Goal: Task Accomplishment & Management: Use online tool/utility

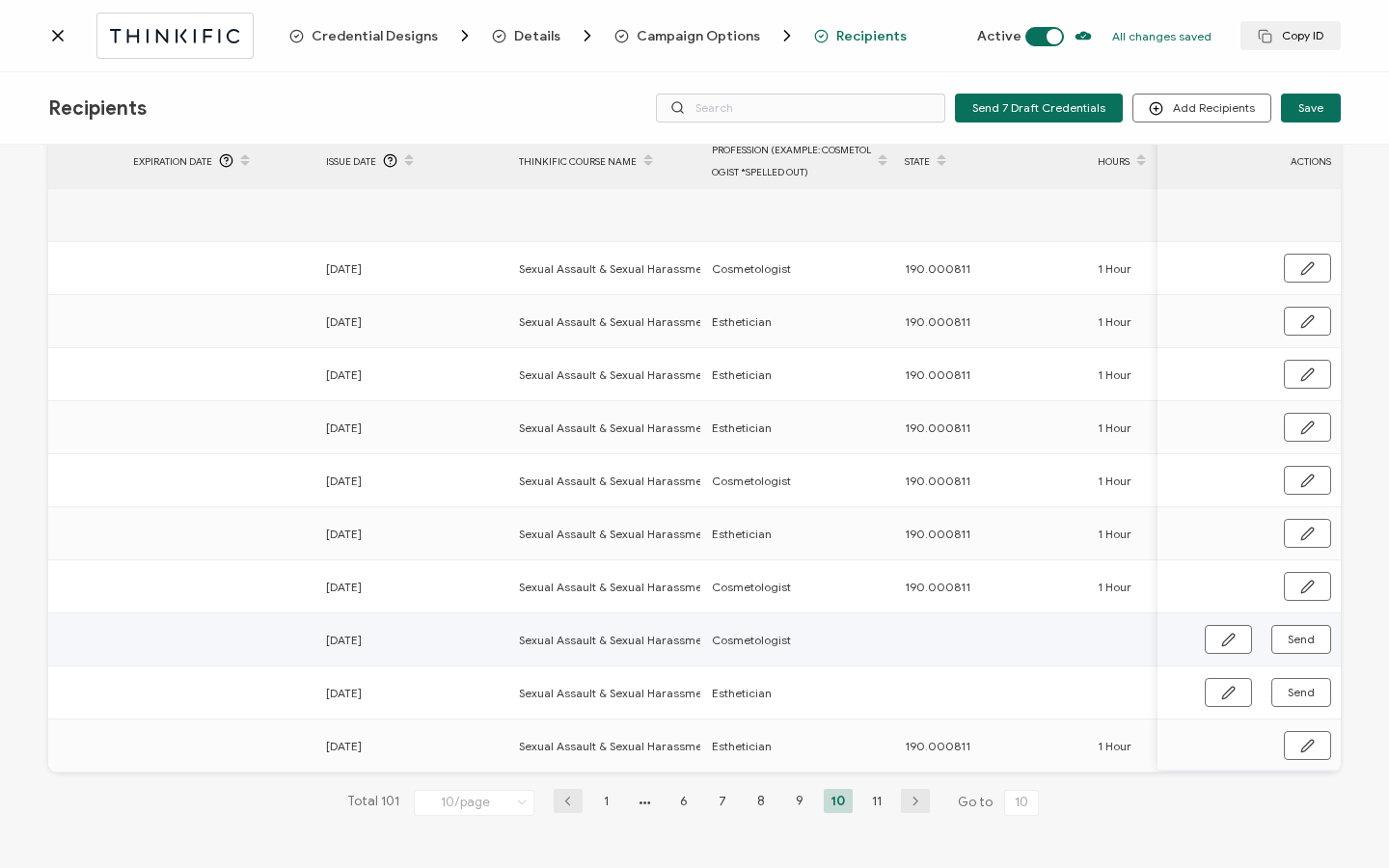
scroll to position [0, 928]
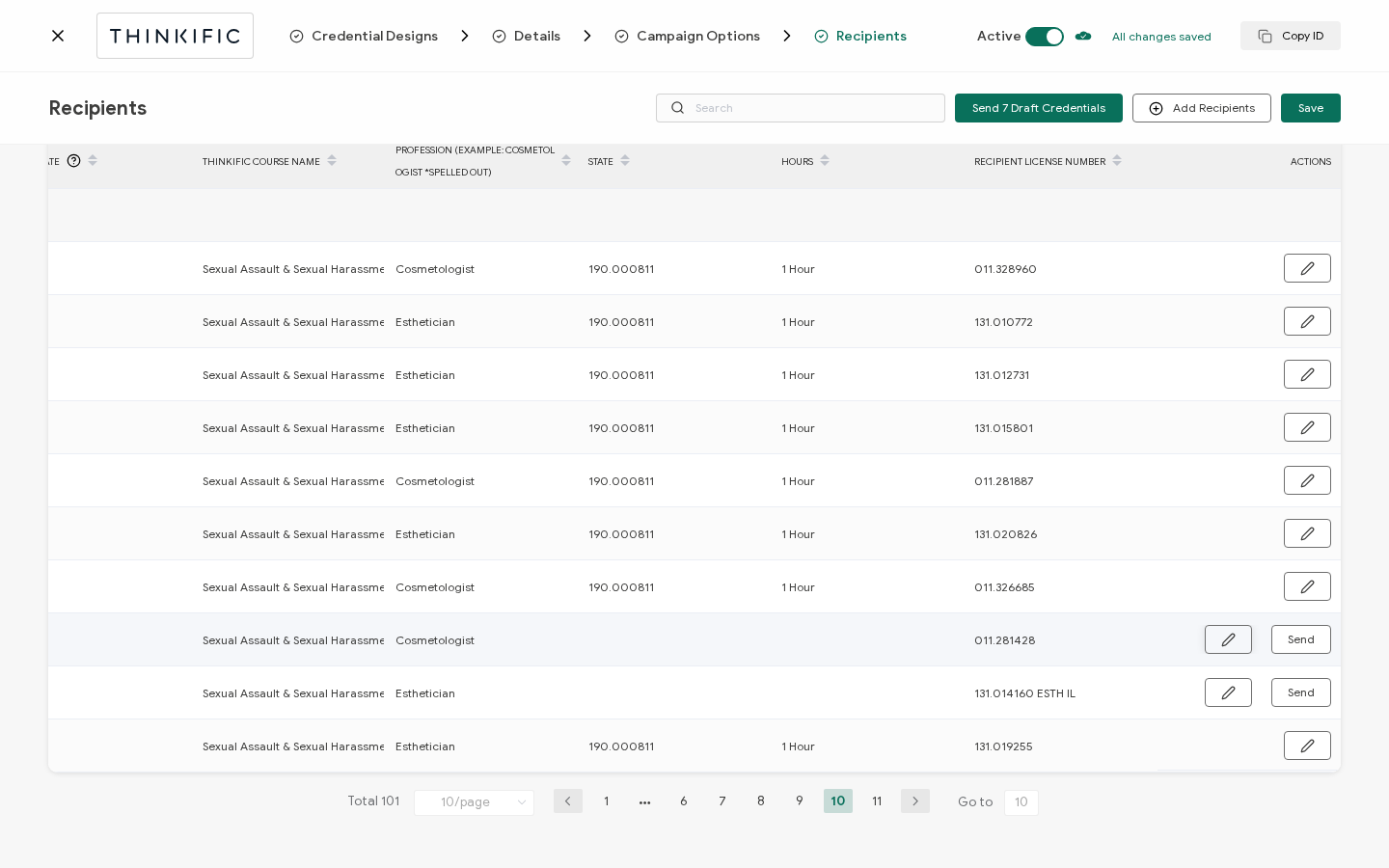
click at [1204, 631] on button "button" at bounding box center [1228, 639] width 47 height 29
click at [648, 638] on input "text" at bounding box center [673, 638] width 169 height 31
type input "1"
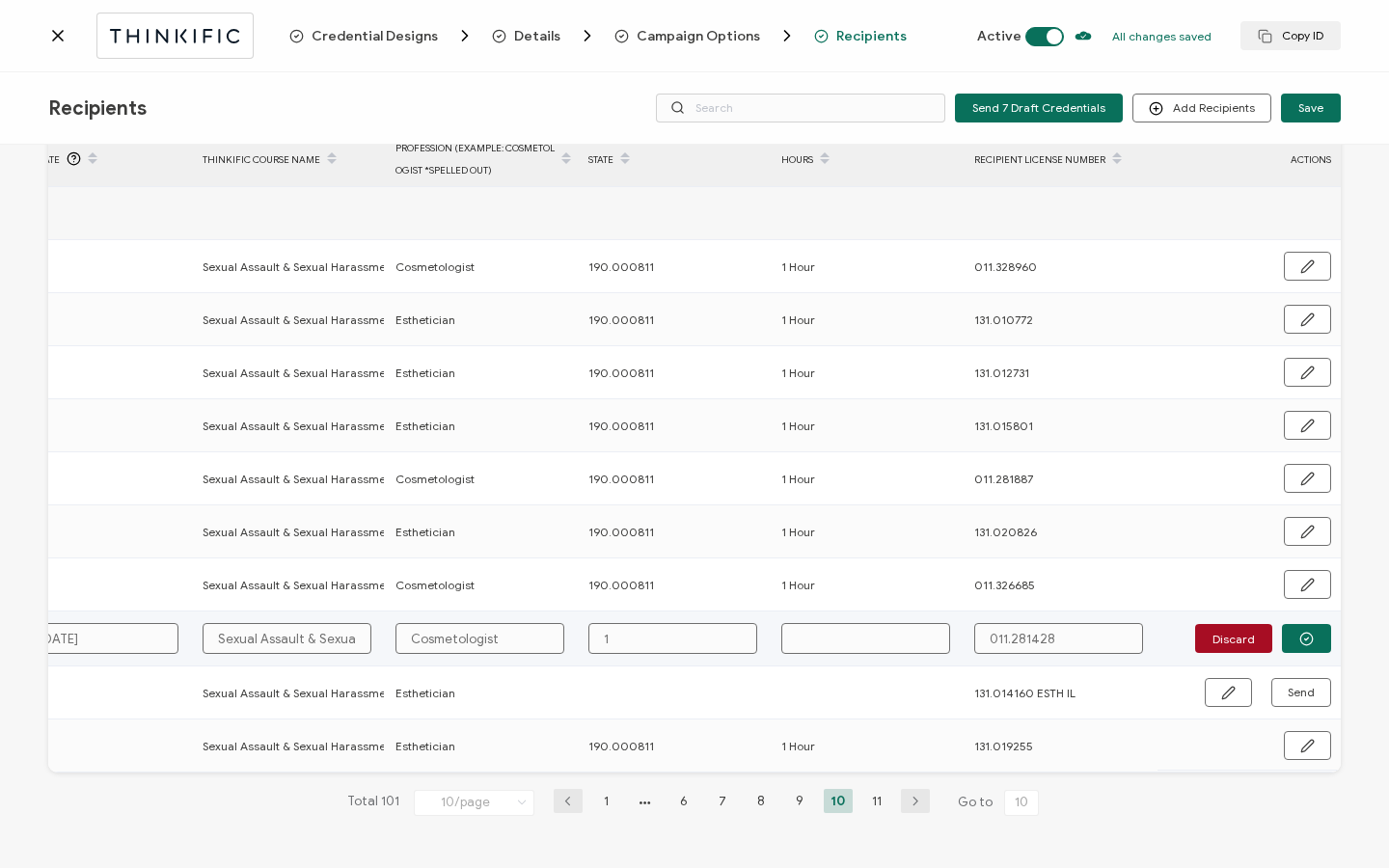
type input "19"
type input "190"
type input "190."
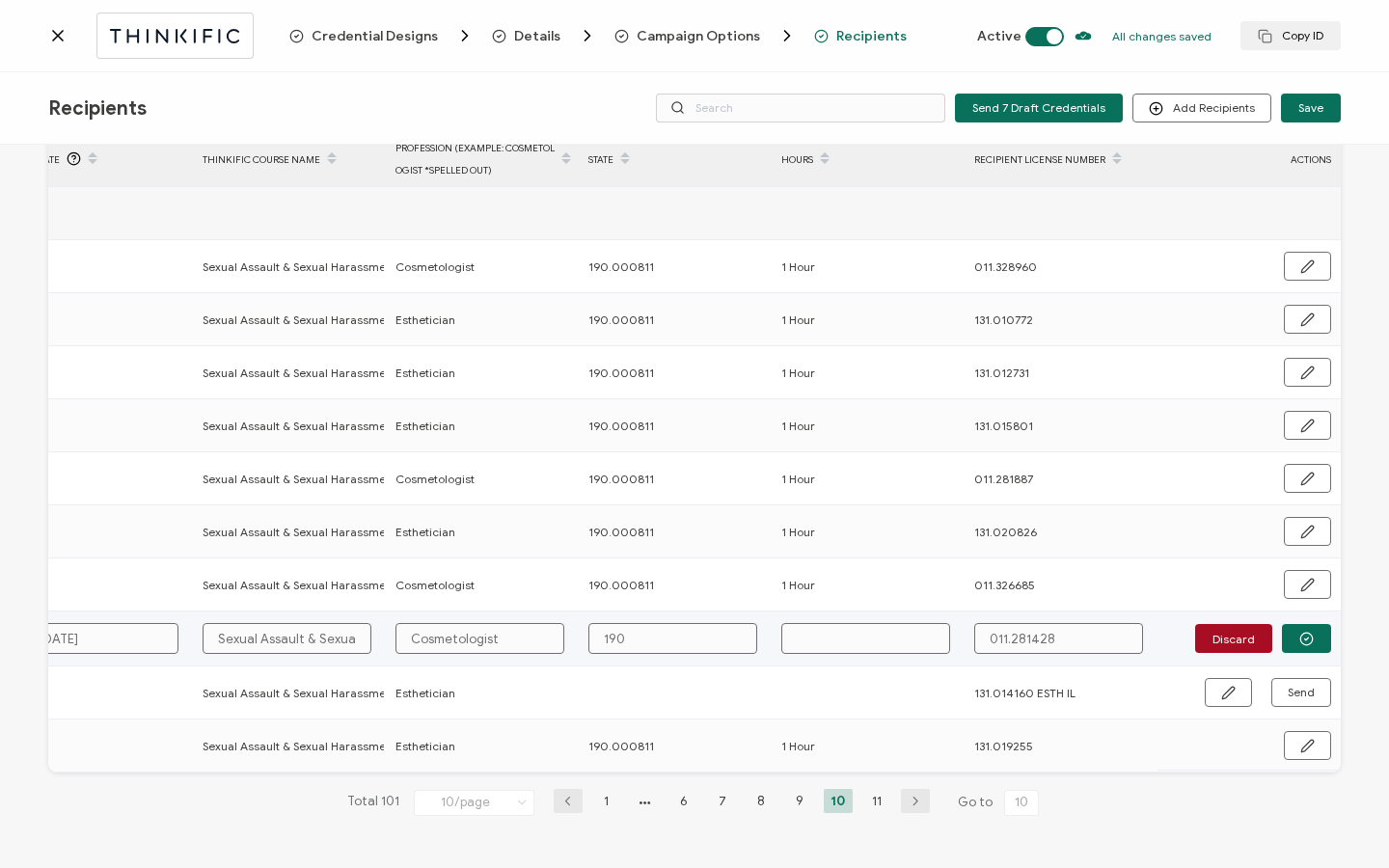
type input "190."
type input "190.0"
type input "190.00"
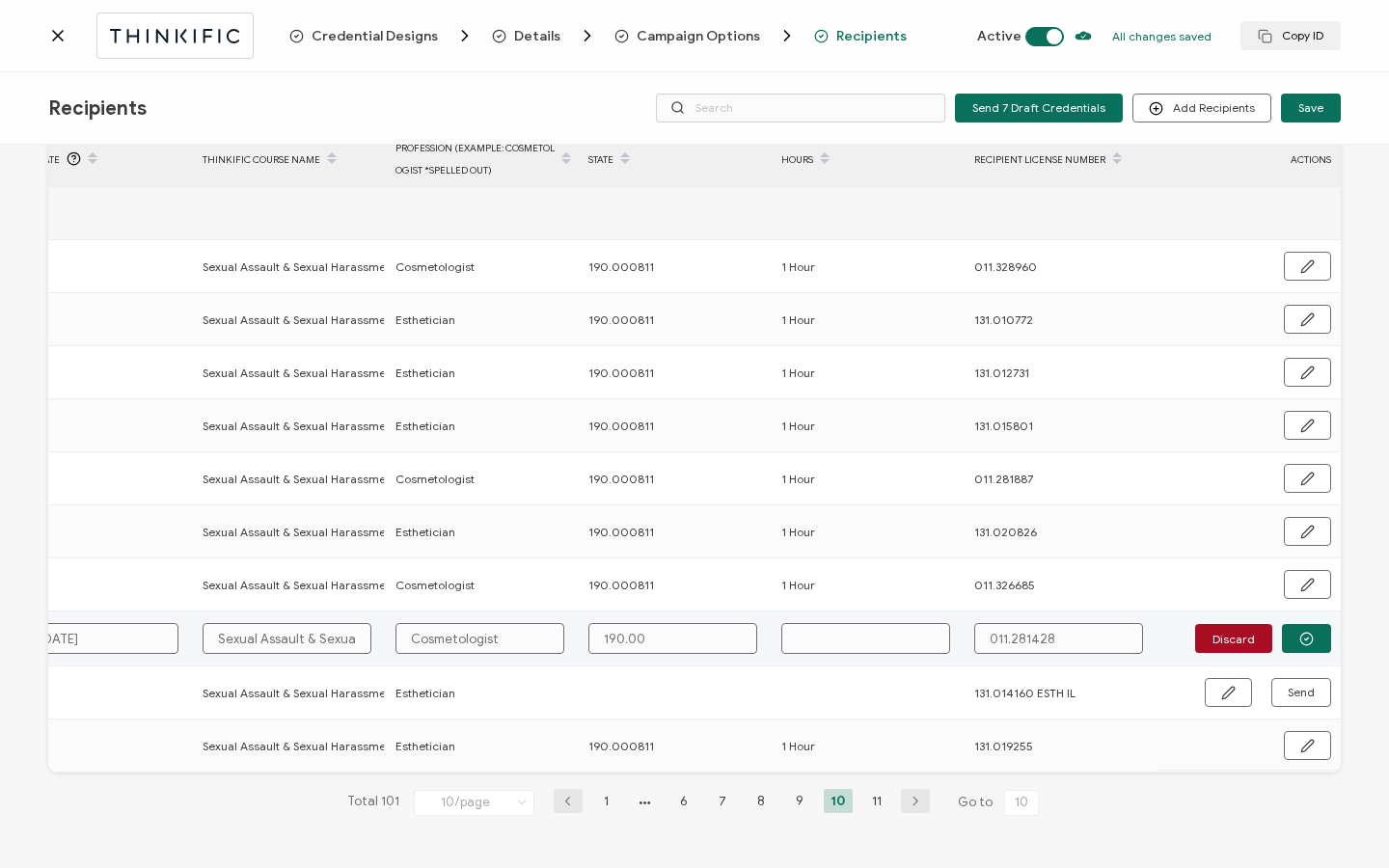
type input "190.000"
type input "190.0008"
type input "190.00081"
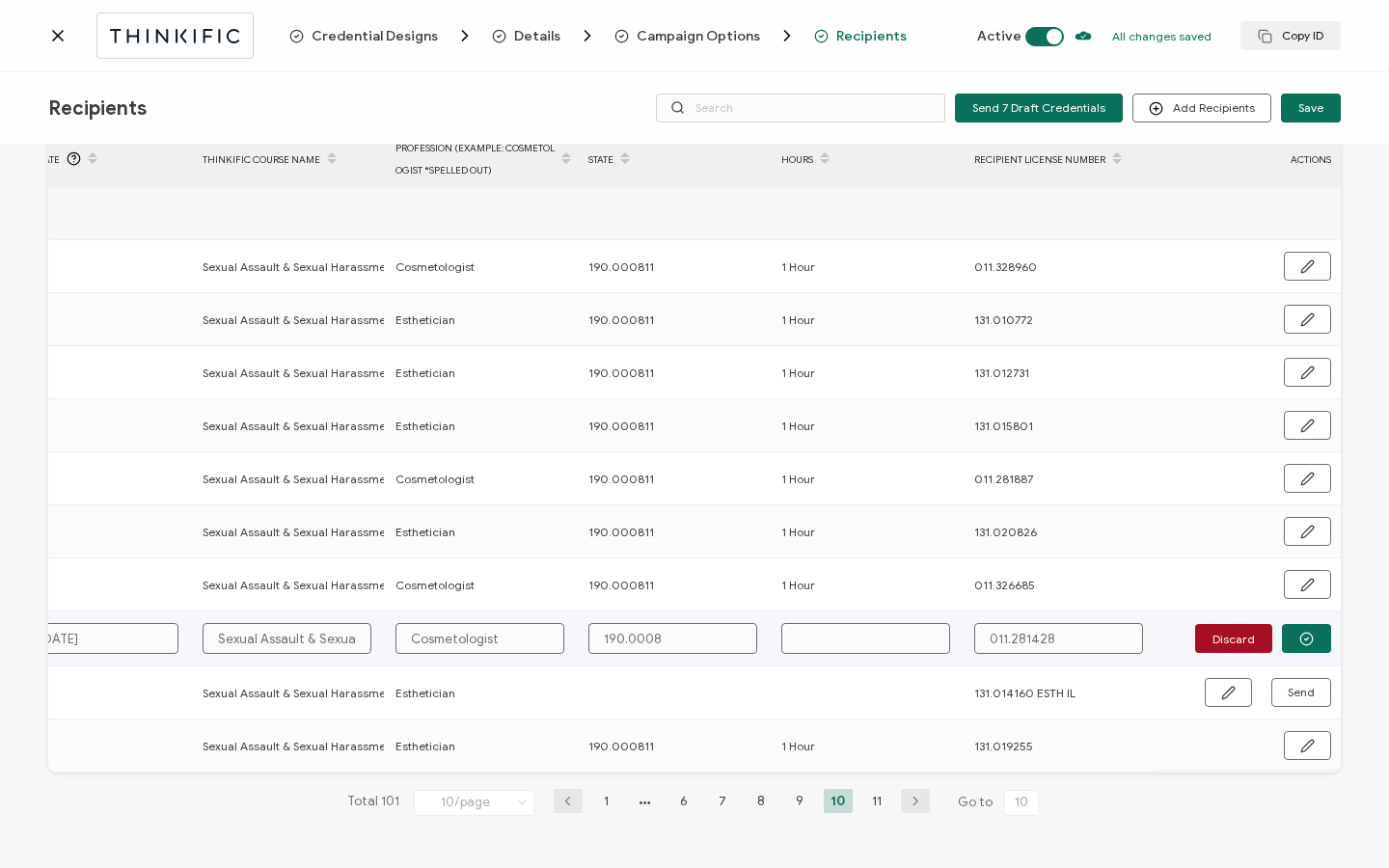
type input "190.00081"
type input "190.000811"
type input "1"
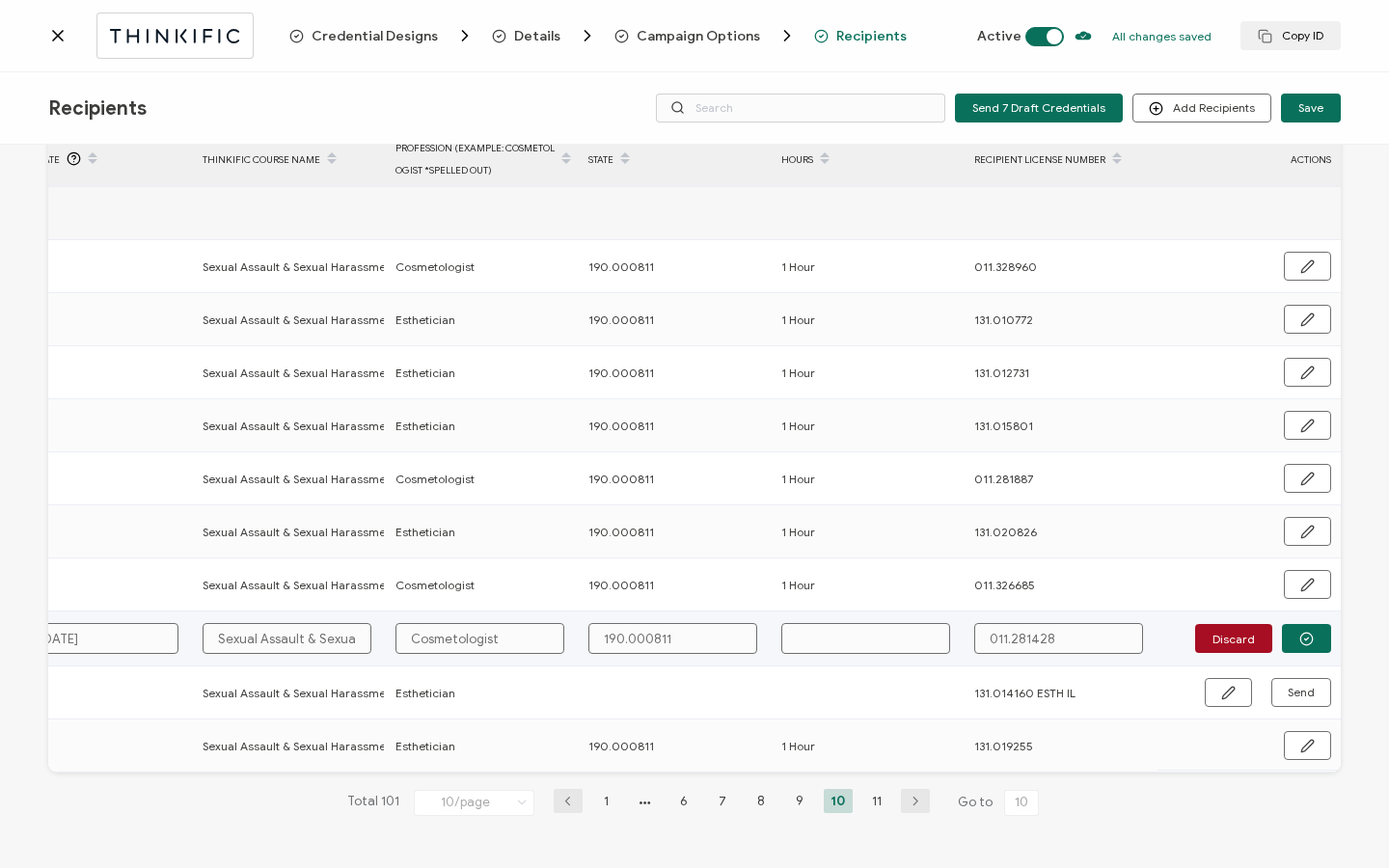
type input "1"
type input "1 H"
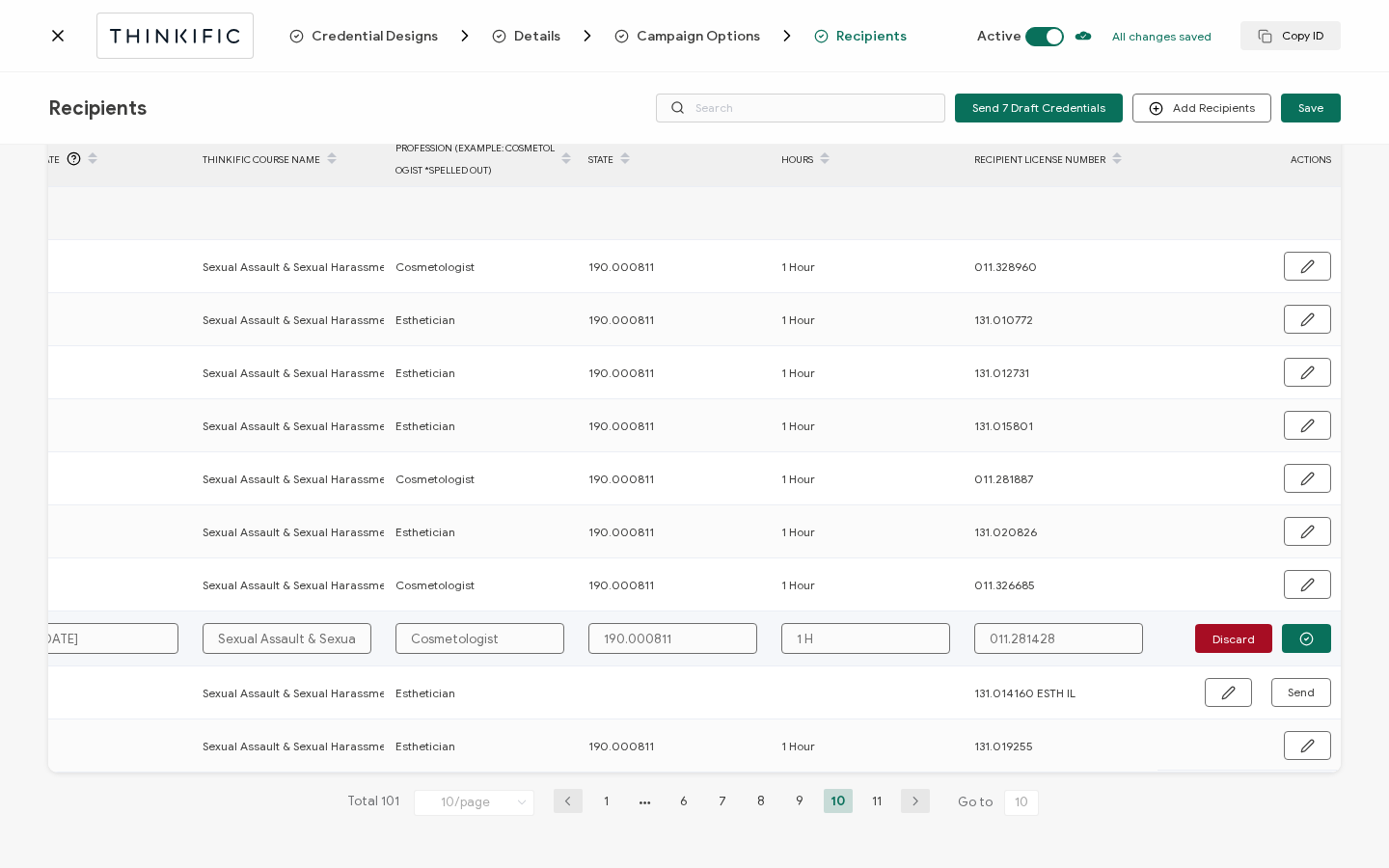
type input "1 Ho"
type input "1 Hou"
type input "1 Hour"
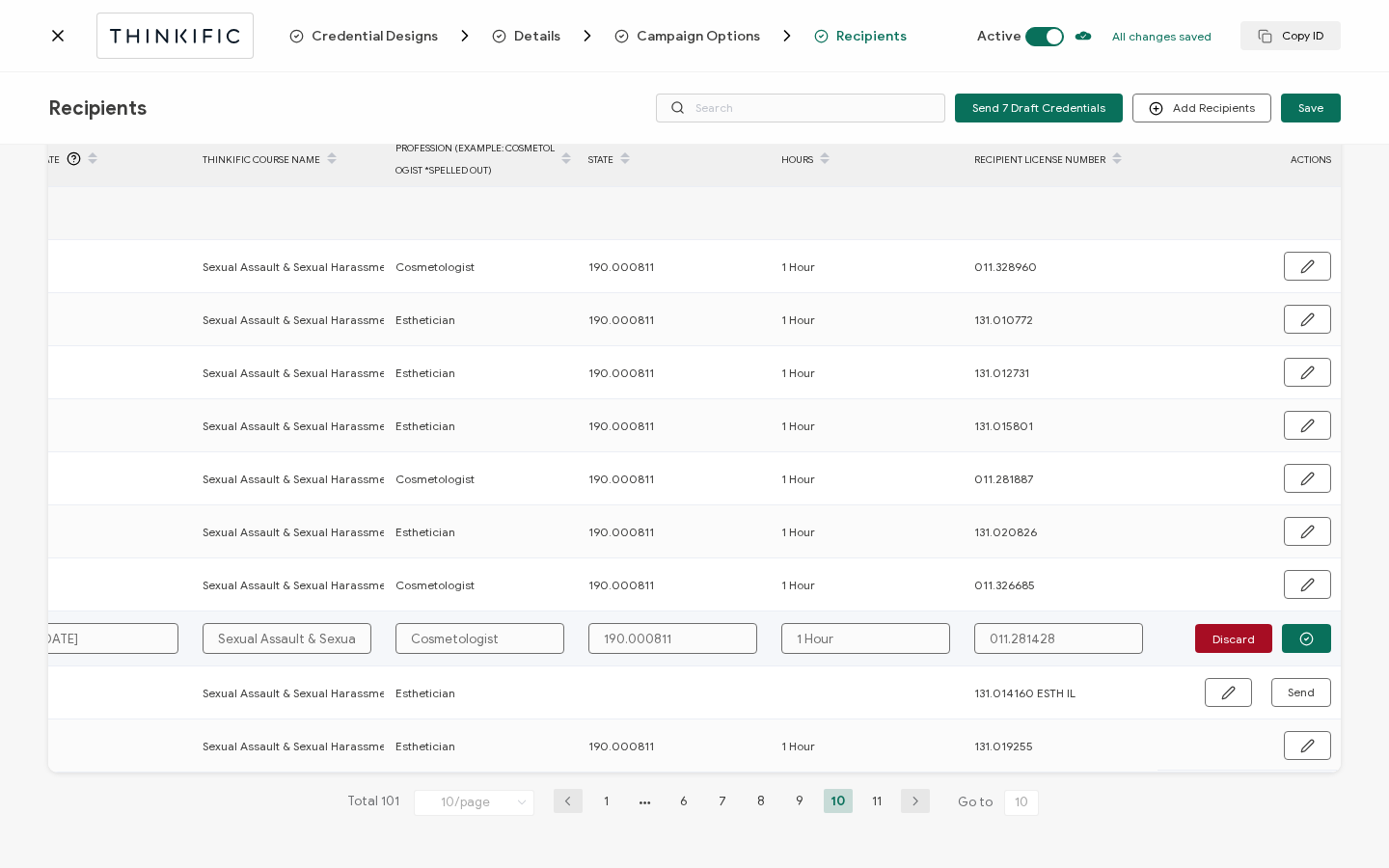
type input "1 Hour"
click at [1299, 632] on icon "button" at bounding box center [1306, 638] width 15 height 15
click at [1292, 633] on span "Send" at bounding box center [1301, 639] width 27 height 12
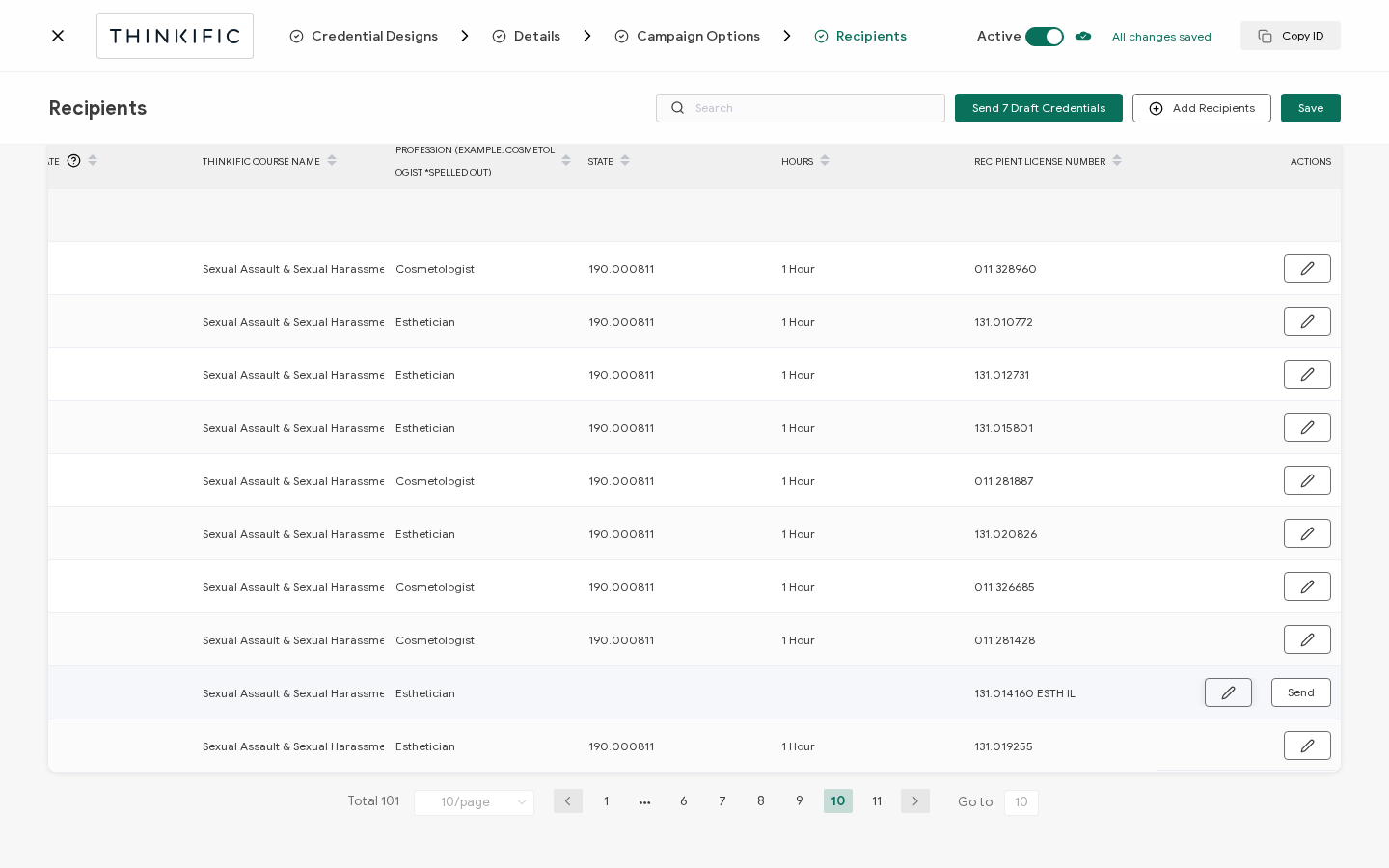
click at [1209, 678] on button "button" at bounding box center [1228, 693] width 47 height 29
click at [623, 694] on input "text" at bounding box center [673, 692] width 169 height 31
type input "1"
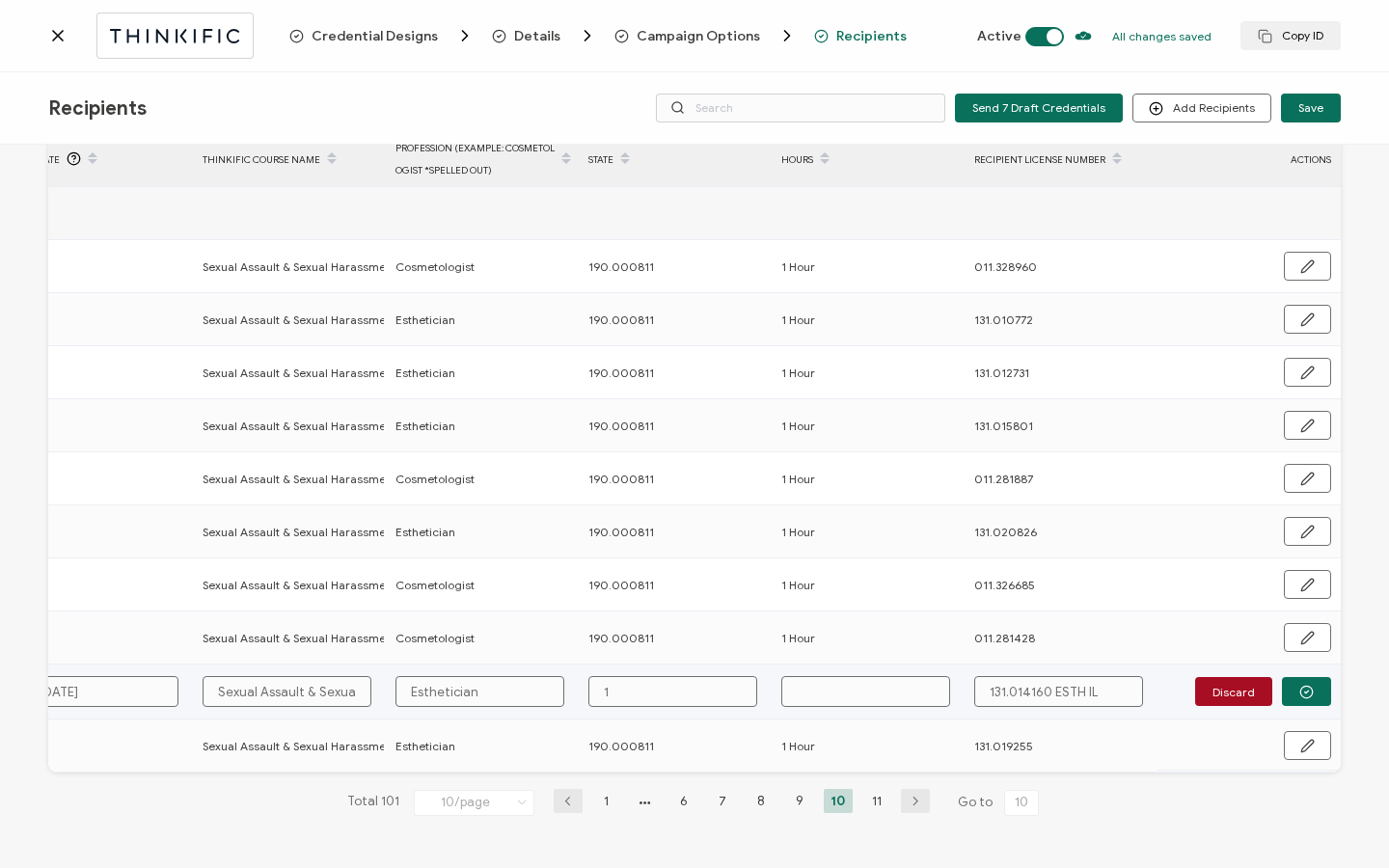
type input "19"
type input "190"
type input "190."
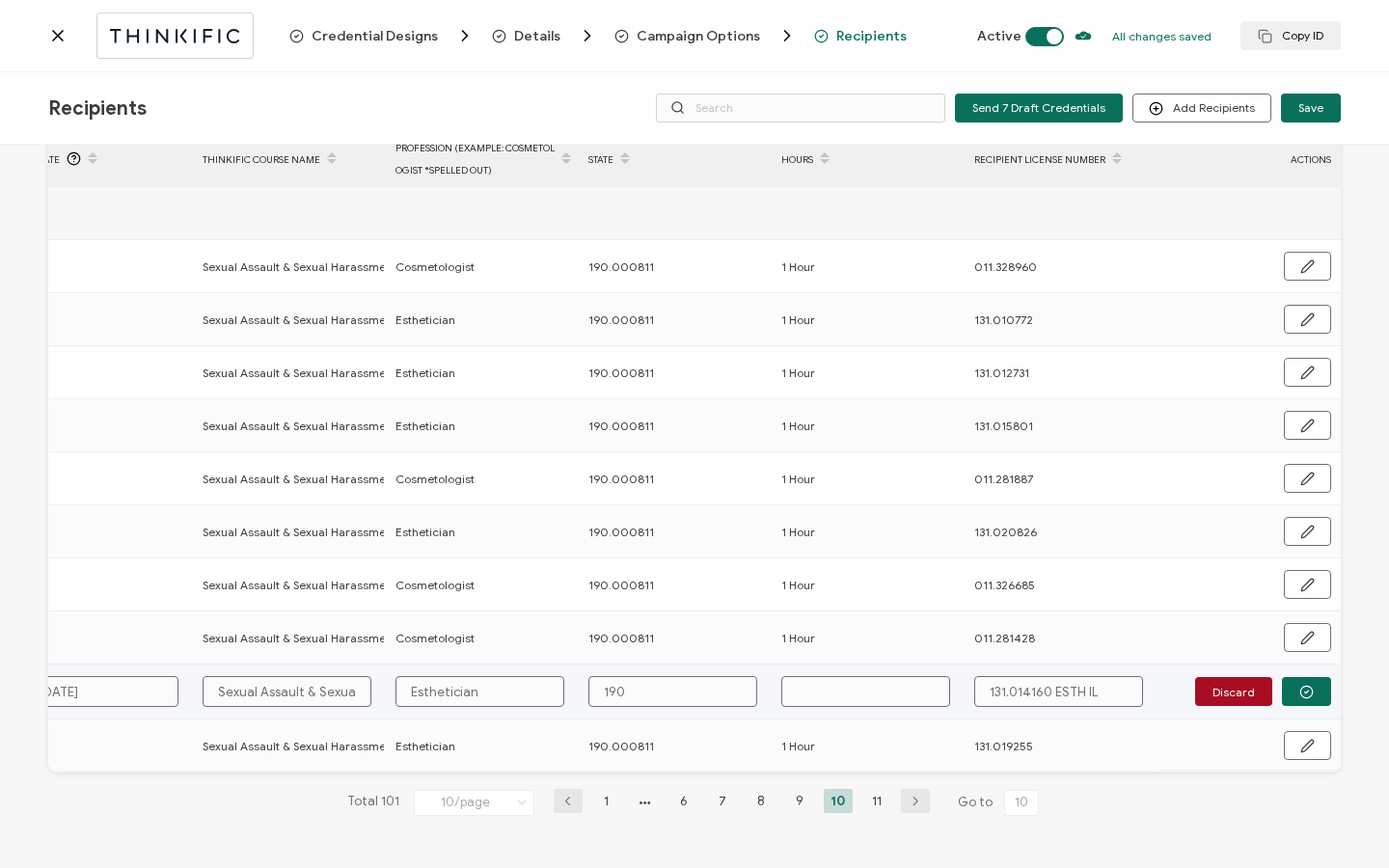
type input "190."
type input "190.0"
type input "190.00"
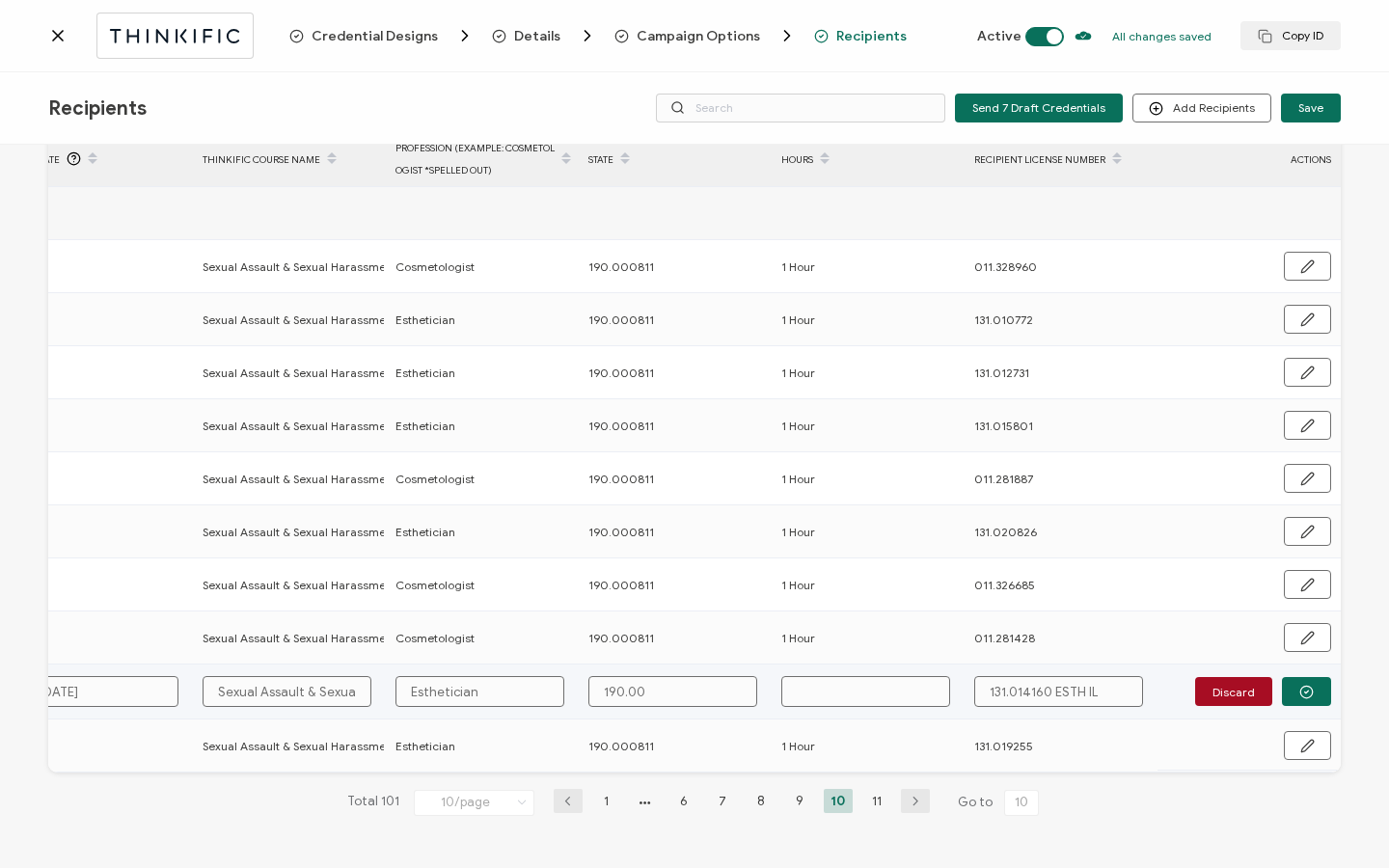
type input "190.000"
type input "190.0008"
type input "190.00081"
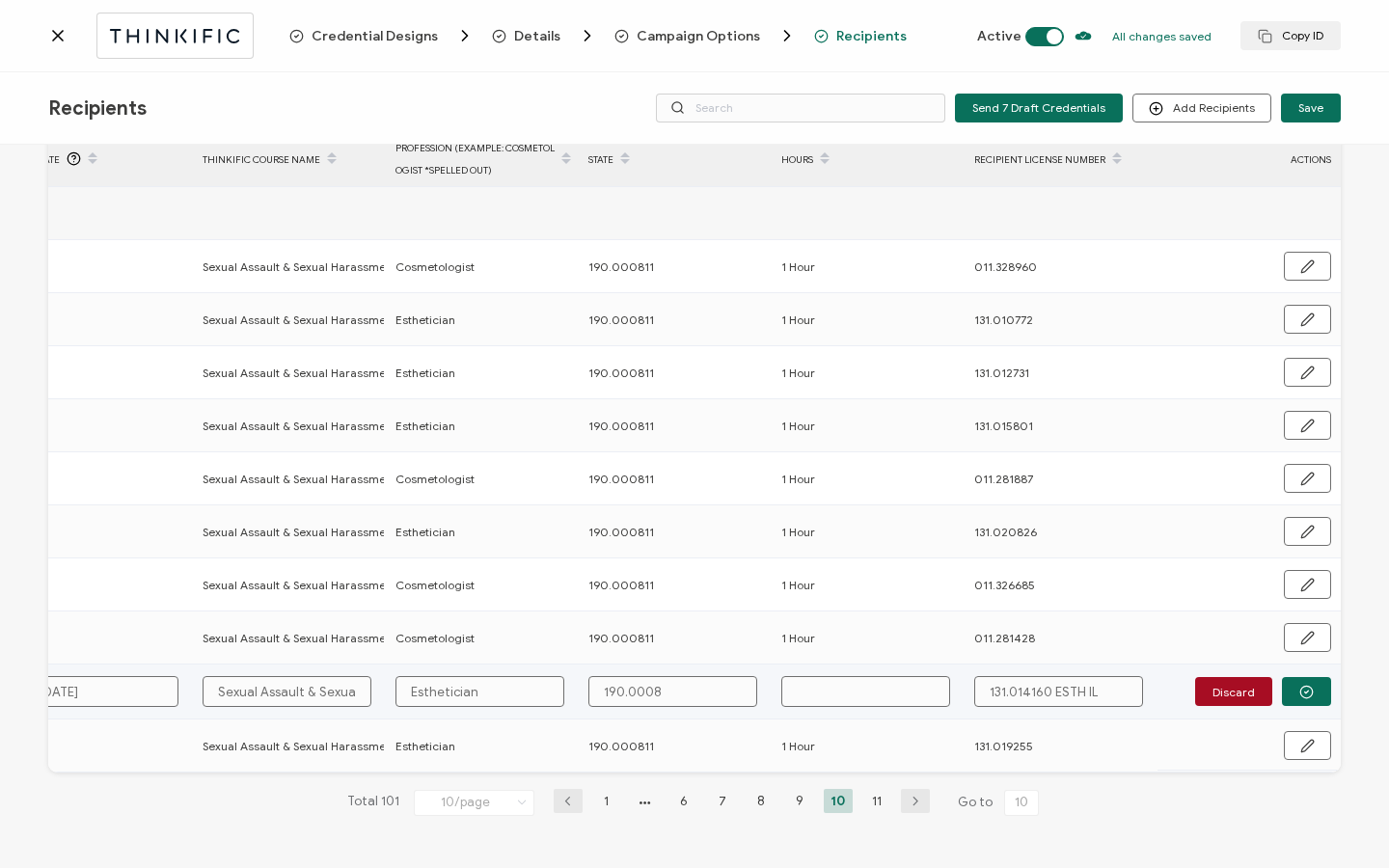
type input "190.00081"
type input "190.000811"
type input "1"
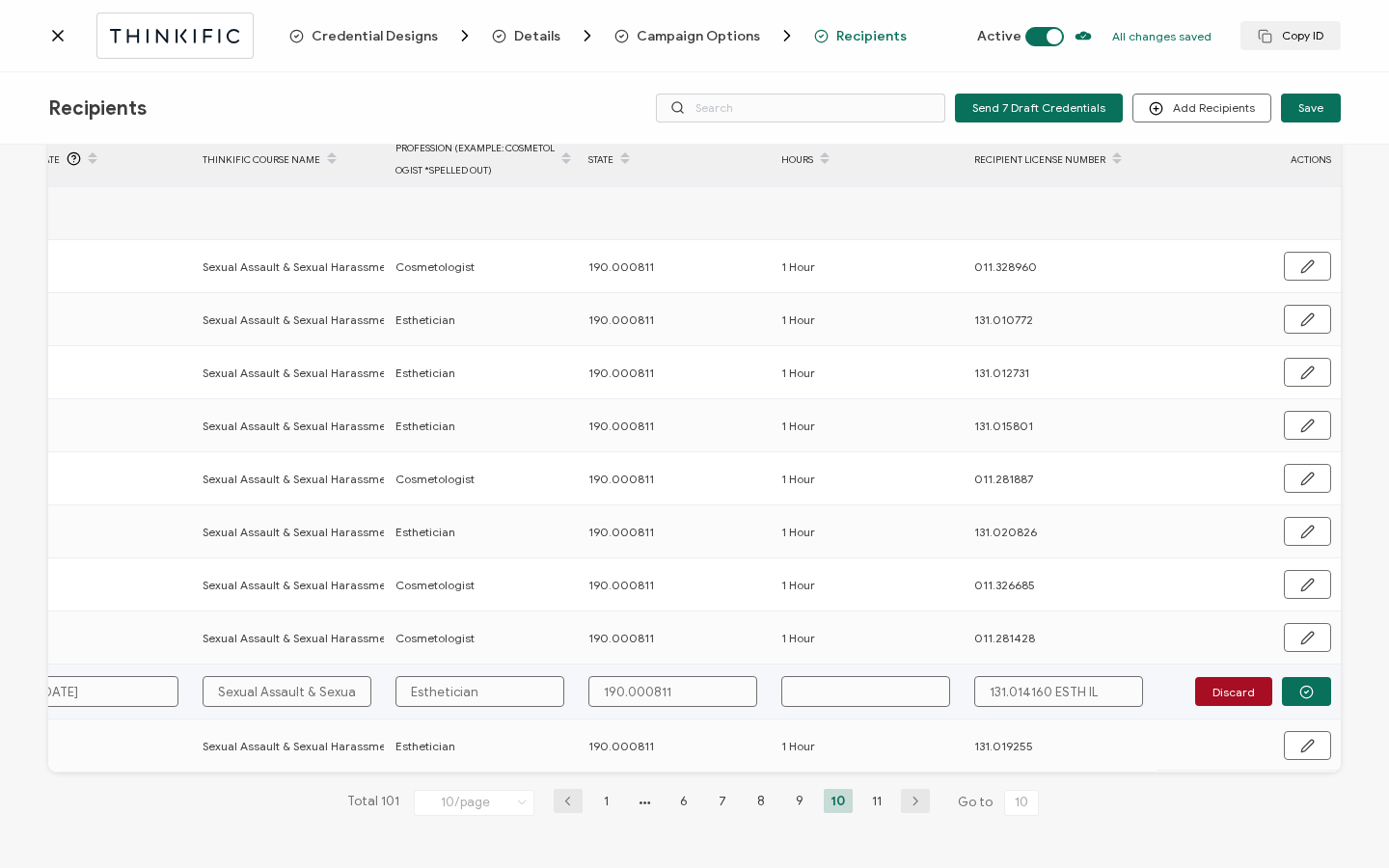
type input "1"
type input "1 H"
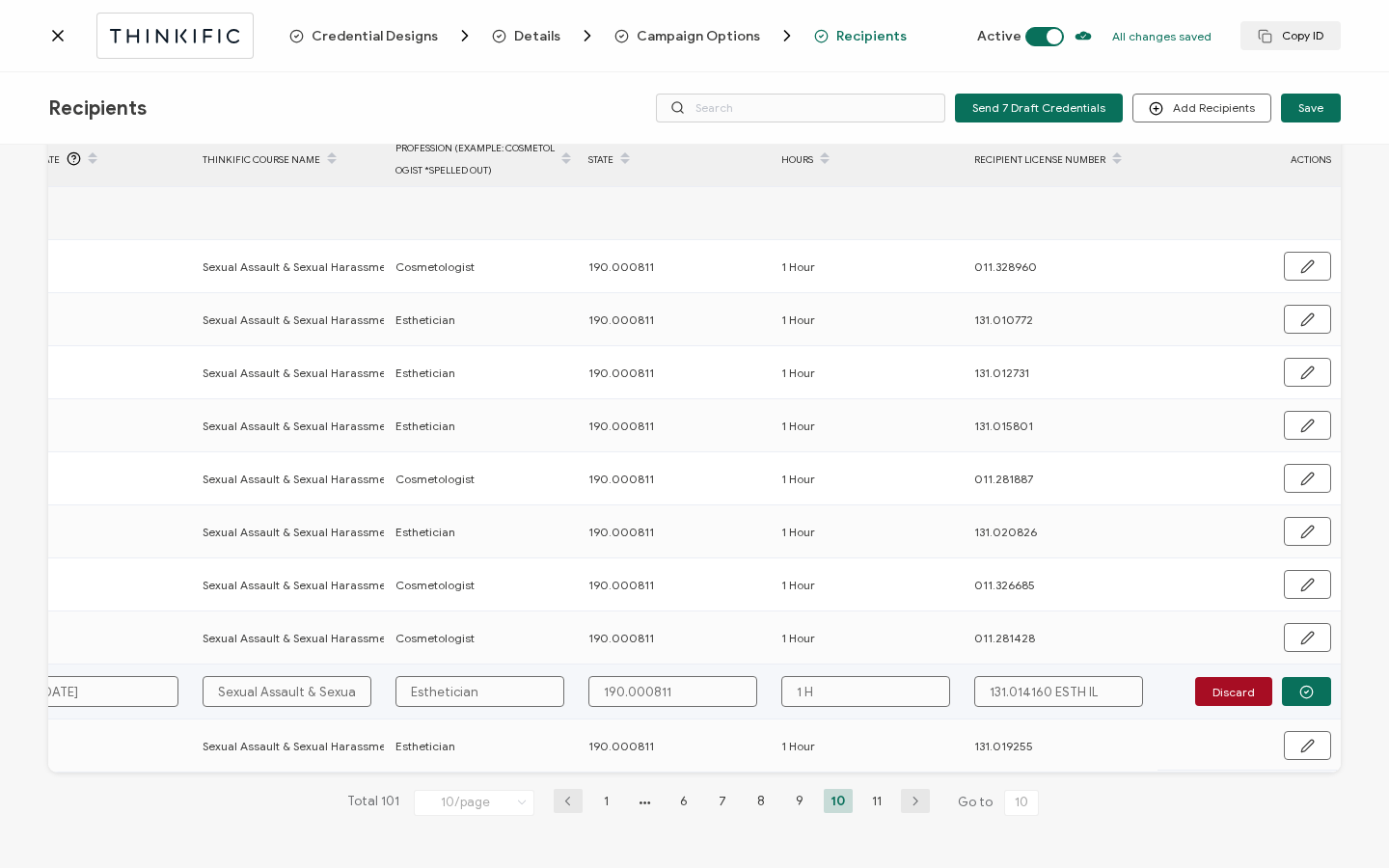
type input "1 Ho"
type input "1 Hou"
type input "1 Hour"
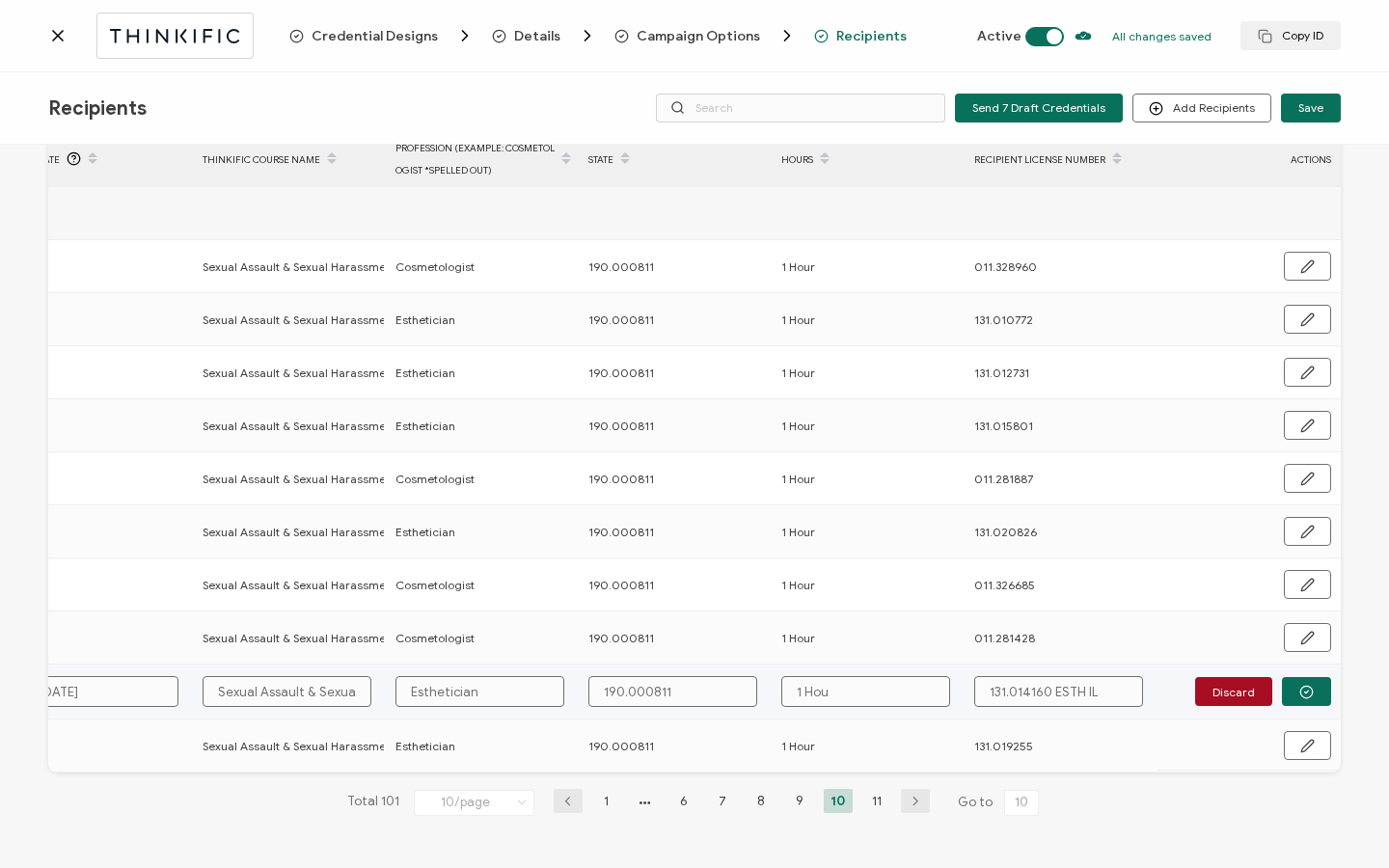
type input "1 Hour"
drag, startPoint x: 1047, startPoint y: 682, endPoint x: 1114, endPoint y: 685, distance: 67.1
click at [1114, 685] on input "131.014160 ESTH IL" at bounding box center [1059, 692] width 169 height 31
type input "131.014160"
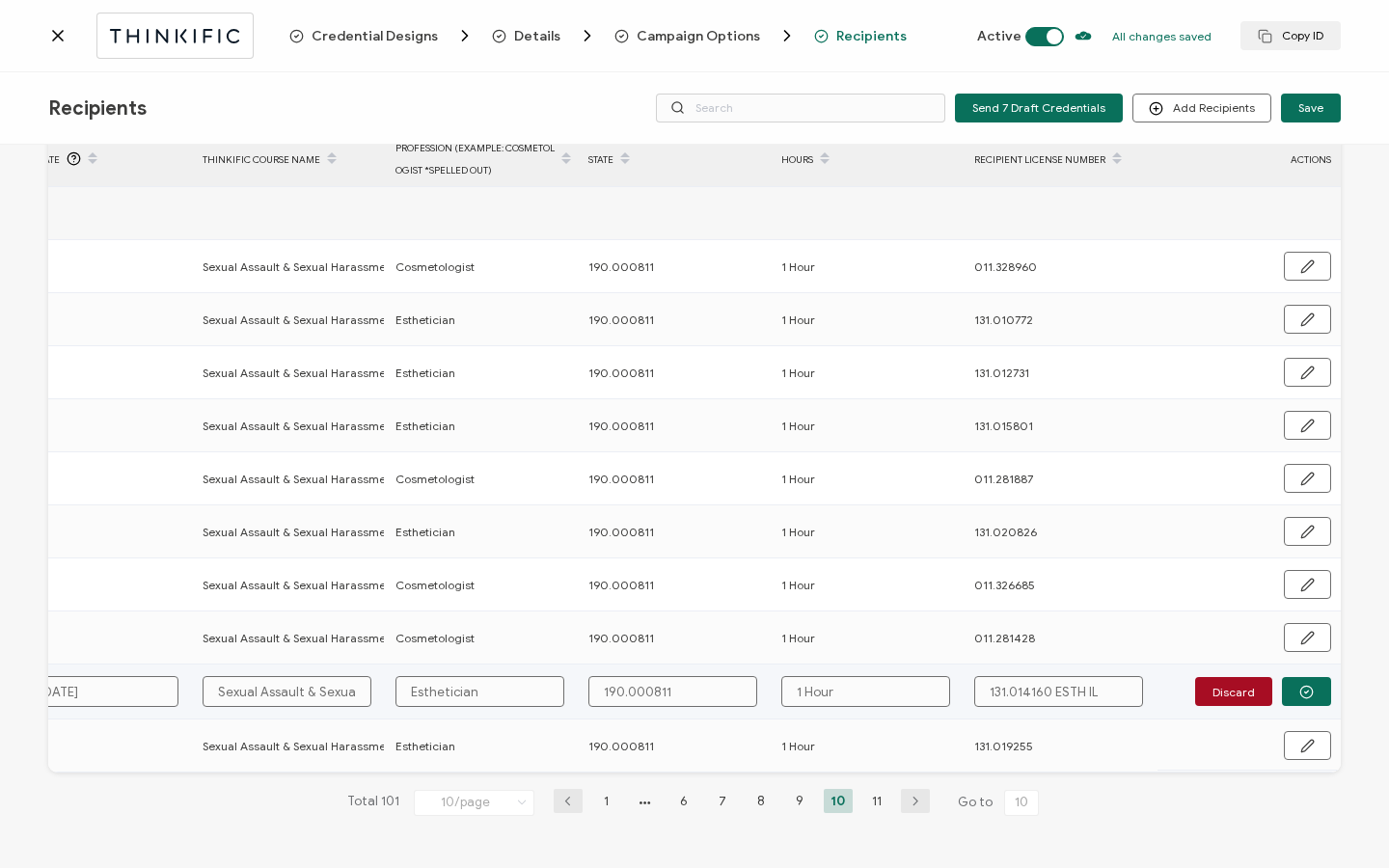
type input "131.014160"
click at [1307, 686] on button "button" at bounding box center [1306, 692] width 49 height 29
click at [1307, 687] on span "Send" at bounding box center [1301, 693] width 27 height 12
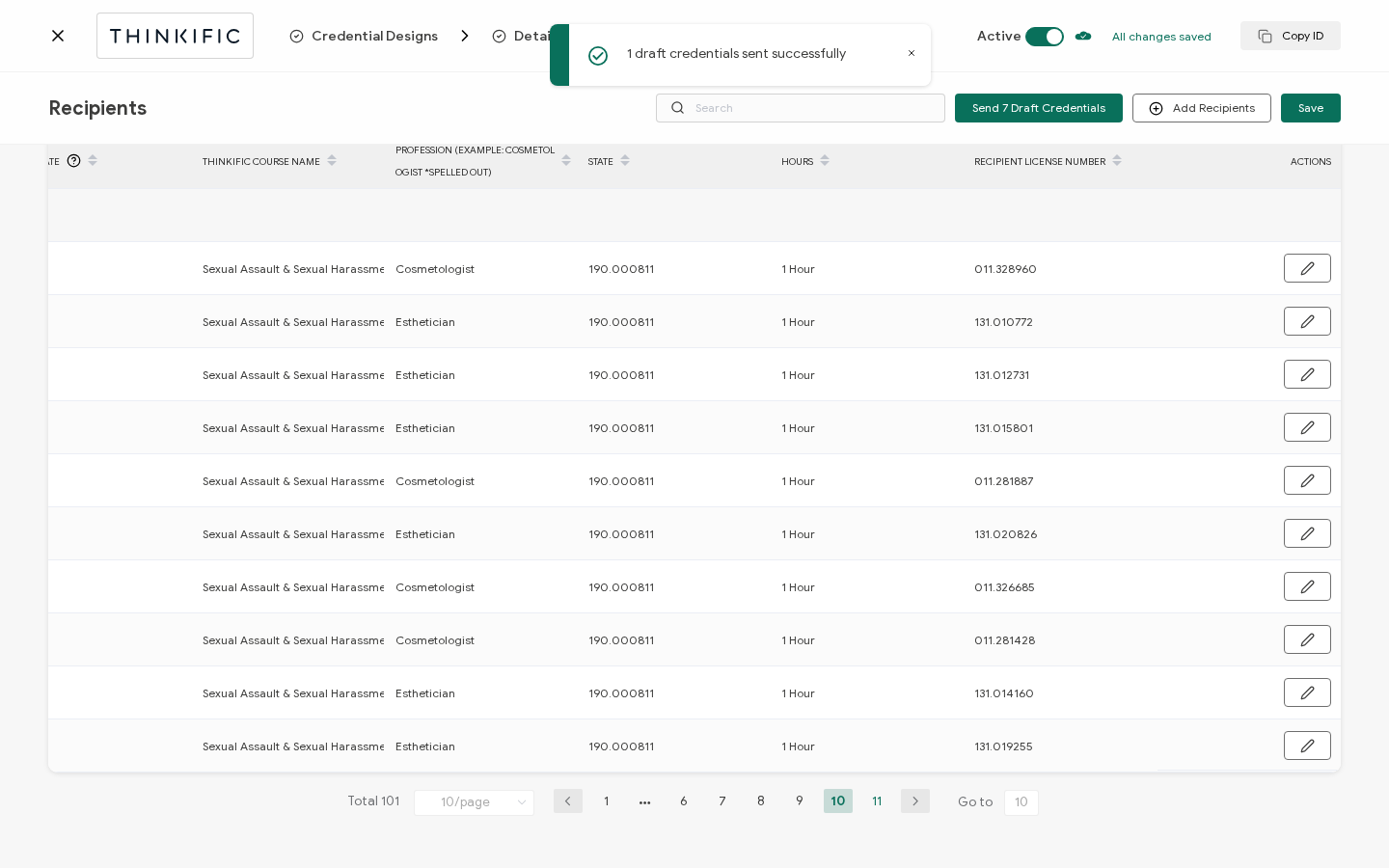
click at [872, 803] on li "11" at bounding box center [877, 801] width 29 height 24
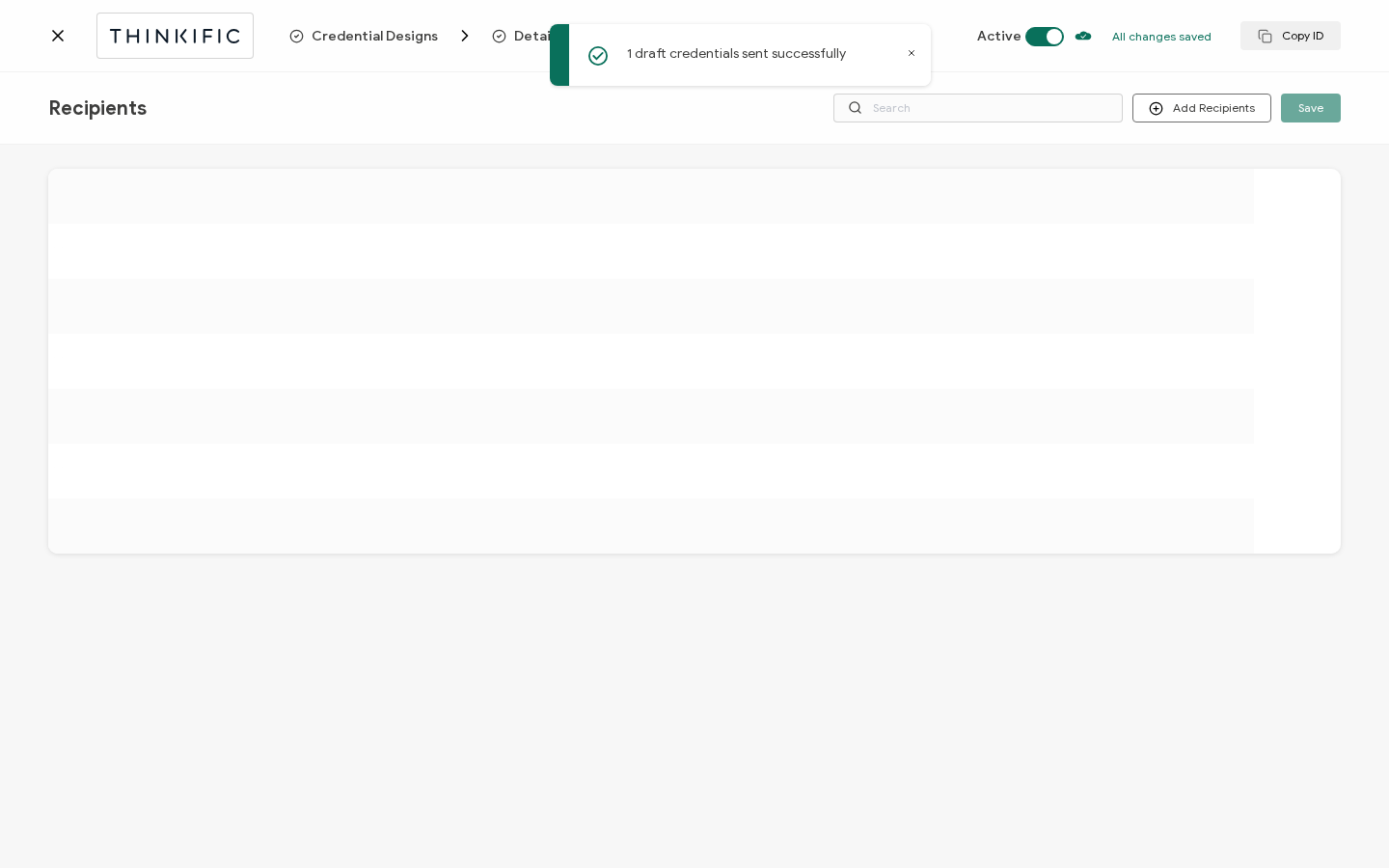
scroll to position [0, 0]
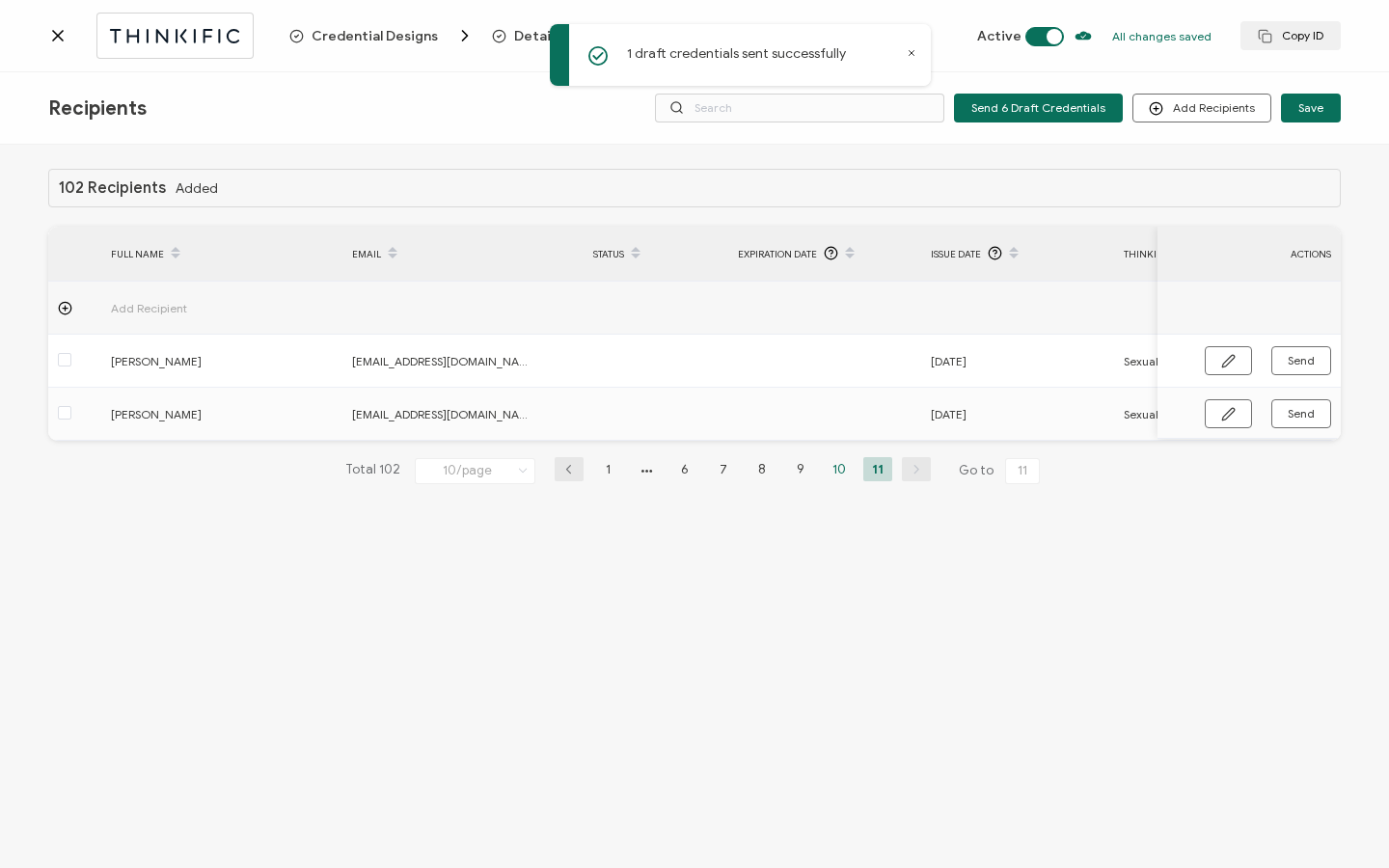
click at [835, 473] on li "10" at bounding box center [840, 469] width 29 height 24
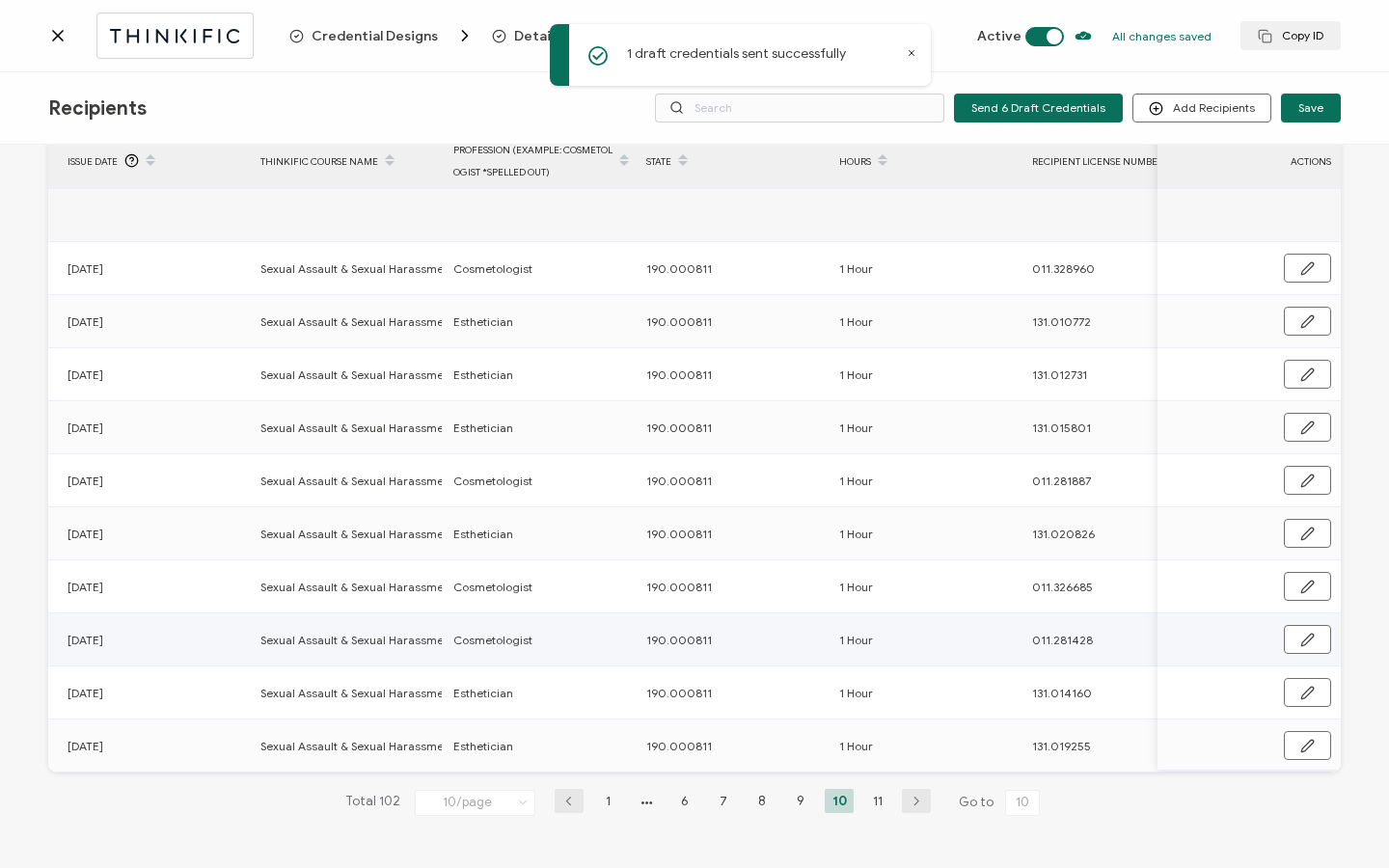
scroll to position [0, 928]
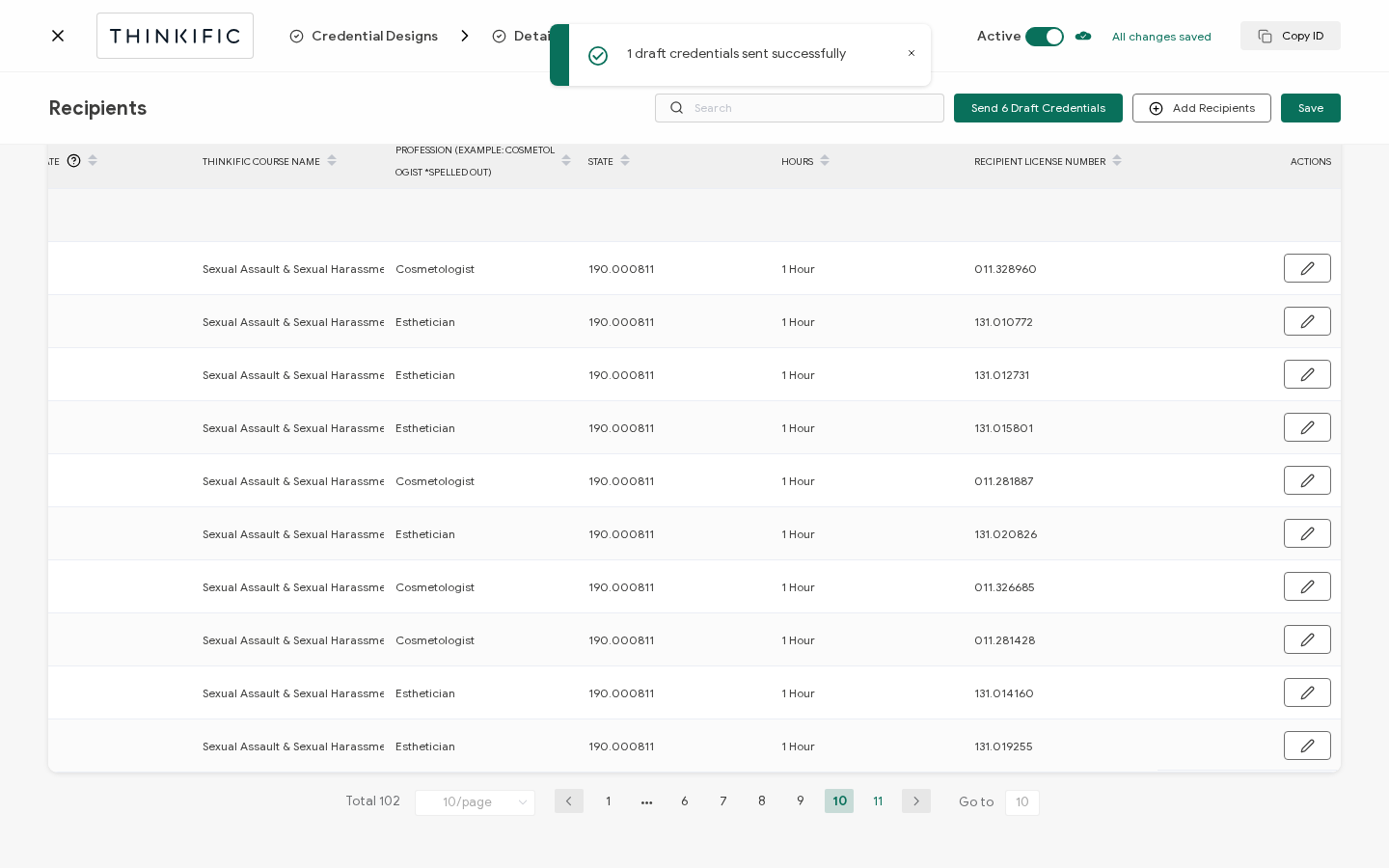
click at [872, 804] on li "11" at bounding box center [878, 801] width 29 height 24
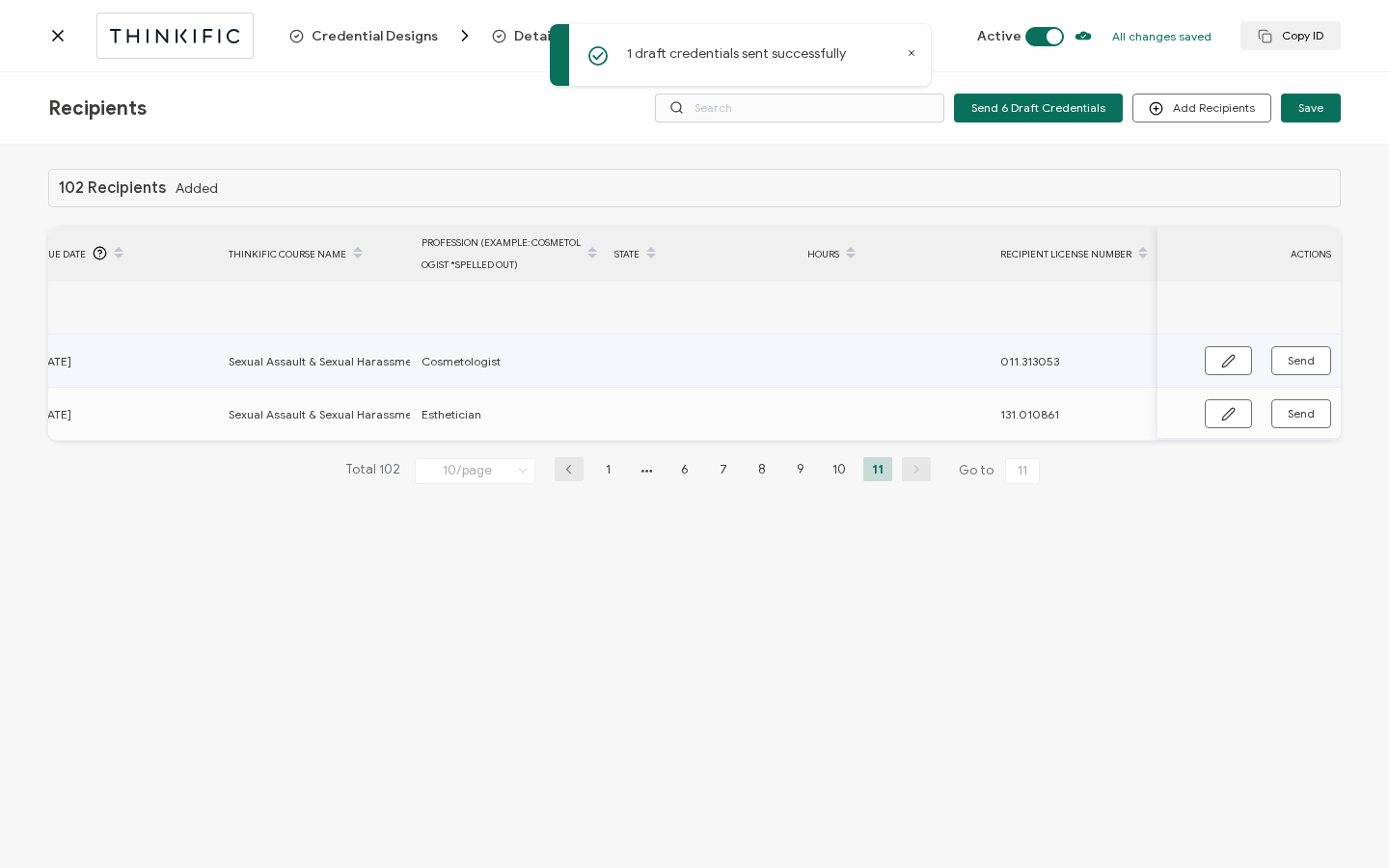
scroll to position [0, 921]
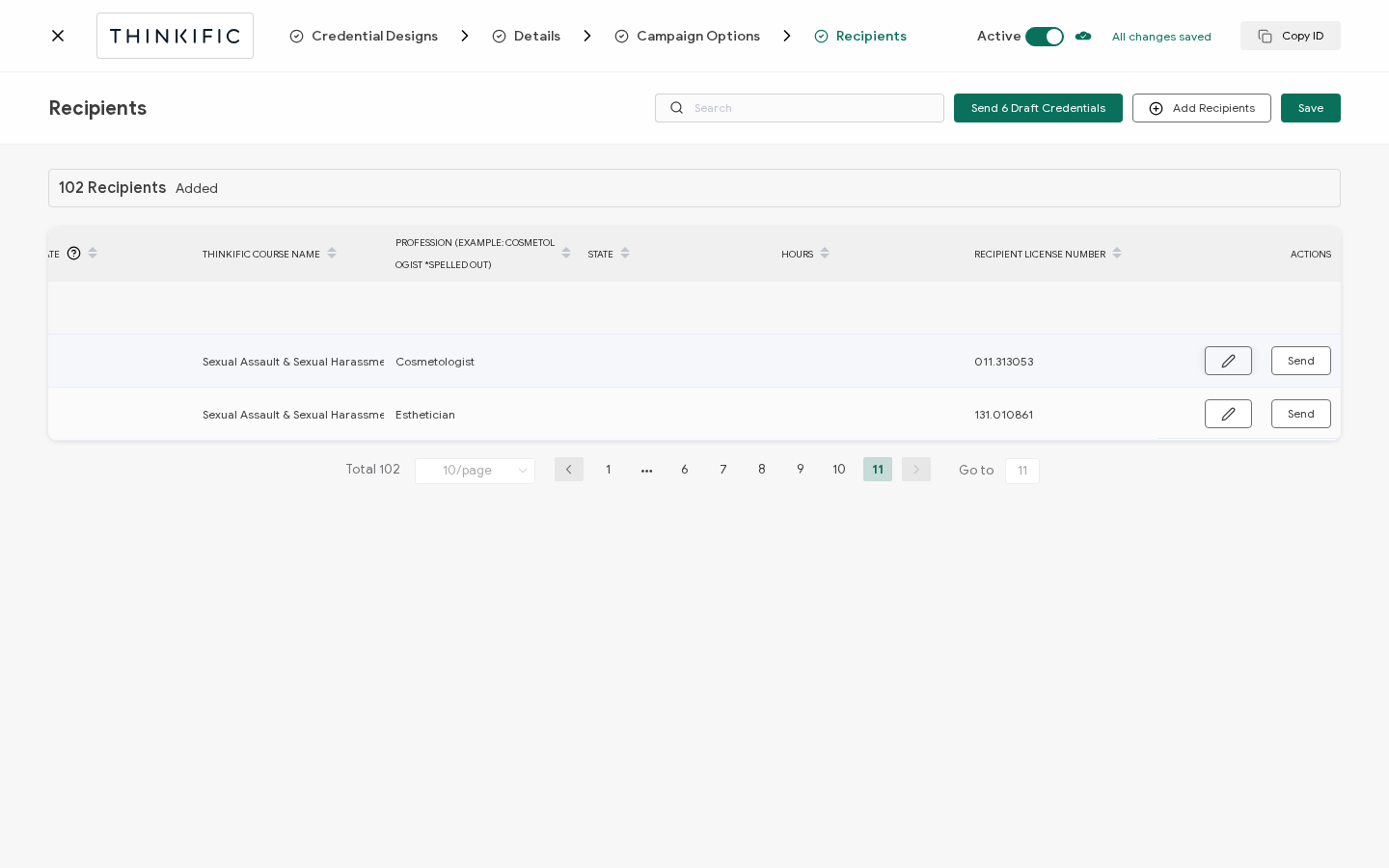
click at [1213, 362] on button "button" at bounding box center [1228, 361] width 47 height 29
click at [656, 365] on input "text" at bounding box center [673, 362] width 169 height 31
type input "1"
type input "19"
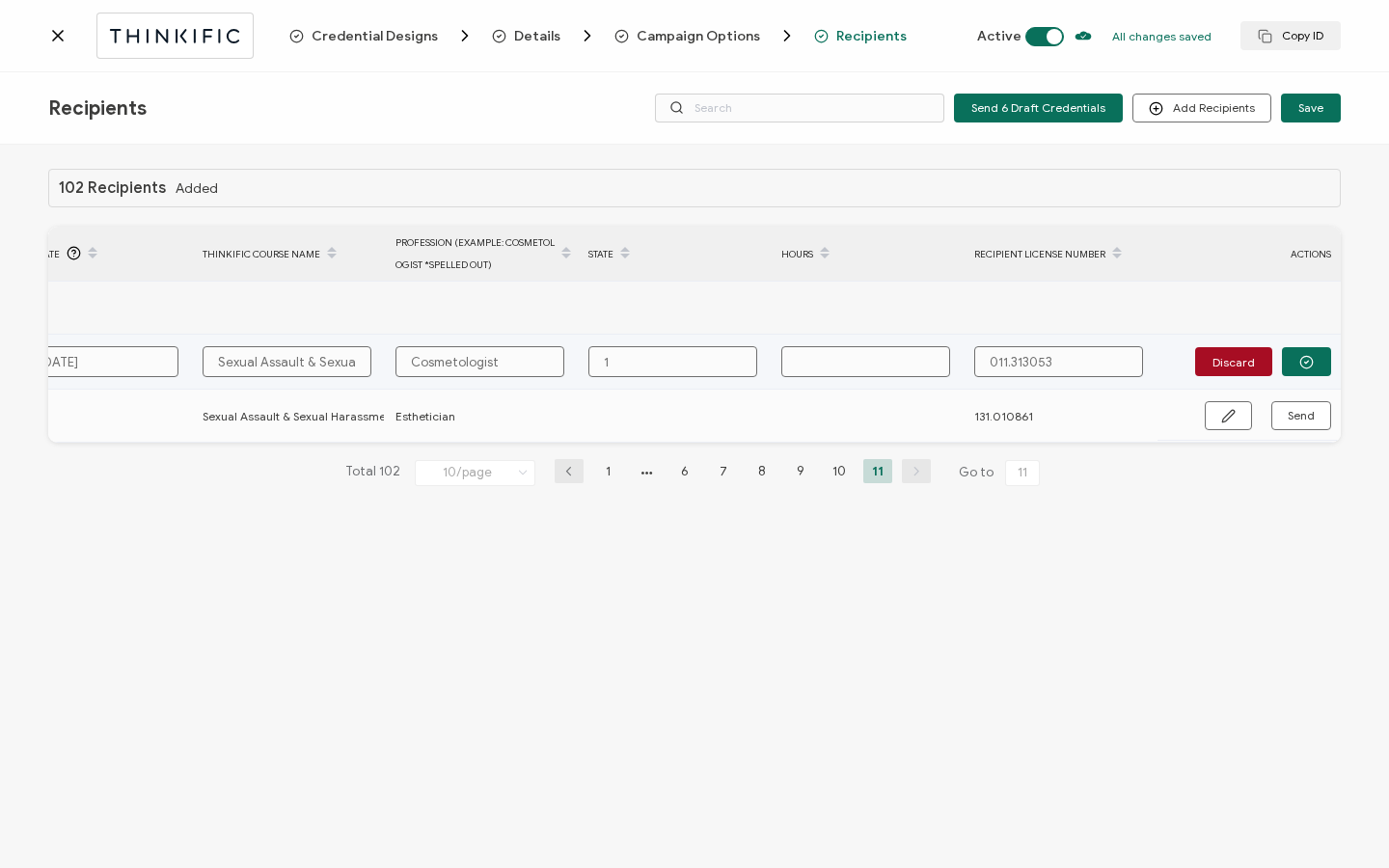
type input "19"
type input "190"
type input "190."
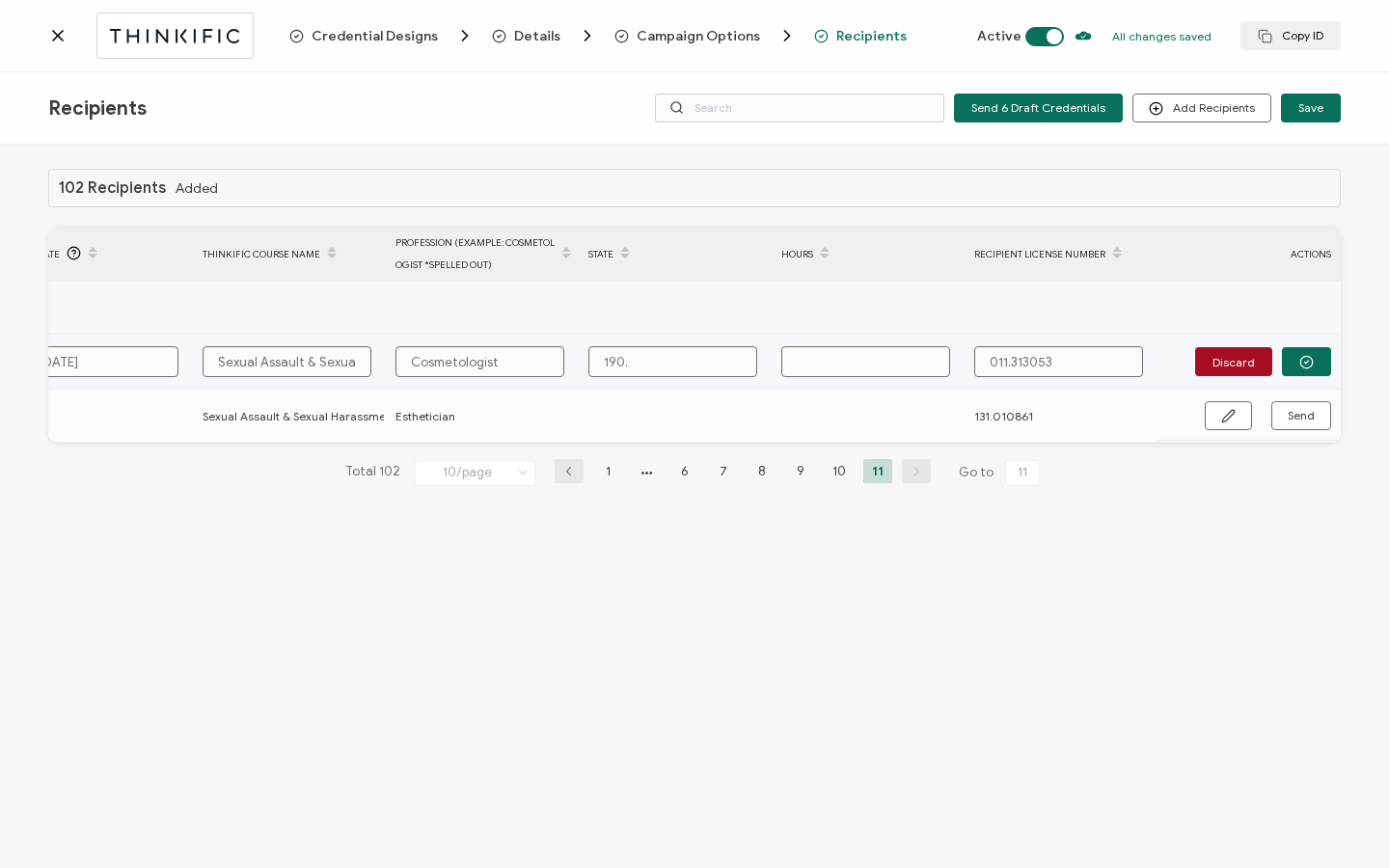
type input "190.0"
type input "190.00"
type input "190.000"
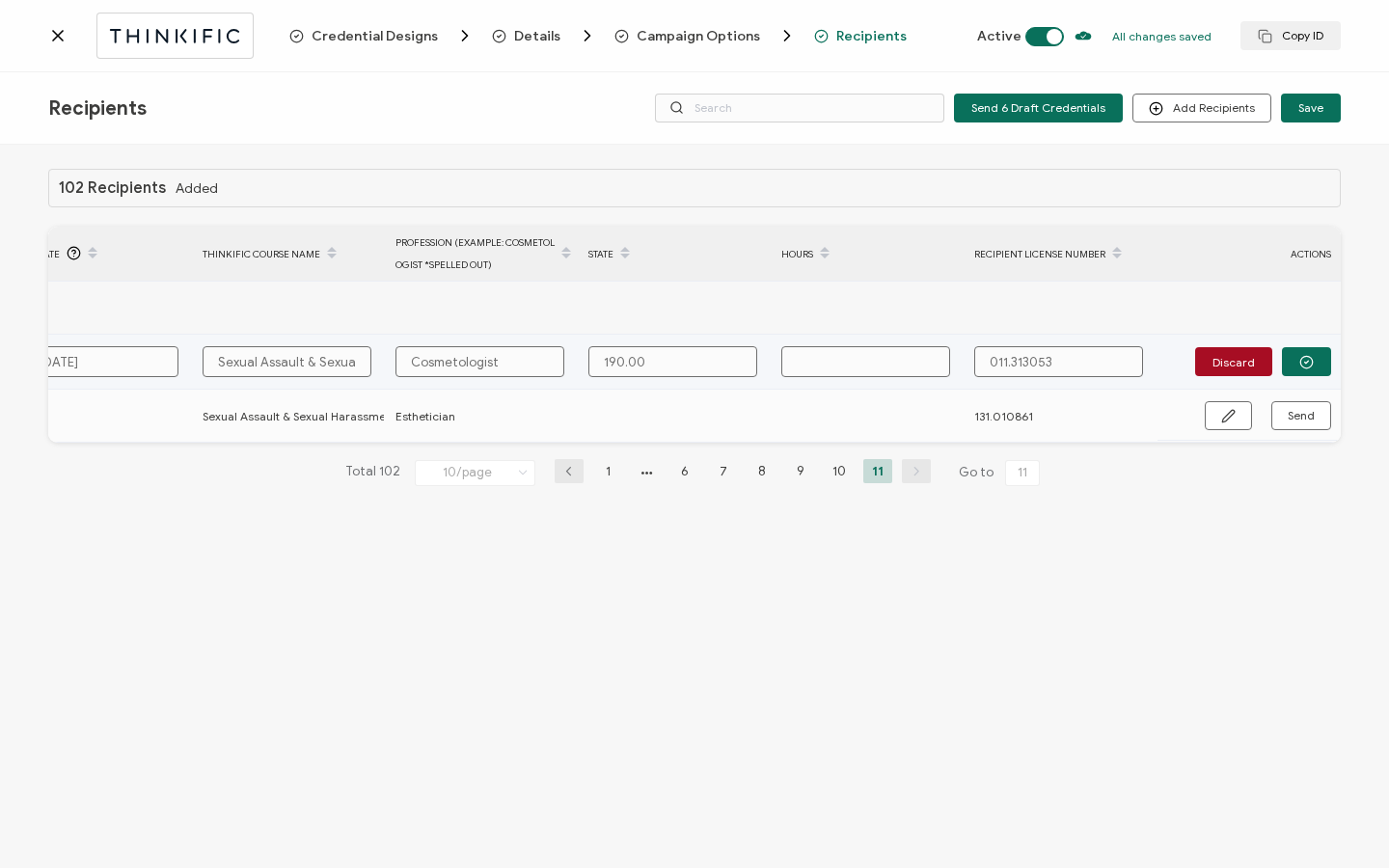
type input "190.000"
type input "190.0008"
type input "190.00081"
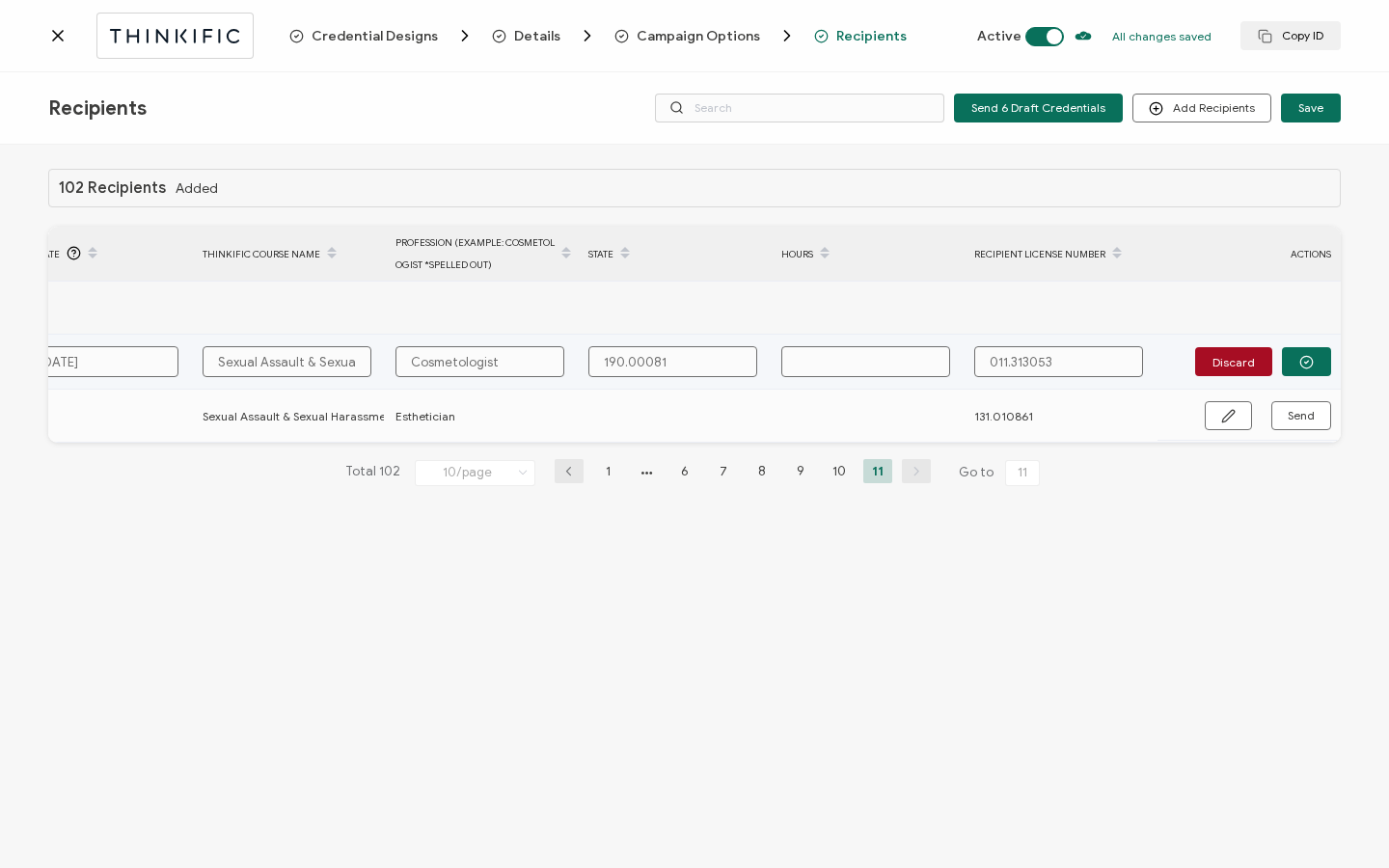
type input "190.000811"
type input "1"
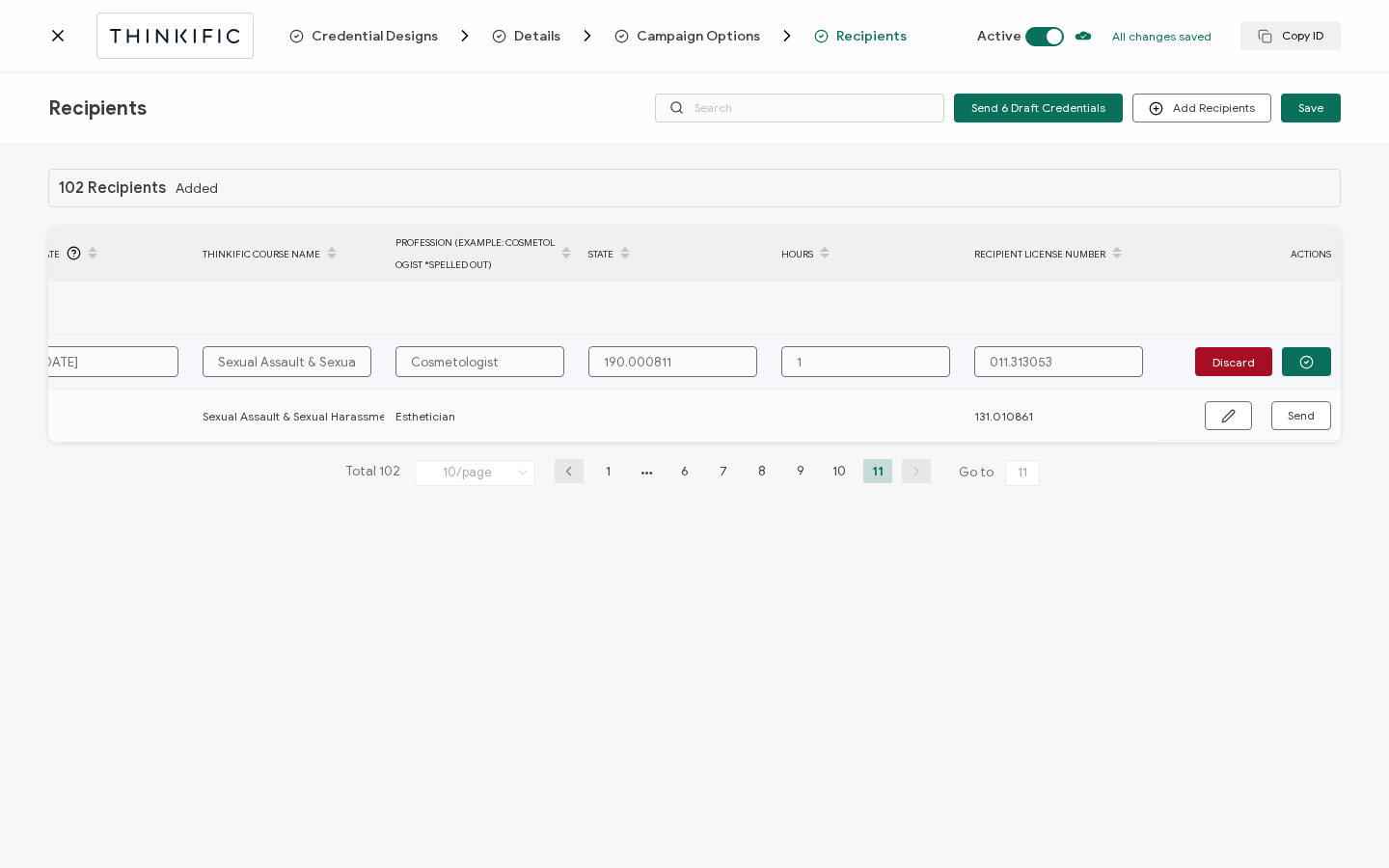
type input "1"
type input "1 H"
type input "1 Ho"
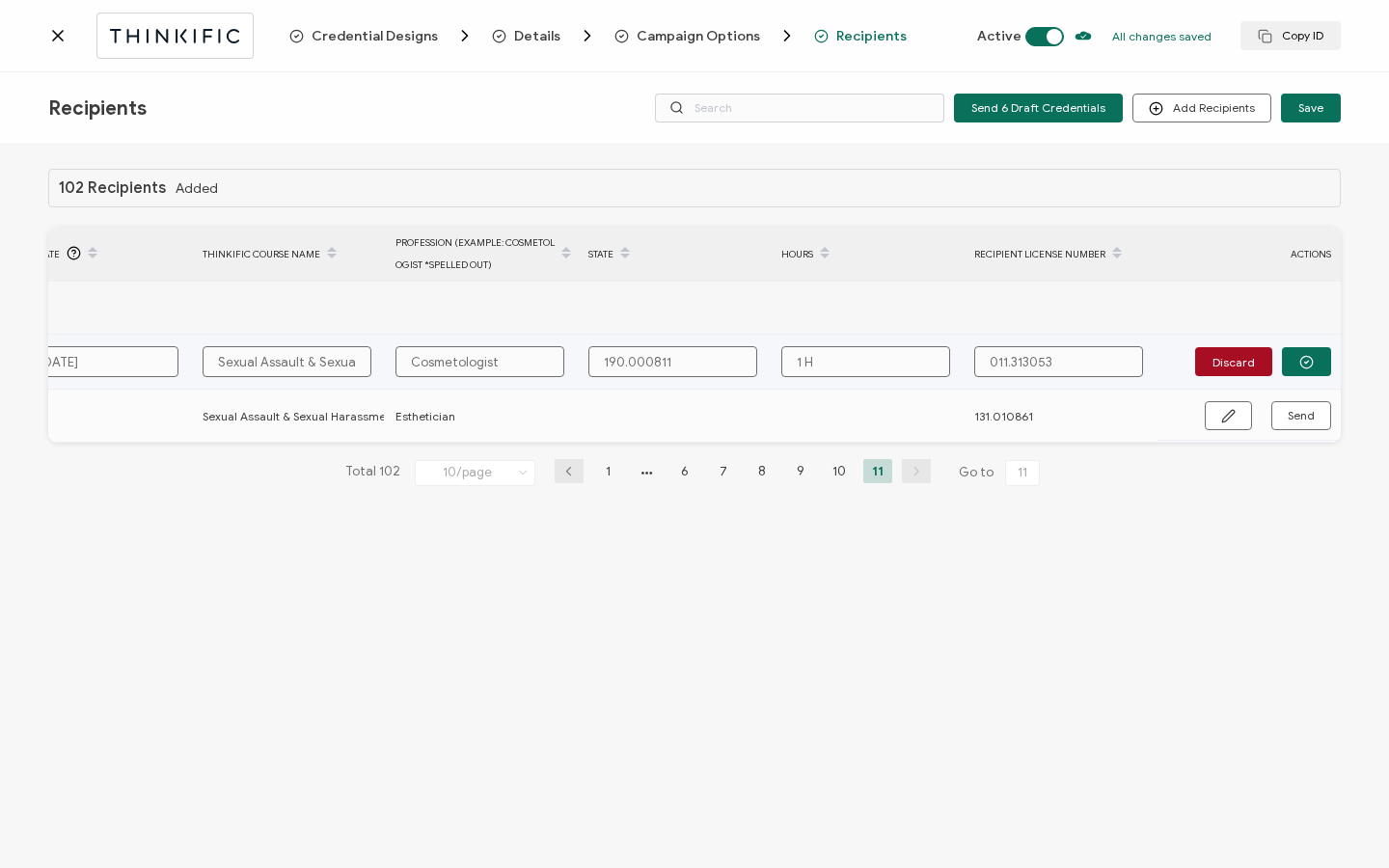
type input "1 Ho"
type input "1 Hou"
type input "1 Hour"
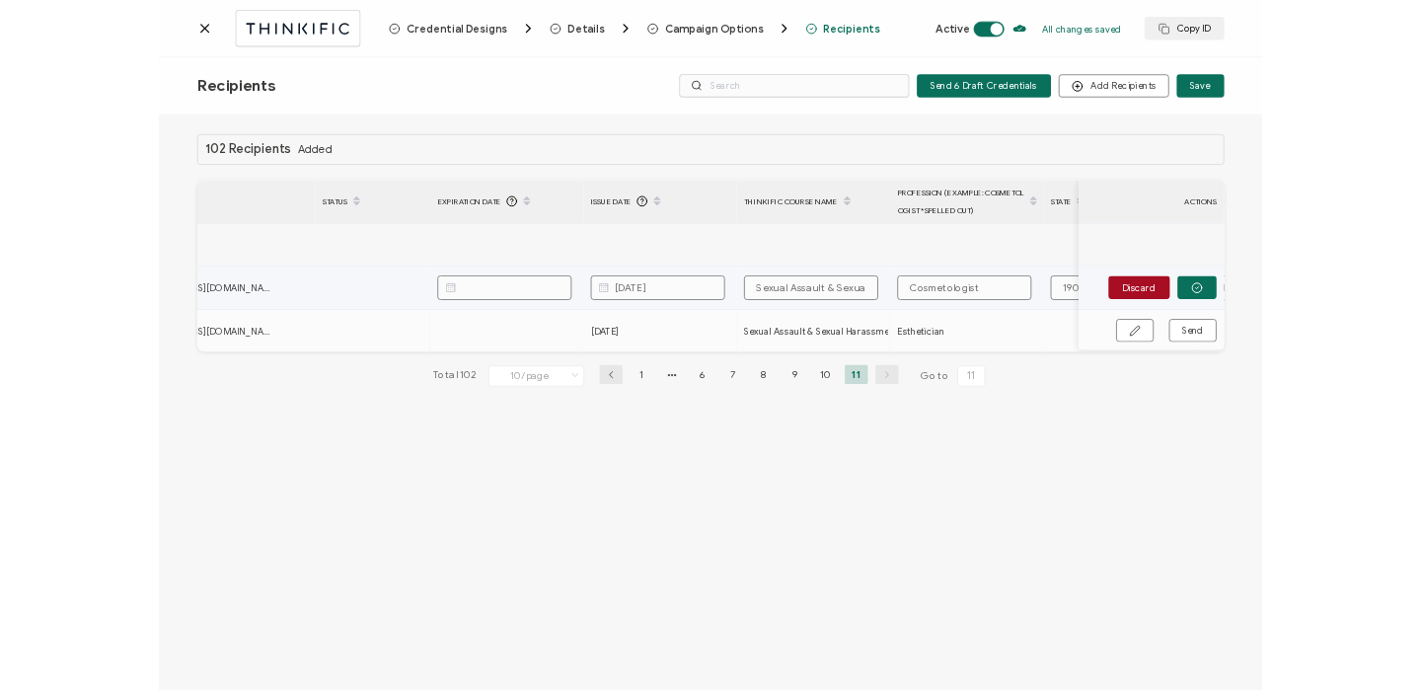
scroll to position [0, 0]
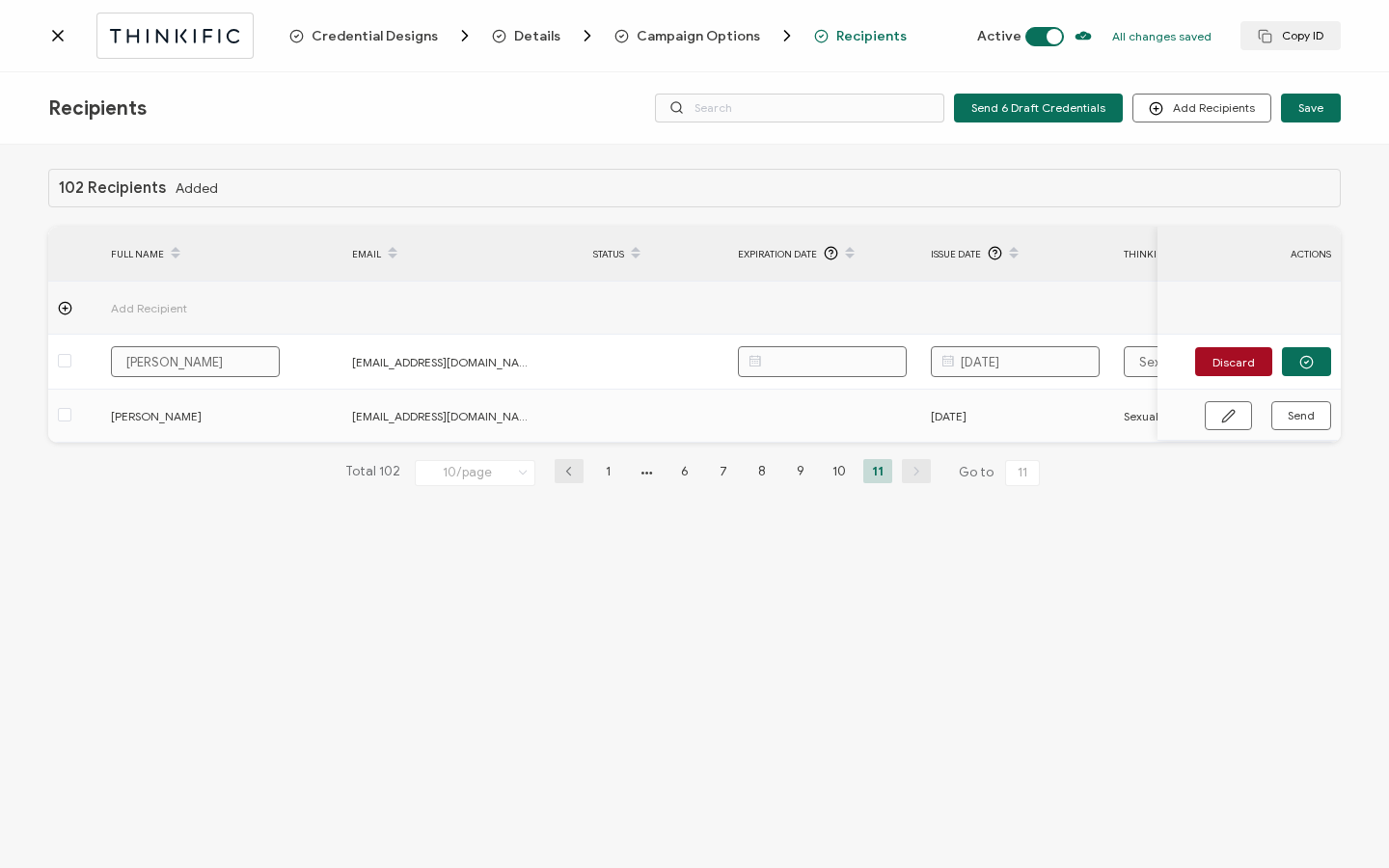
type input "1 Hour"
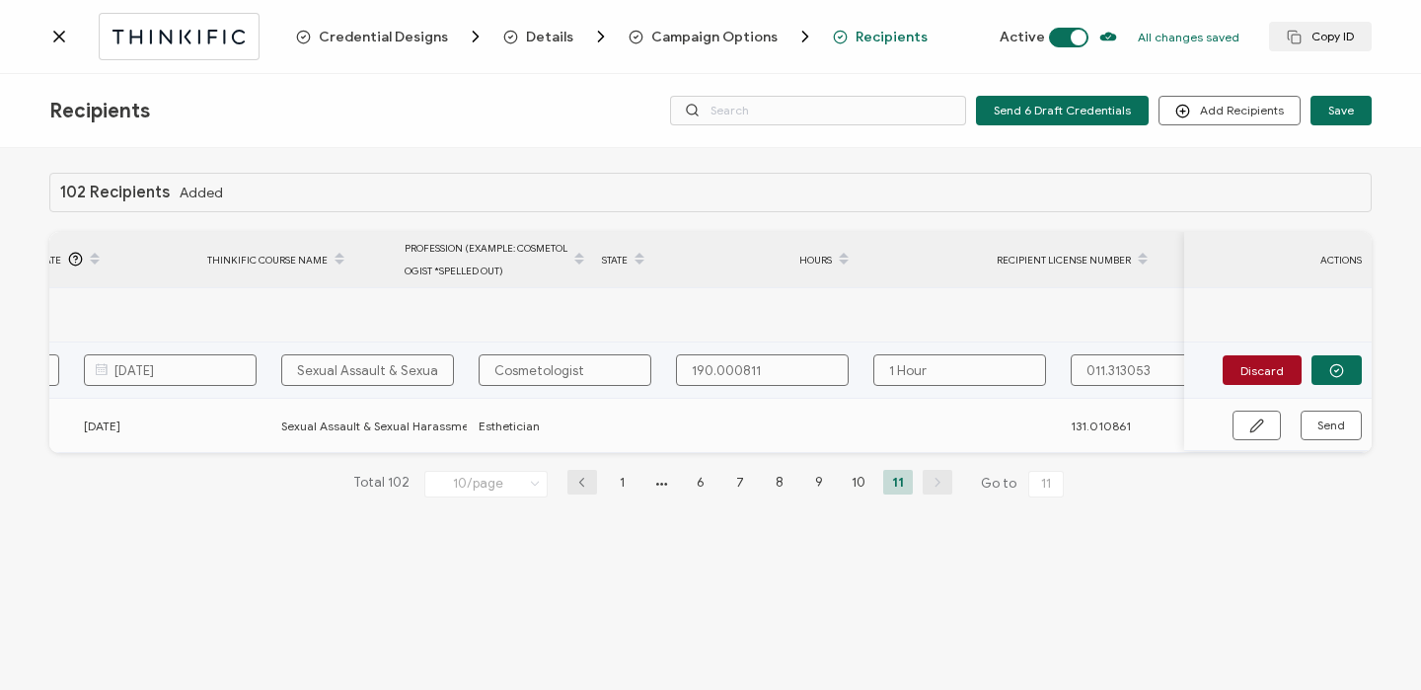
scroll to position [0, 942]
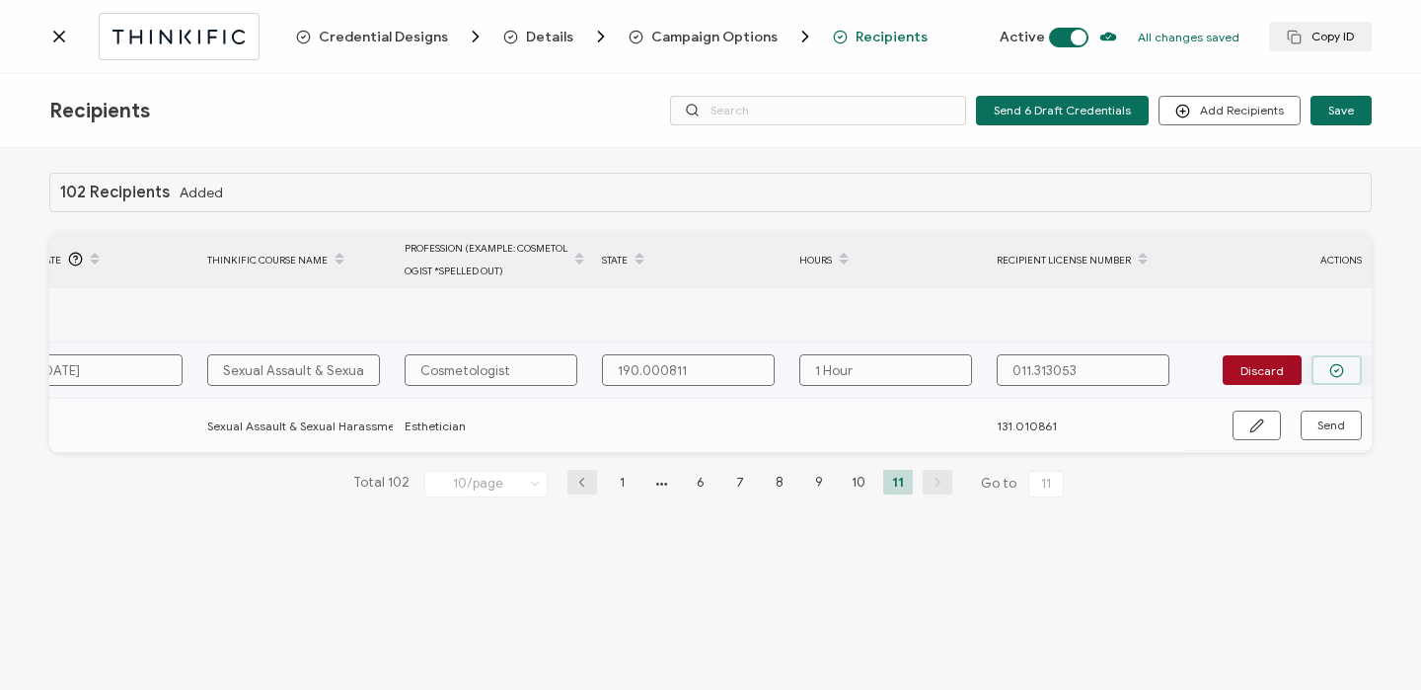
click at [1324, 374] on button "button" at bounding box center [1336, 370] width 50 height 30
click at [1325, 374] on span "Send" at bounding box center [1331, 369] width 28 height 12
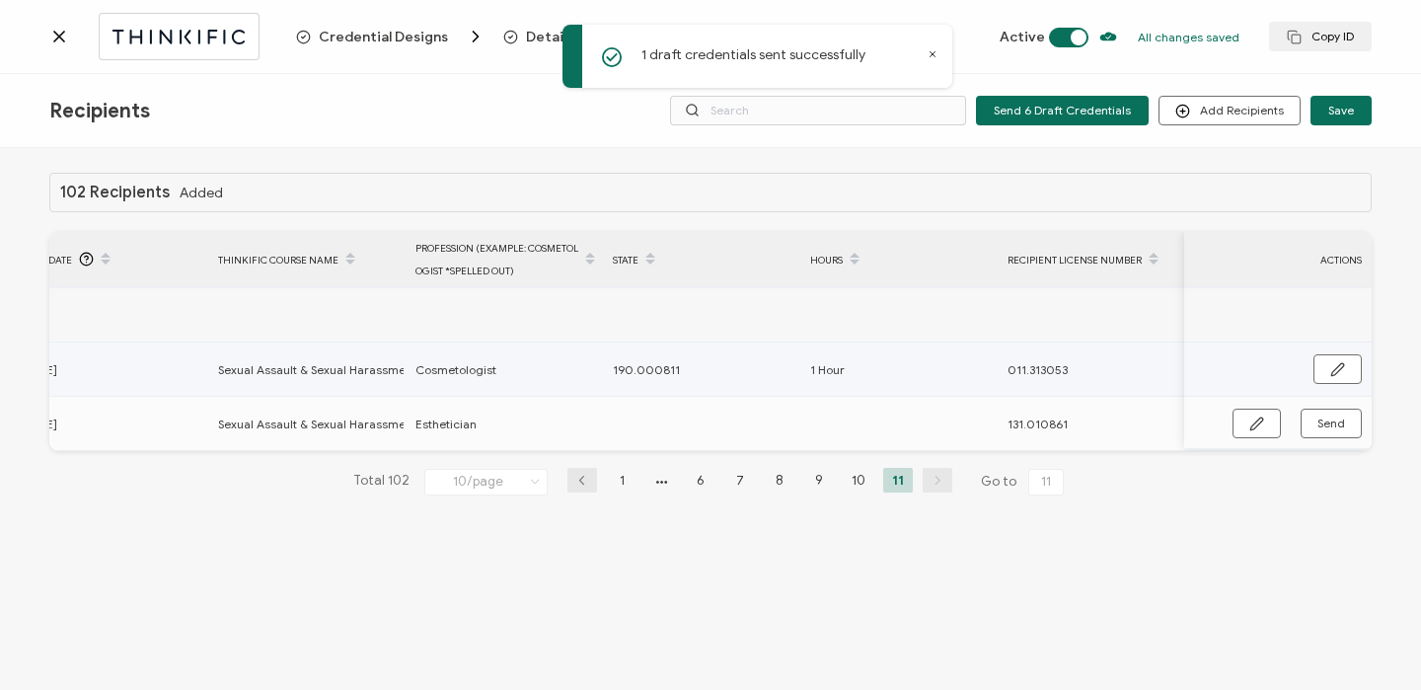
scroll to position [0, 930]
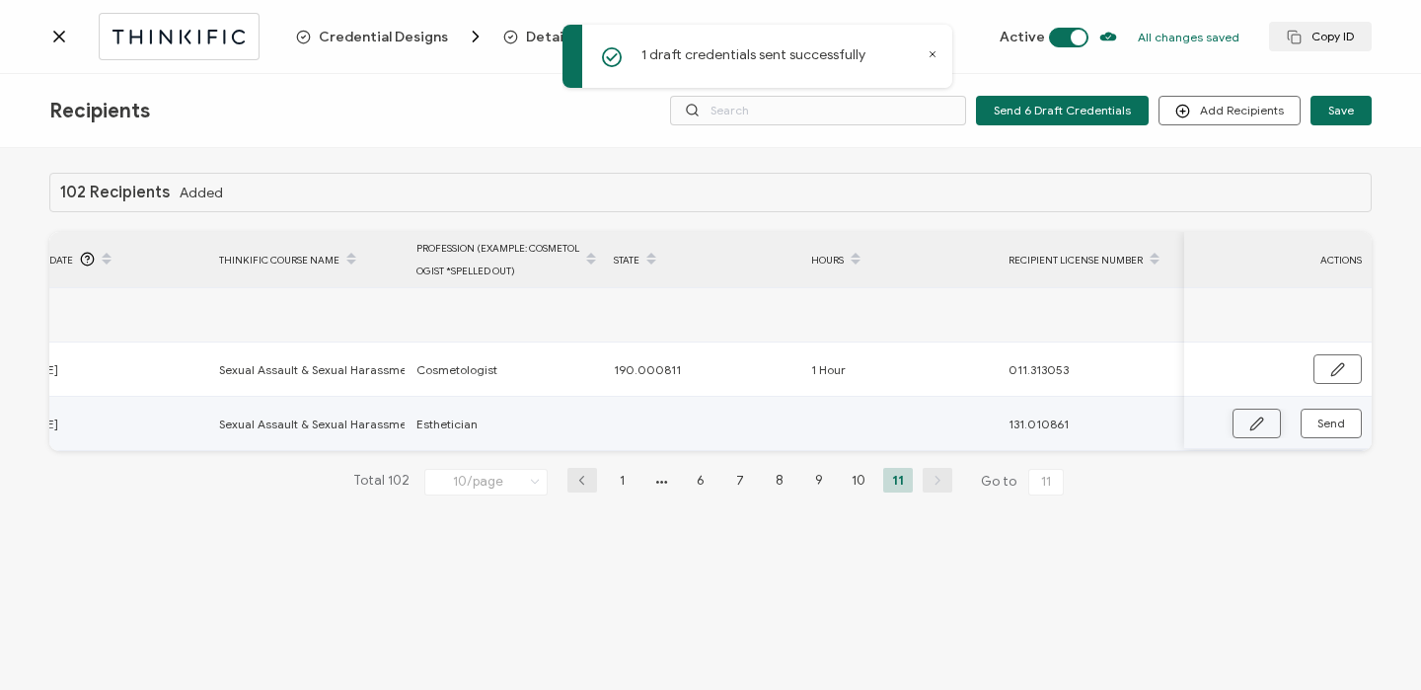
click at [1263, 430] on button "button" at bounding box center [1256, 423] width 48 height 30
click at [696, 425] on input "text" at bounding box center [700, 424] width 173 height 32
type input "1"
type input "19"
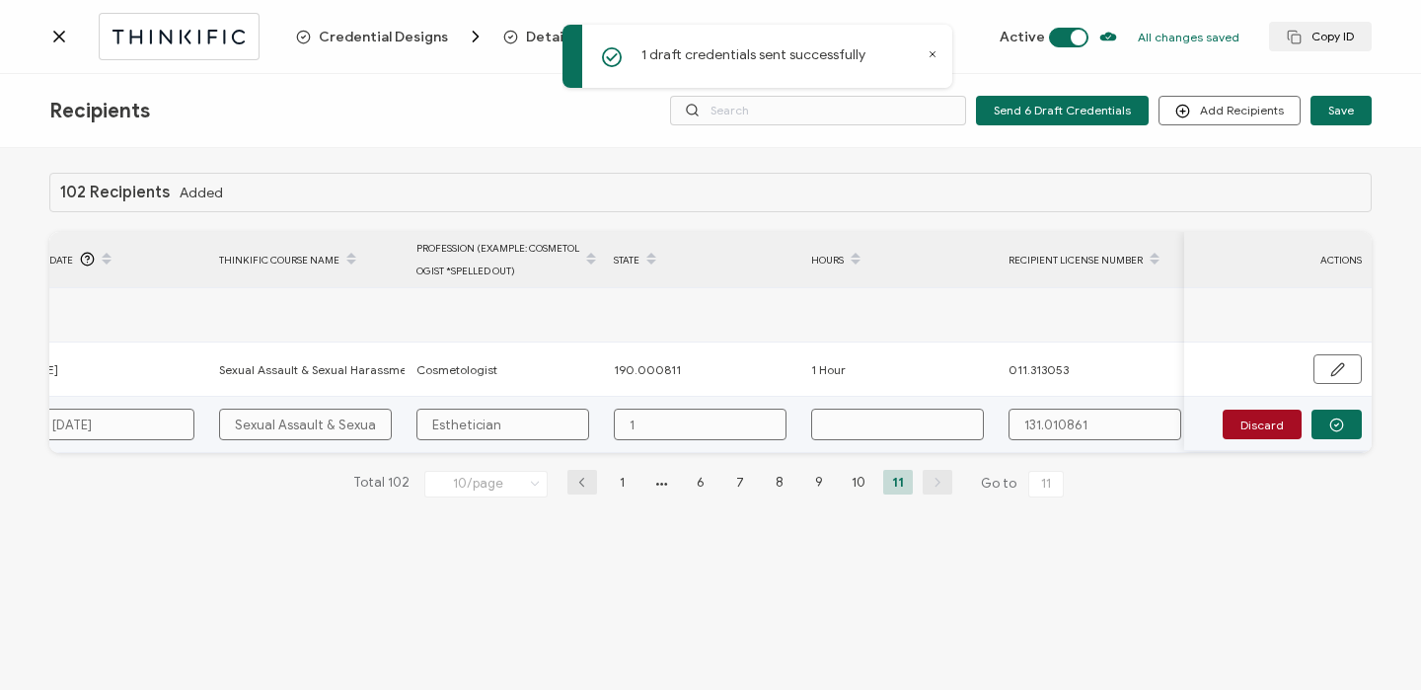
type input "19"
type input "190"
type input "190."
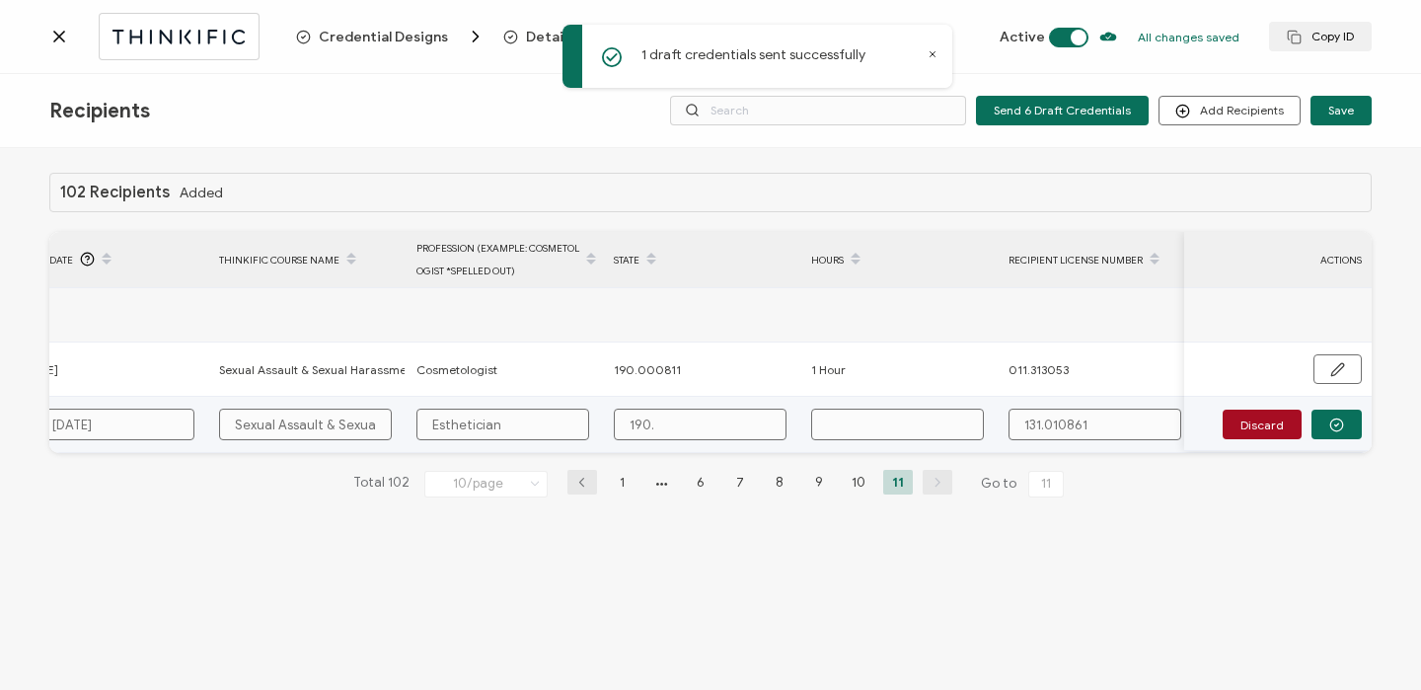
type input "190.0"
type input "190.00"
type input "190.000"
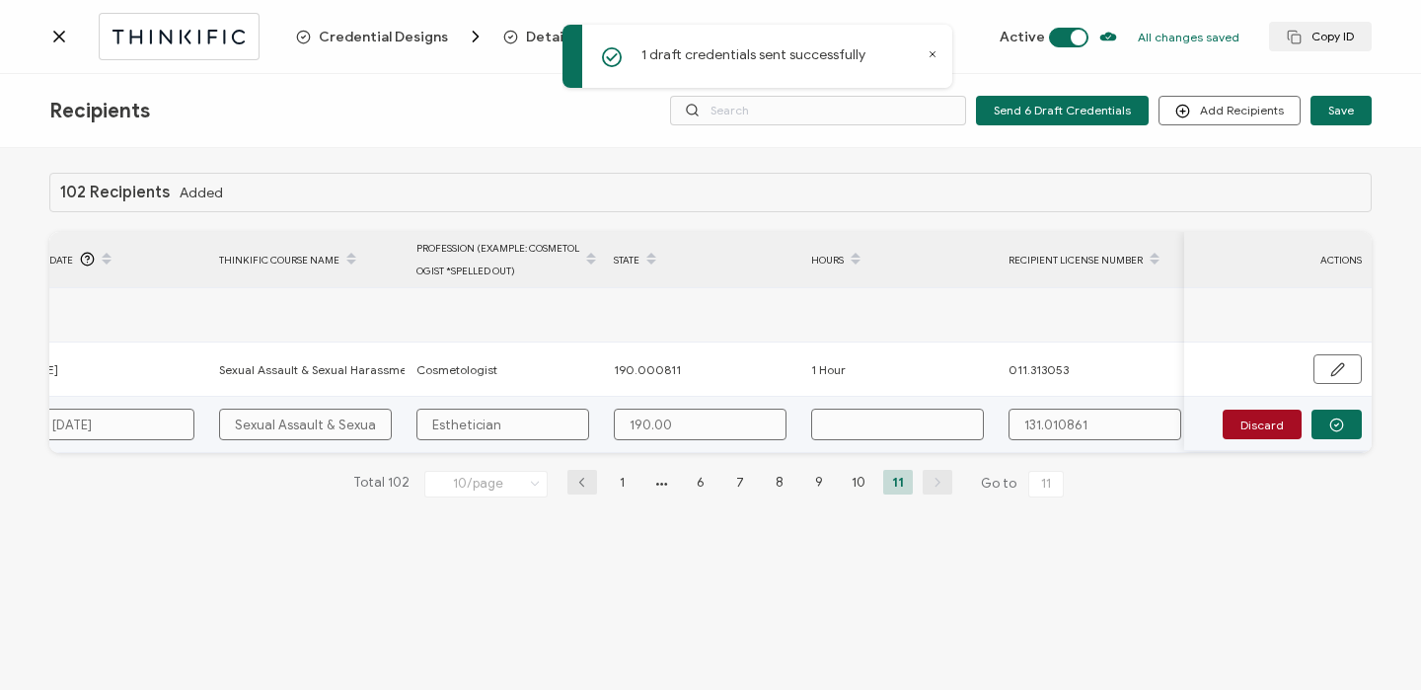
type input "190.000"
type input "190.0008"
type input "190.00081"
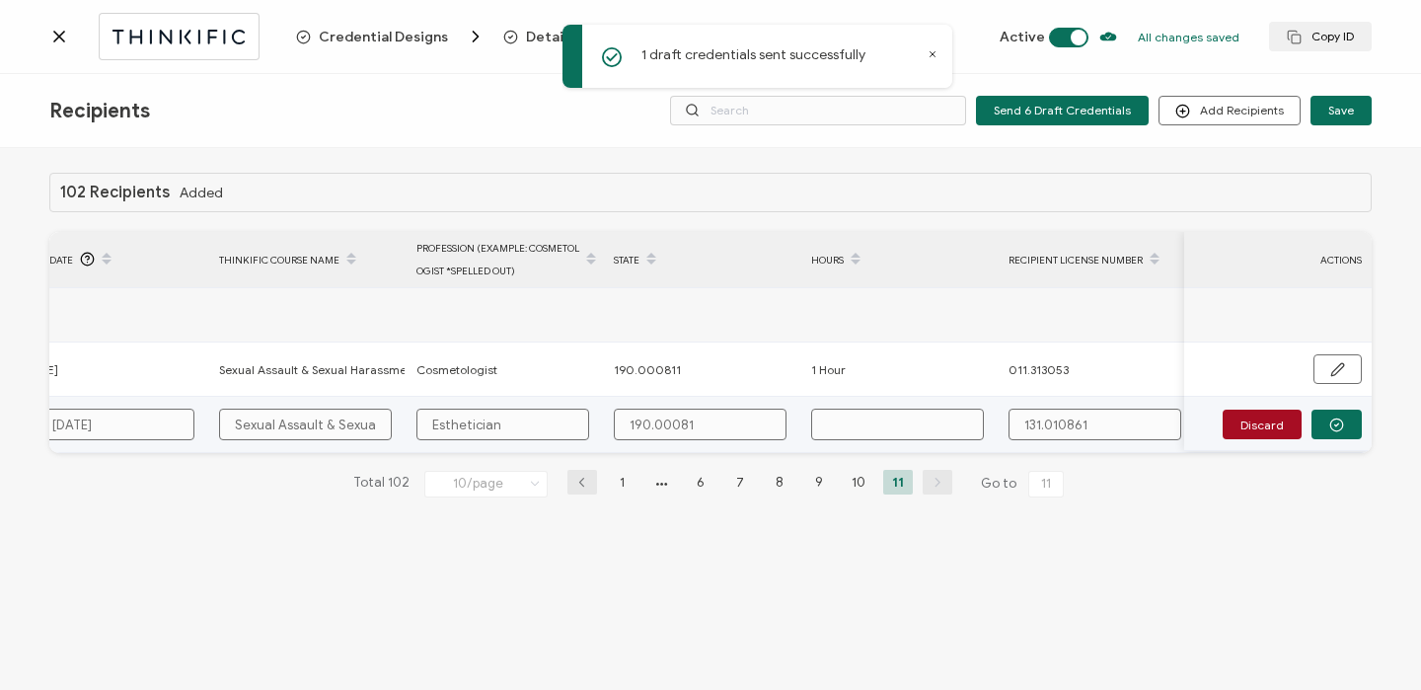
type input "190.000811"
type input "1"
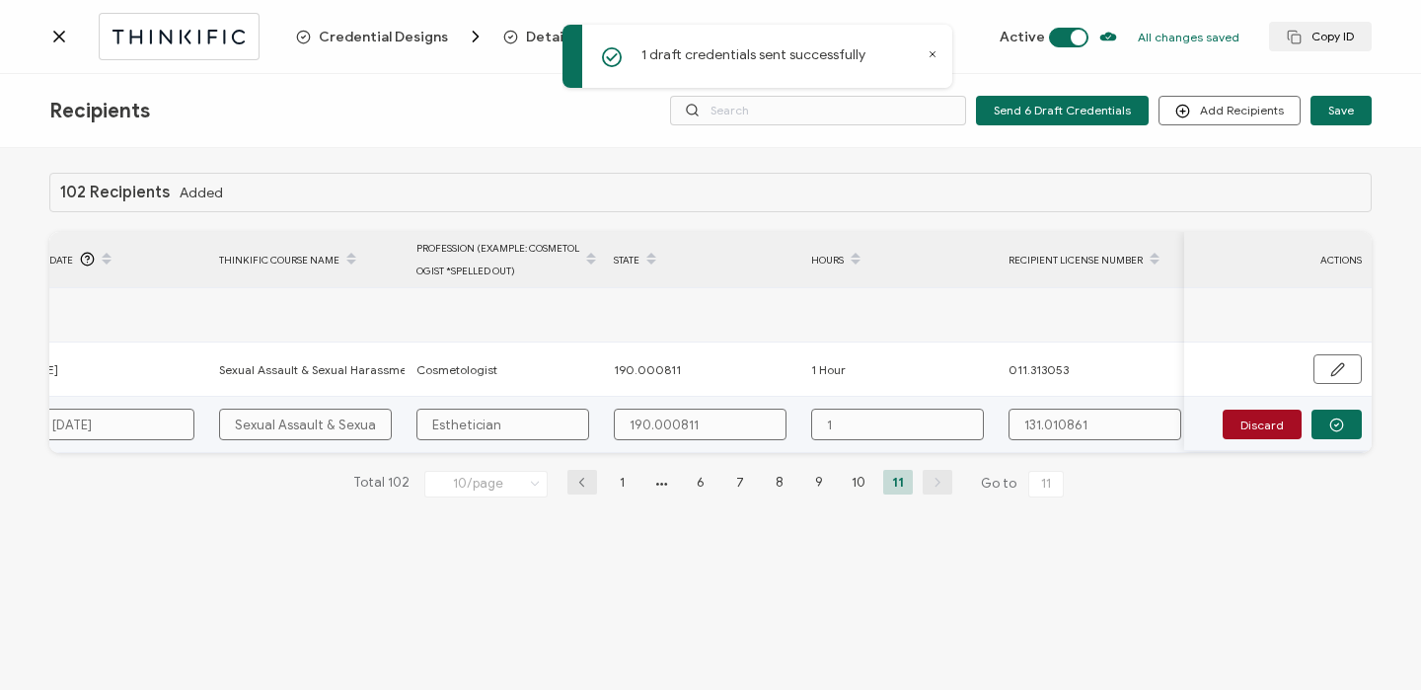
type input "1"
type input "1 H"
type input "1 Ho"
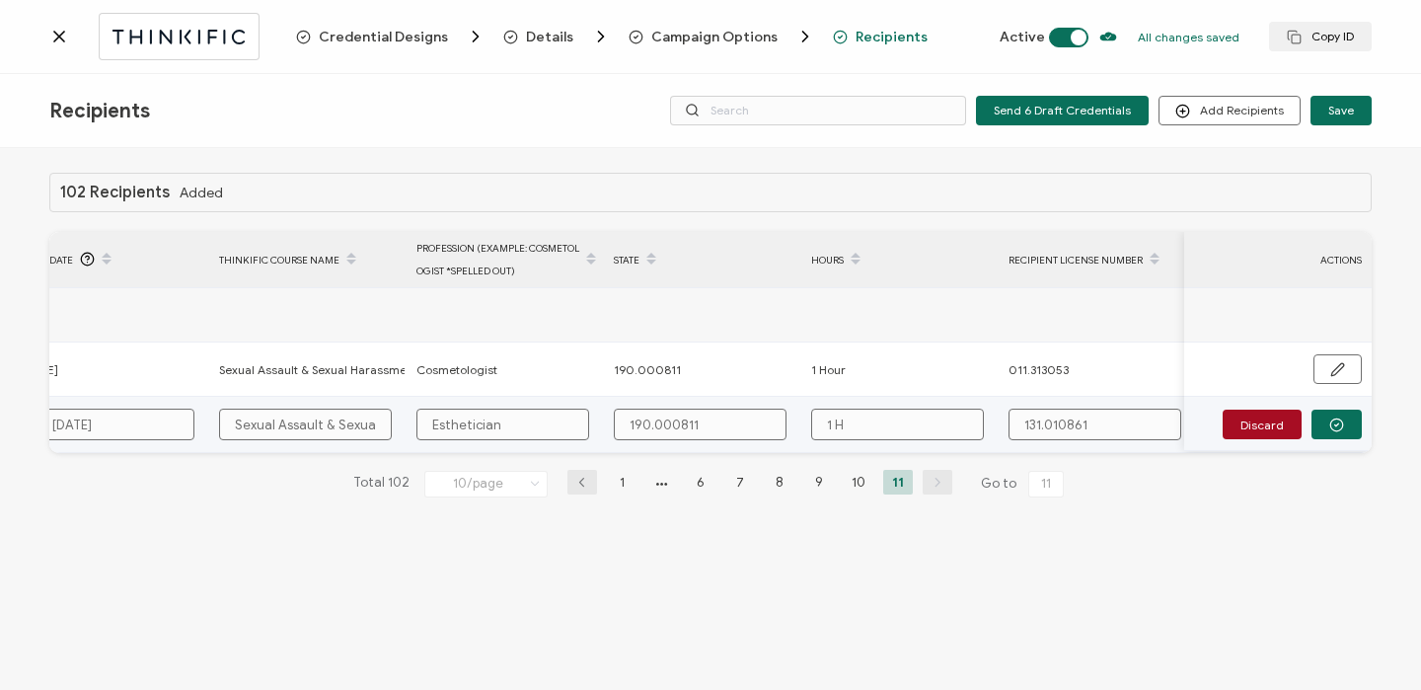
type input "1 Ho"
type input "1 Hou"
type input "1 Hour"
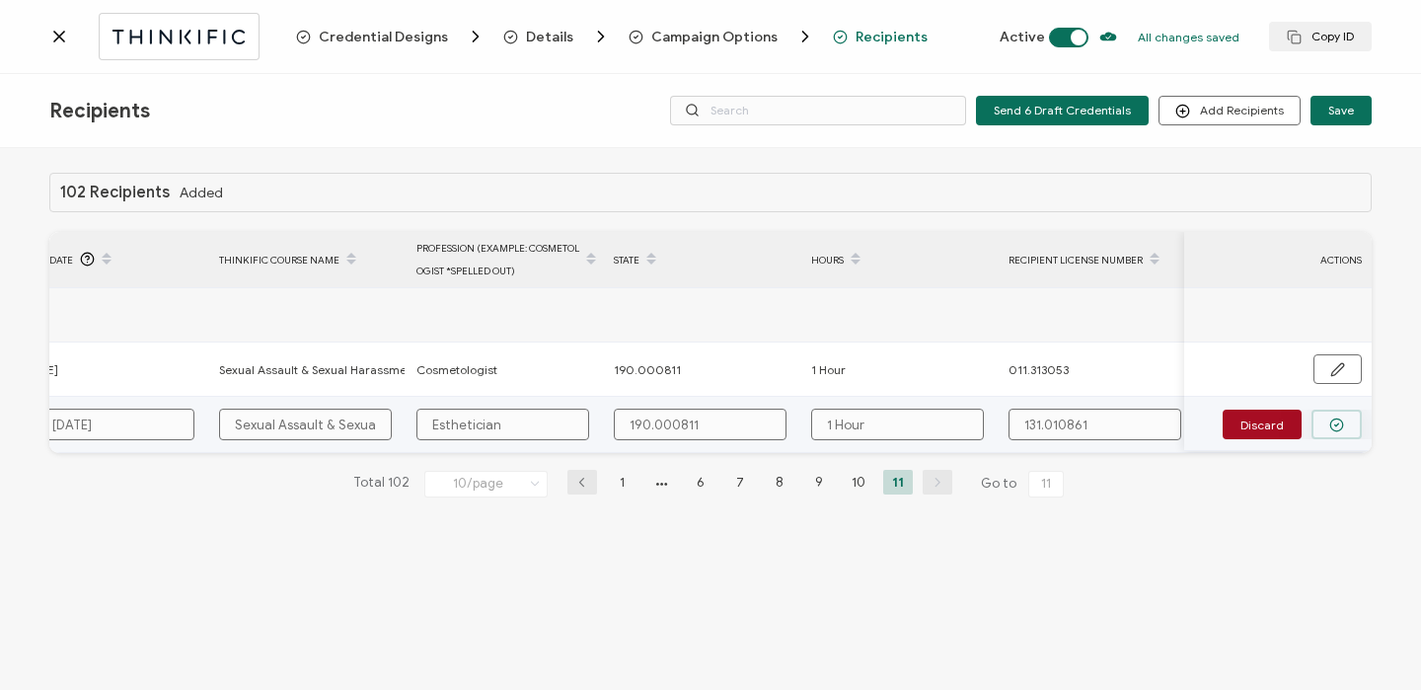
type input "1 Hour"
click at [1344, 417] on button "button" at bounding box center [1336, 424] width 50 height 30
click at [1339, 423] on span "Send" at bounding box center [1331, 423] width 28 height 12
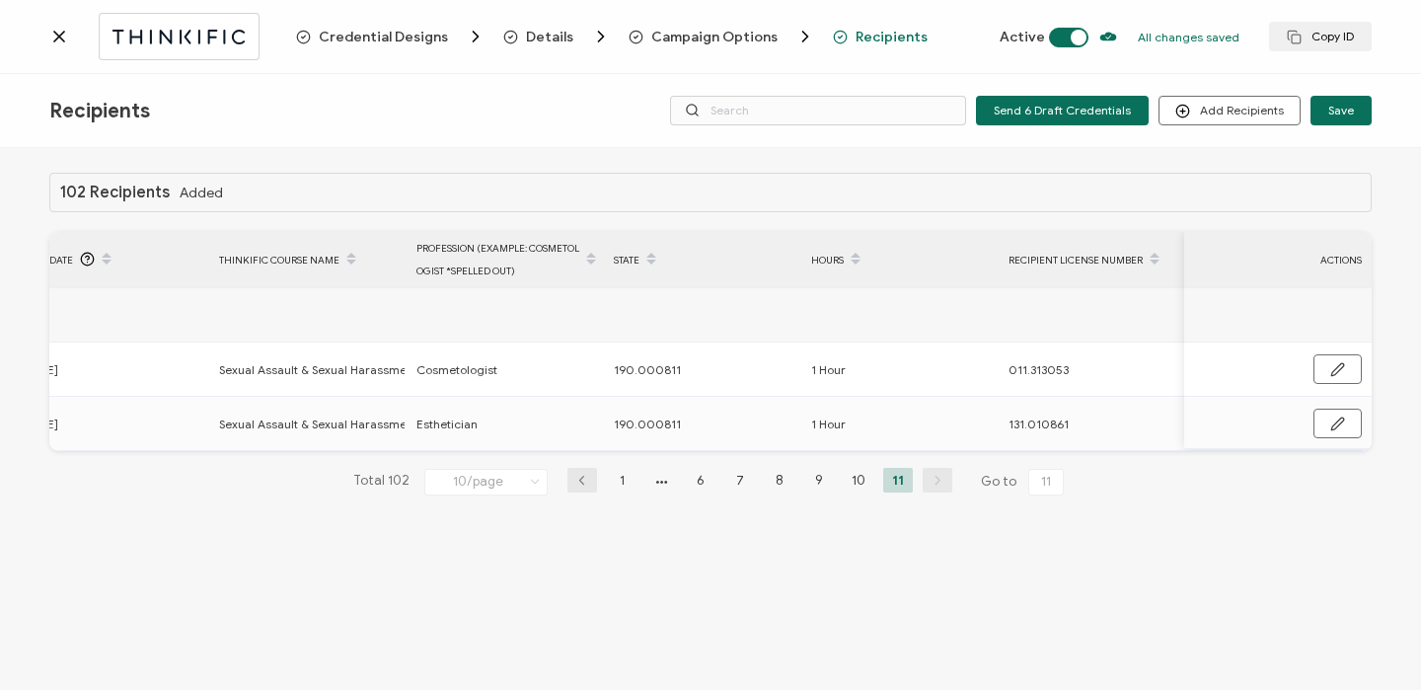
click at [58, 45] on icon at bounding box center [59, 37] width 20 height 20
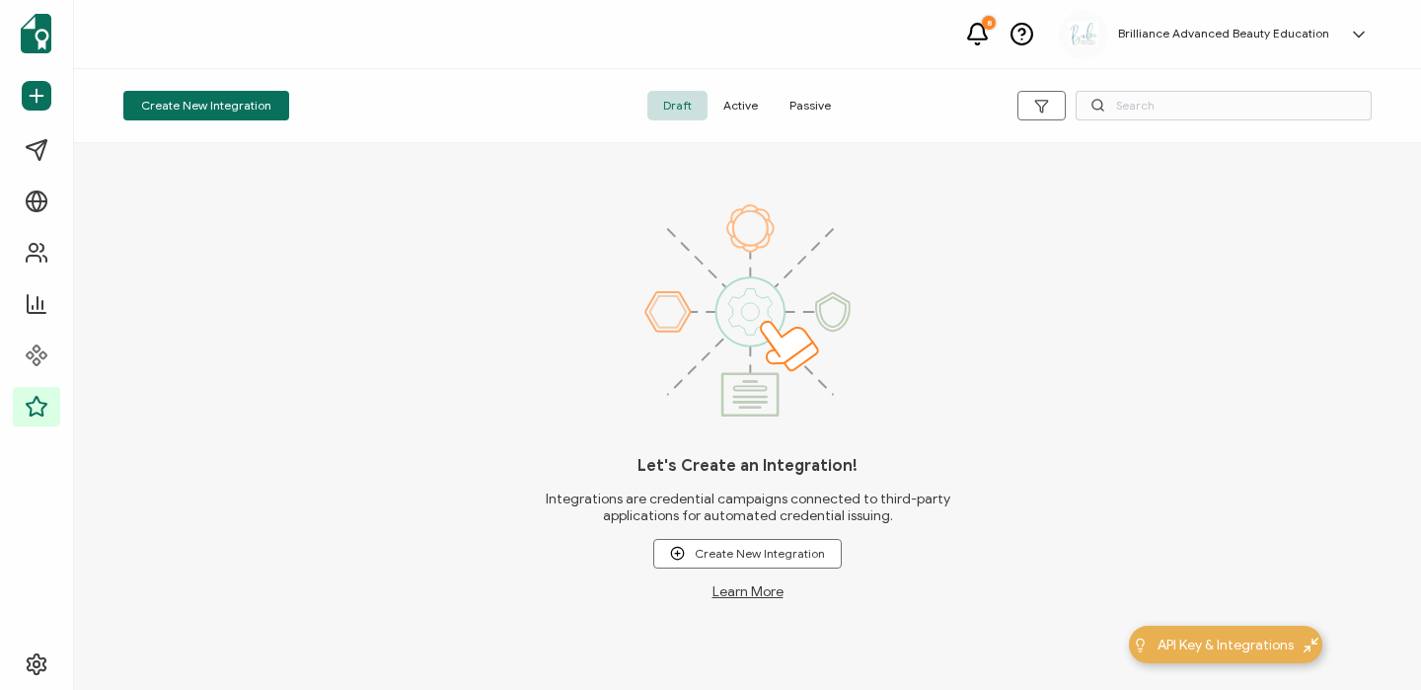
click at [748, 102] on span "Active" at bounding box center [740, 106] width 66 height 30
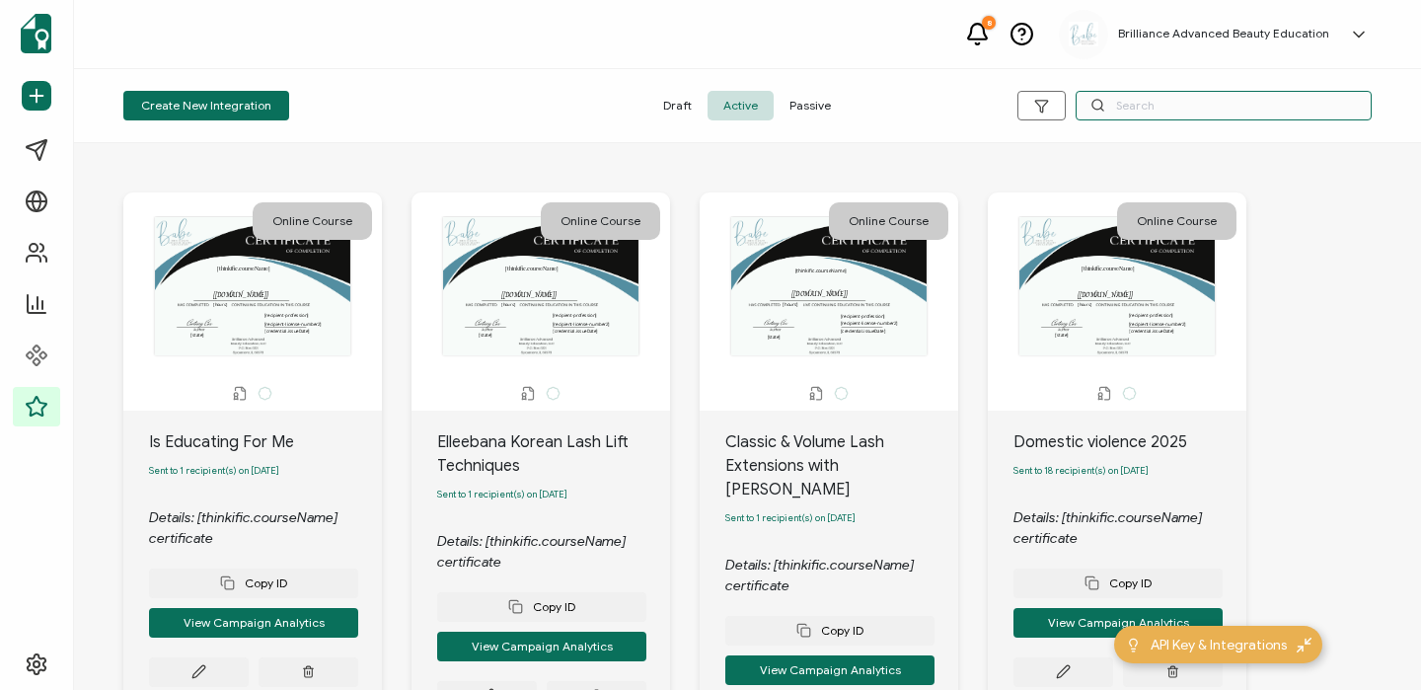
click at [1129, 103] on input "text" at bounding box center [1223, 106] width 296 height 30
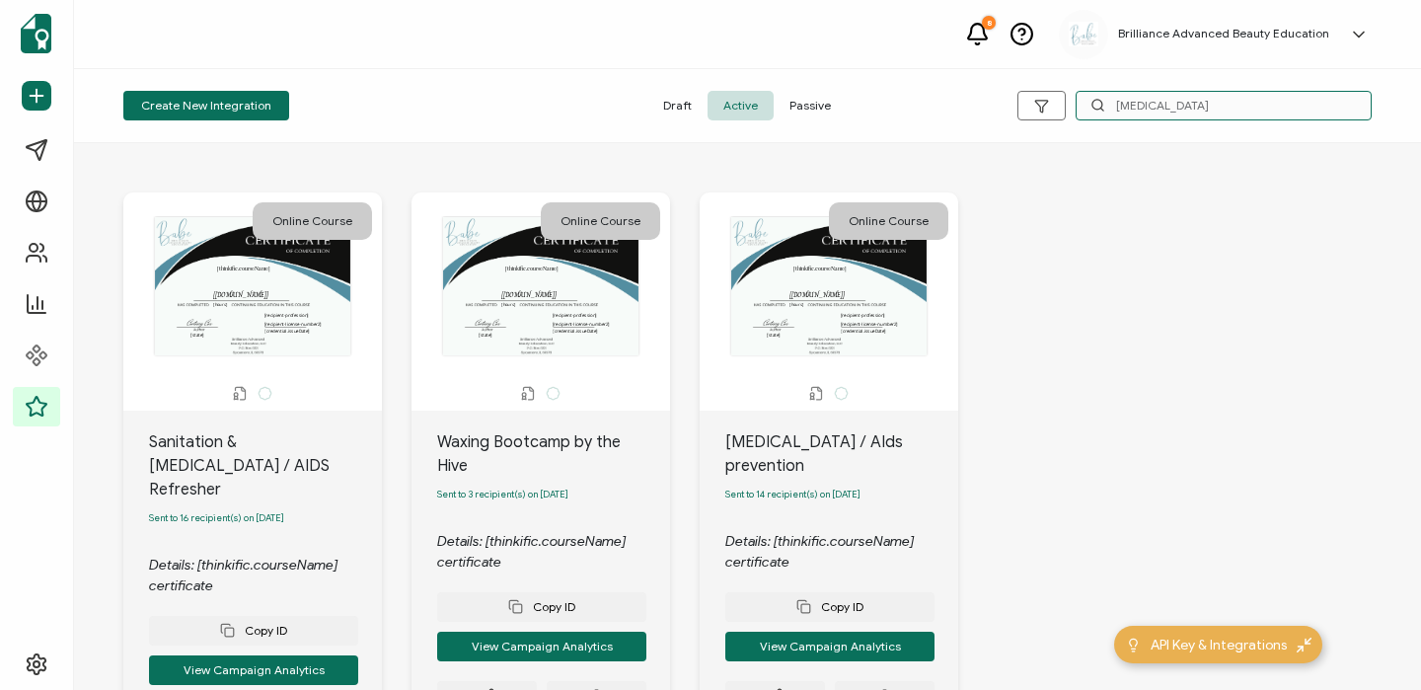
scroll to position [157, 0]
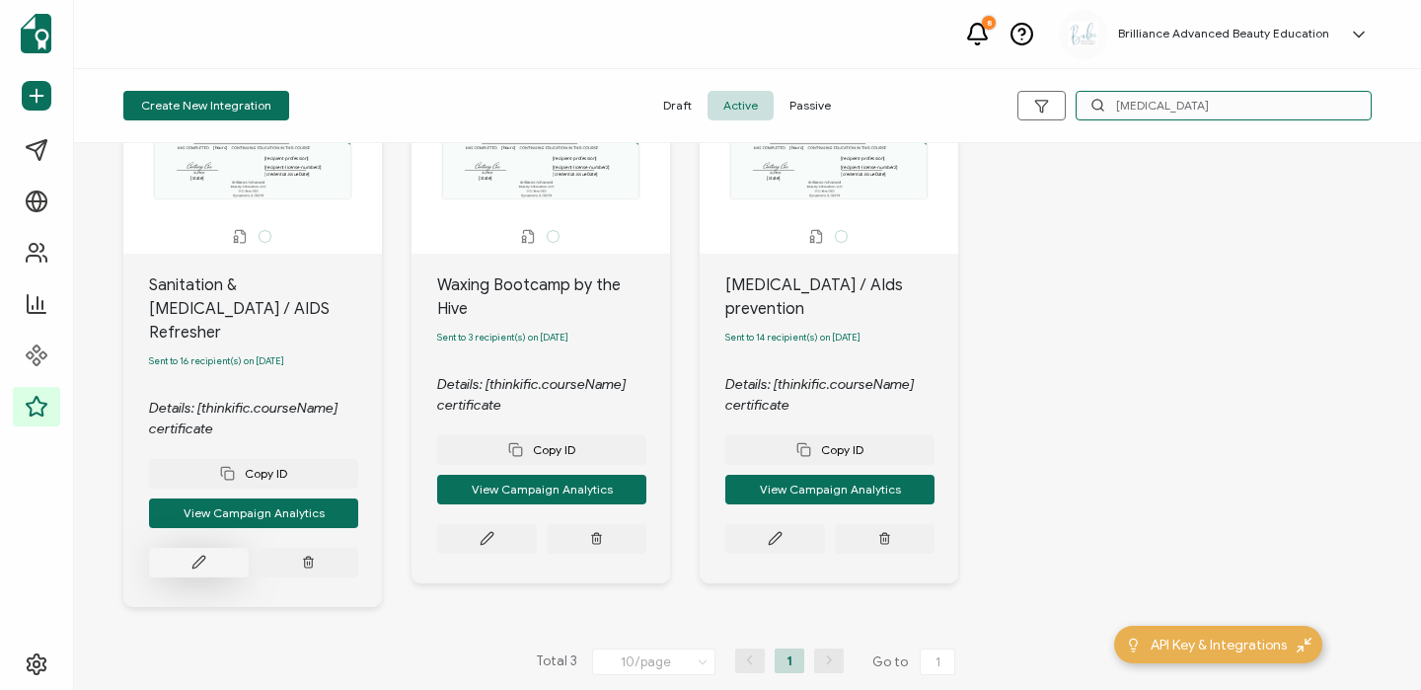
type input "[MEDICAL_DATA]"
click at [220, 548] on button at bounding box center [199, 563] width 100 height 30
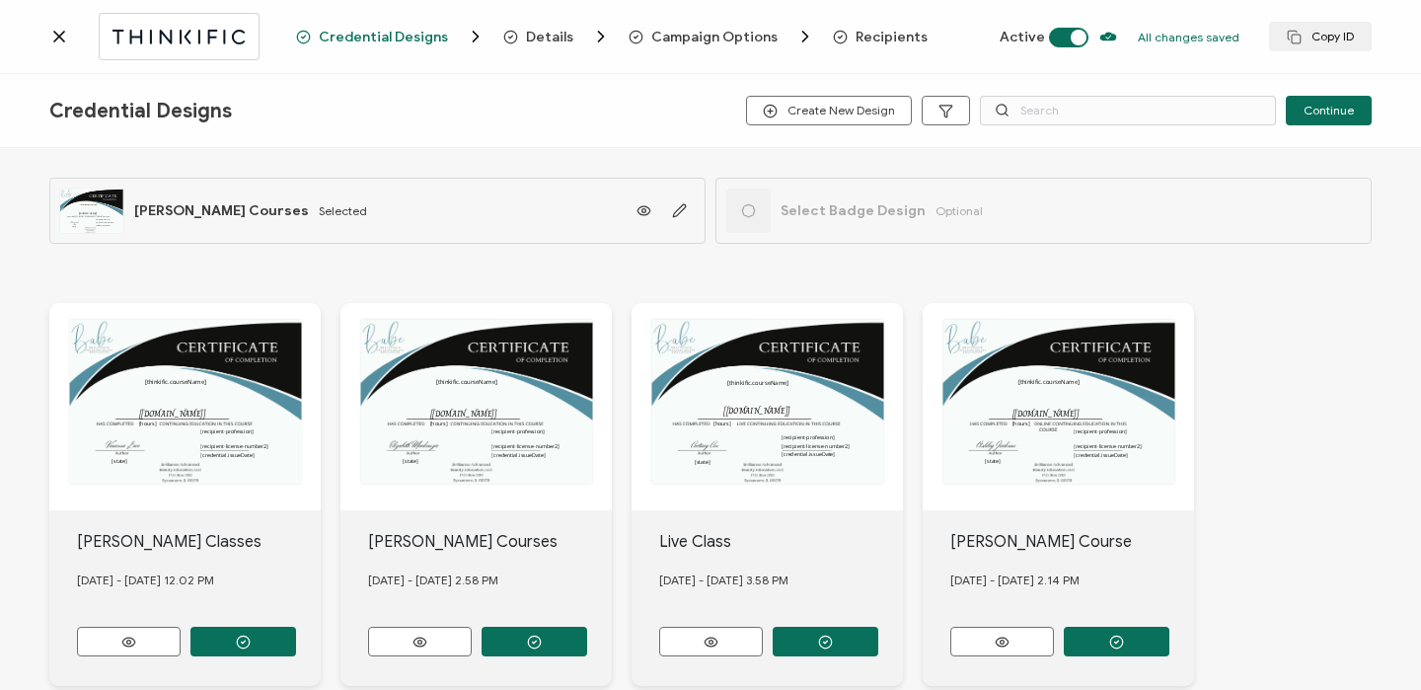
click at [869, 37] on span "Recipients" at bounding box center [891, 37] width 72 height 15
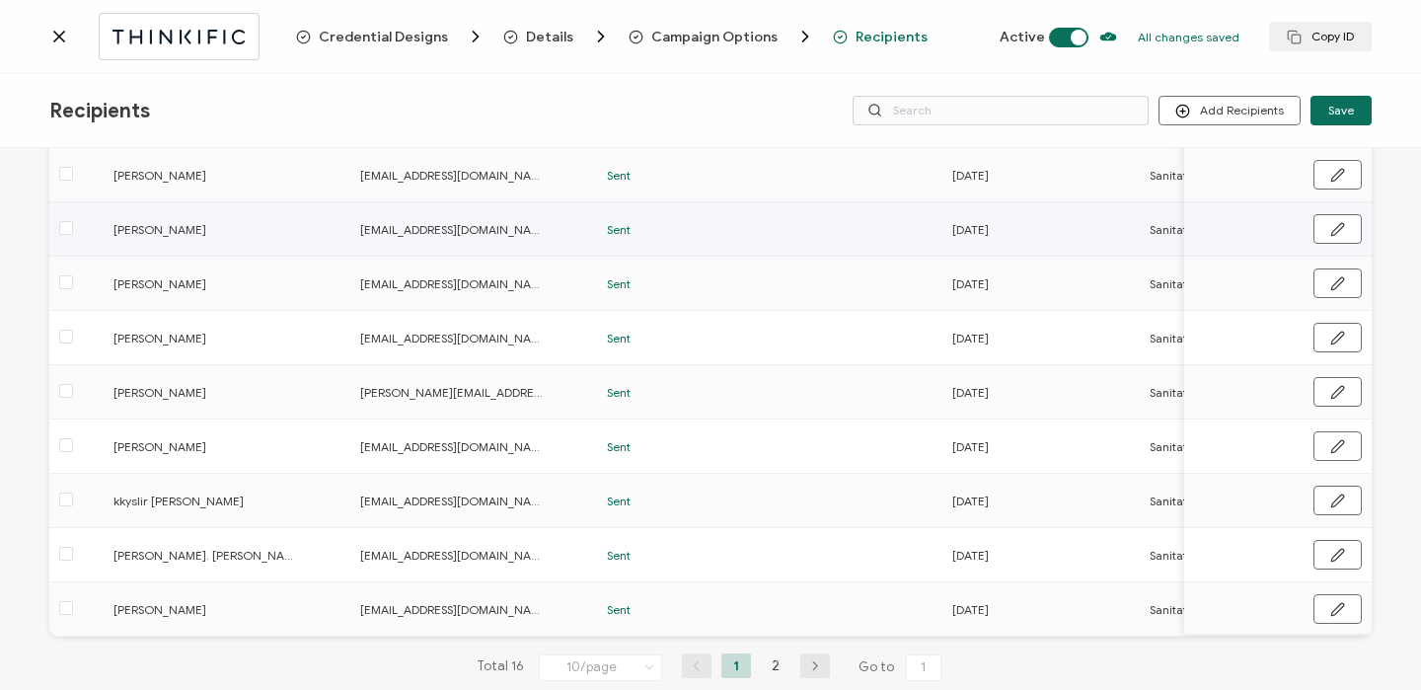
scroll to position [292, 0]
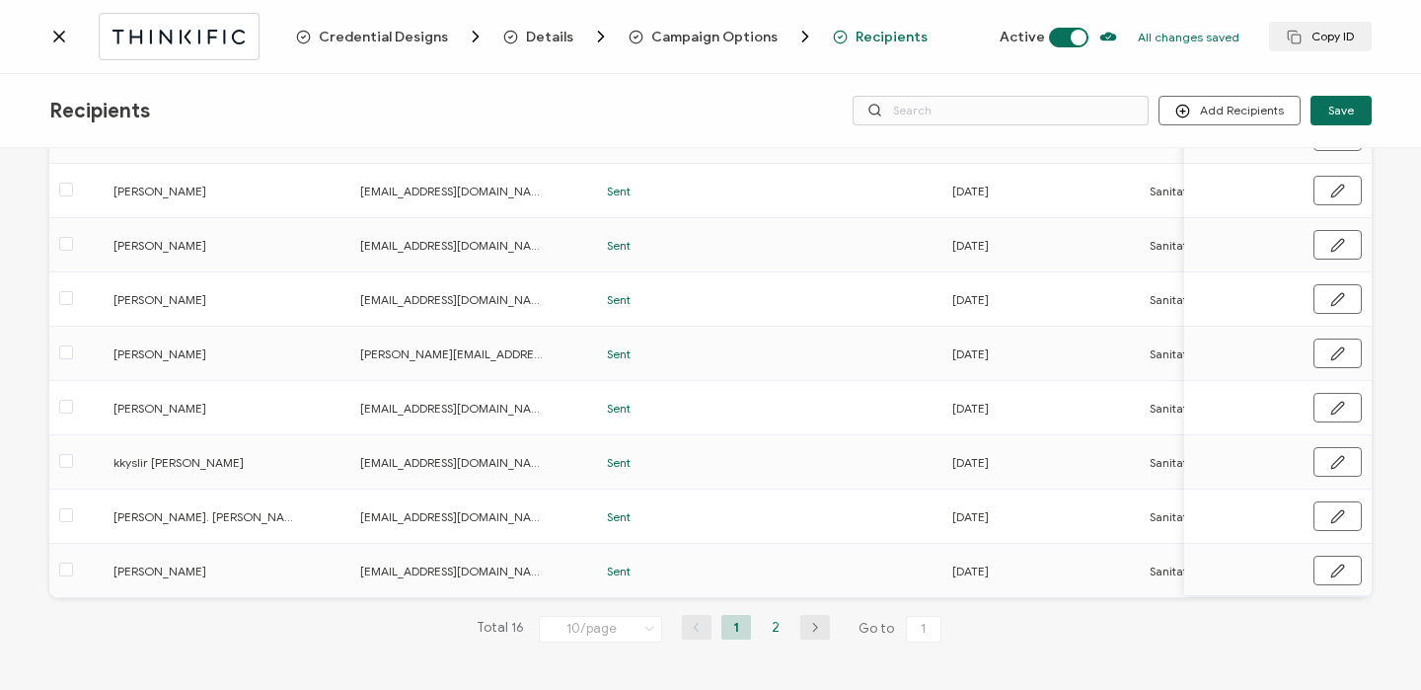
click at [776, 628] on li "2" at bounding box center [776, 627] width 30 height 25
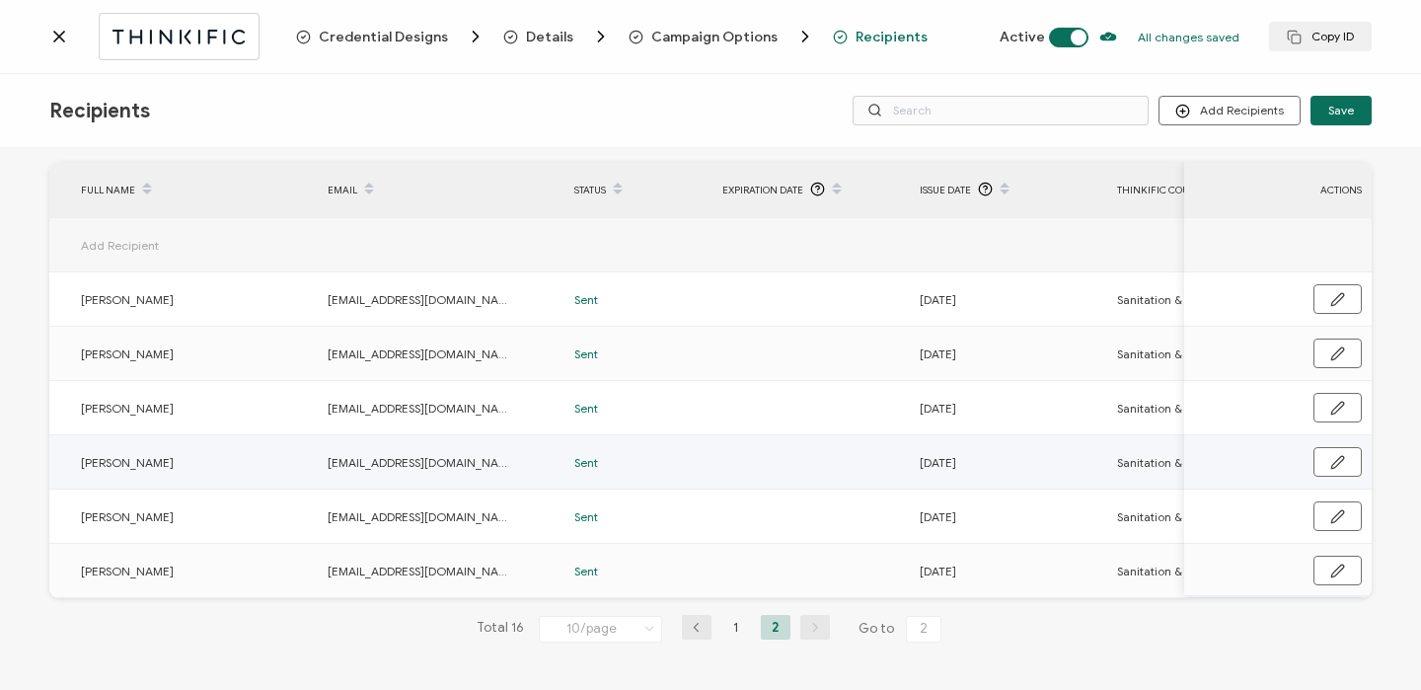
scroll to position [0, 0]
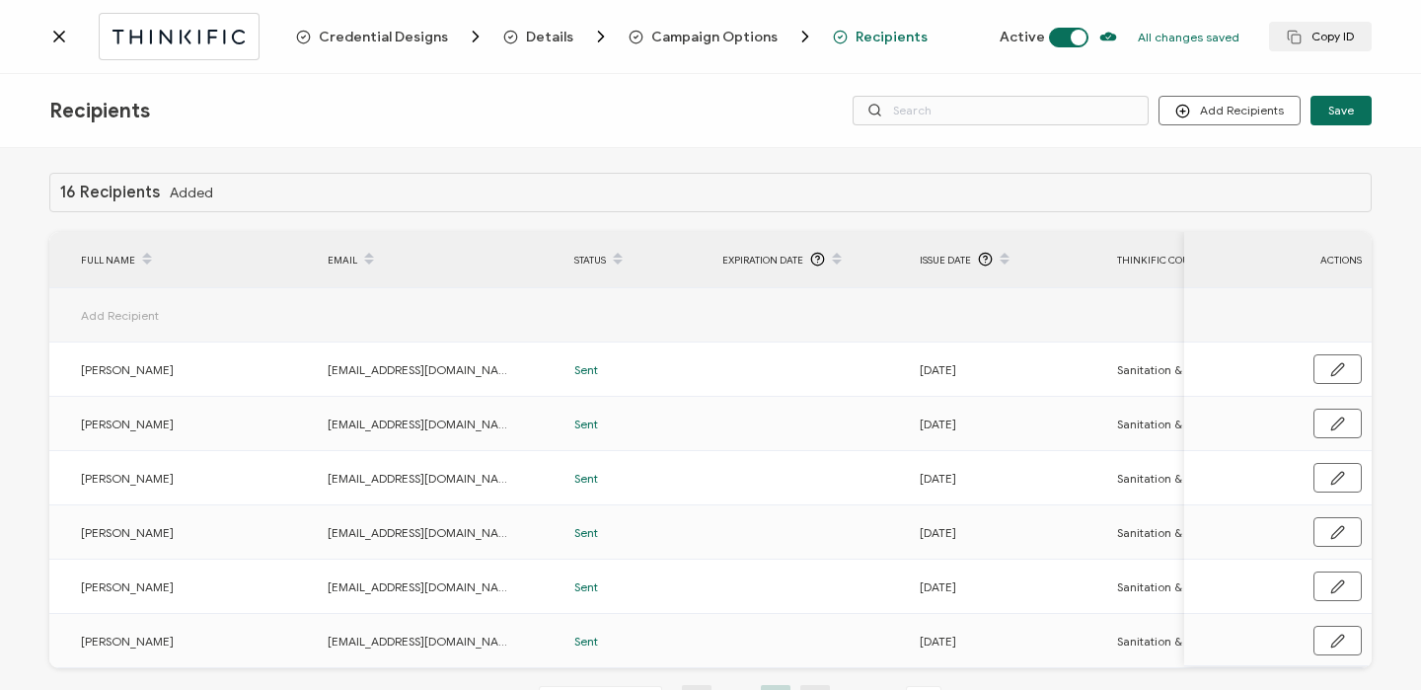
click at [50, 34] on icon at bounding box center [59, 37] width 20 height 20
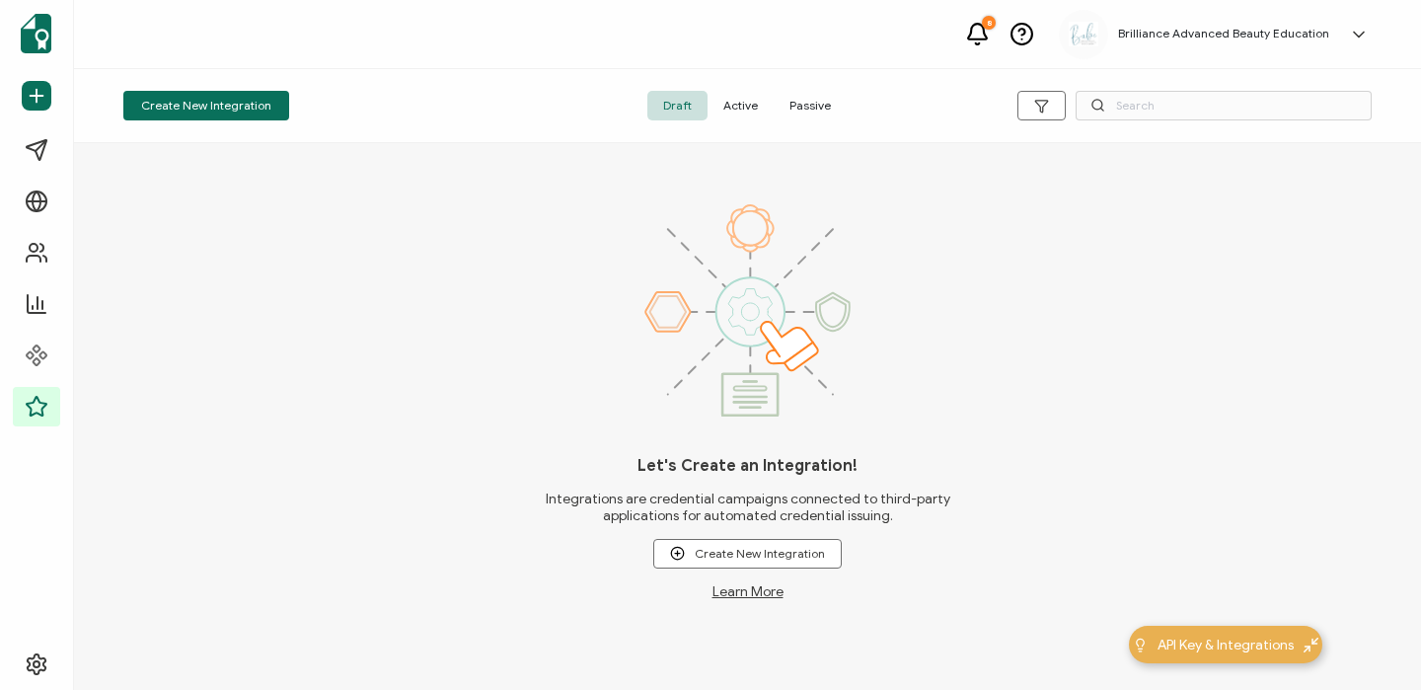
click at [732, 105] on span "Active" at bounding box center [740, 106] width 66 height 30
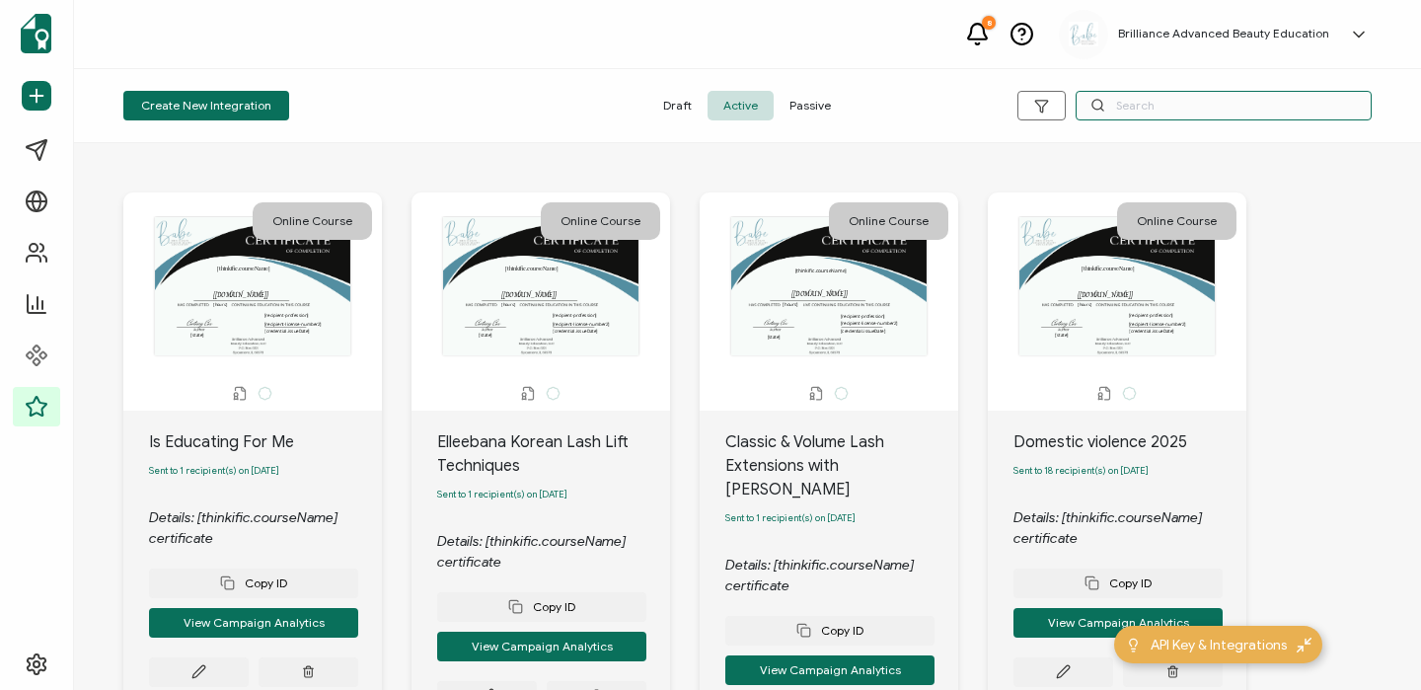
click at [1121, 105] on input "text" at bounding box center [1223, 106] width 296 height 30
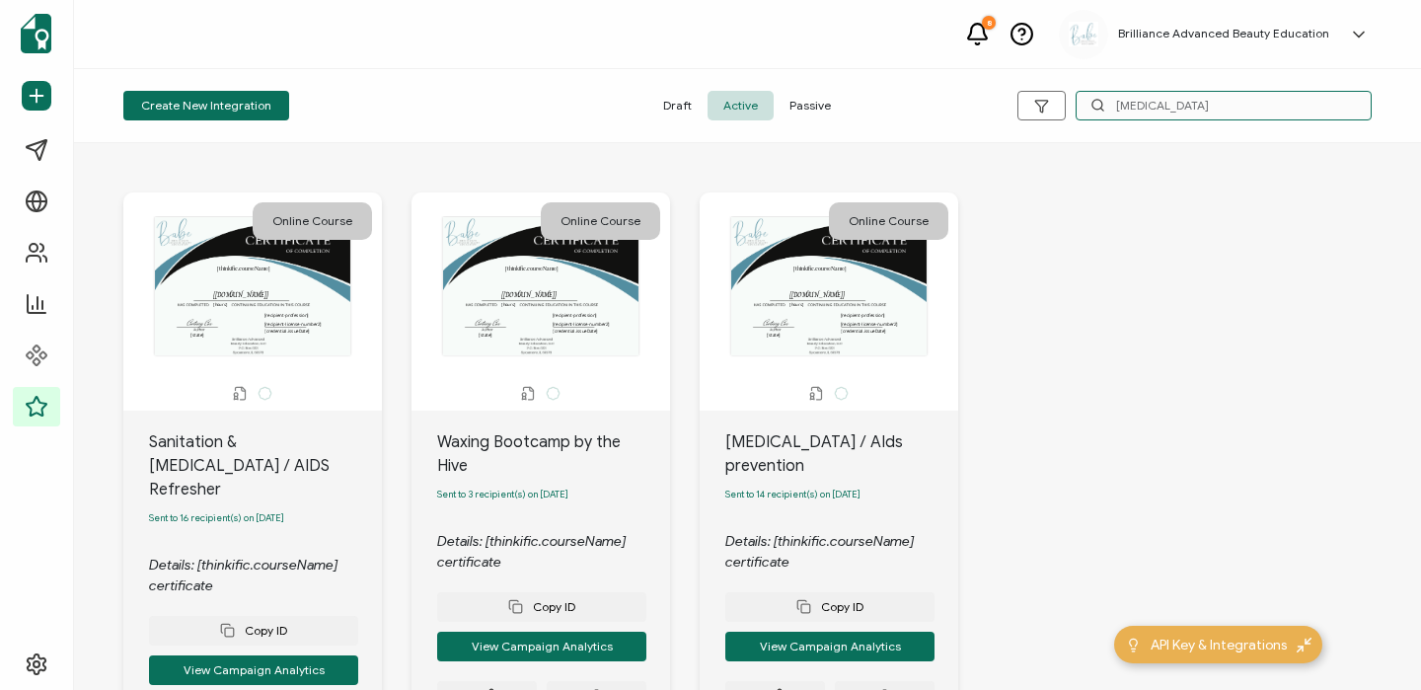
scroll to position [157, 0]
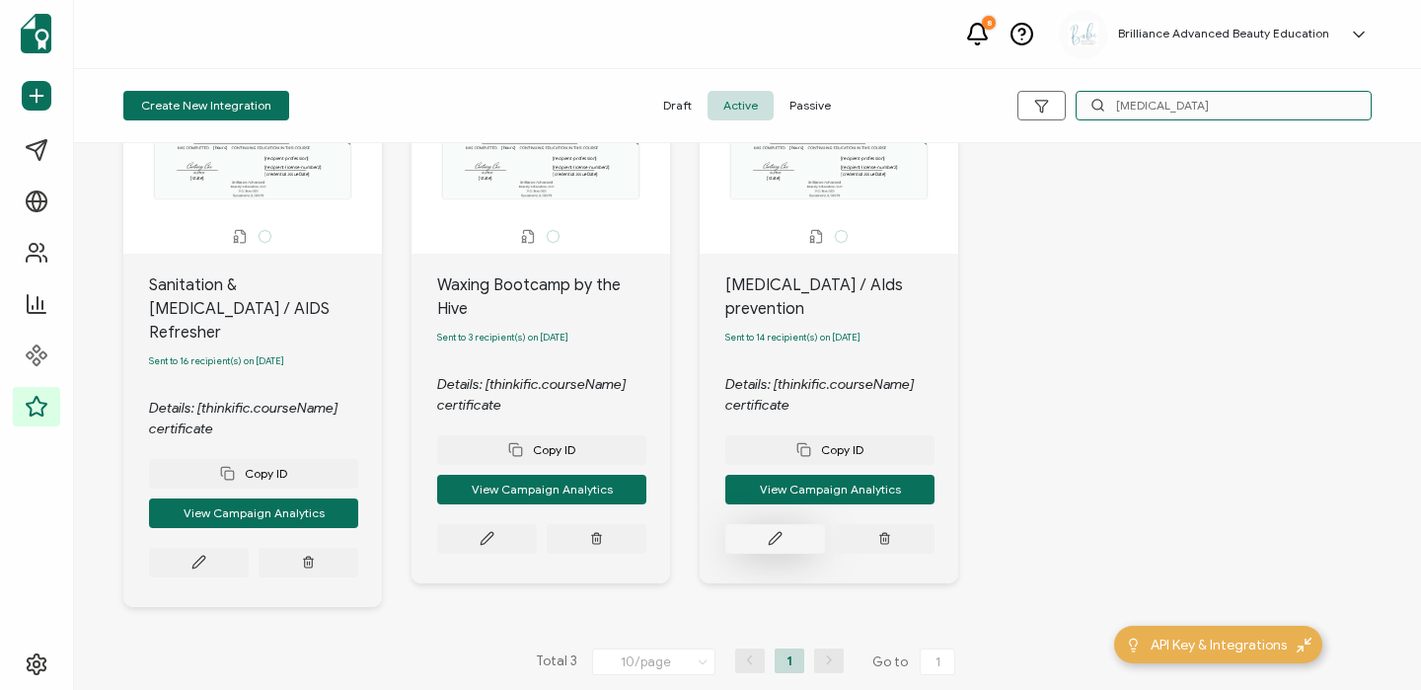
type input "[MEDICAL_DATA]"
click at [788, 524] on button at bounding box center [775, 539] width 100 height 30
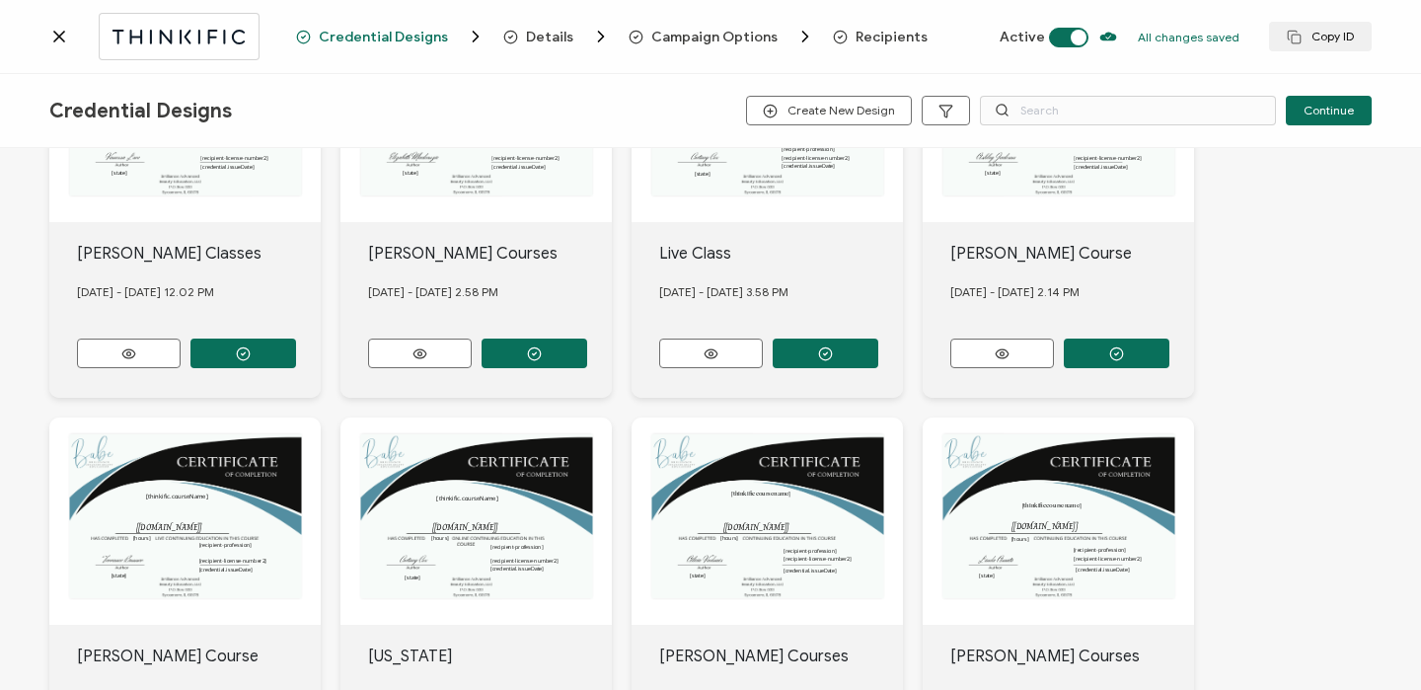
scroll to position [288, 0]
click at [855, 35] on span "Recipients" at bounding box center [891, 37] width 72 height 15
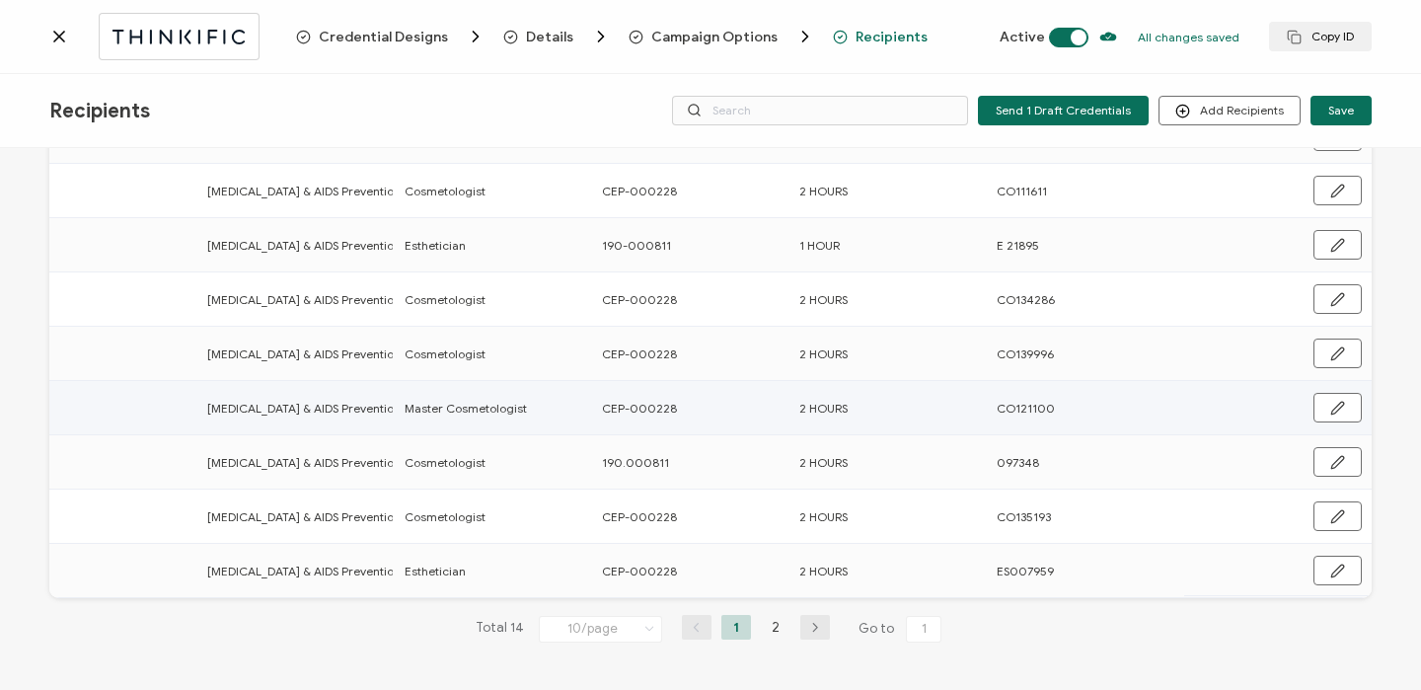
scroll to position [0, 949]
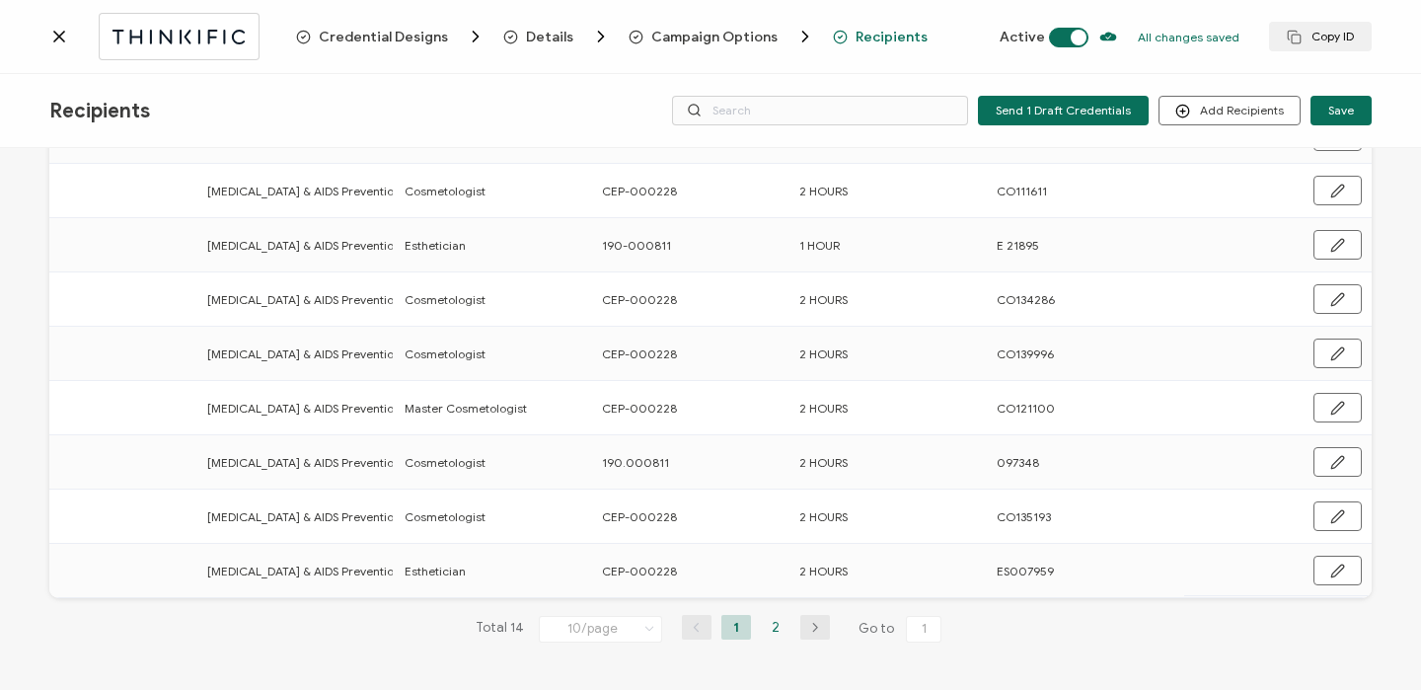
click at [768, 625] on li "2" at bounding box center [776, 627] width 30 height 25
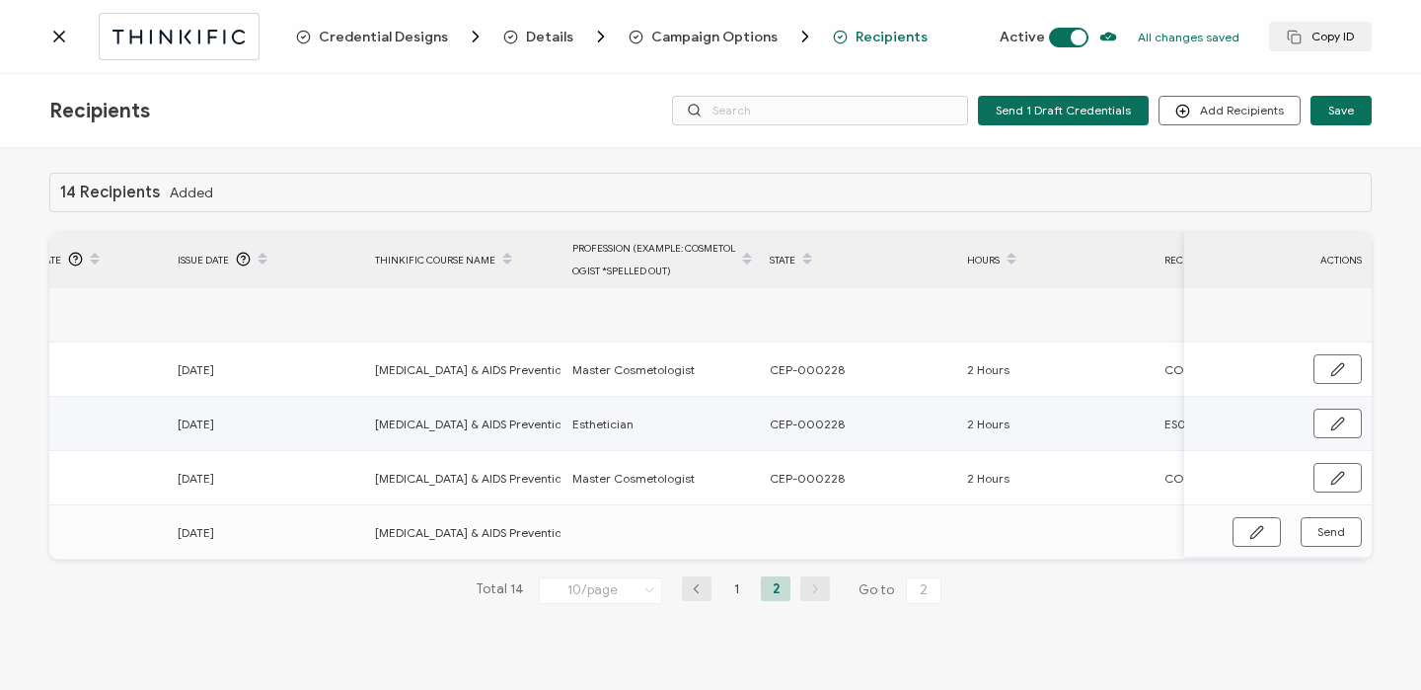
scroll to position [0, 805]
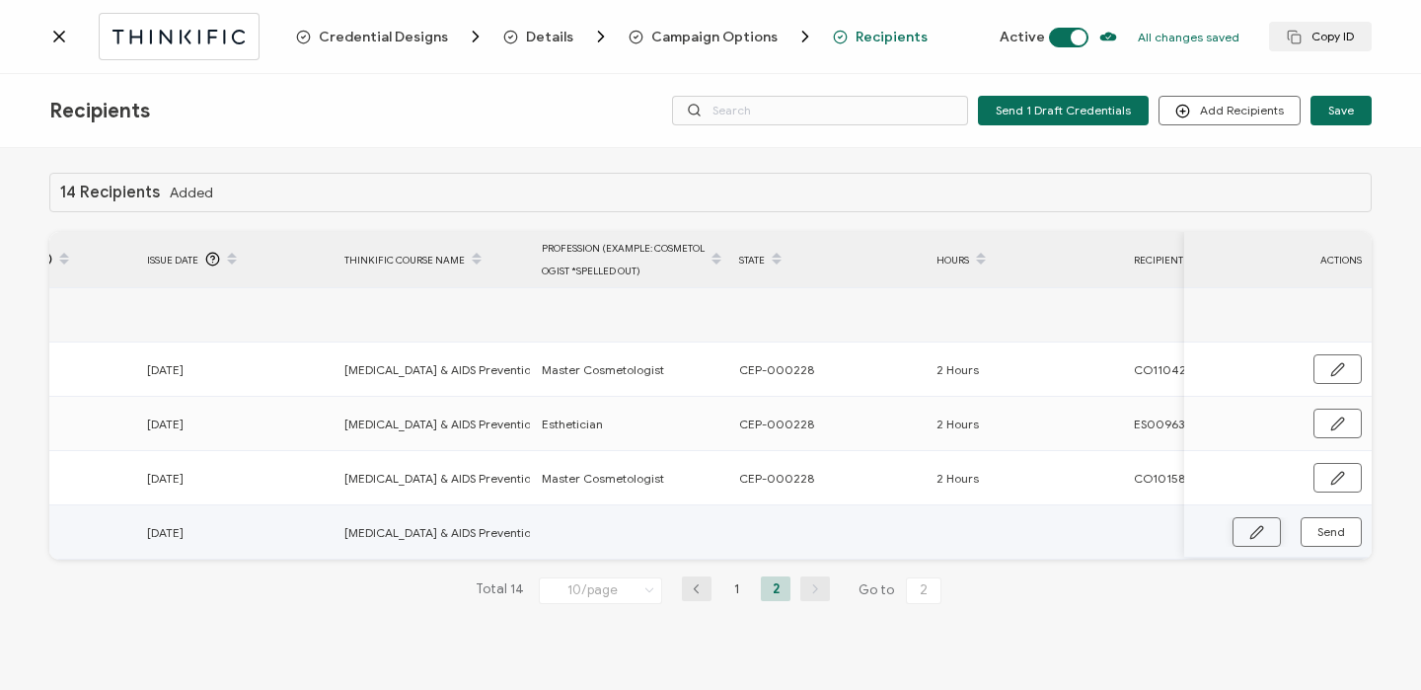
click at [1248, 527] on button "button" at bounding box center [1256, 532] width 48 height 30
click at [670, 533] on input "text" at bounding box center [628, 533] width 173 height 32
type input "C"
type input "Co"
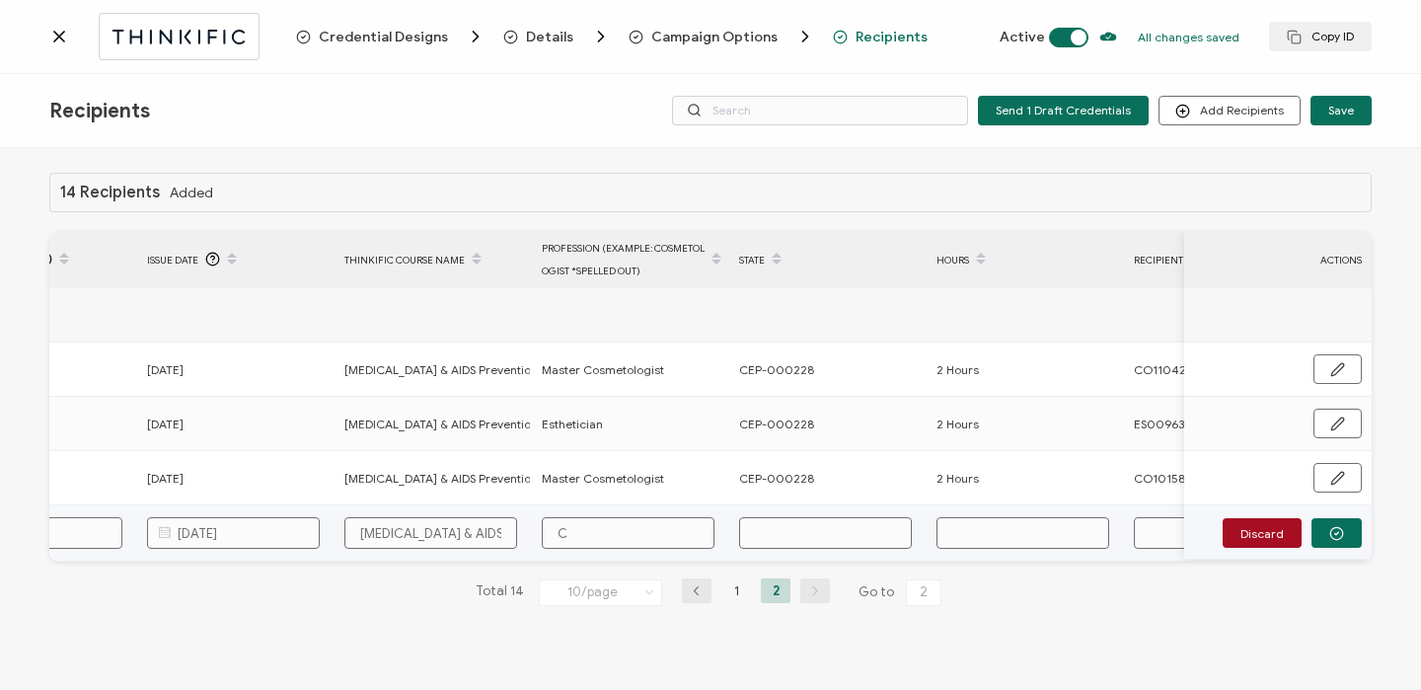
type input "Co"
type input "Cos"
type input "Cose"
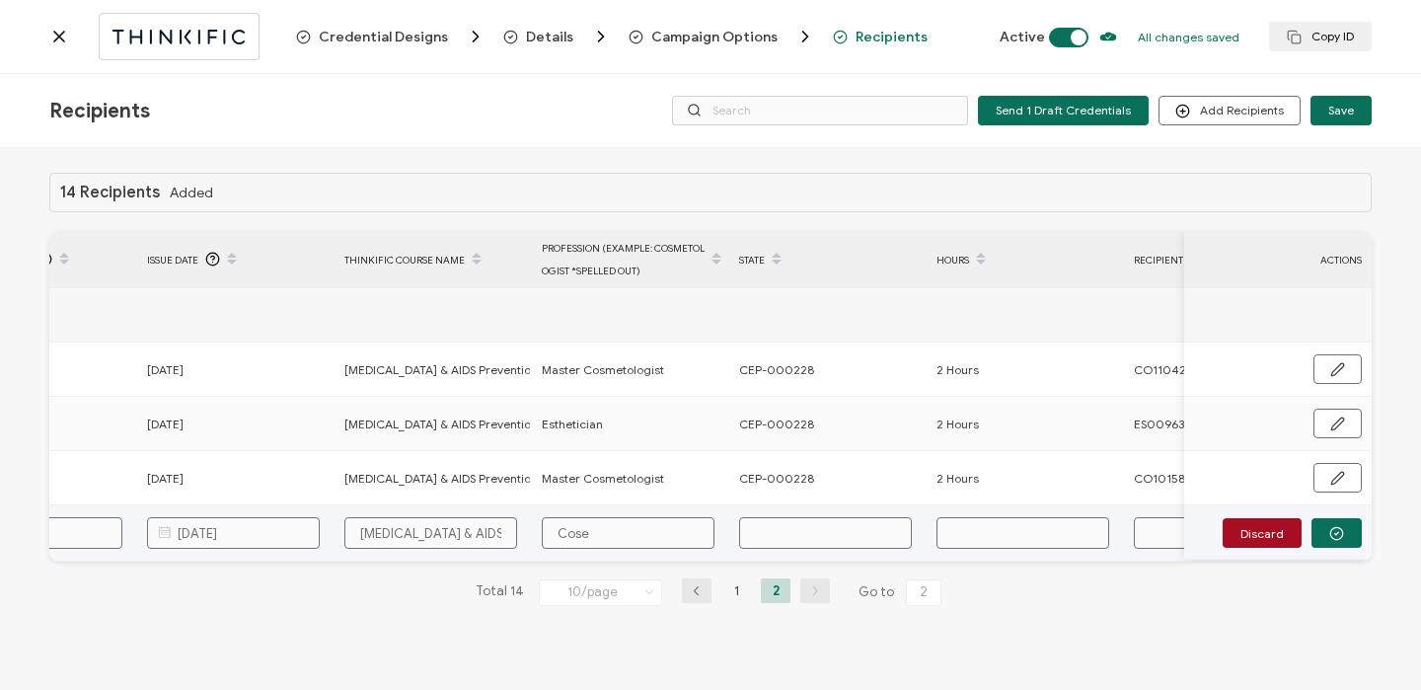
type input "Cosem"
type input "Cosemt"
type input "Cosemto"
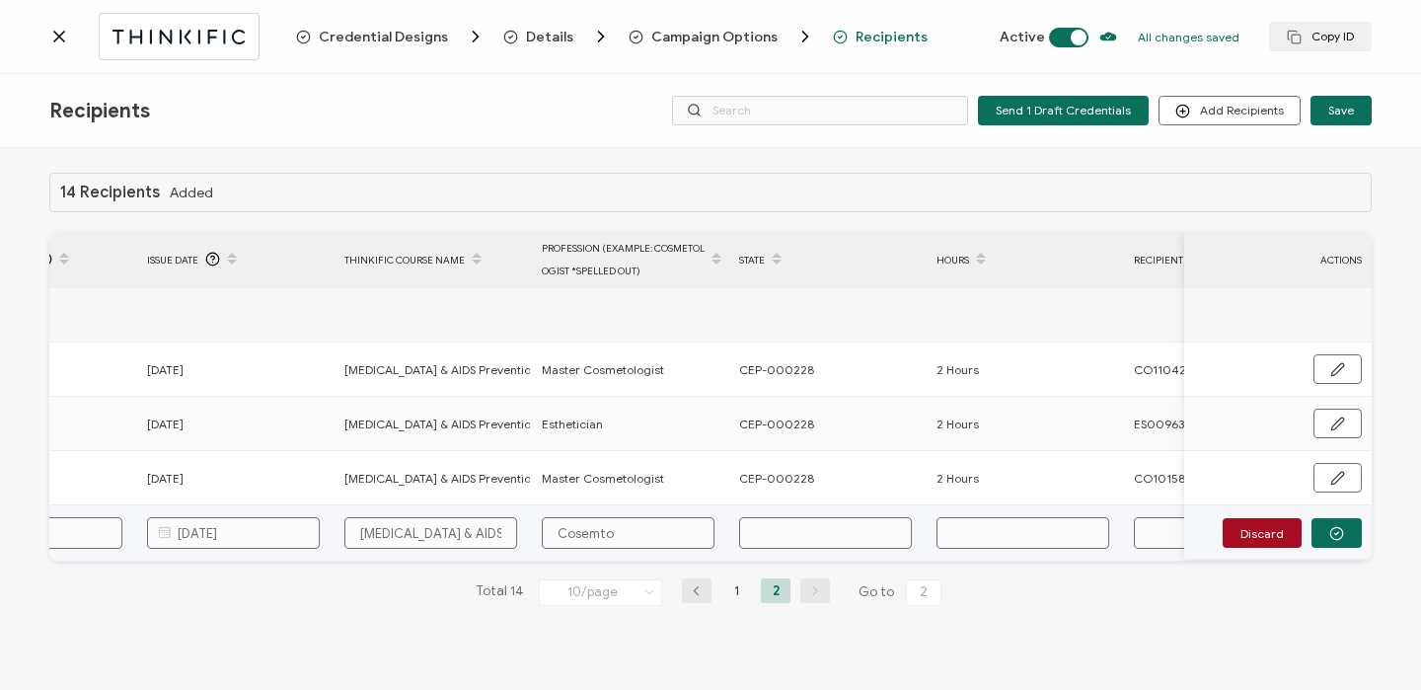
type input "Cosemto"
type input "Cosemt"
type input "Cosem"
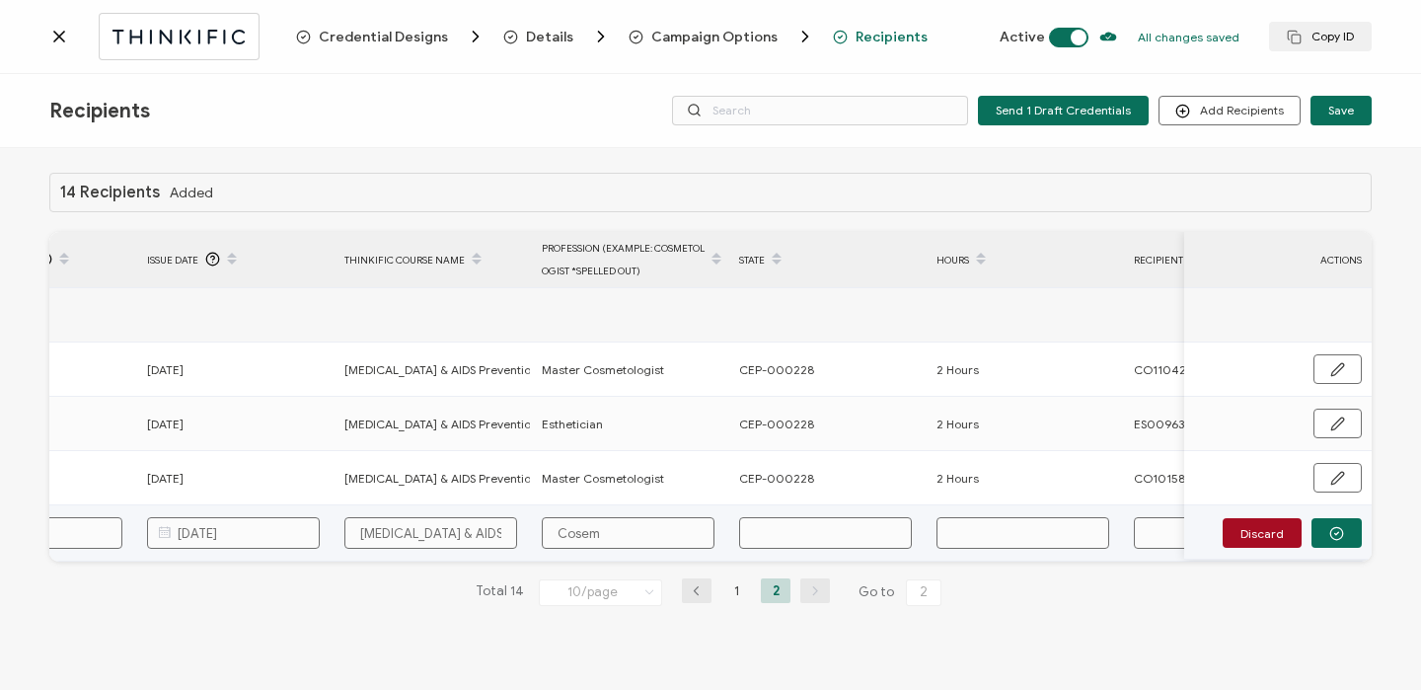
type input "Cose"
type input "Cos"
type input "Cosm"
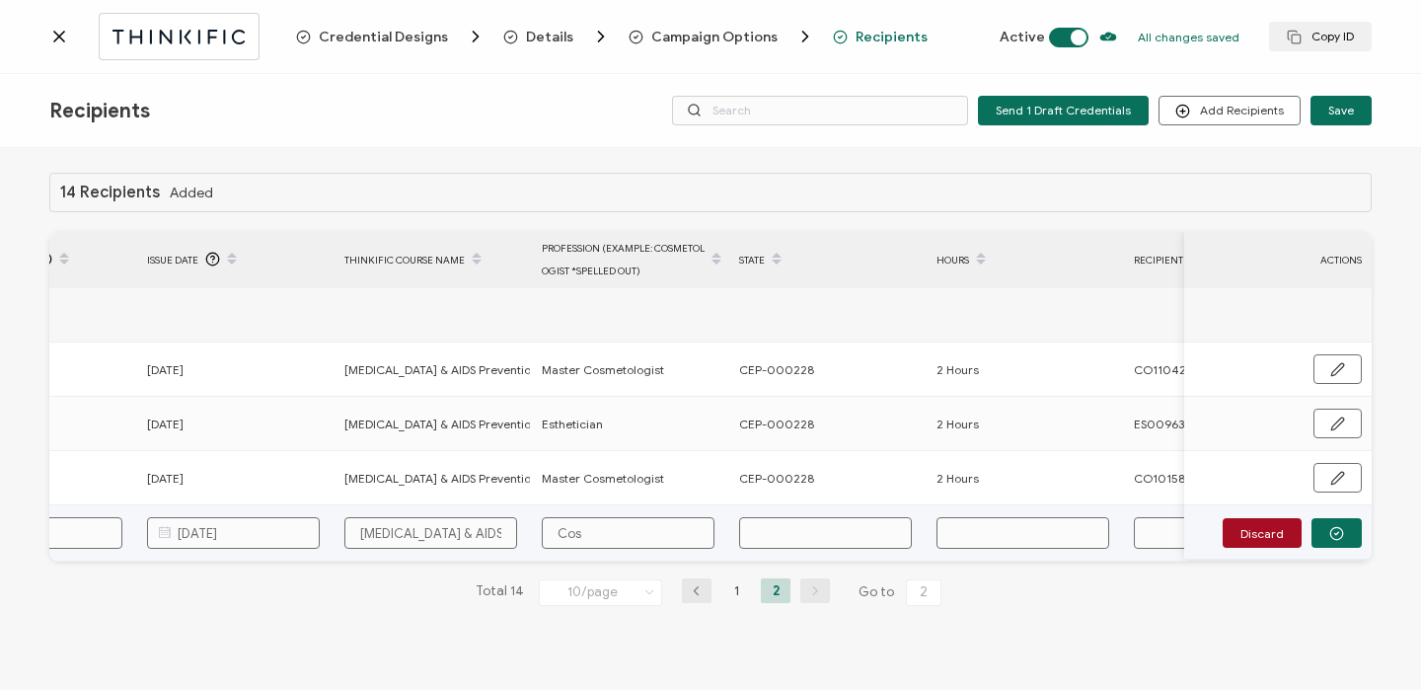
type input "Cosm"
type input "[PERSON_NAME]"
type input "Cosmet"
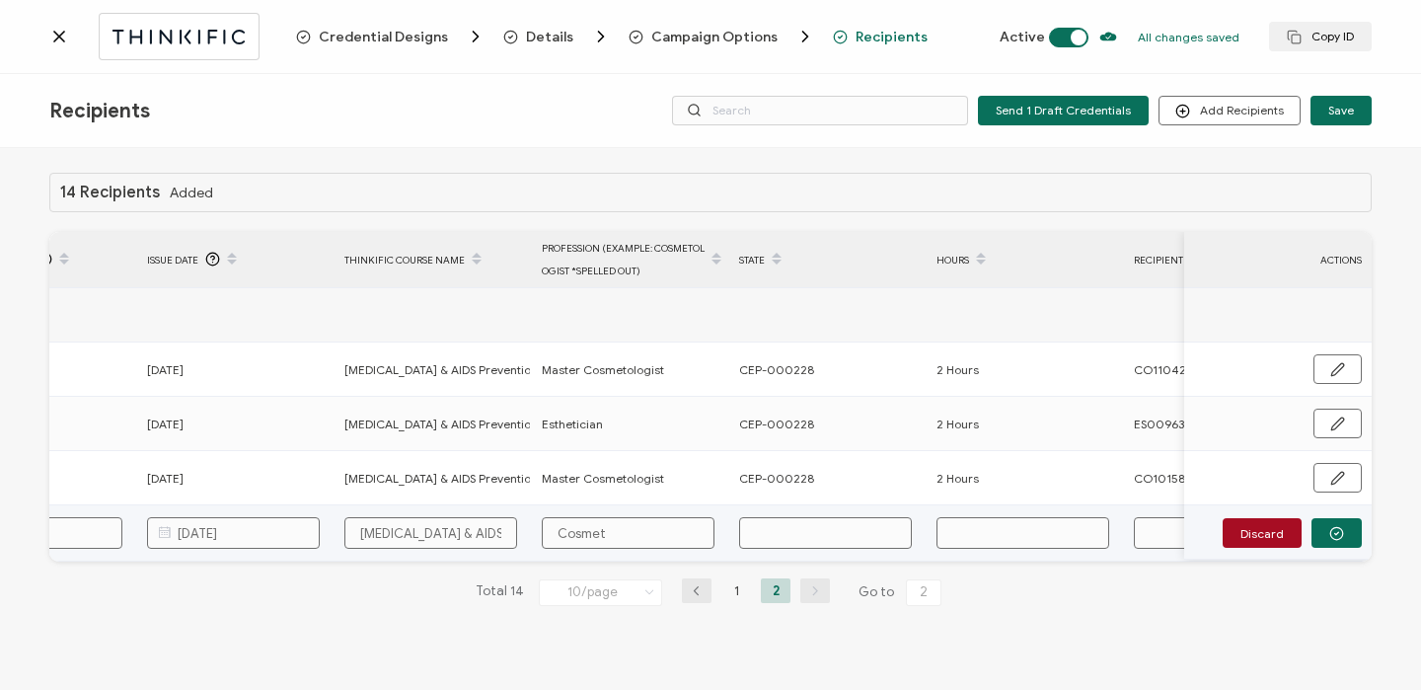
type input "Cosmeto"
type input "Cosmetol"
type input "Cosmetolo"
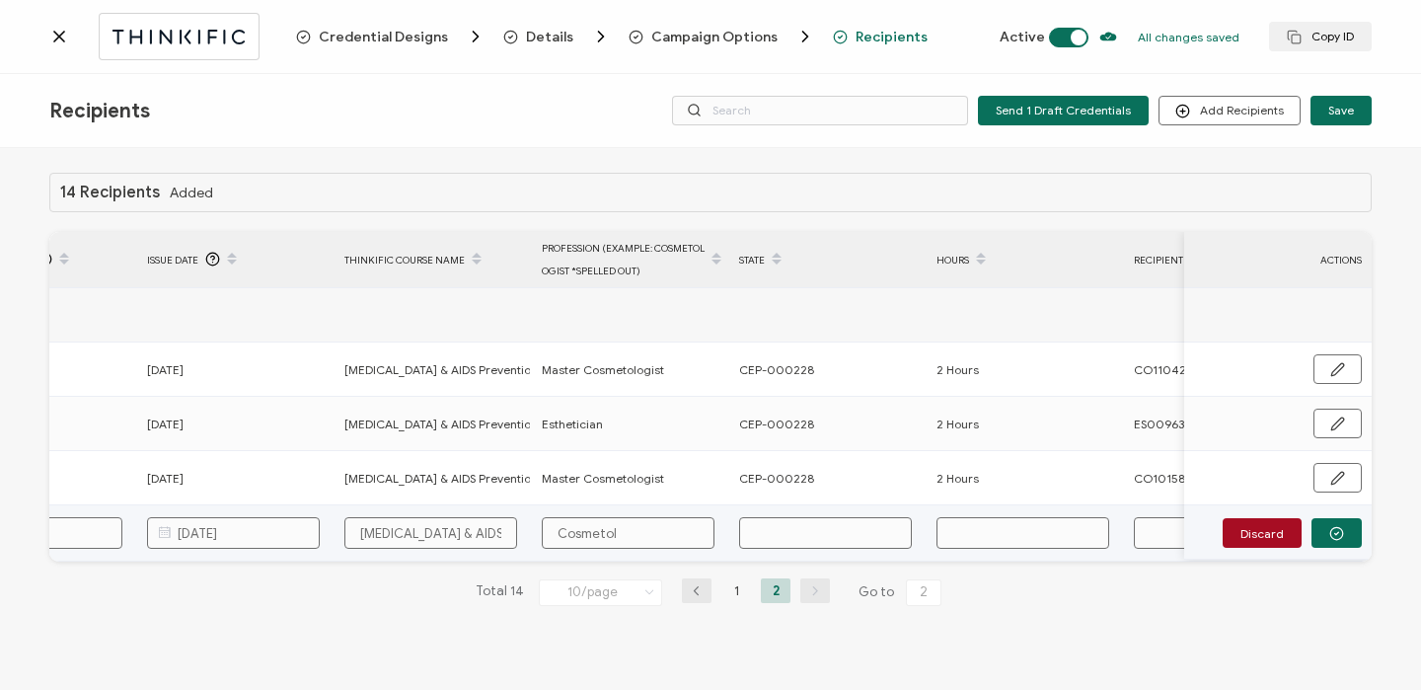
type input "Cosmetolo"
type input "Cosmetolog"
type input "Cosmetologi"
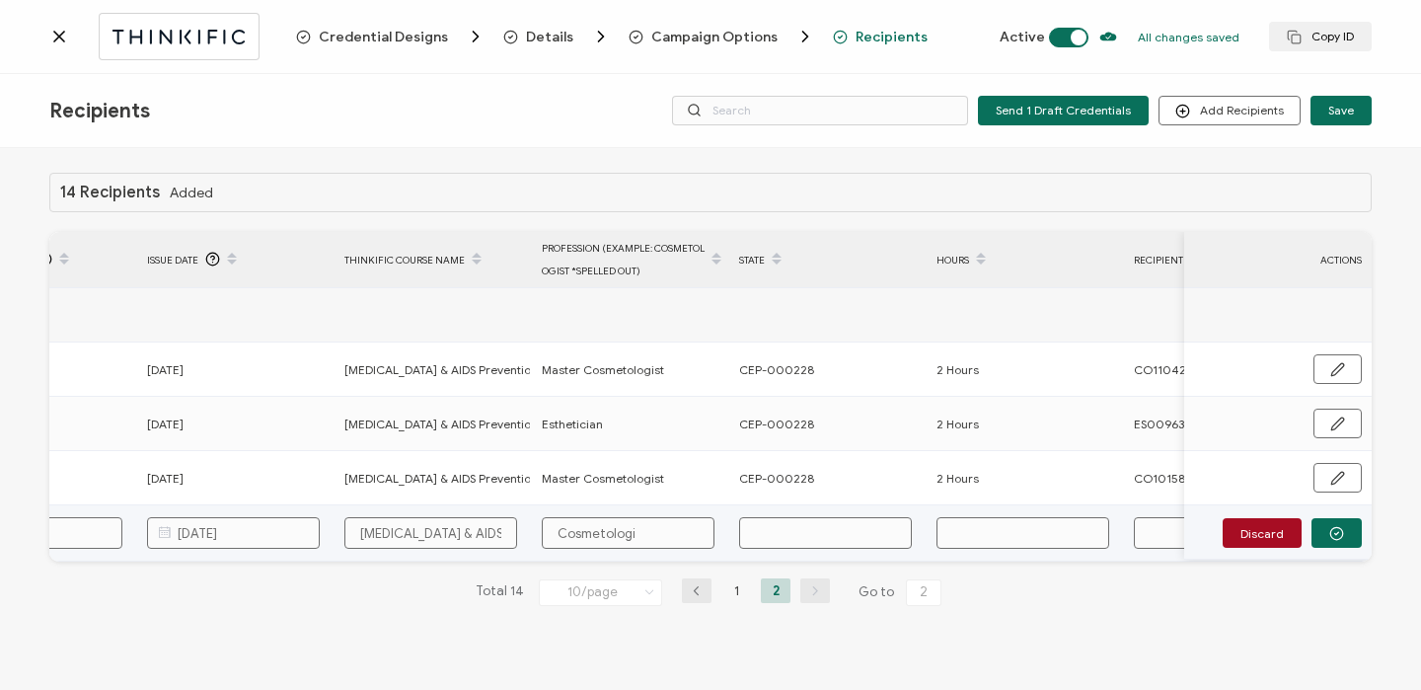
type input "Cosmetologis"
type input "Cosmetologist"
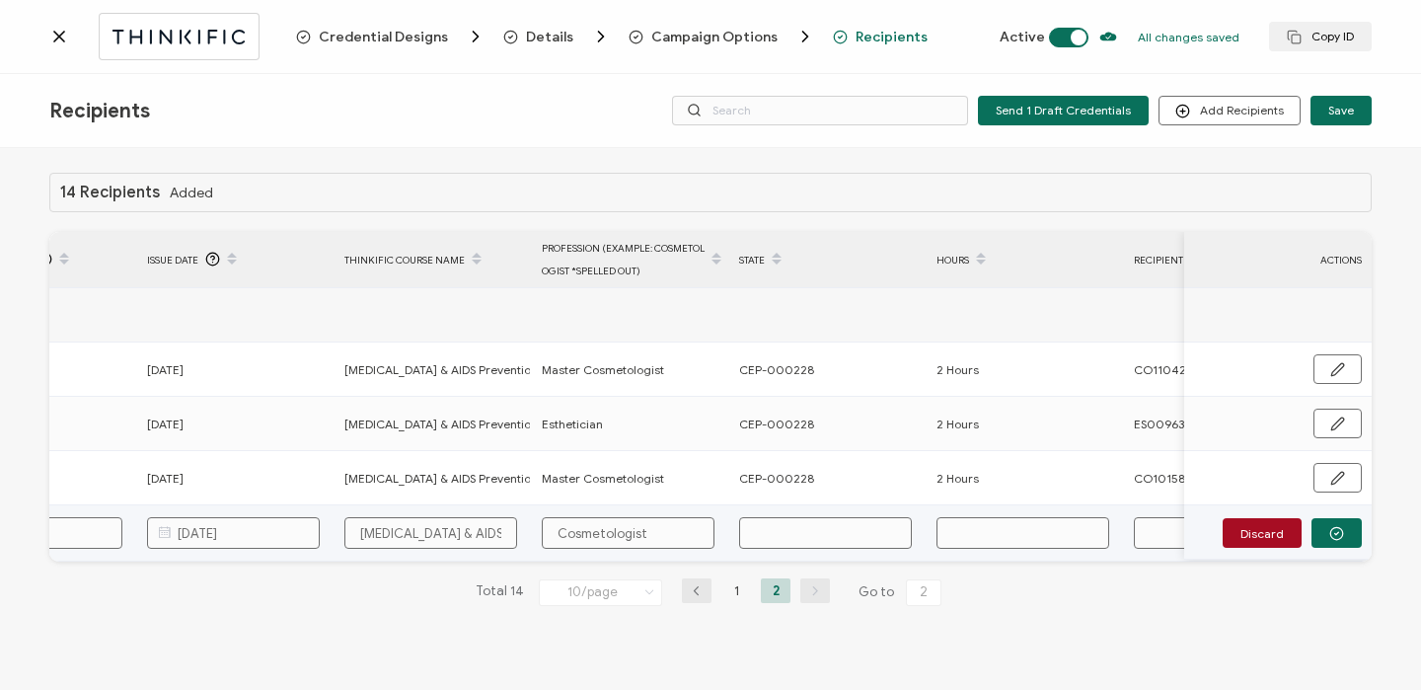
type input "2"
type input "2 H"
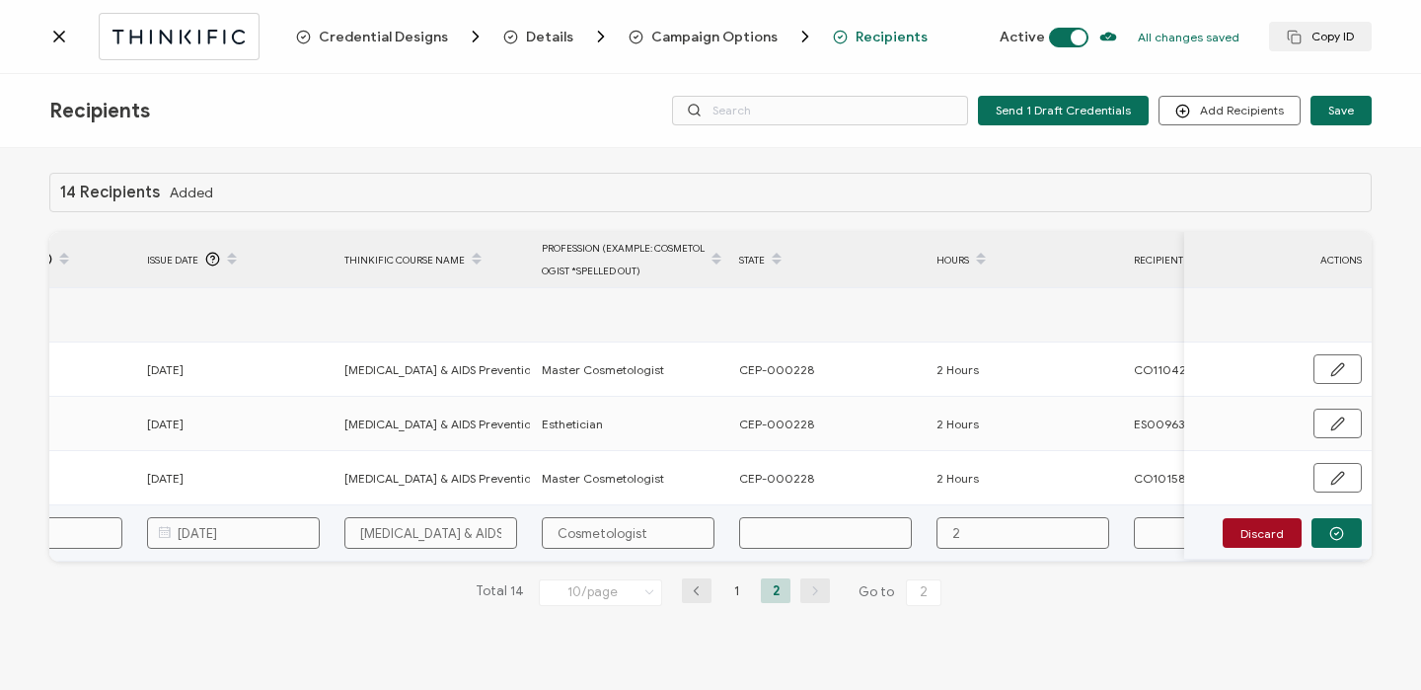
type input "2 H"
type input "2 Ho"
type input "2 Hou"
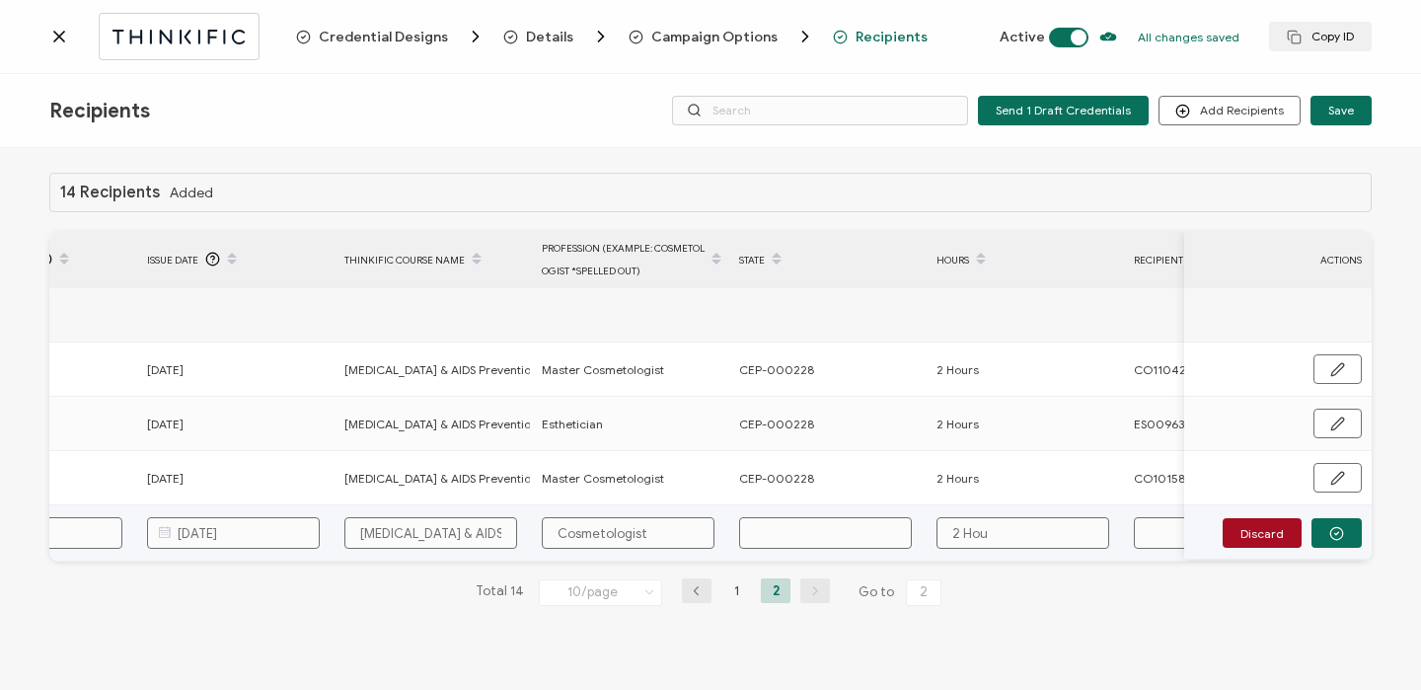
type input "2 Hour"
type input "2 Hours"
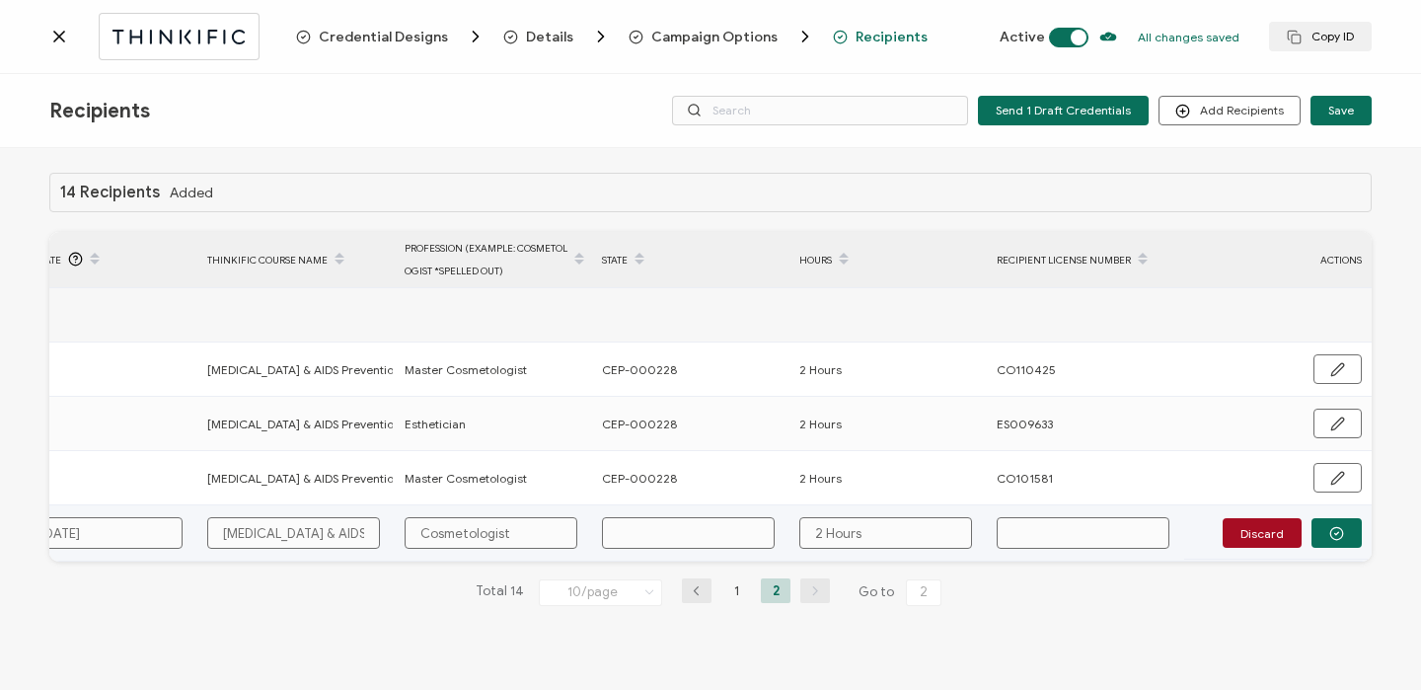
type input "2 Hours"
click at [1039, 536] on input "text" at bounding box center [1083, 533] width 173 height 32
paste input "CL1278593"
type input "CL1278593"
click at [712, 544] on input "text" at bounding box center [688, 533] width 173 height 32
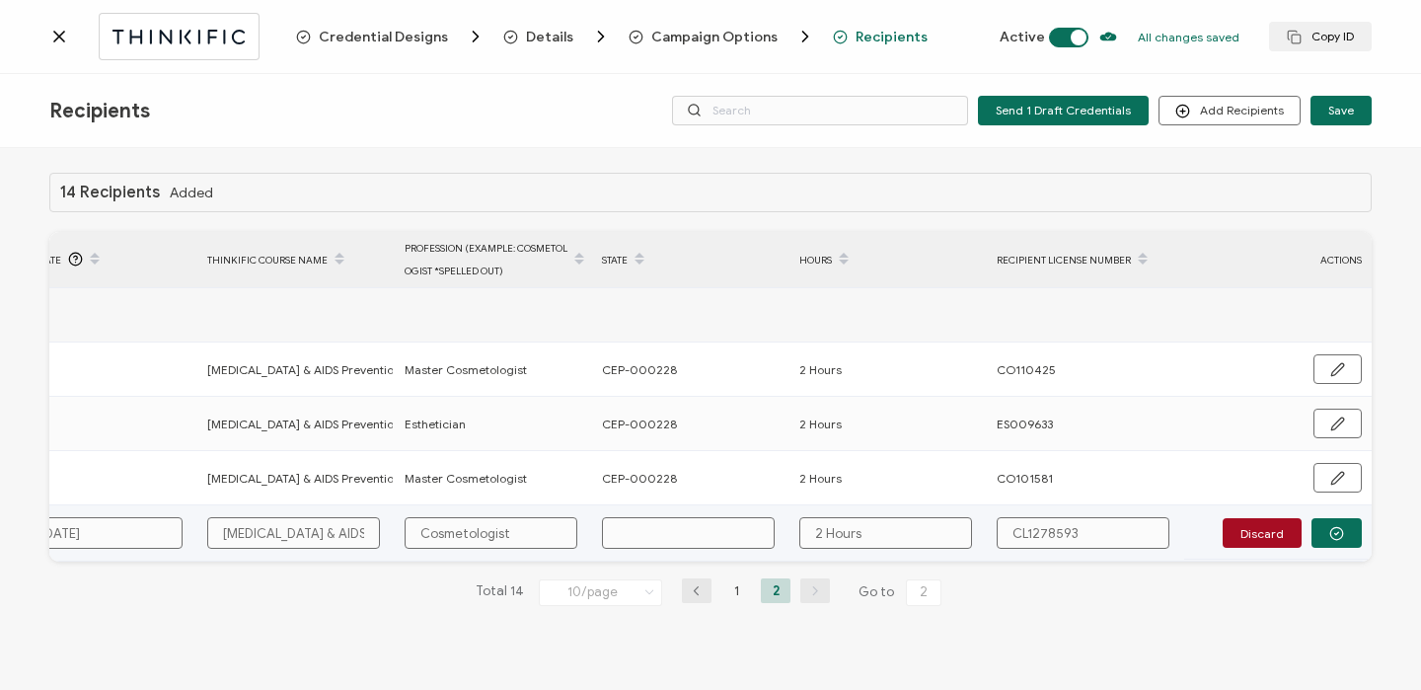
click at [824, 538] on input "2 Hours" at bounding box center [885, 533] width 173 height 32
click at [639, 537] on input "text" at bounding box center [688, 533] width 173 height 32
click at [621, 536] on input "pVD-478" at bounding box center [688, 533] width 173 height 32
click at [1345, 536] on button "button" at bounding box center [1336, 533] width 50 height 30
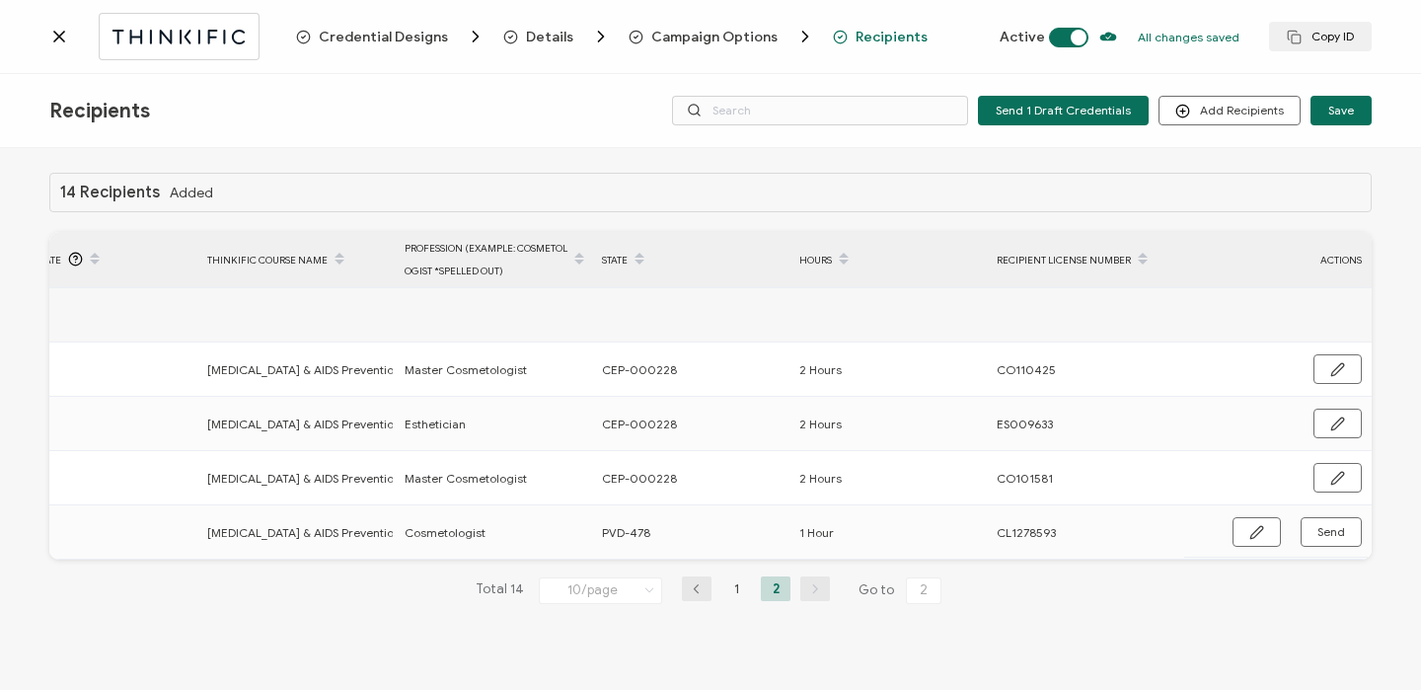
click at [60, 34] on icon at bounding box center [59, 37] width 10 height 10
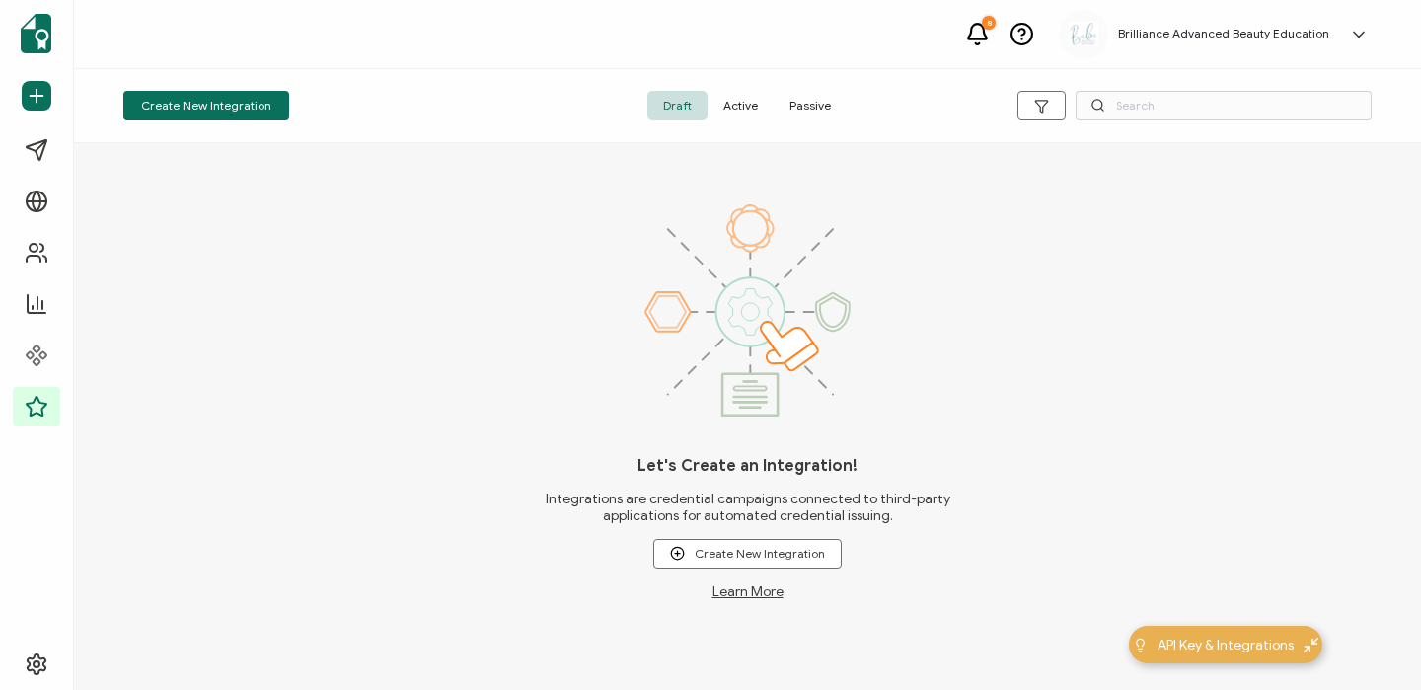
click at [750, 102] on span "Active" at bounding box center [740, 106] width 66 height 30
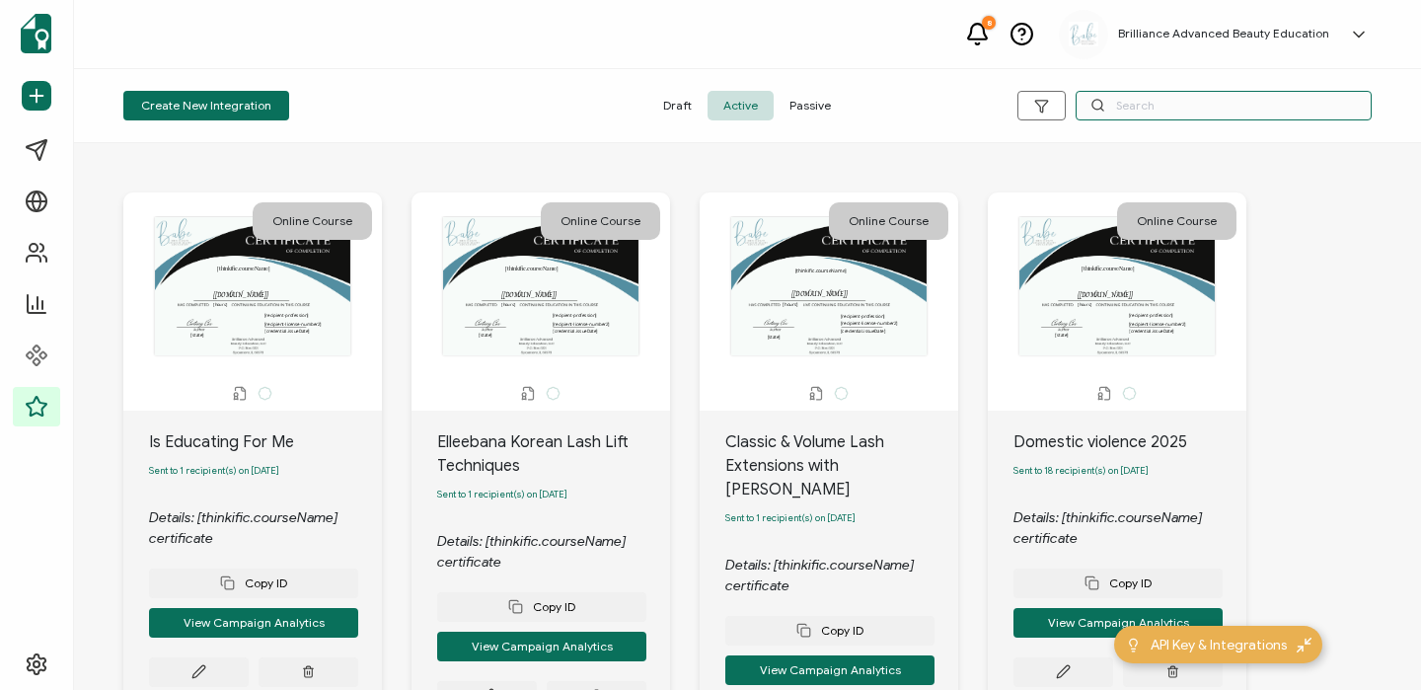
click at [1158, 109] on input "text" at bounding box center [1223, 106] width 296 height 30
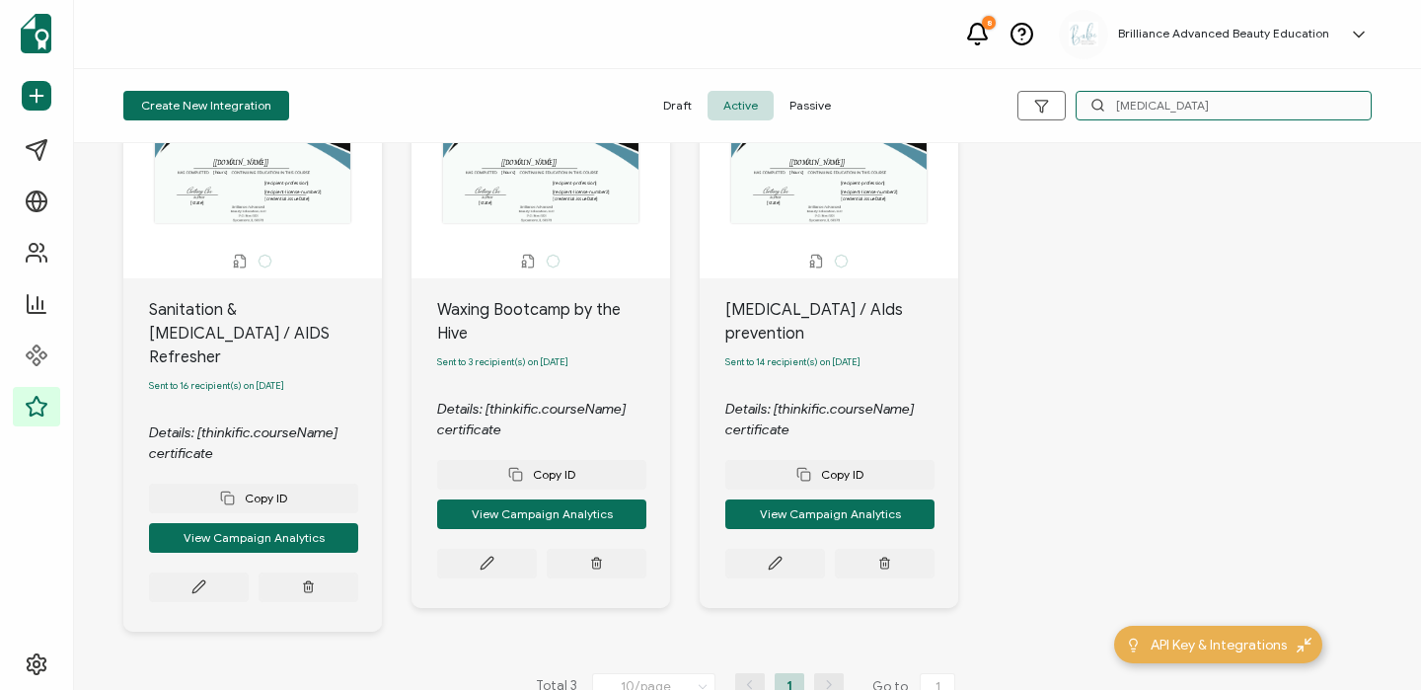
scroll to position [130, 0]
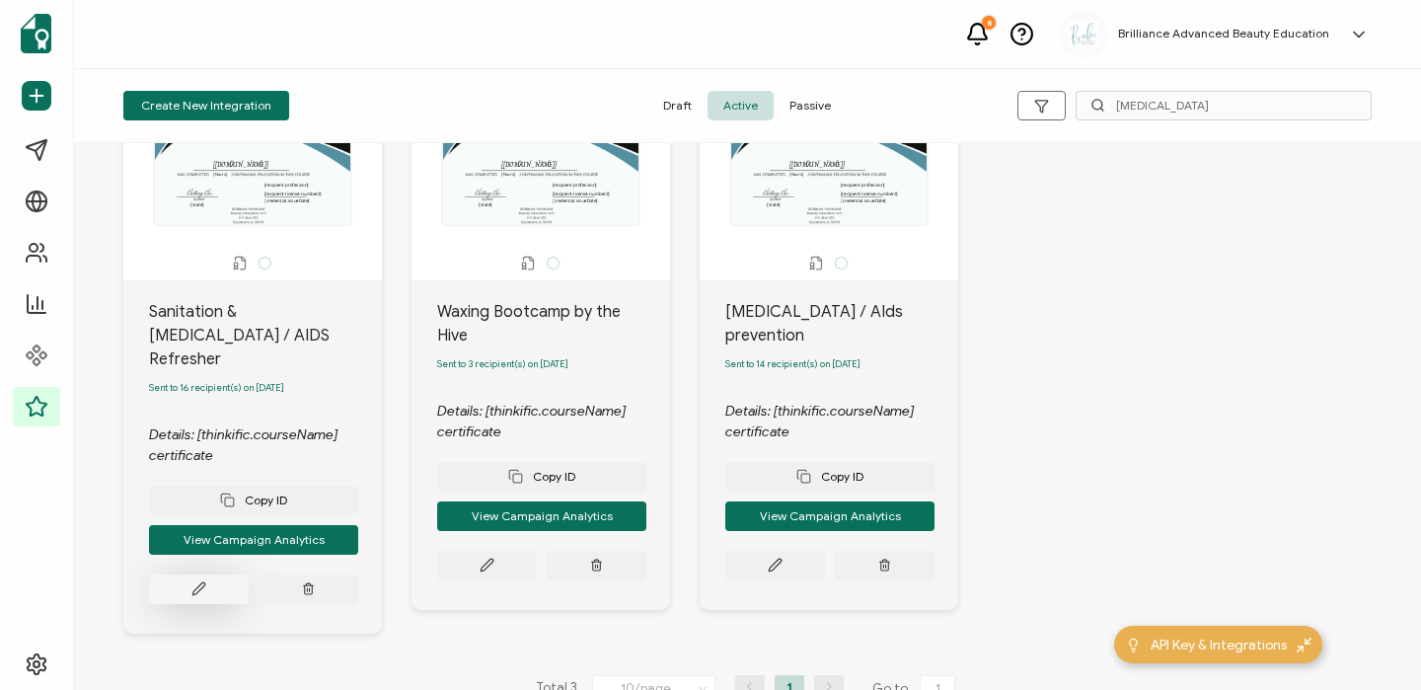
click at [219, 574] on button at bounding box center [199, 589] width 100 height 30
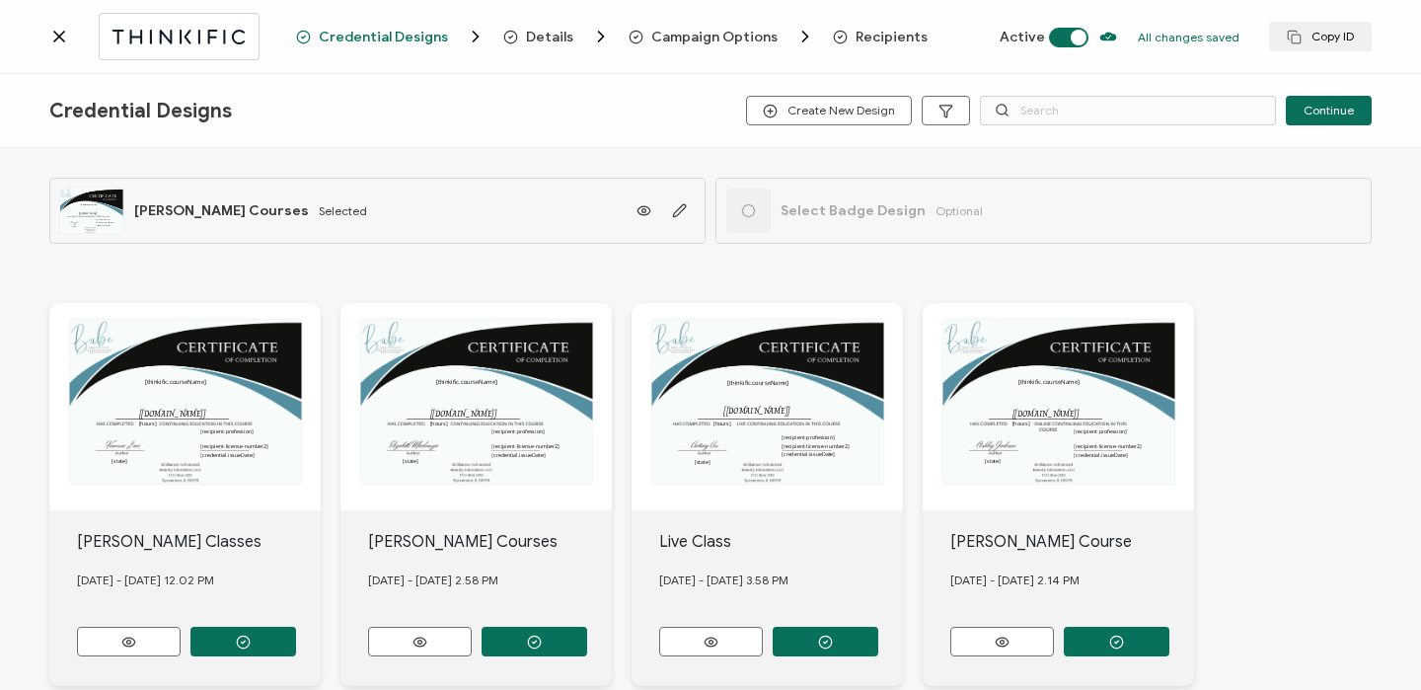
click at [872, 32] on span "Recipients" at bounding box center [891, 37] width 72 height 15
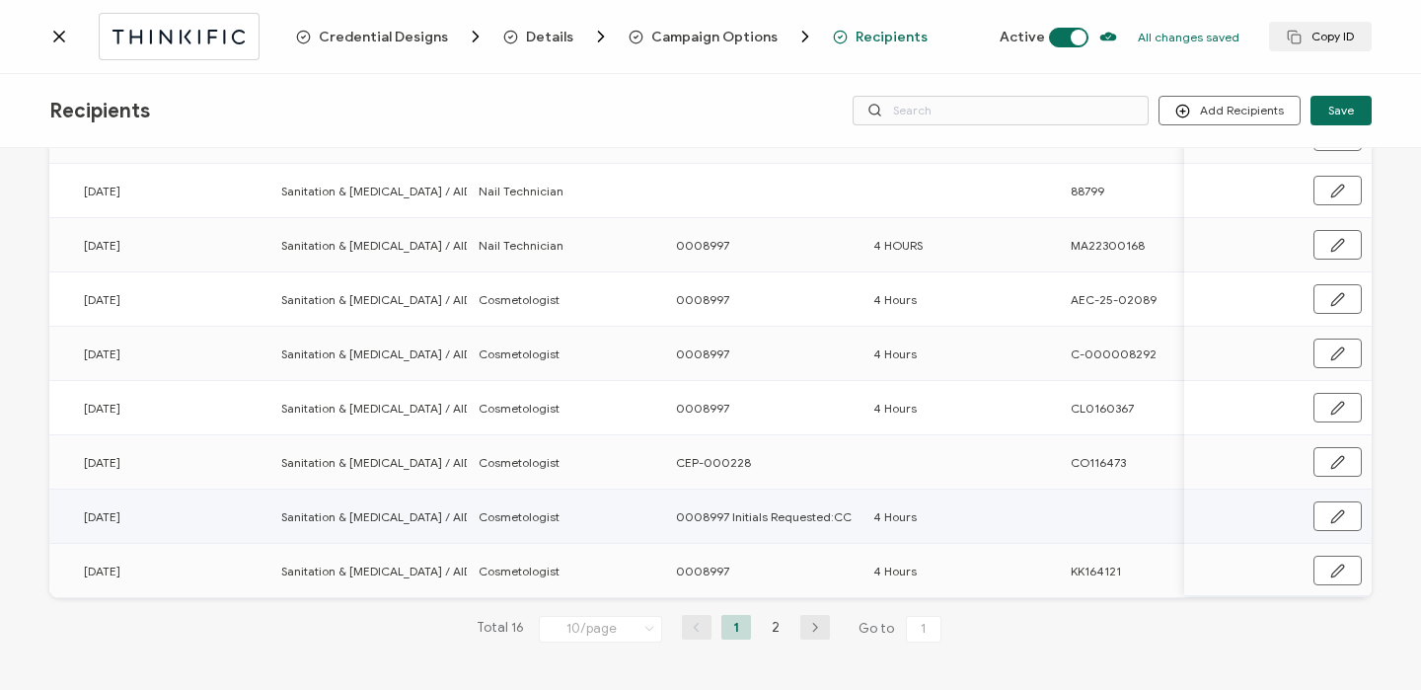
scroll to position [0, 949]
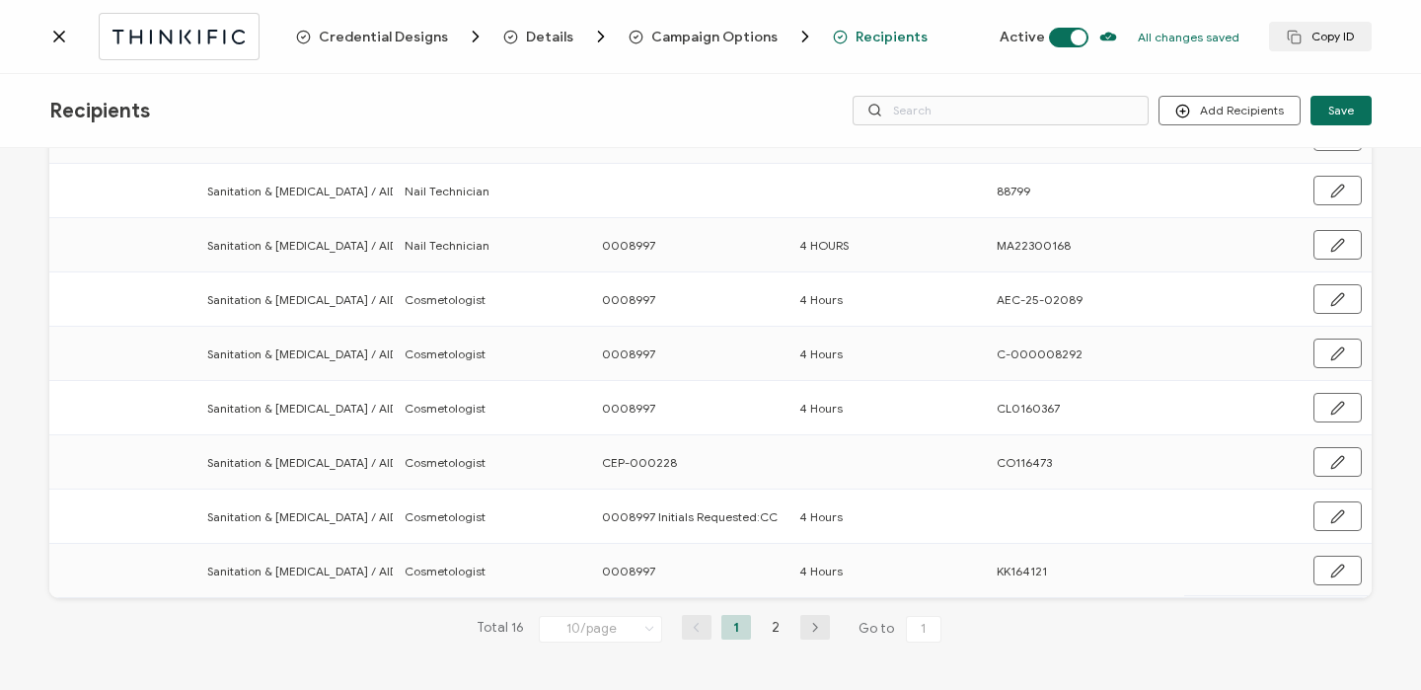
click at [60, 35] on icon at bounding box center [59, 37] width 10 height 10
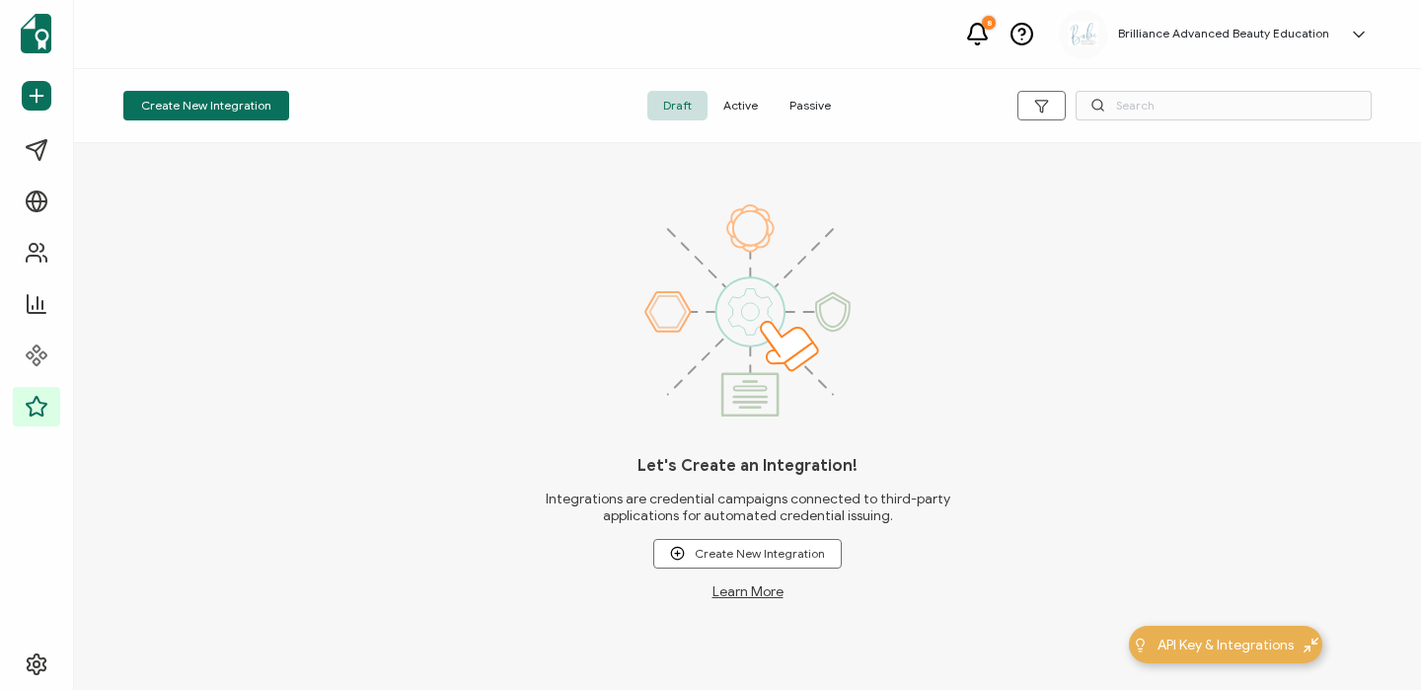
click at [748, 103] on span "Active" at bounding box center [740, 106] width 66 height 30
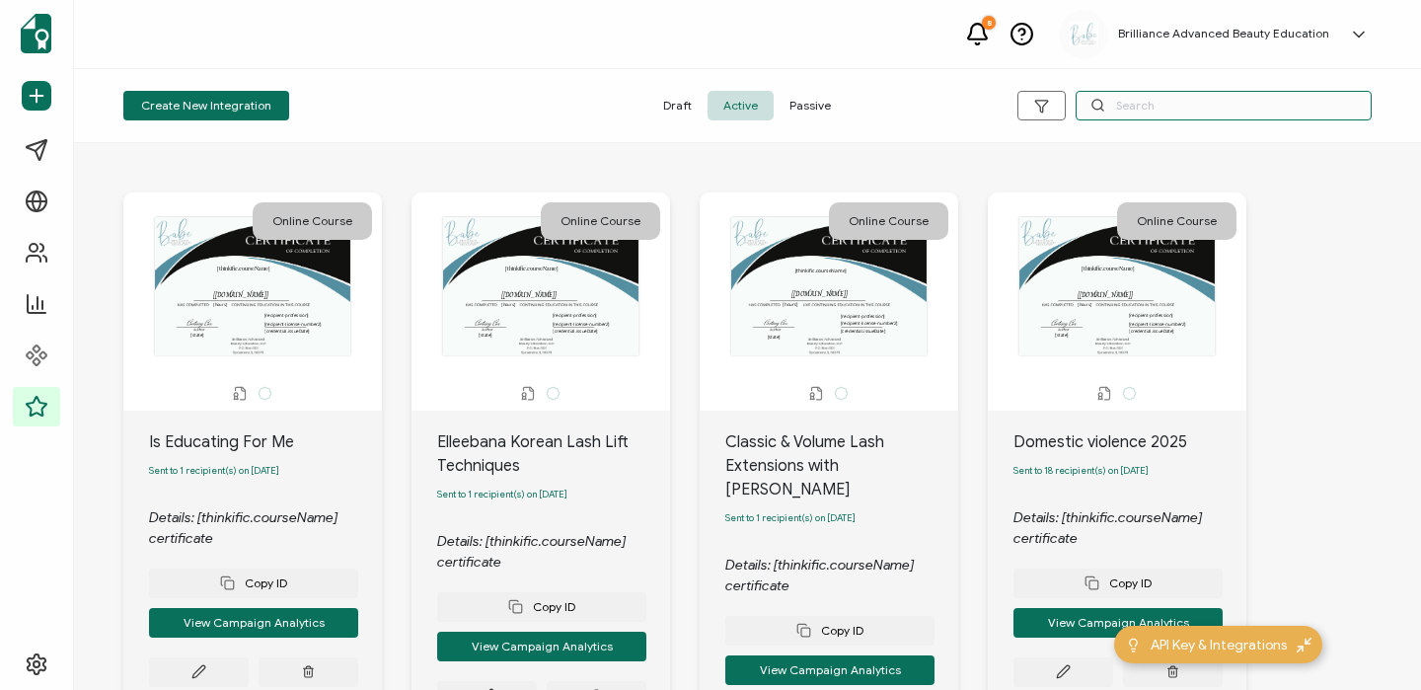
click at [1140, 106] on input "text" at bounding box center [1223, 106] width 296 height 30
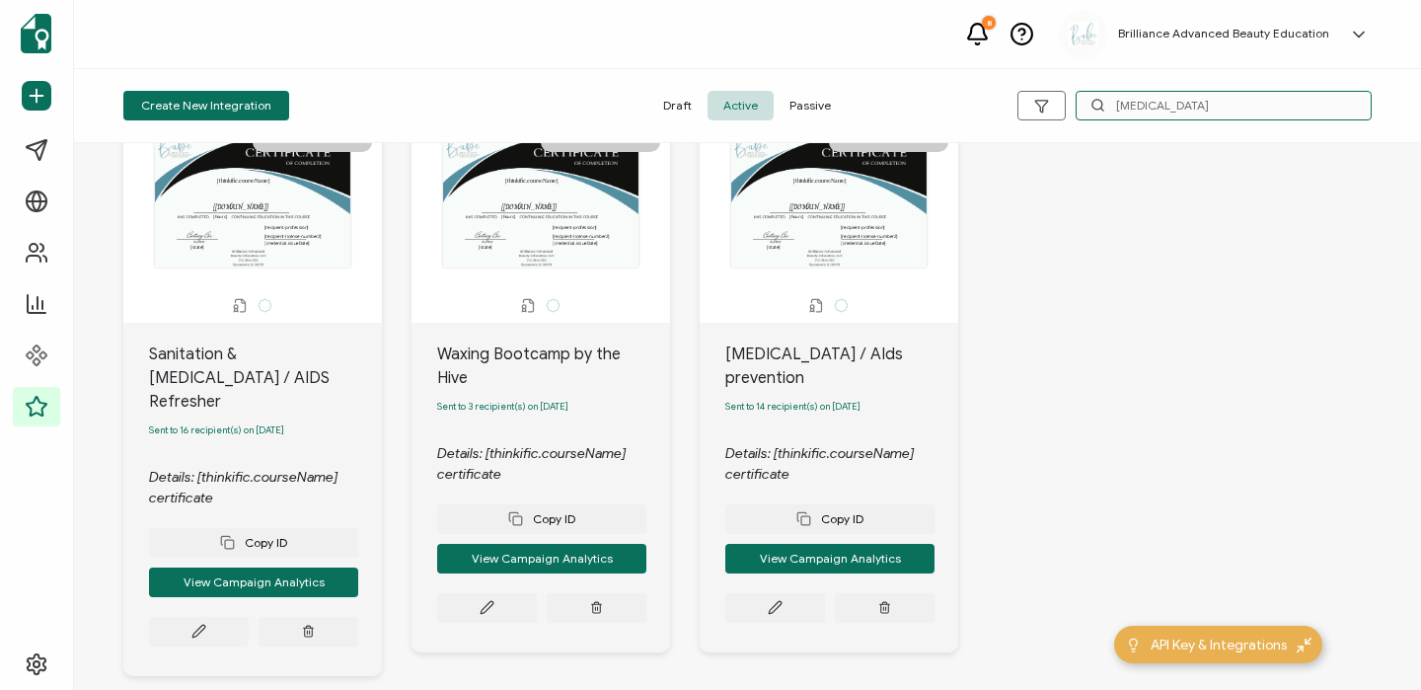
scroll to position [157, 0]
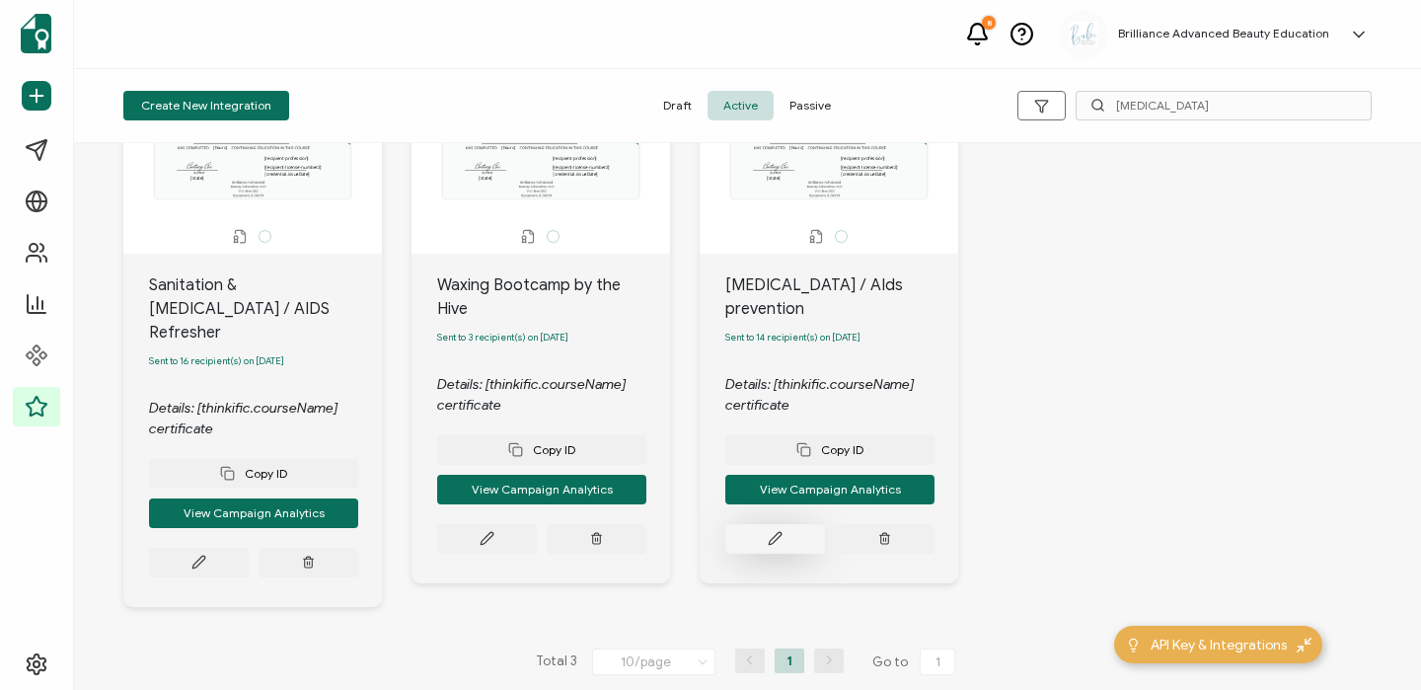
click at [774, 531] on icon at bounding box center [775, 538] width 15 height 15
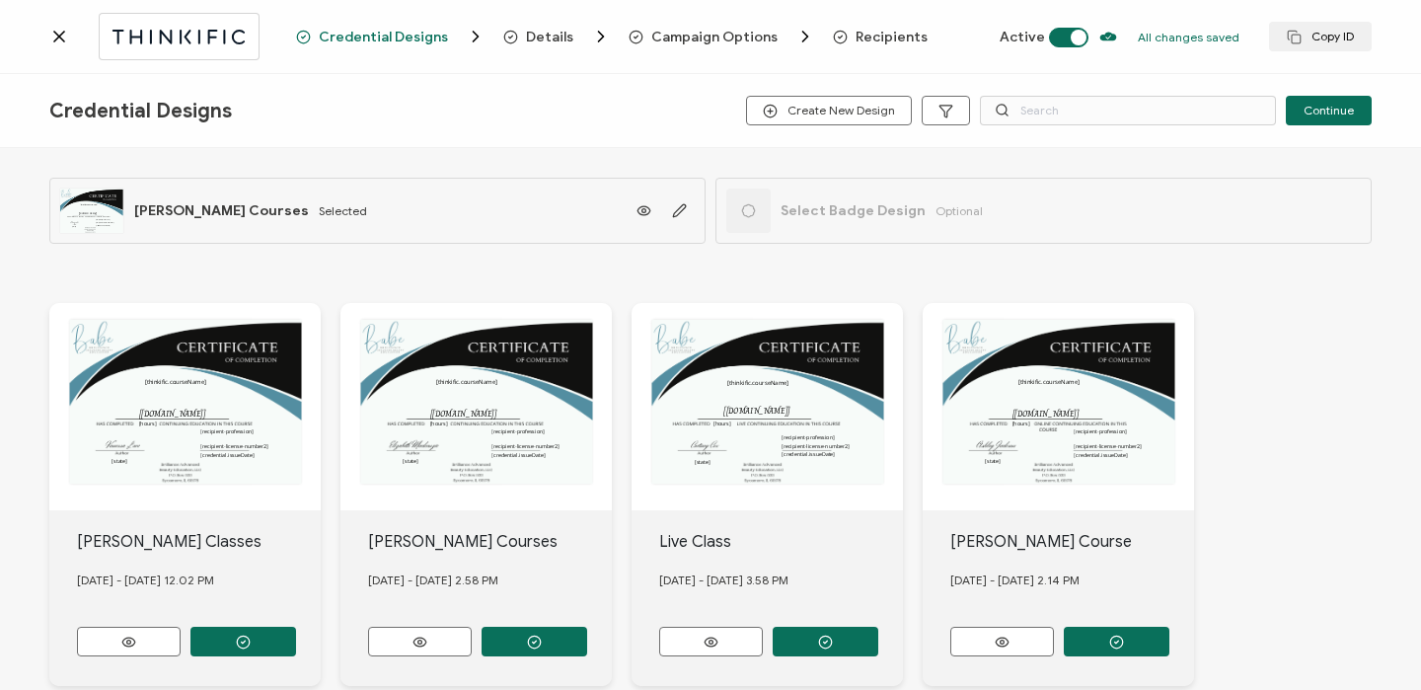
click at [867, 36] on span "Recipients" at bounding box center [891, 37] width 72 height 15
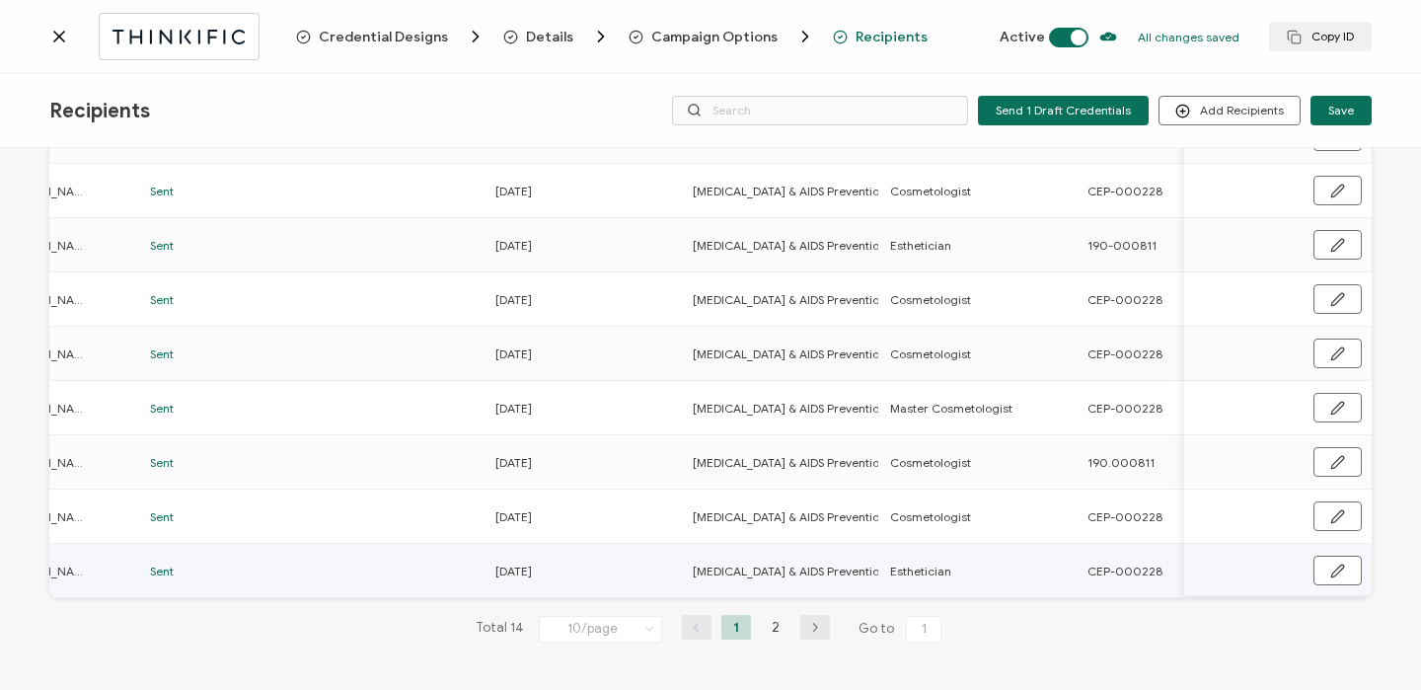
scroll to position [0, 773]
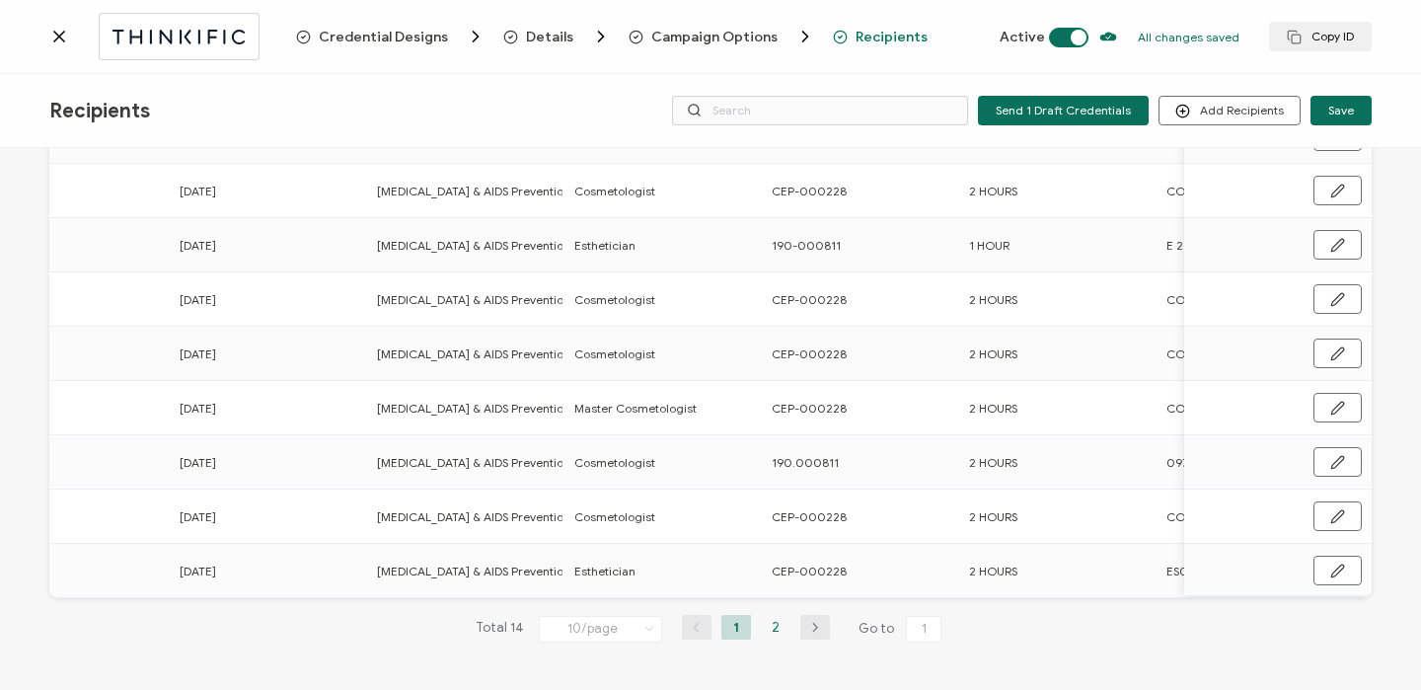
click at [761, 627] on li "2" at bounding box center [776, 627] width 30 height 25
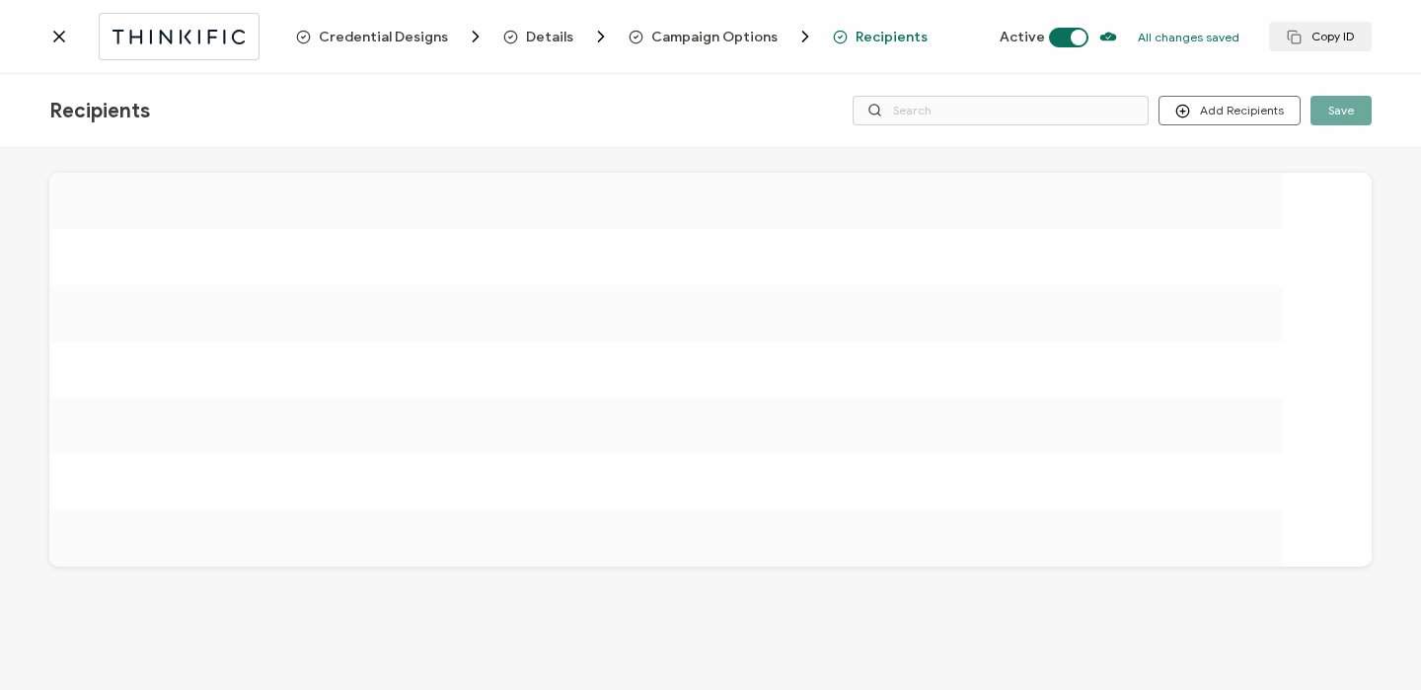
scroll to position [0, 0]
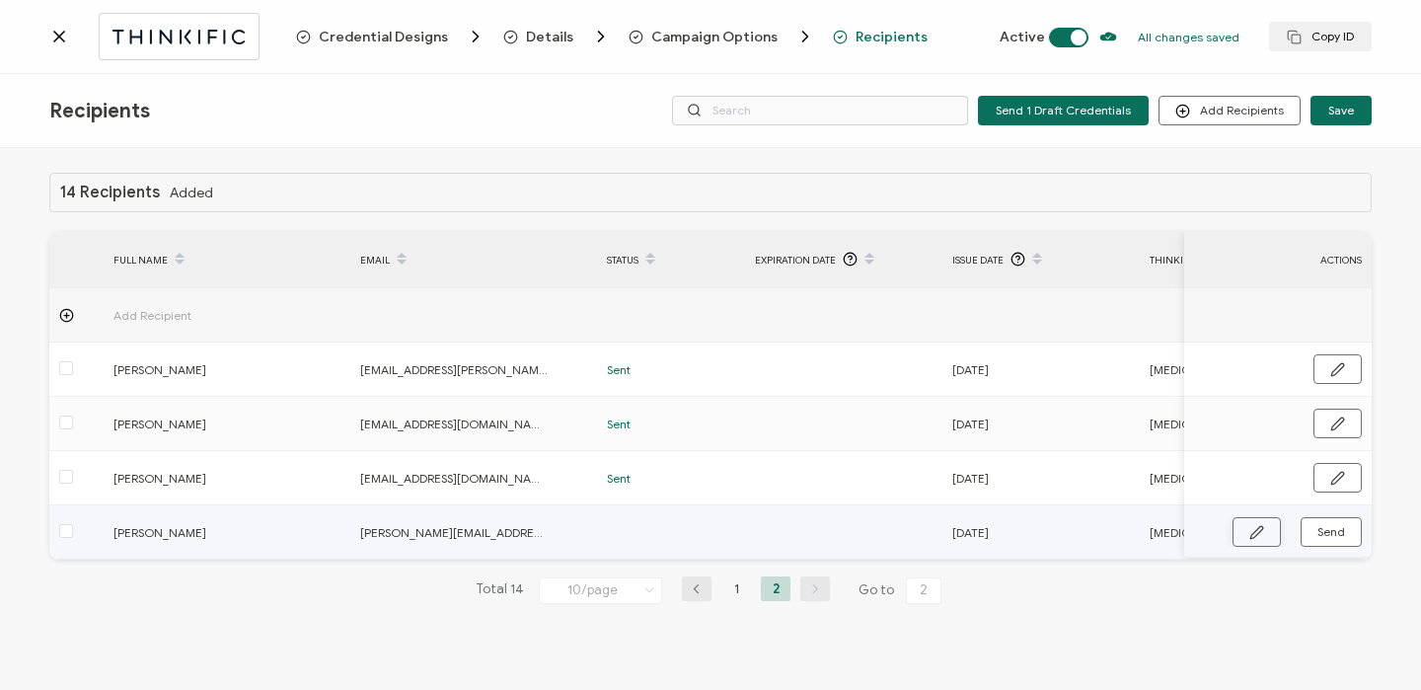
click at [1259, 520] on button "button" at bounding box center [1256, 532] width 48 height 30
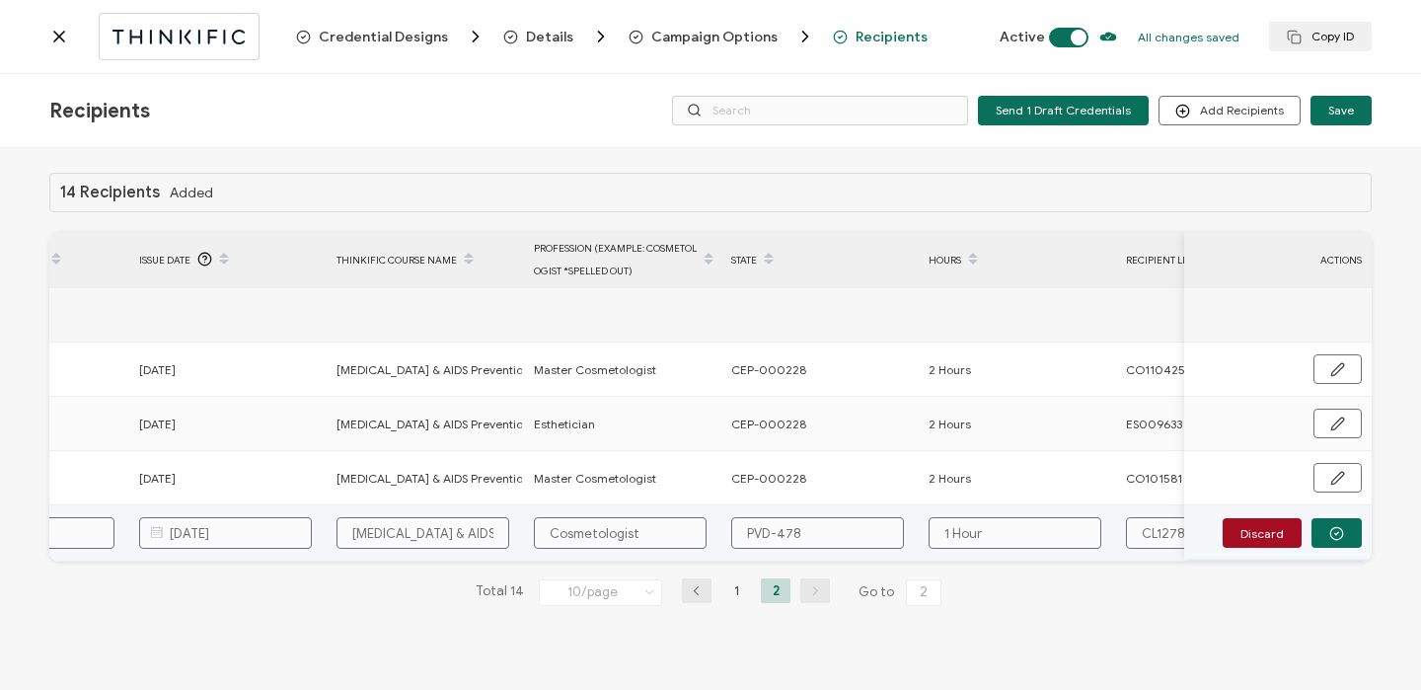
scroll to position [0, 832]
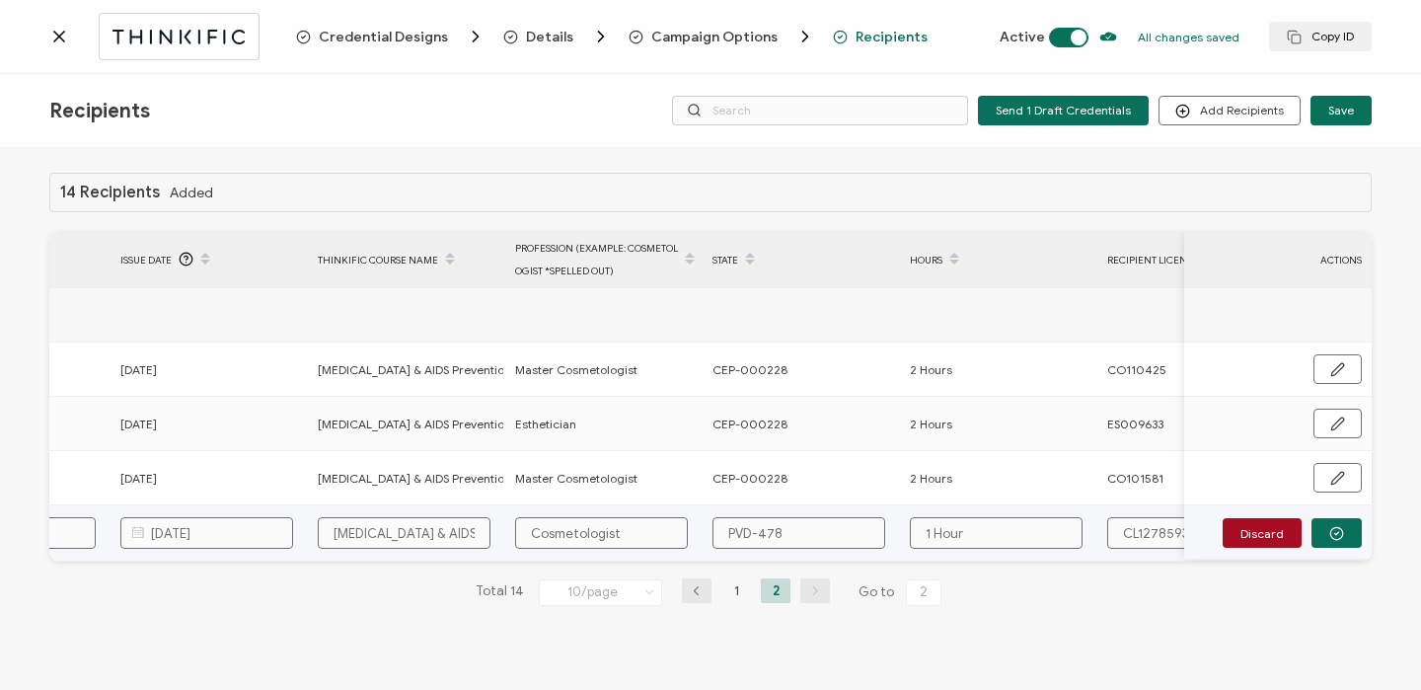
drag, startPoint x: 841, startPoint y: 527, endPoint x: 683, endPoint y: 526, distance: 157.9
click at [683, 526] on tr "[PERSON_NAME] [PERSON_NAME][EMAIL_ADDRESS][DOMAIN_NAME] [DATE] [MEDICAL_DATA] &…" at bounding box center [350, 533] width 2264 height 56
click at [1337, 533] on icon "button" at bounding box center [1337, 533] width 4 height 3
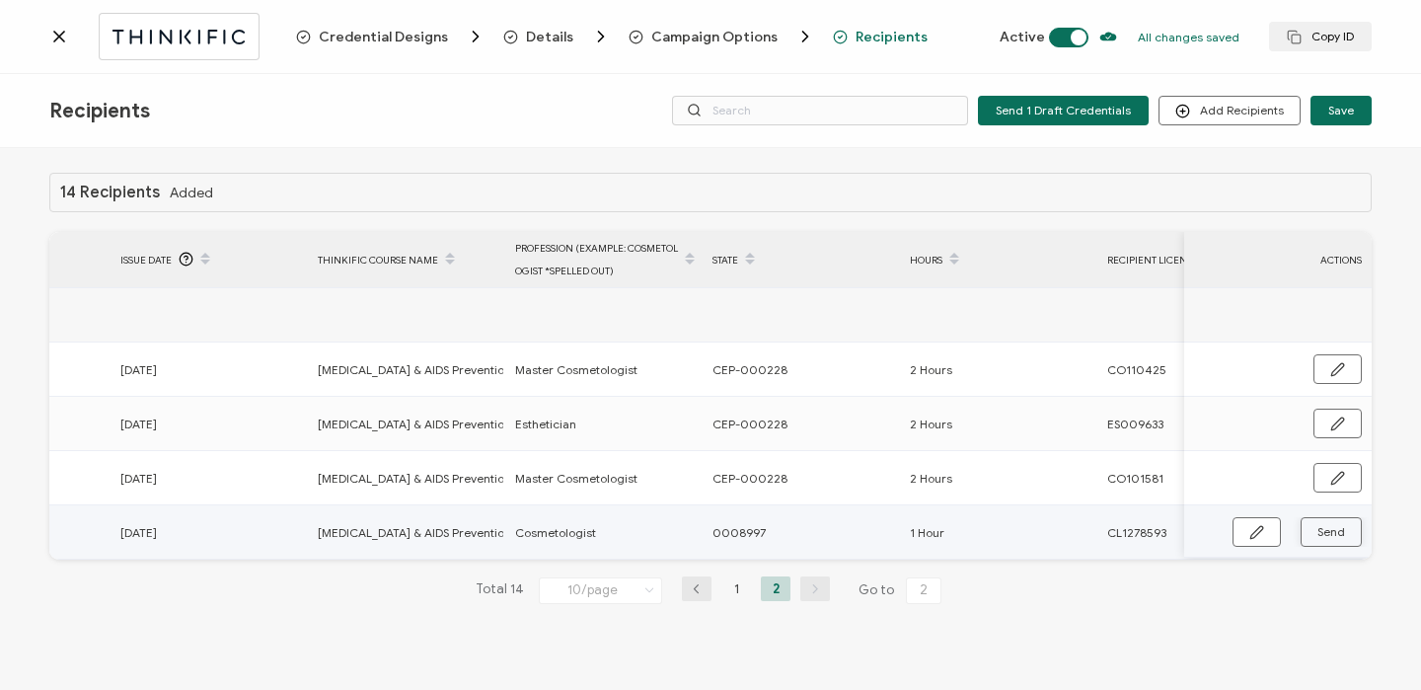
click at [1337, 534] on span "Send" at bounding box center [1331, 532] width 28 height 12
click at [46, 37] on div "Credential Designs Details Campaign Options Recipients Active All changes saved…" at bounding box center [710, 37] width 1421 height 74
click at [80, 35] on div at bounding box center [172, 36] width 247 height 46
click at [64, 34] on icon at bounding box center [59, 37] width 20 height 20
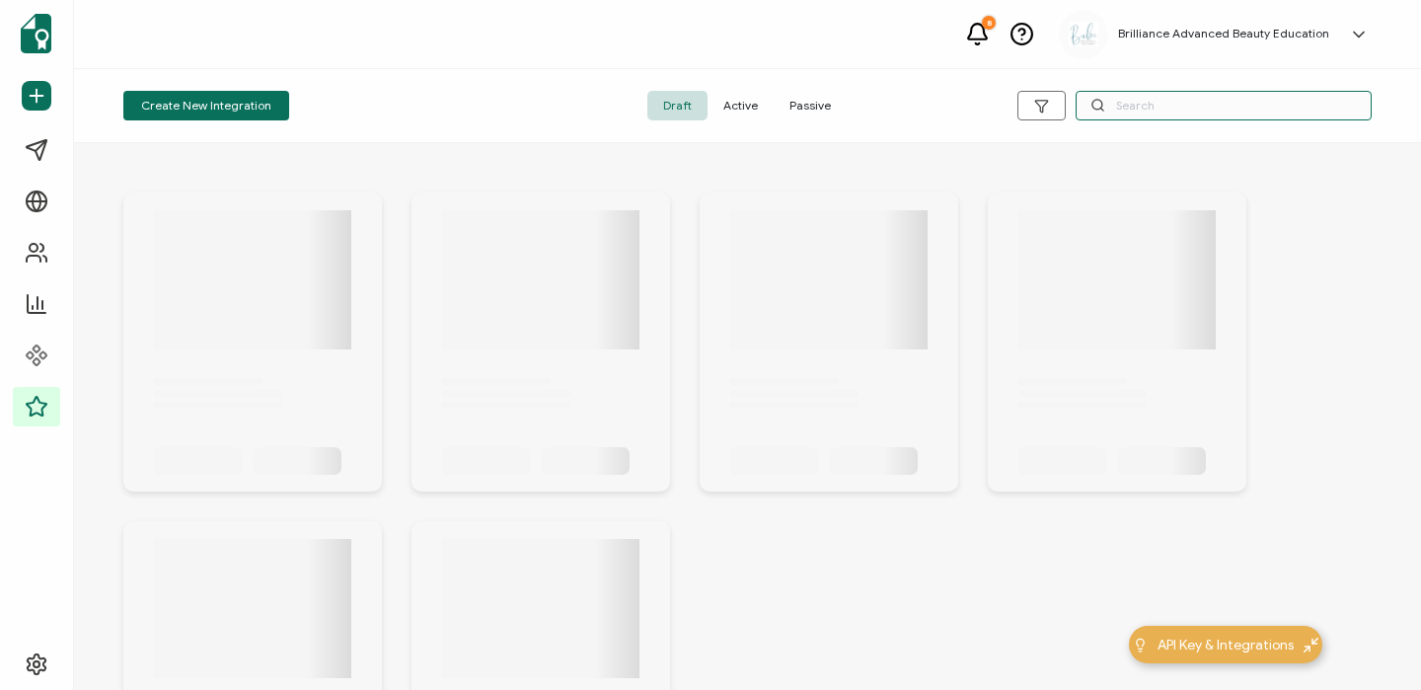
click at [1120, 106] on input "text" at bounding box center [1223, 106] width 296 height 30
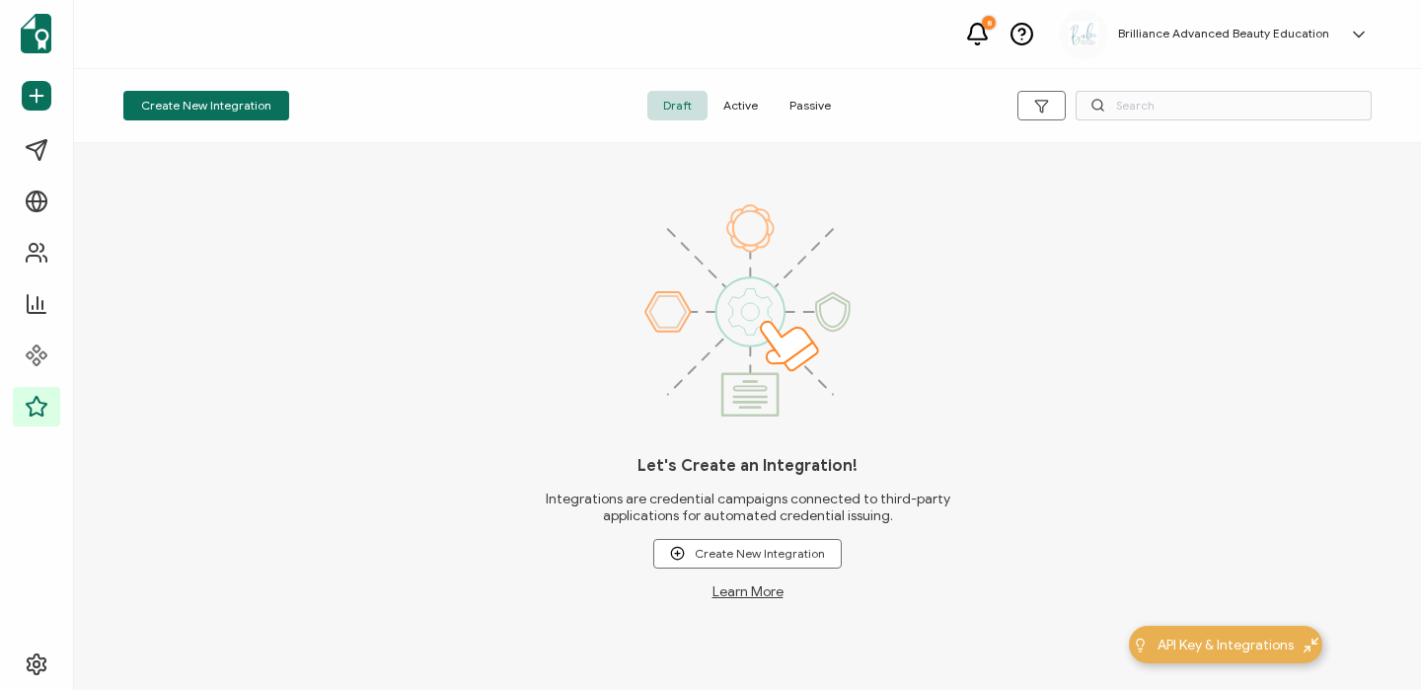
click at [751, 106] on span "Active" at bounding box center [740, 106] width 66 height 30
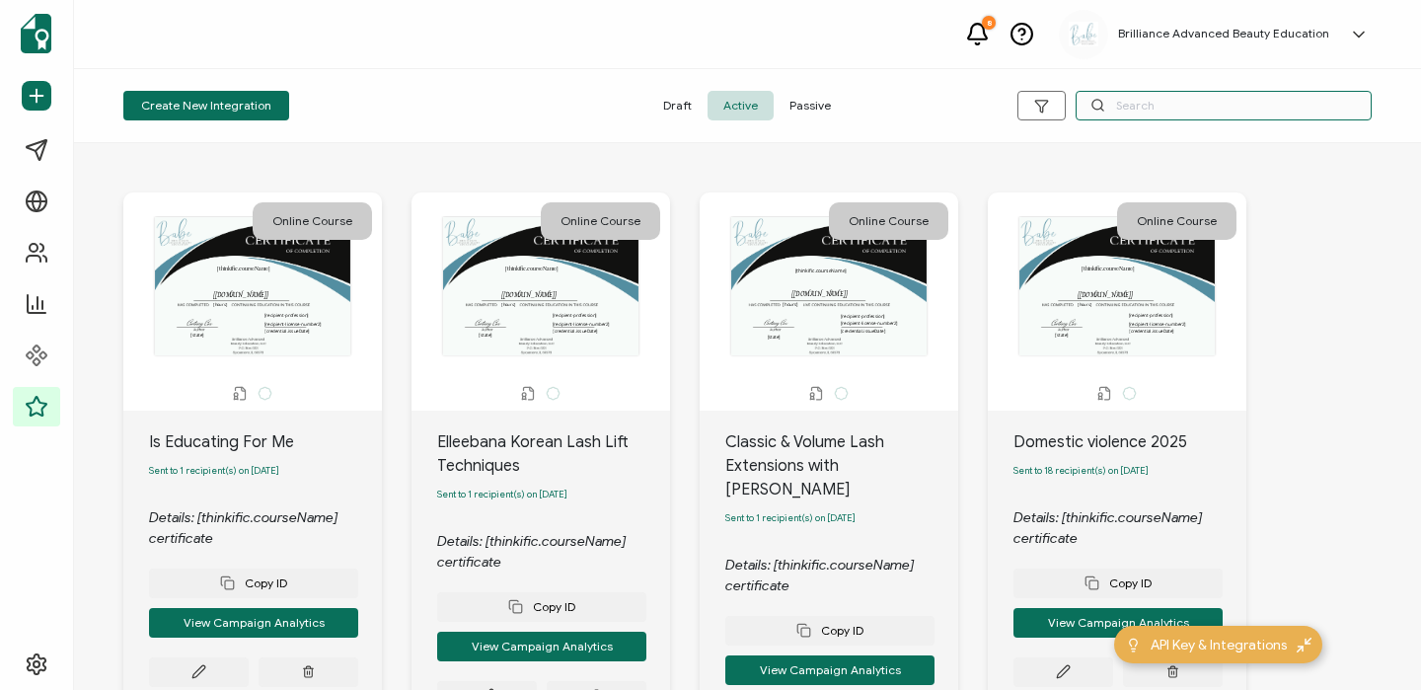
click at [1154, 99] on input "text" at bounding box center [1223, 106] width 296 height 30
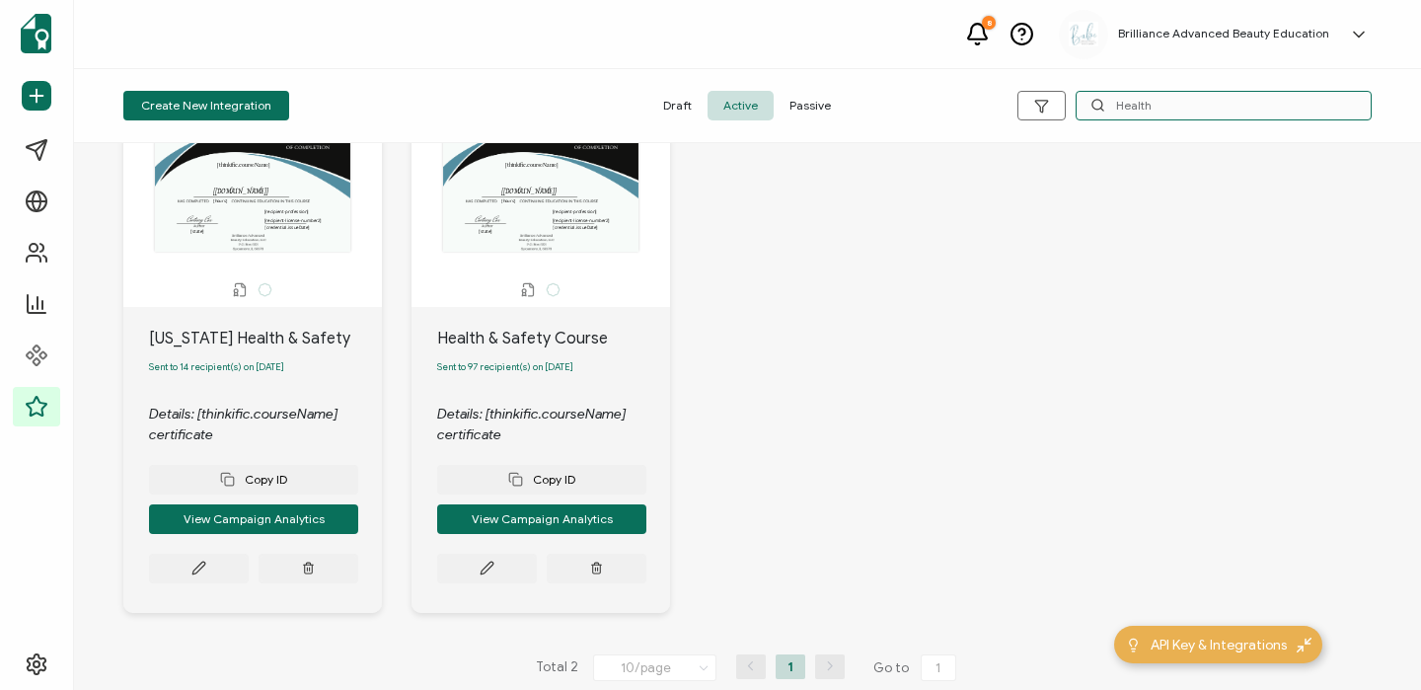
scroll to position [109, 0]
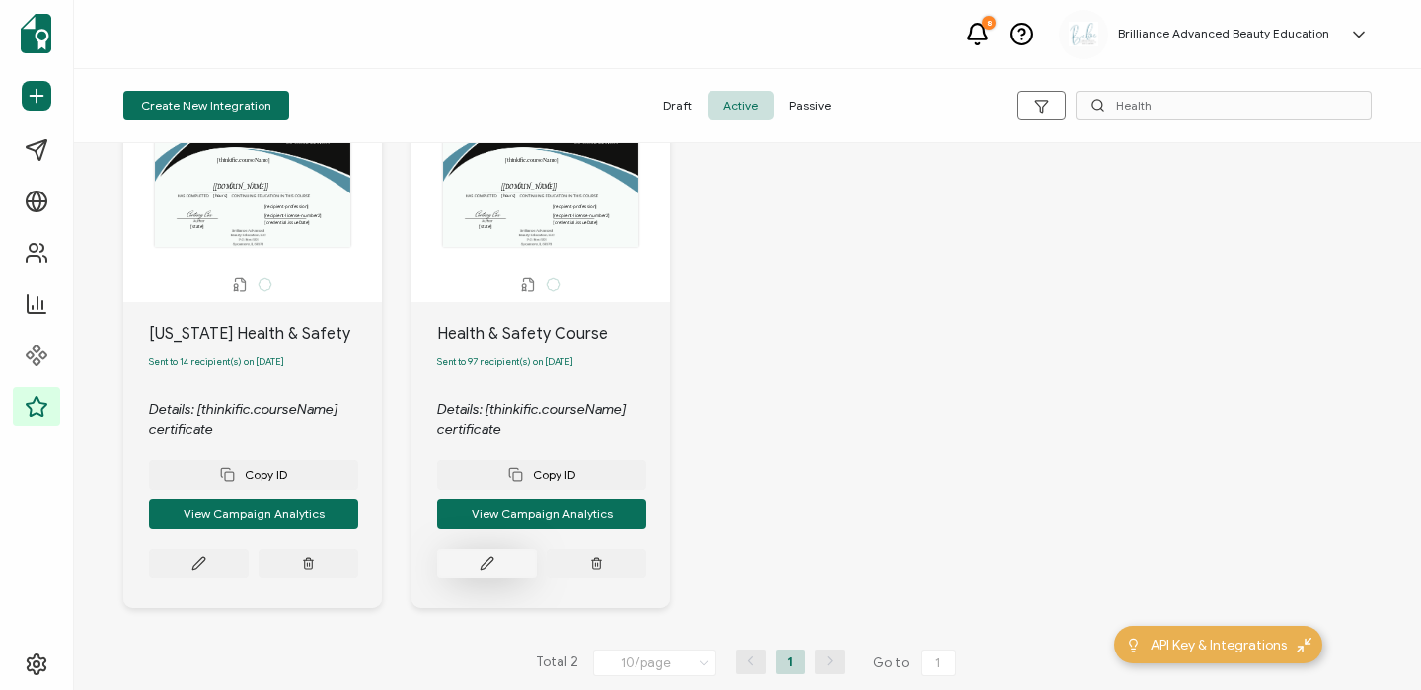
click at [490, 570] on icon at bounding box center [487, 562] width 15 height 15
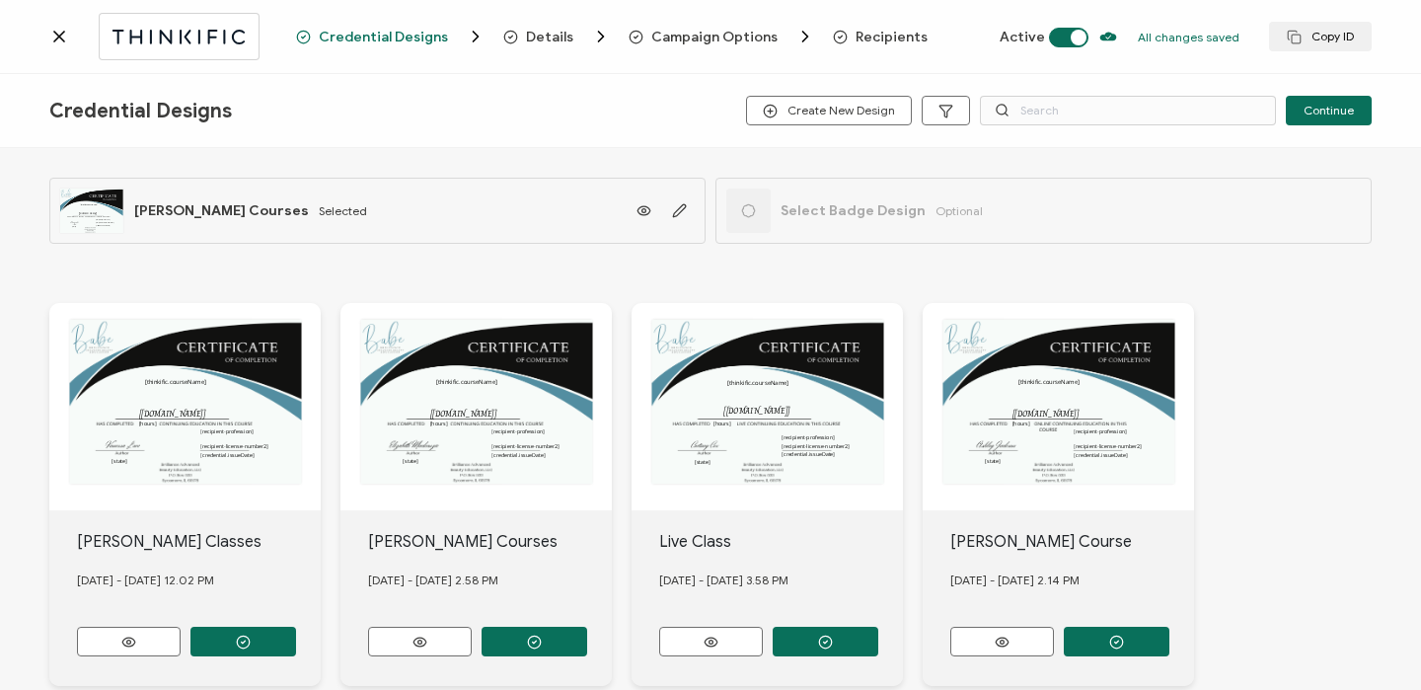
click at [864, 38] on span "Recipients" at bounding box center [891, 37] width 72 height 15
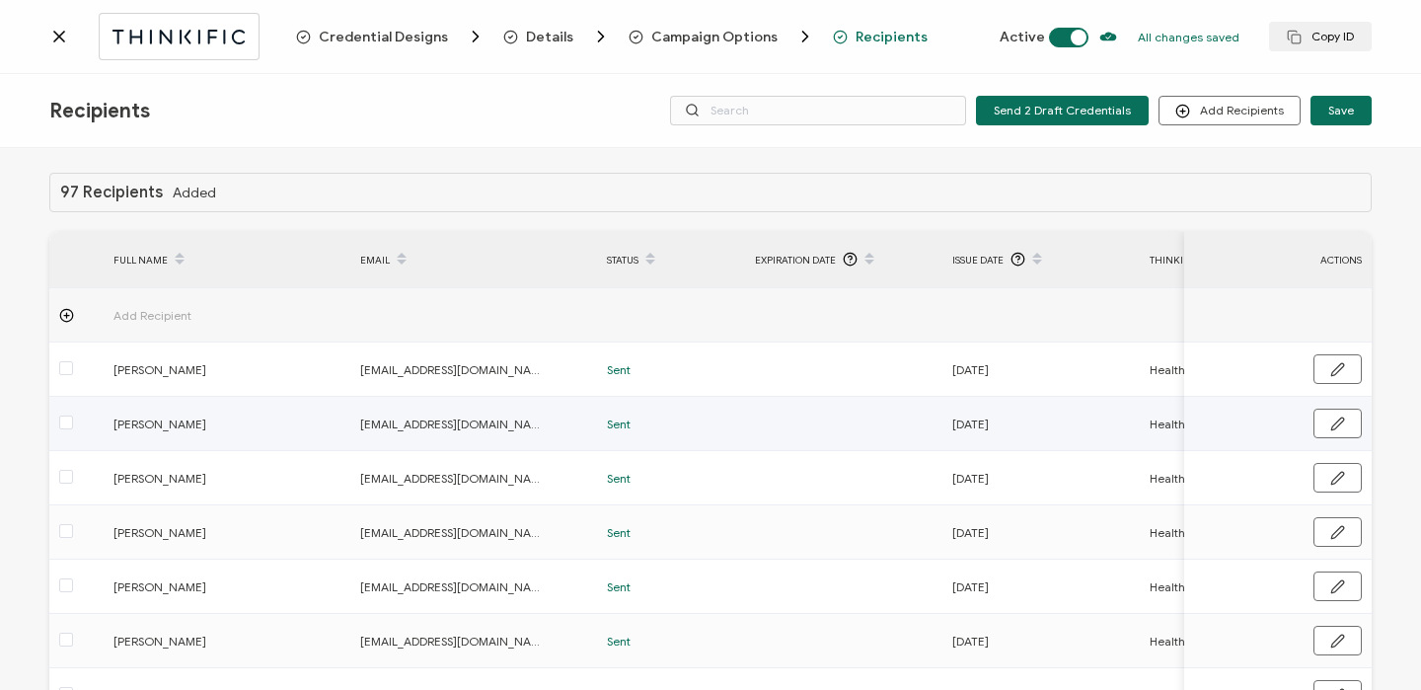
scroll to position [292, 0]
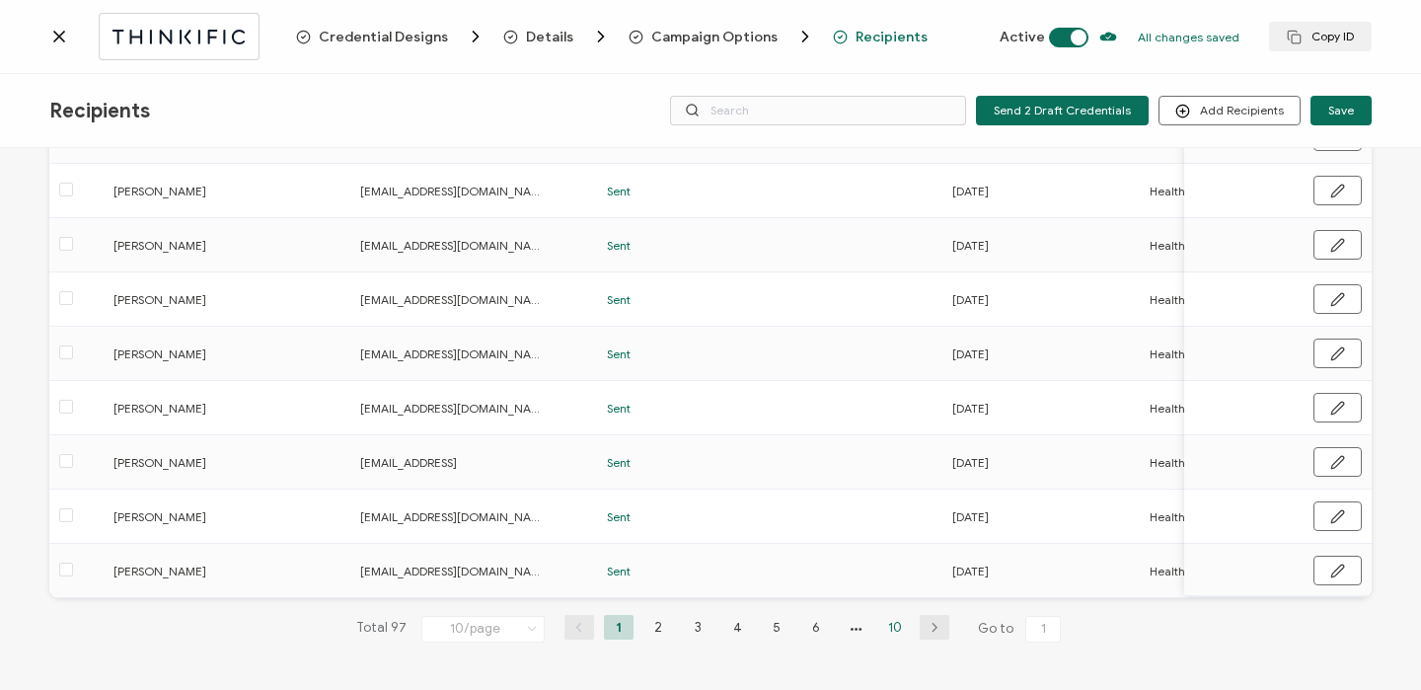
click at [893, 624] on li "10" at bounding box center [895, 627] width 30 height 25
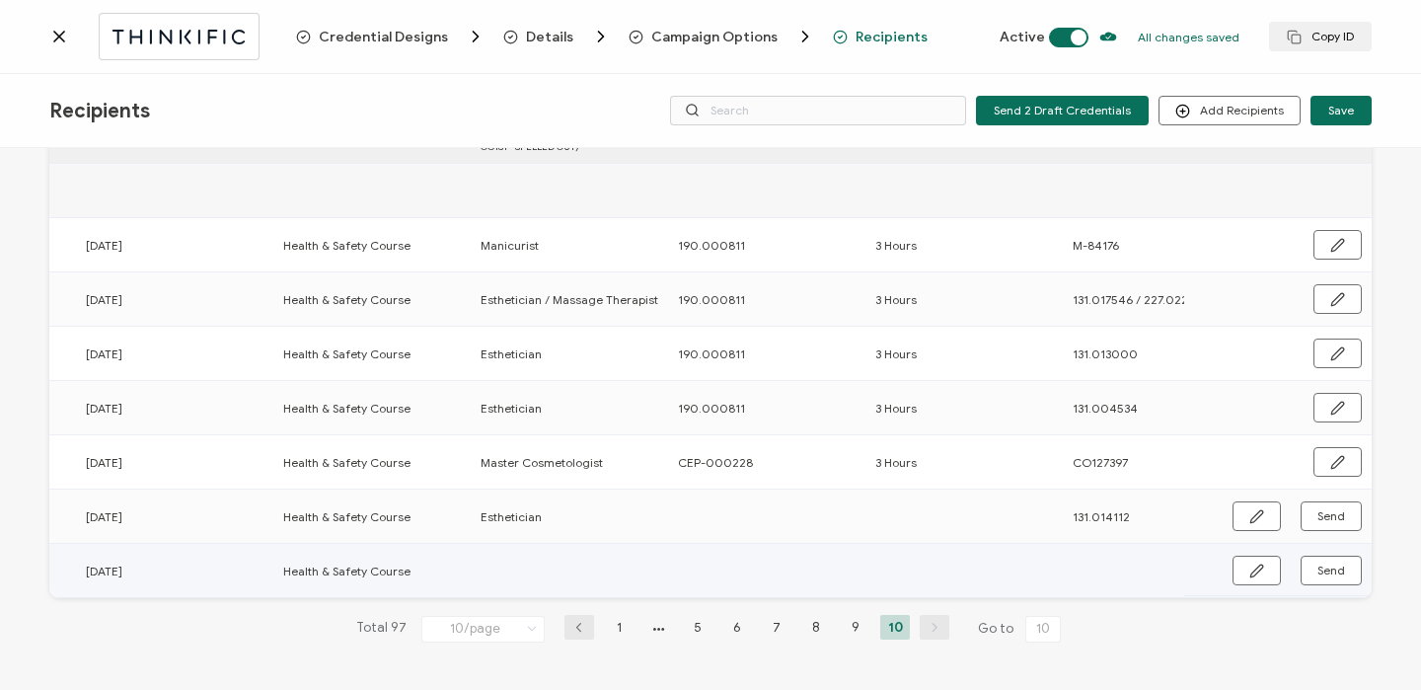
scroll to position [0, 949]
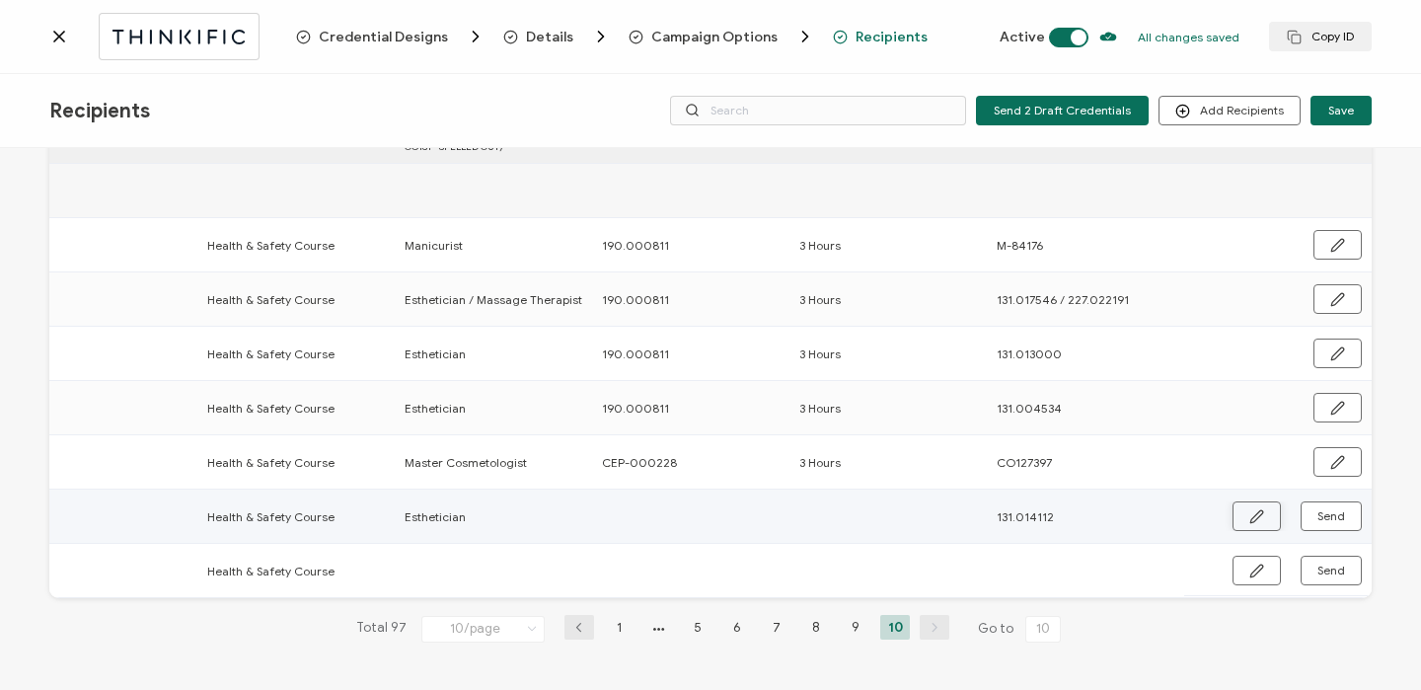
click at [1235, 513] on button "button" at bounding box center [1256, 516] width 48 height 30
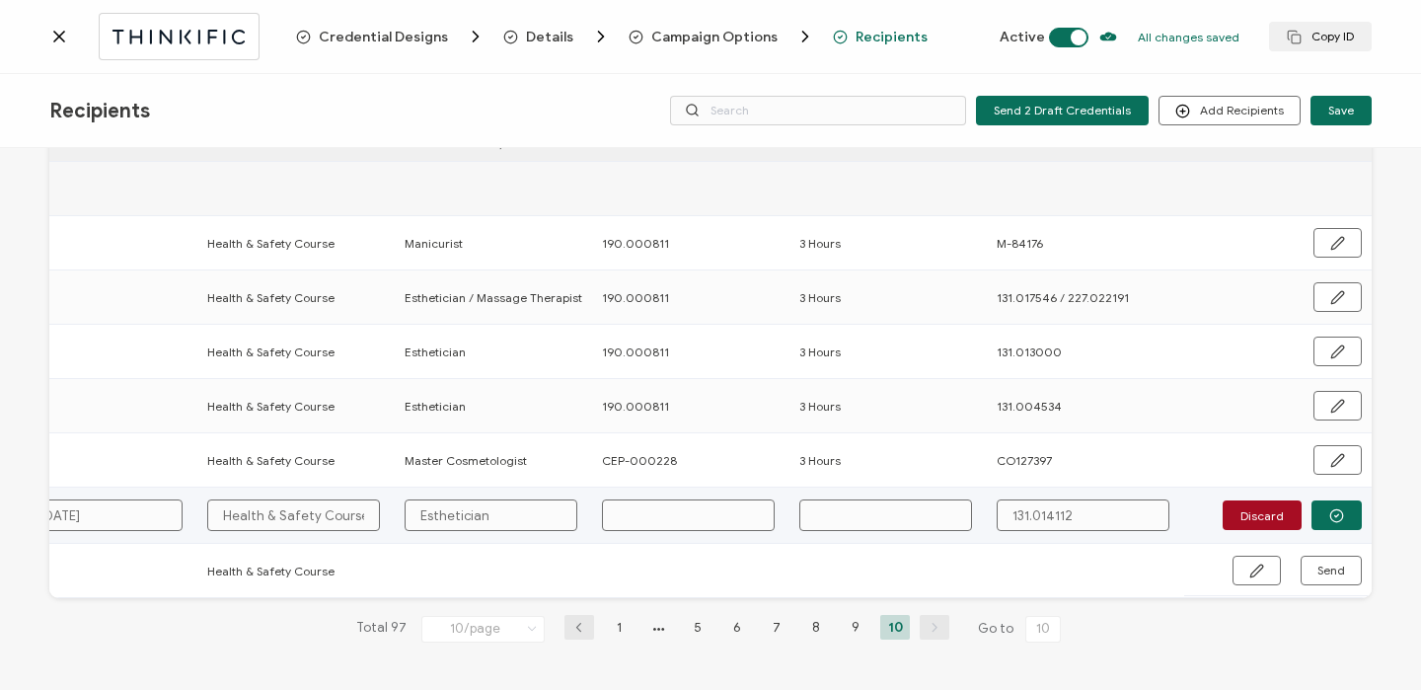
click at [645, 513] on input "text" at bounding box center [688, 515] width 173 height 32
click at [1330, 509] on circle "button" at bounding box center [1336, 515] width 13 height 13
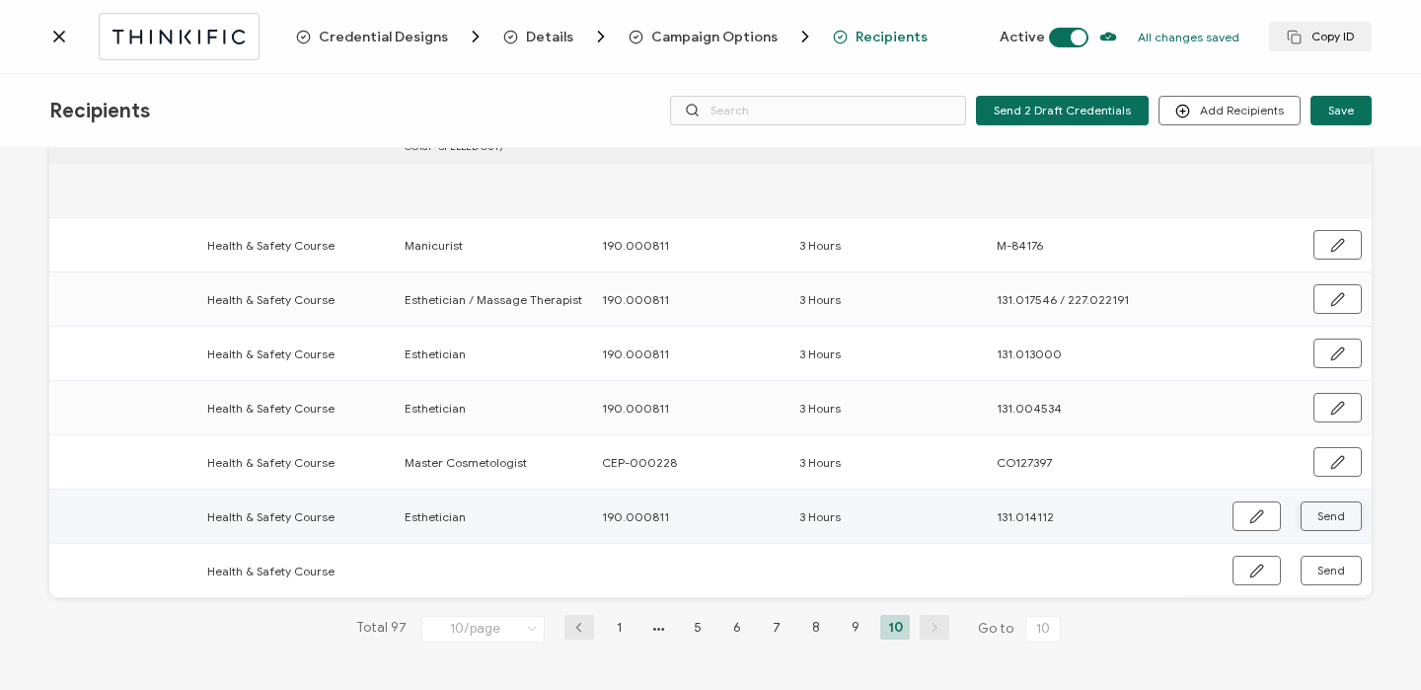
click at [1328, 510] on span "Send" at bounding box center [1331, 516] width 28 height 12
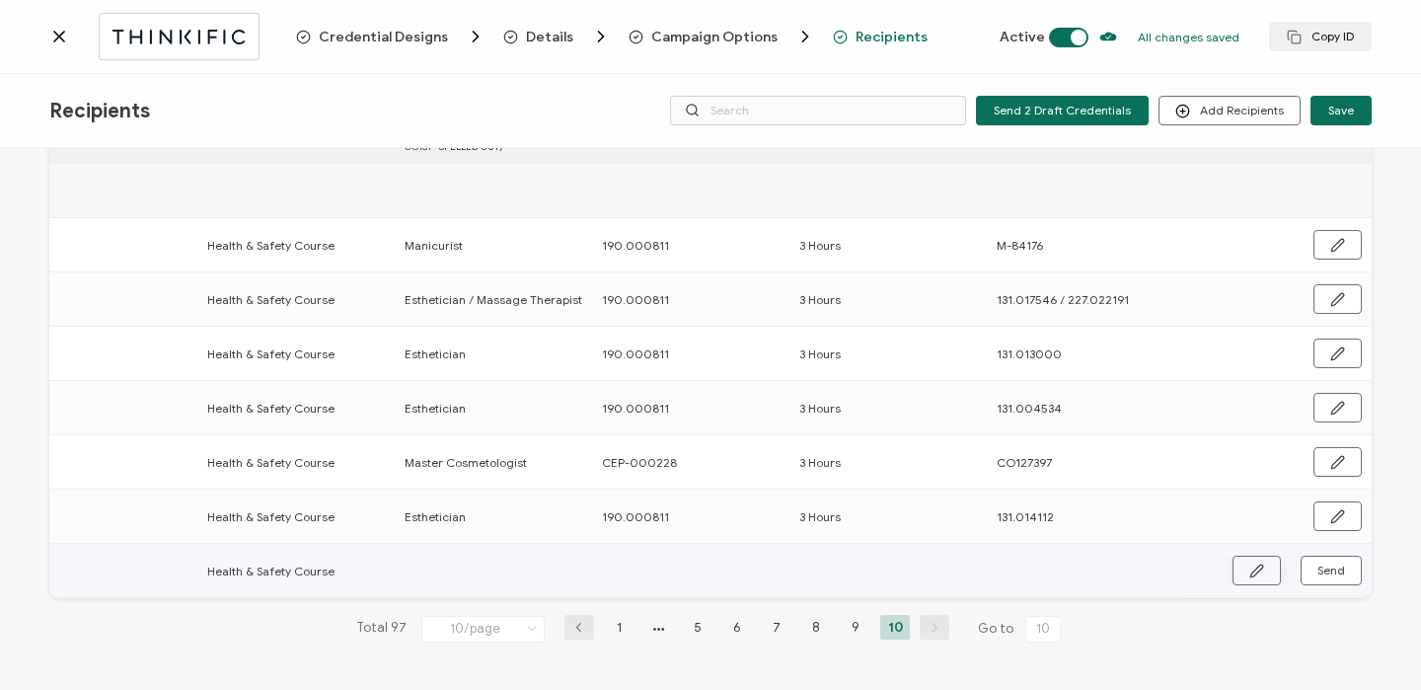
click at [1262, 563] on button "button" at bounding box center [1256, 570] width 48 height 30
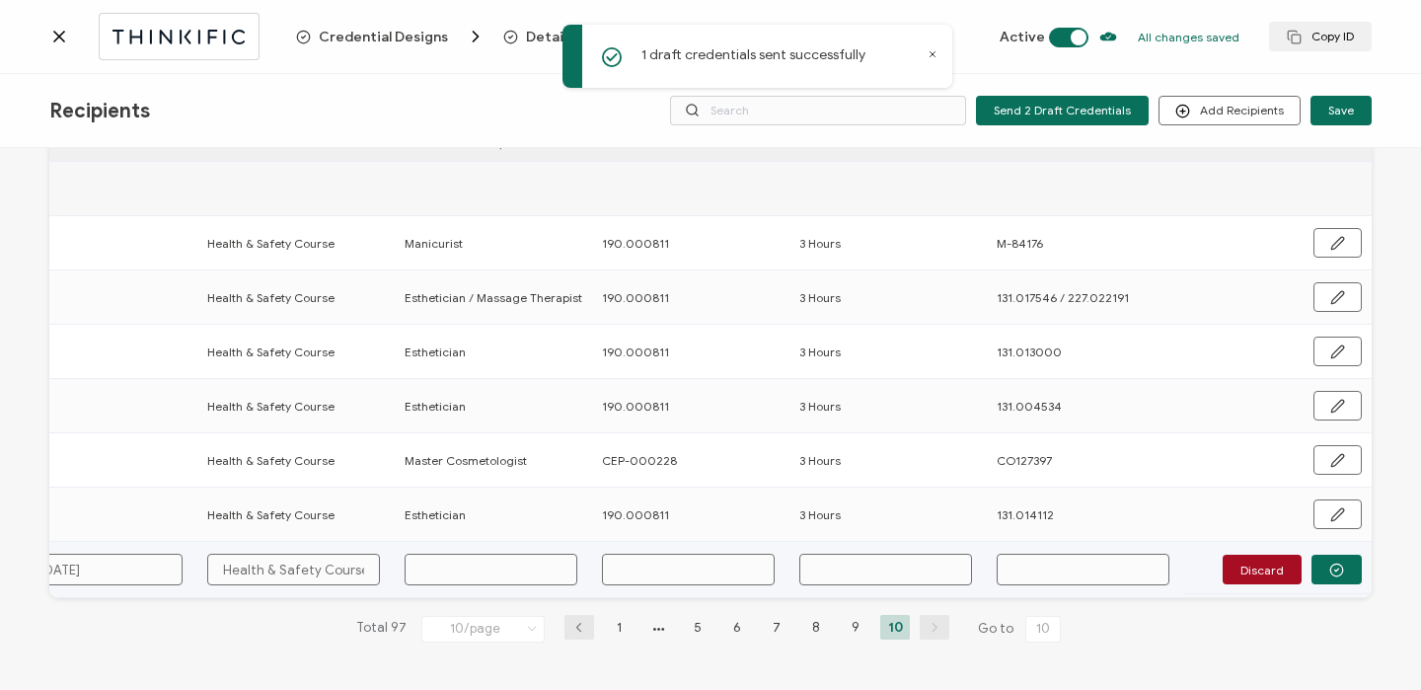
scroll to position [131, 0]
click at [543, 564] on input "text" at bounding box center [491, 570] width 173 height 32
click at [670, 557] on input "text" at bounding box center [688, 570] width 173 height 32
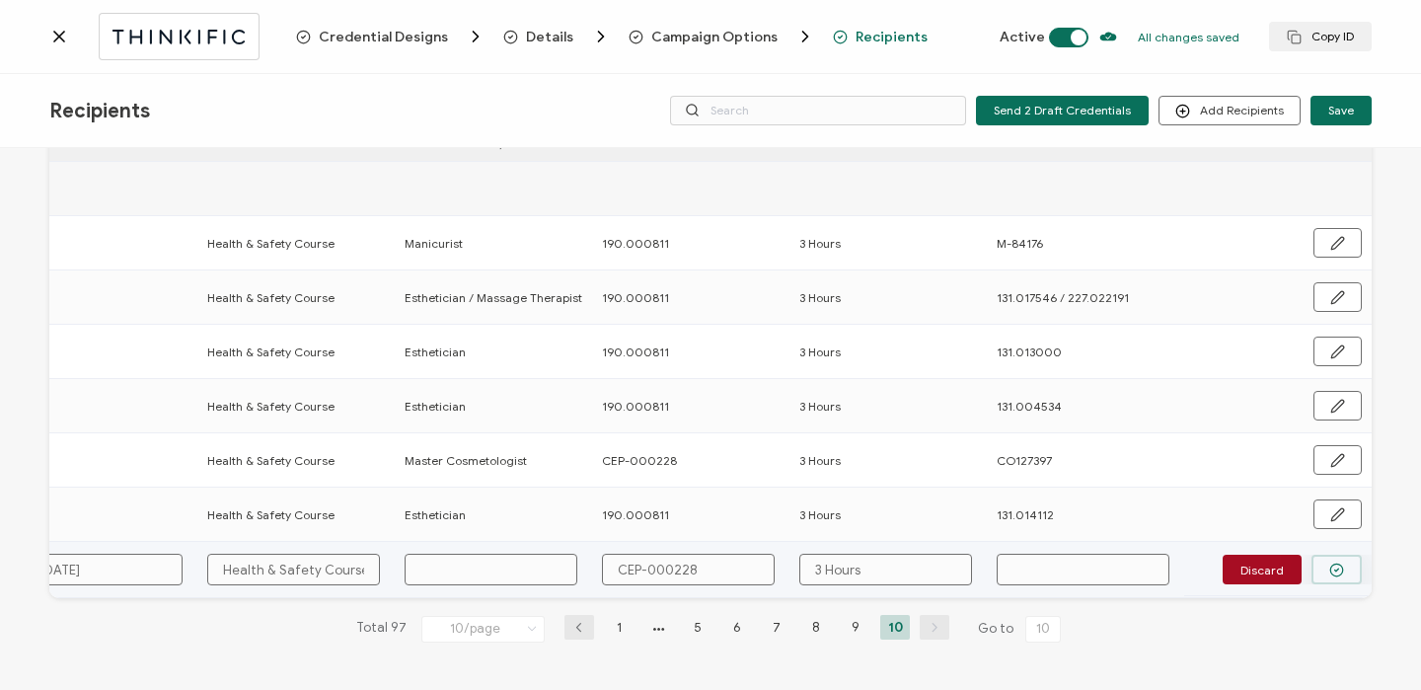
click at [1340, 564] on button "button" at bounding box center [1336, 570] width 50 height 30
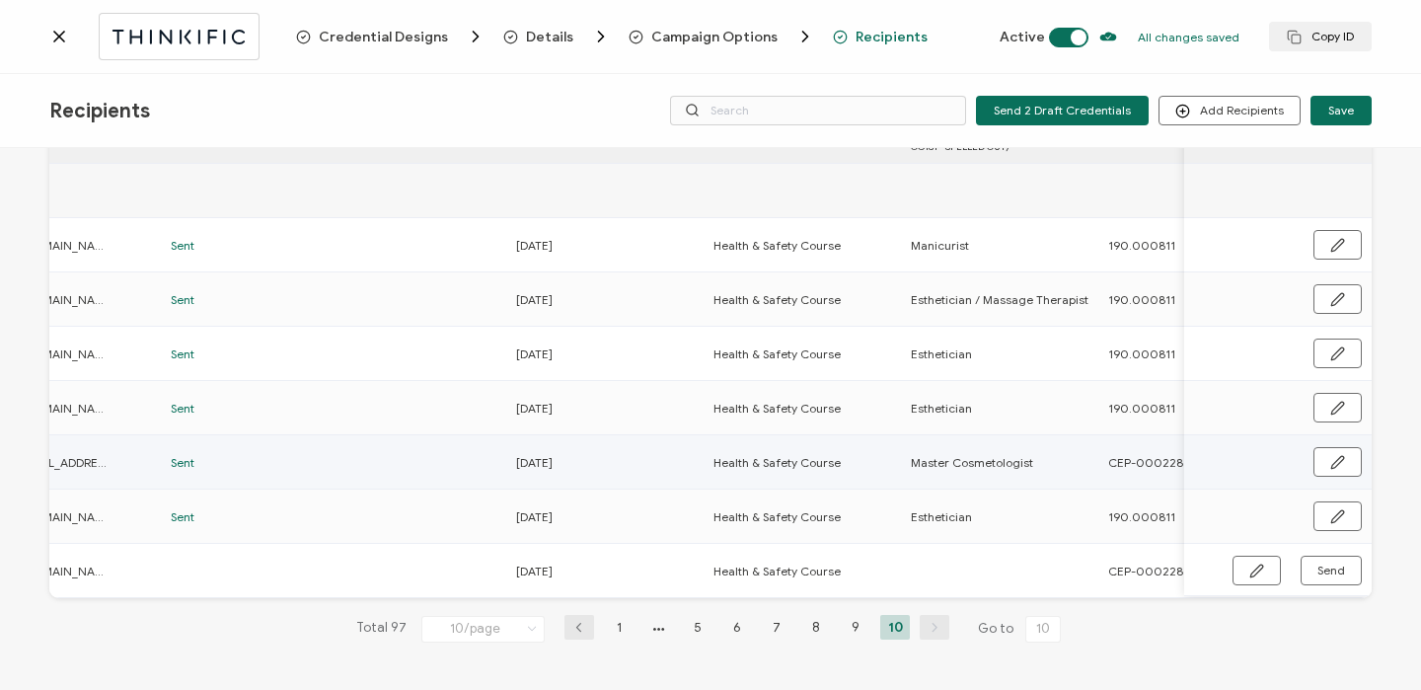
scroll to position [0, 0]
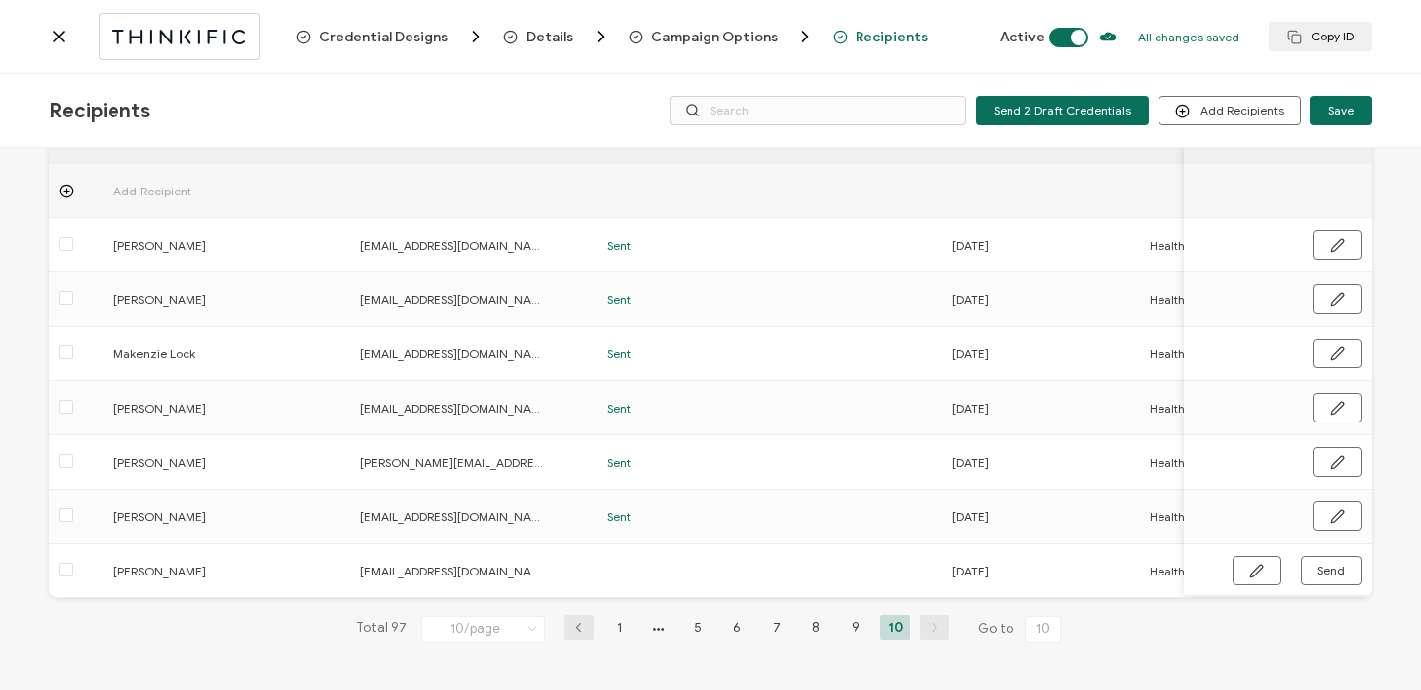
click at [60, 29] on icon at bounding box center [59, 37] width 20 height 20
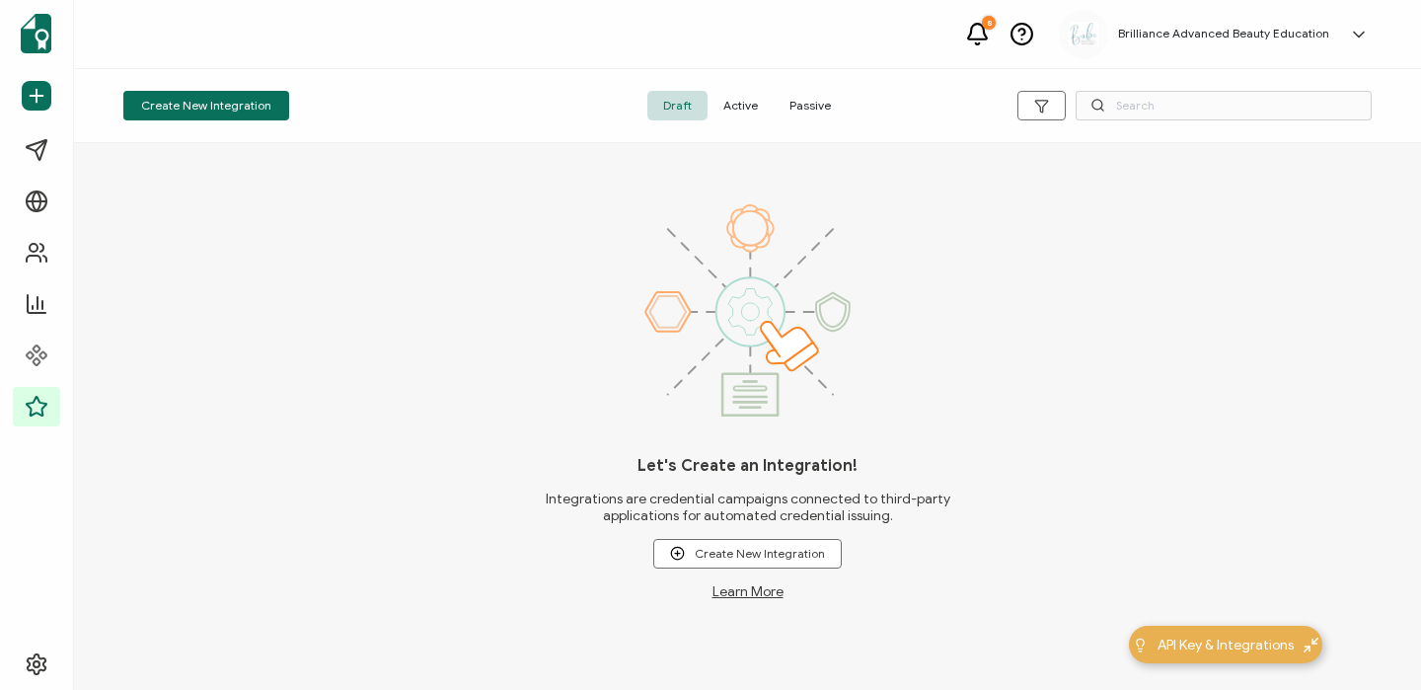
click at [748, 98] on span "Active" at bounding box center [740, 106] width 66 height 30
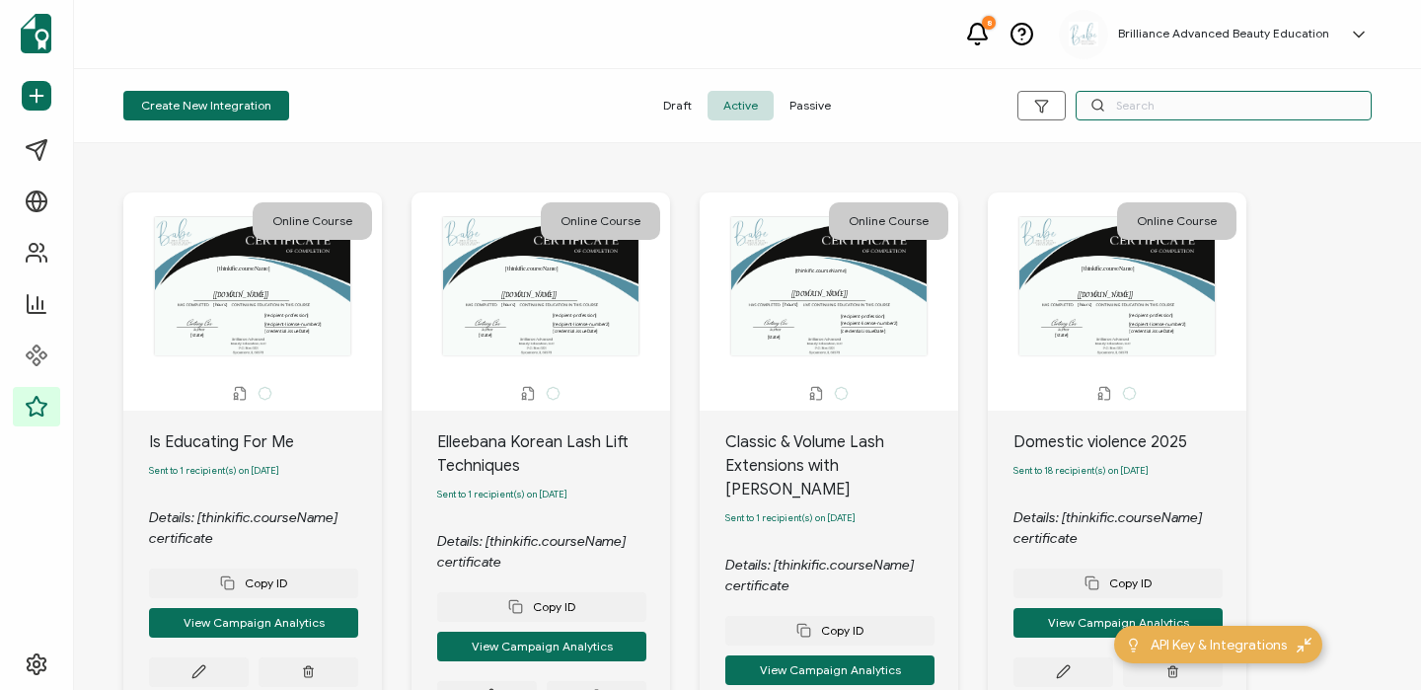
click at [1126, 100] on input "text" at bounding box center [1223, 106] width 296 height 30
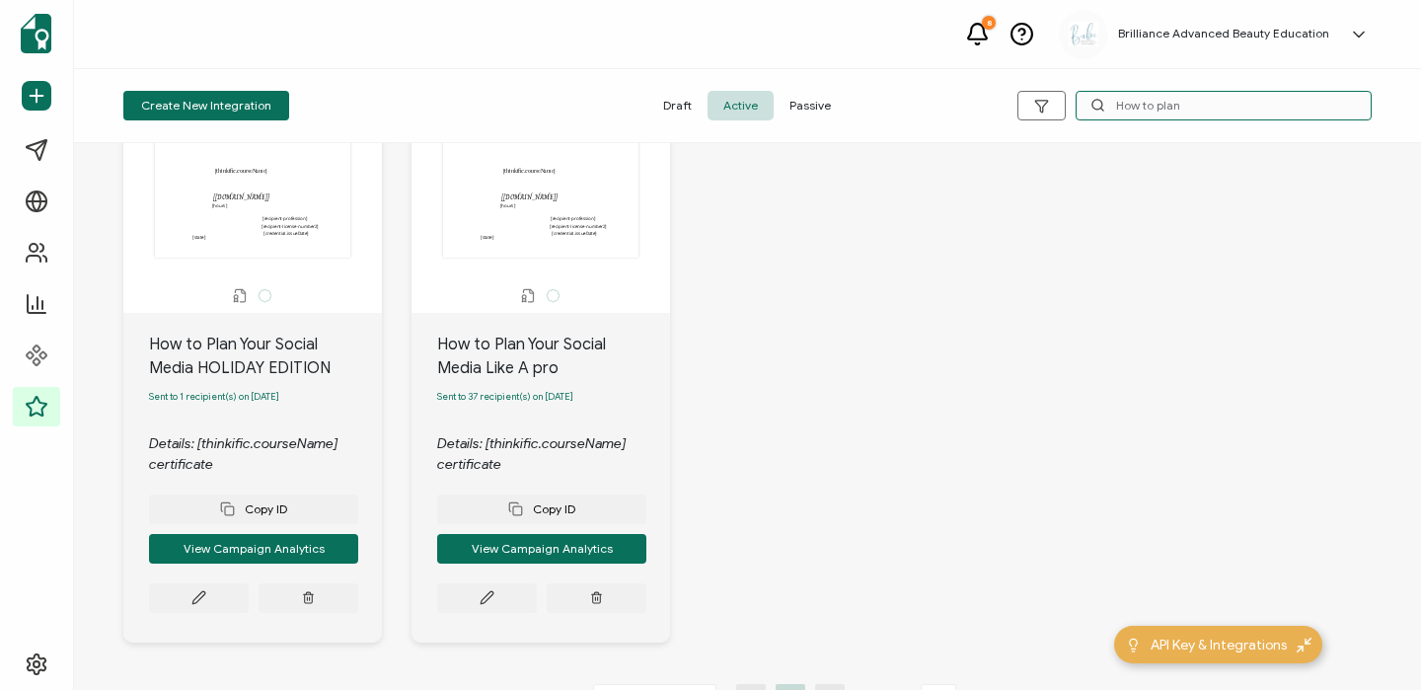
scroll to position [110, 0]
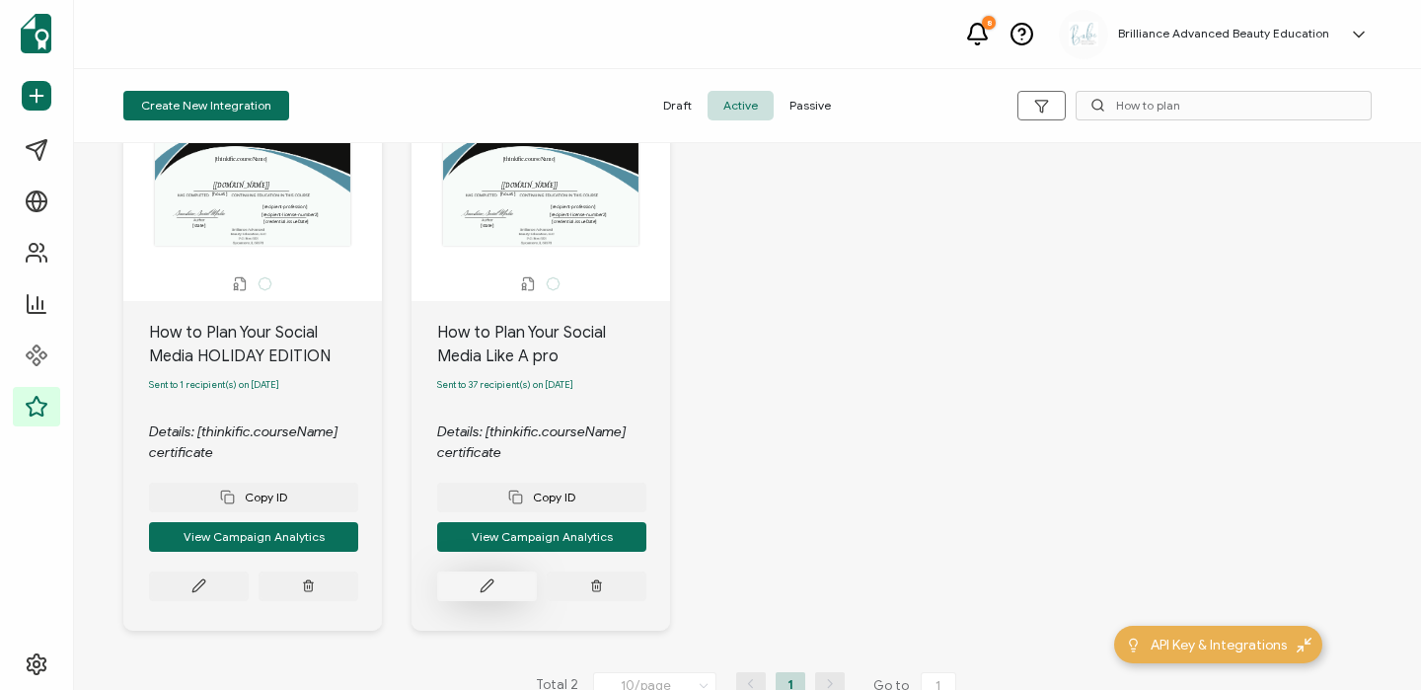
click at [468, 583] on button at bounding box center [487, 586] width 100 height 30
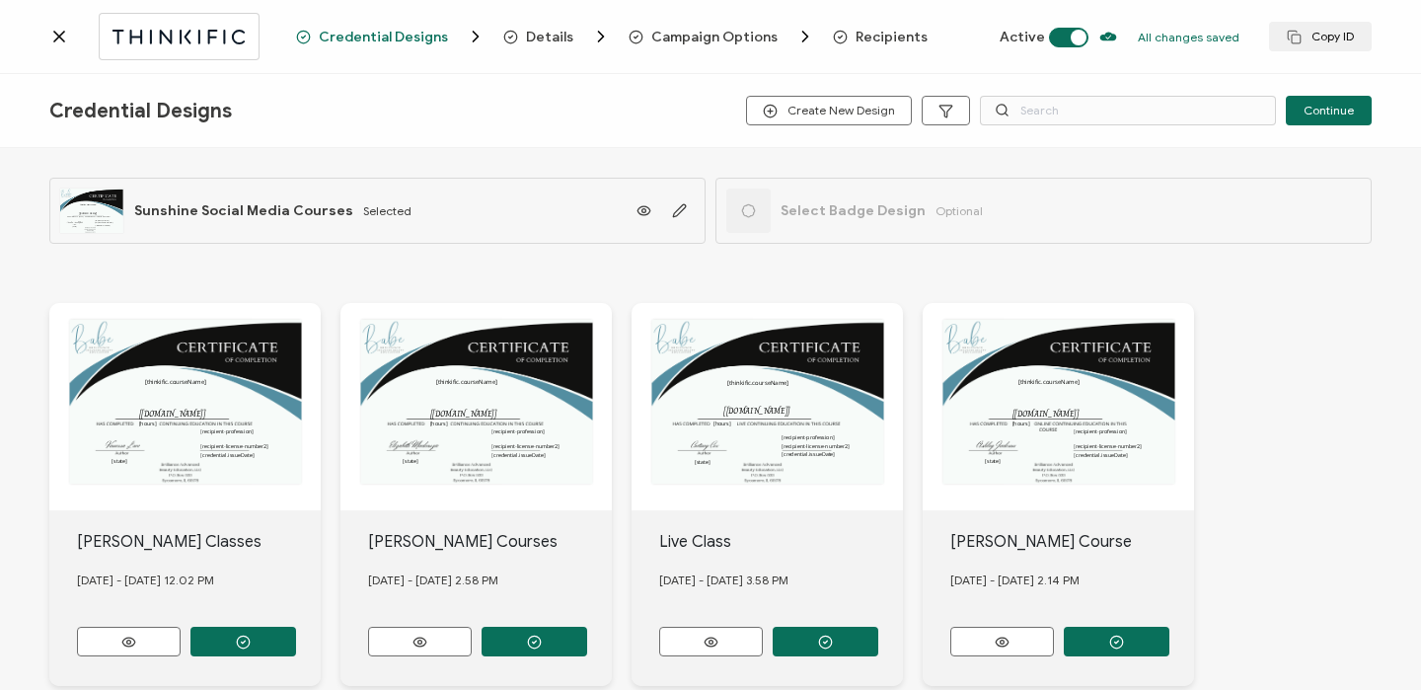
click at [882, 46] on div "Credential Designs Details Campaign Options Recipients Active All changes saved…" at bounding box center [710, 37] width 1421 height 74
click at [882, 30] on span "Recipients" at bounding box center [891, 37] width 72 height 15
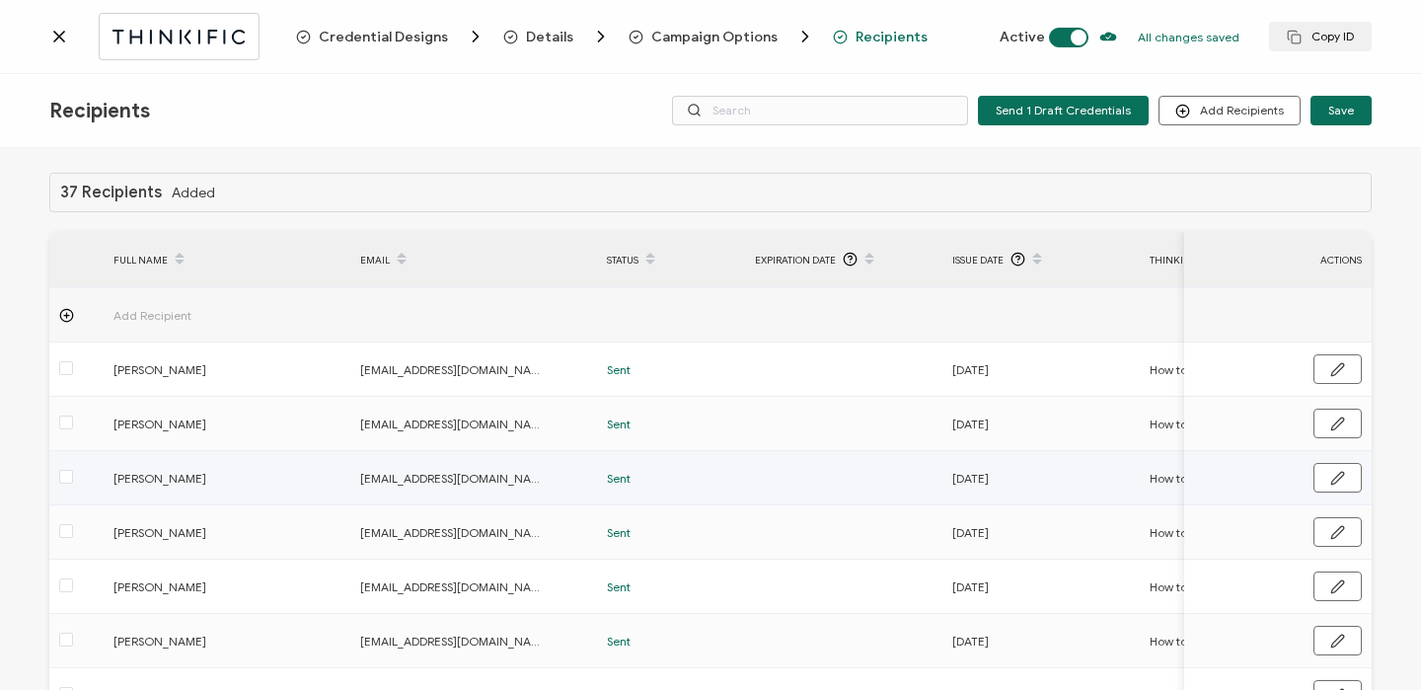
scroll to position [292, 0]
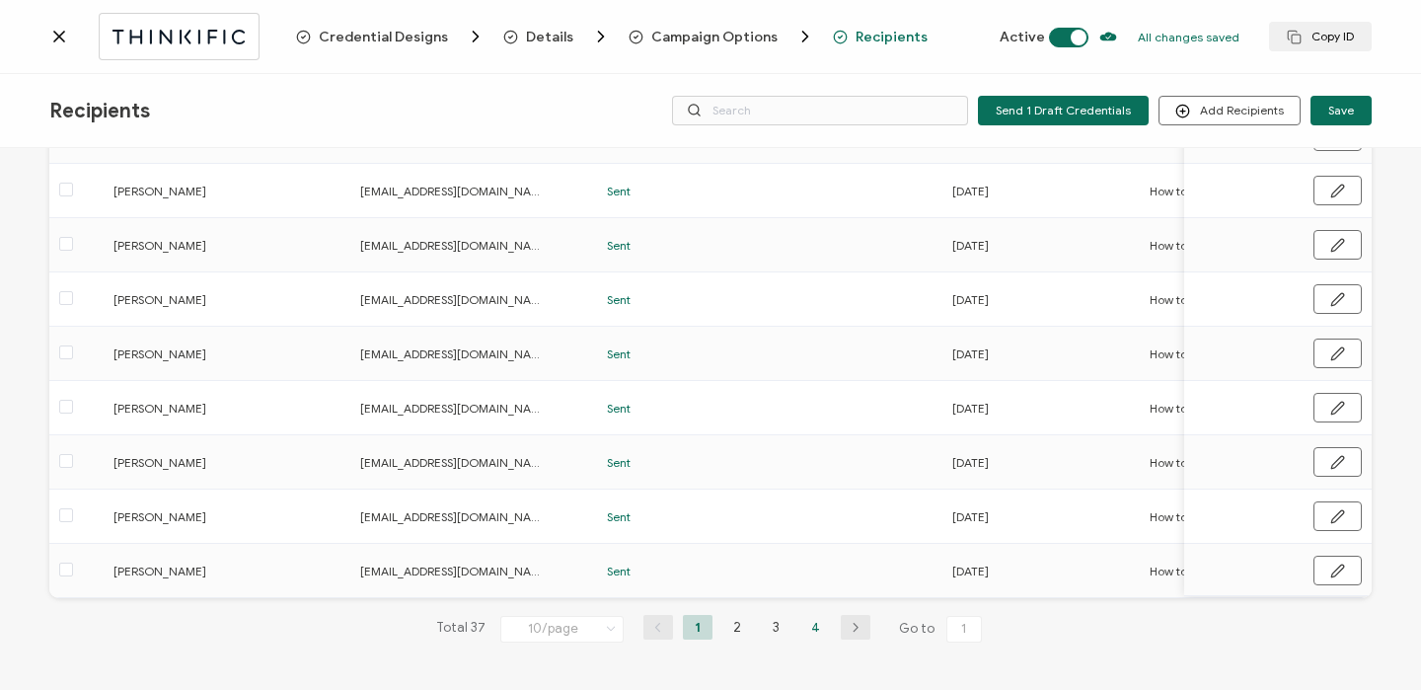
click at [805, 624] on li "4" at bounding box center [816, 627] width 30 height 25
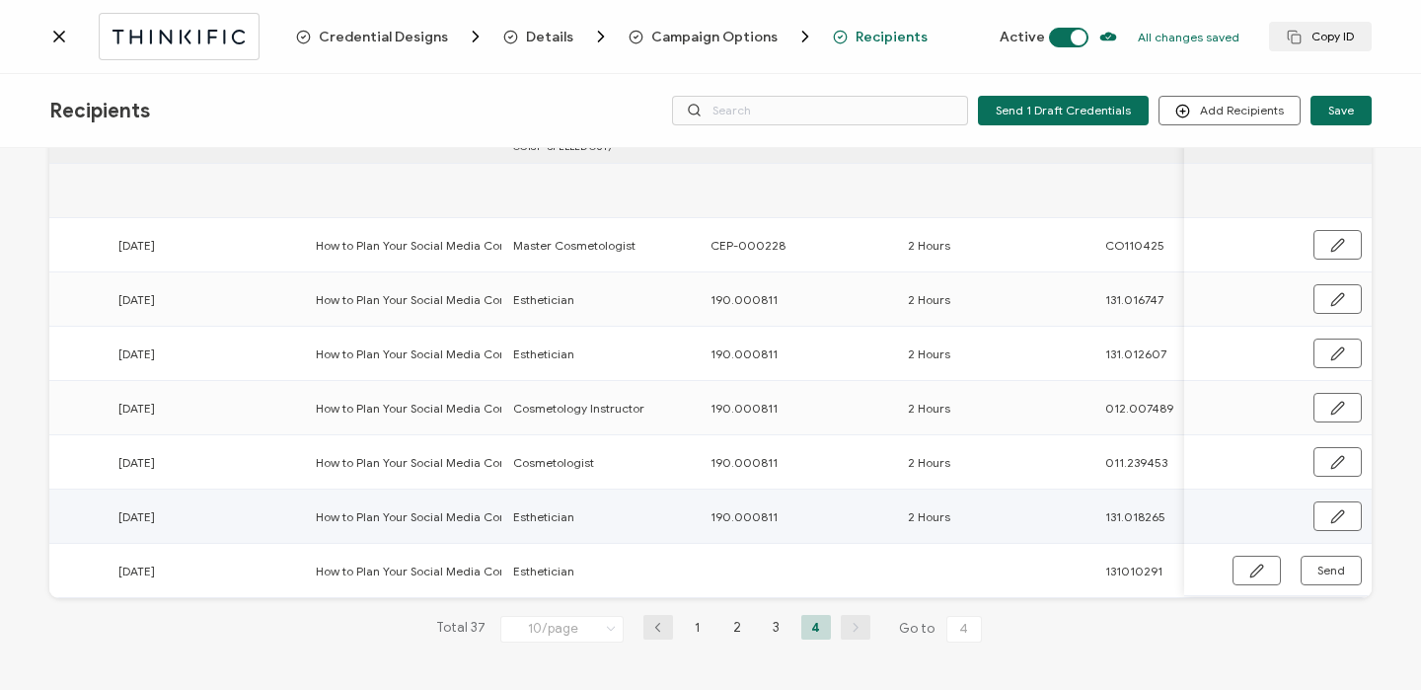
scroll to position [0, 877]
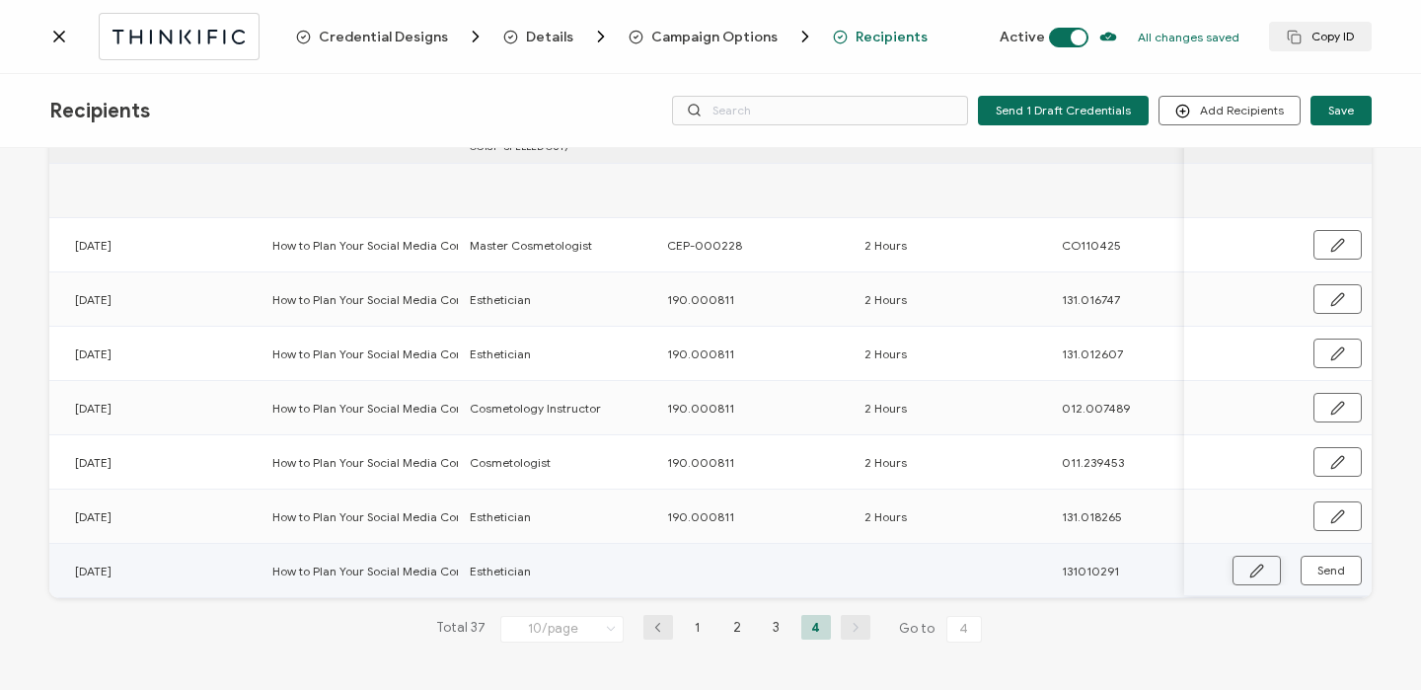
click at [1250, 564] on icon "button" at bounding box center [1256, 570] width 12 height 12
click at [773, 570] on input "text" at bounding box center [753, 570] width 173 height 32
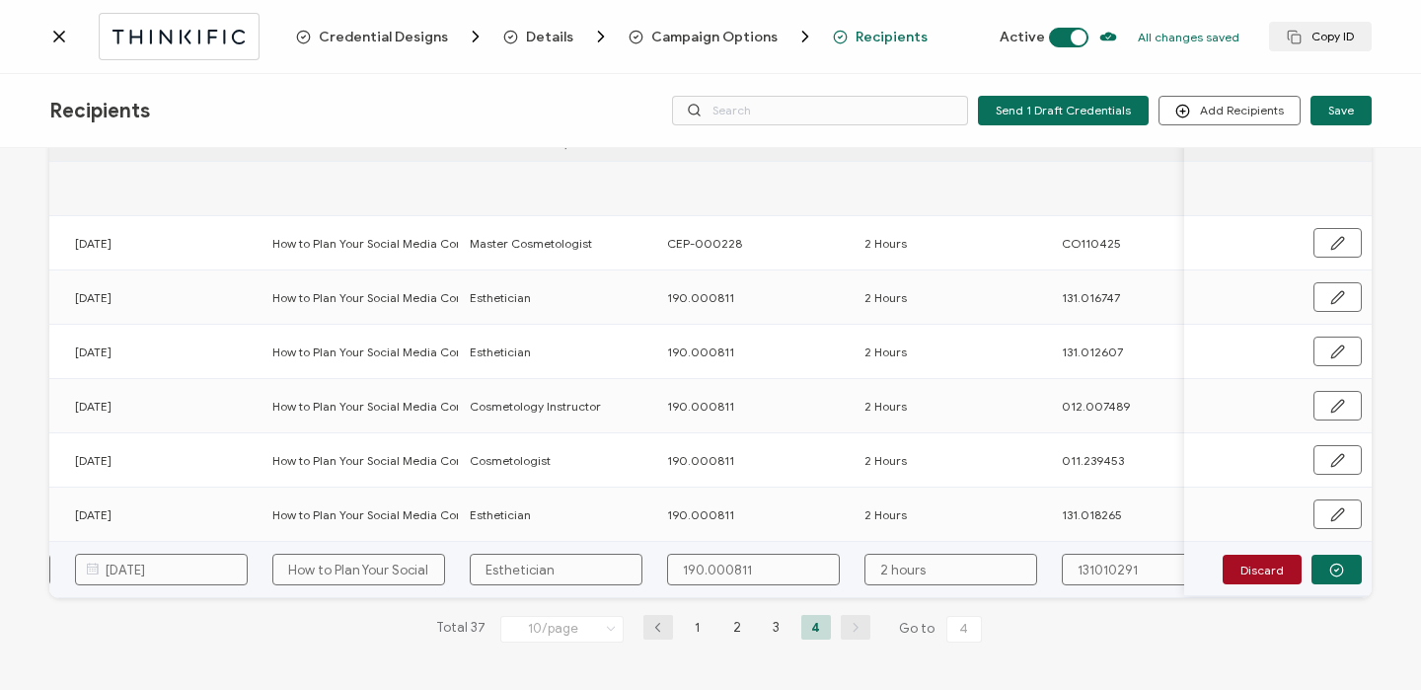
click at [897, 558] on input "2 hours" at bounding box center [950, 570] width 173 height 32
click at [1091, 559] on input "131010291" at bounding box center [1148, 570] width 173 height 32
click at [1329, 570] on icon "button" at bounding box center [1336, 569] width 15 height 15
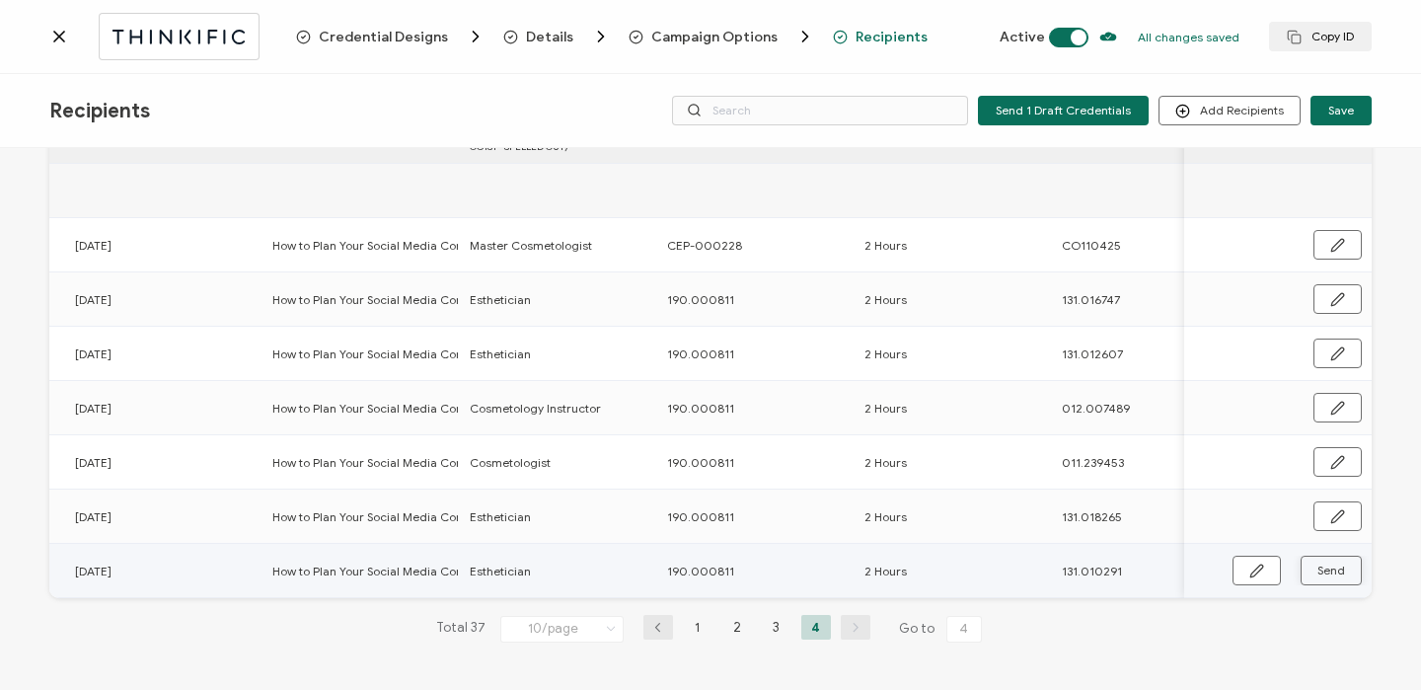
scroll to position [129, 0]
click at [1323, 570] on span "Send" at bounding box center [1331, 570] width 28 height 12
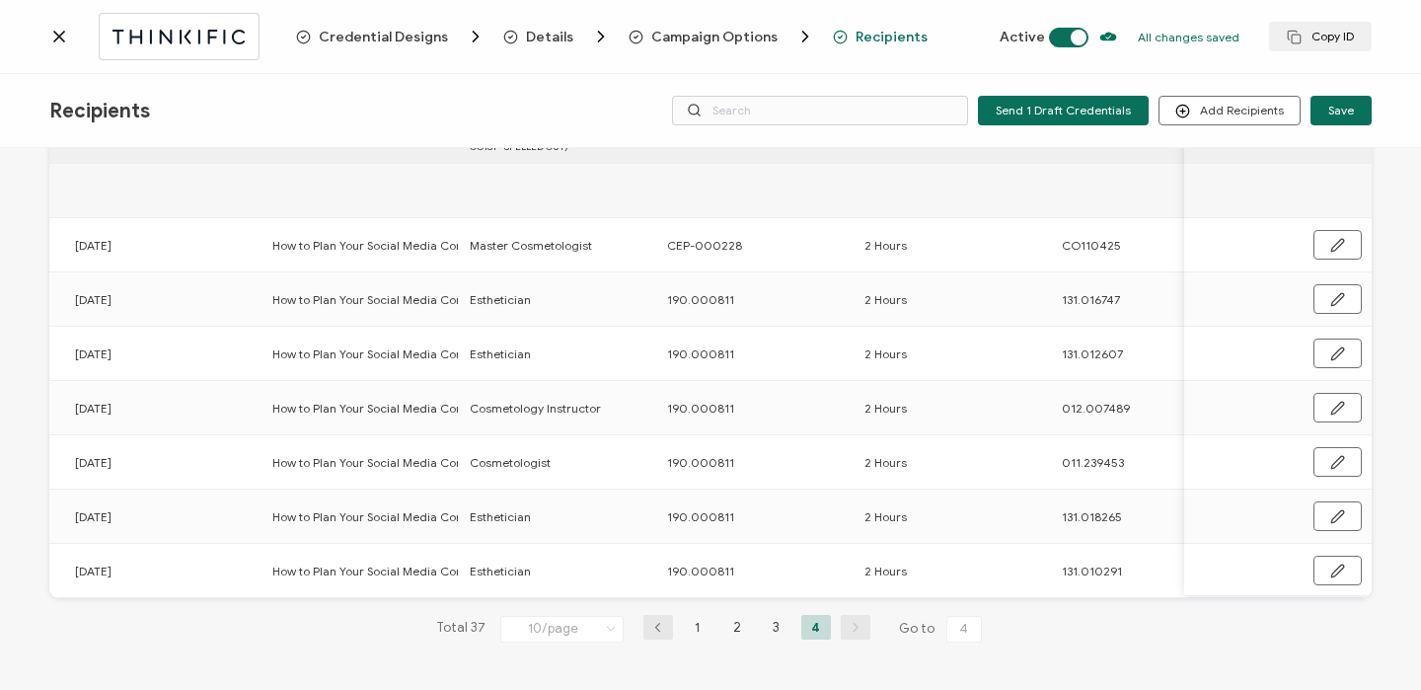
click at [60, 33] on icon at bounding box center [59, 37] width 20 height 20
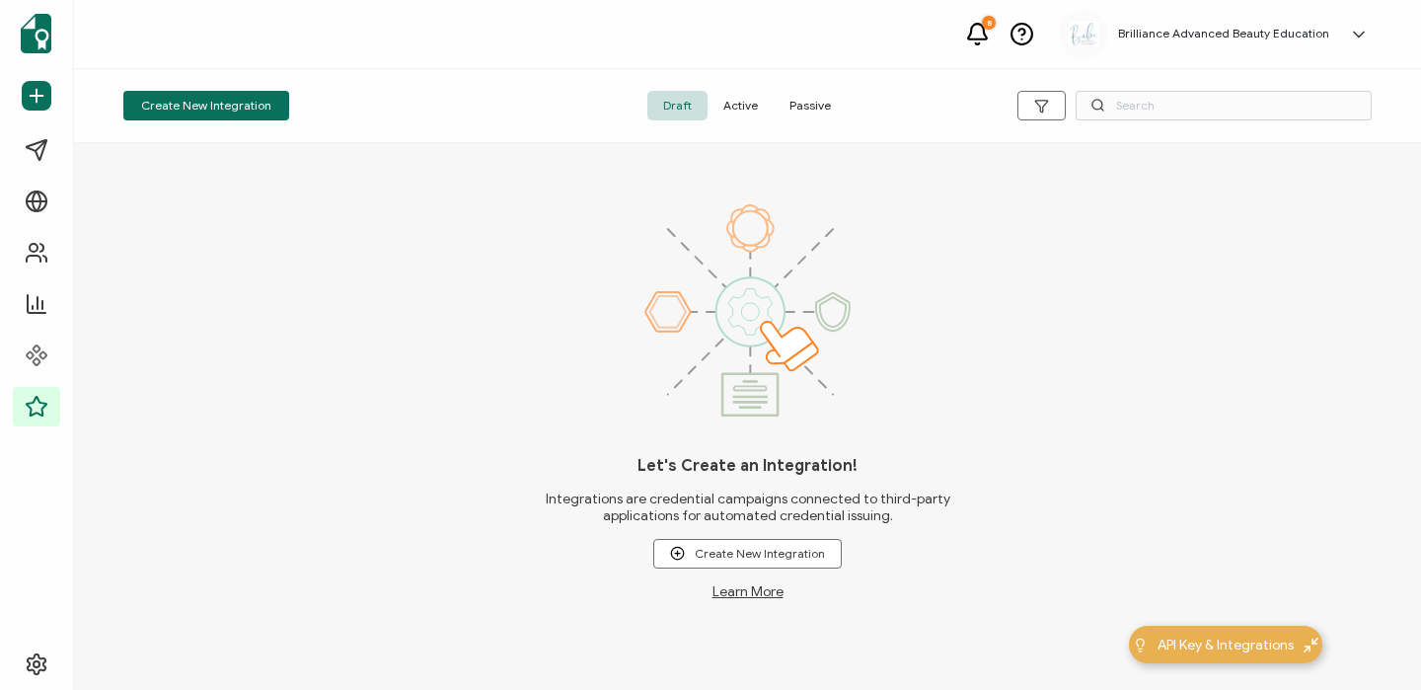
click at [743, 106] on span "Active" at bounding box center [740, 106] width 66 height 30
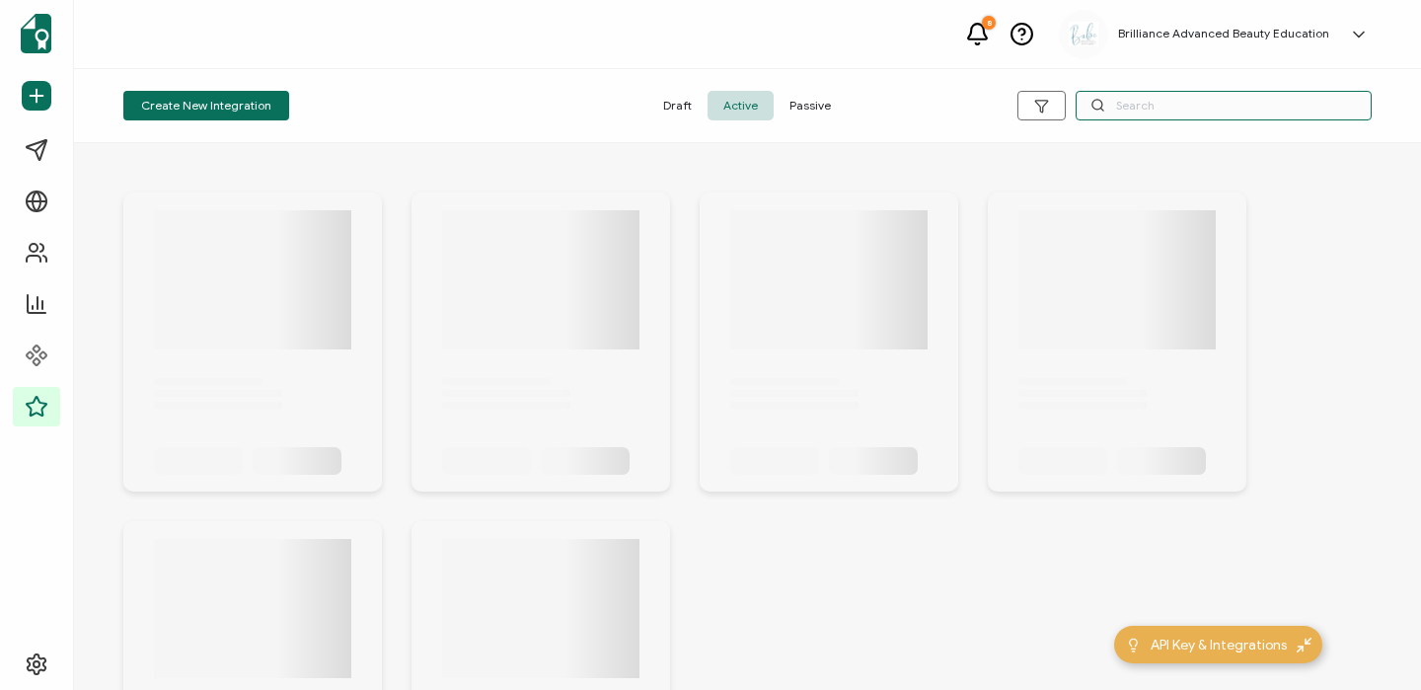
click at [1155, 110] on input "text" at bounding box center [1223, 106] width 296 height 30
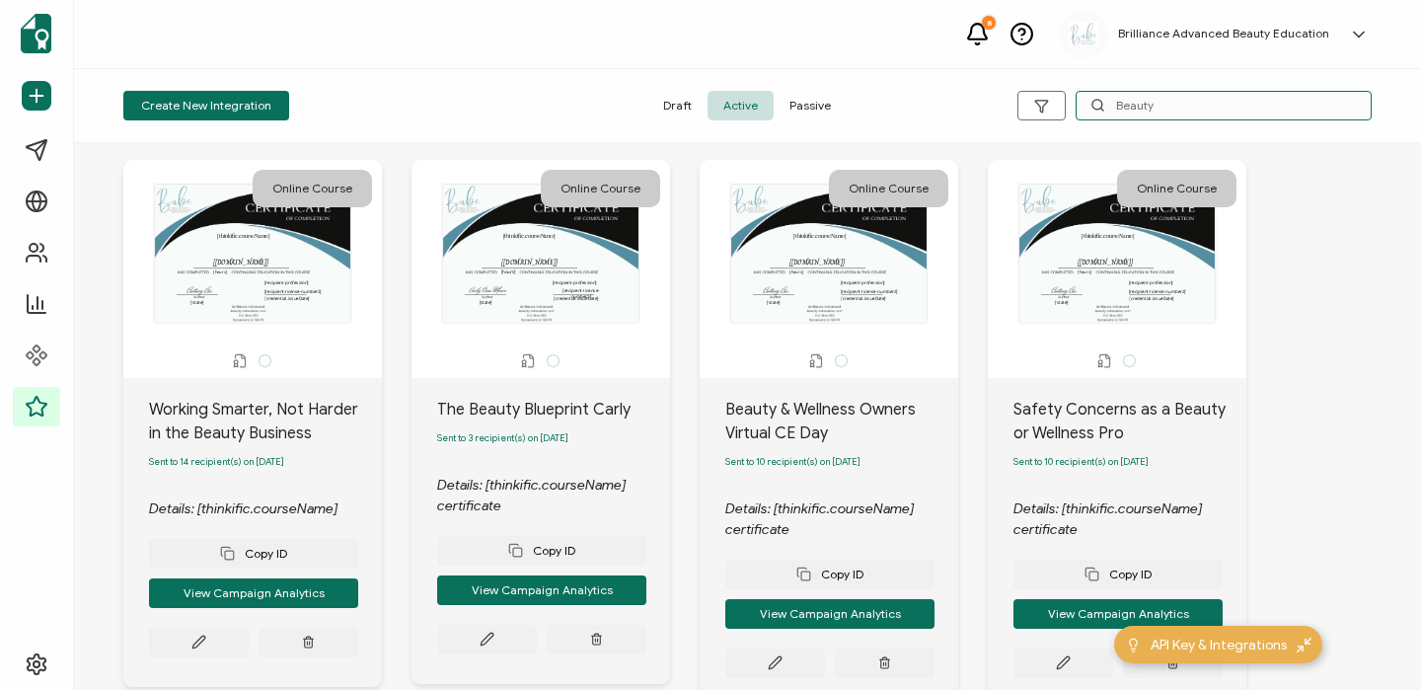
scroll to position [20, 0]
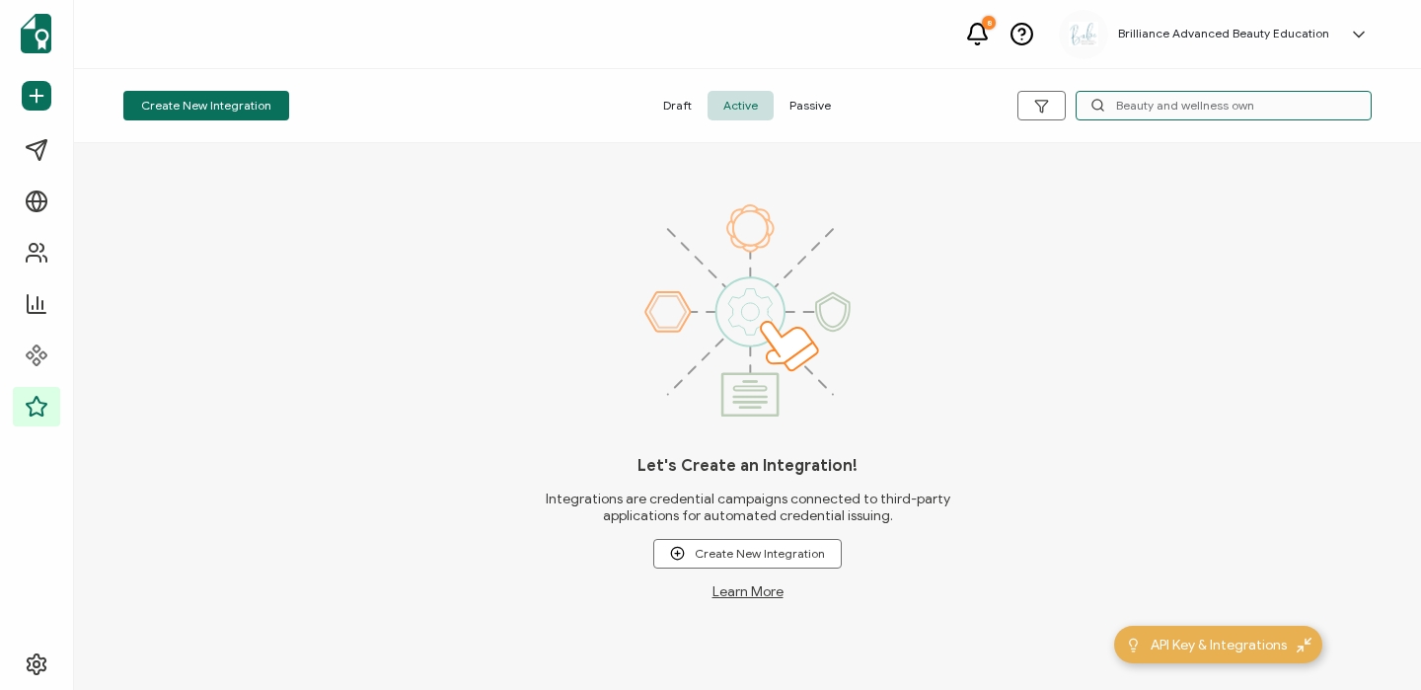
click at [1270, 107] on input "Beauty and wellness own" at bounding box center [1223, 106] width 296 height 30
drag, startPoint x: 1262, startPoint y: 103, endPoint x: 1080, endPoint y: 106, distance: 181.6
click at [1080, 106] on input "Beauty and wellness own" at bounding box center [1223, 106] width 296 height 30
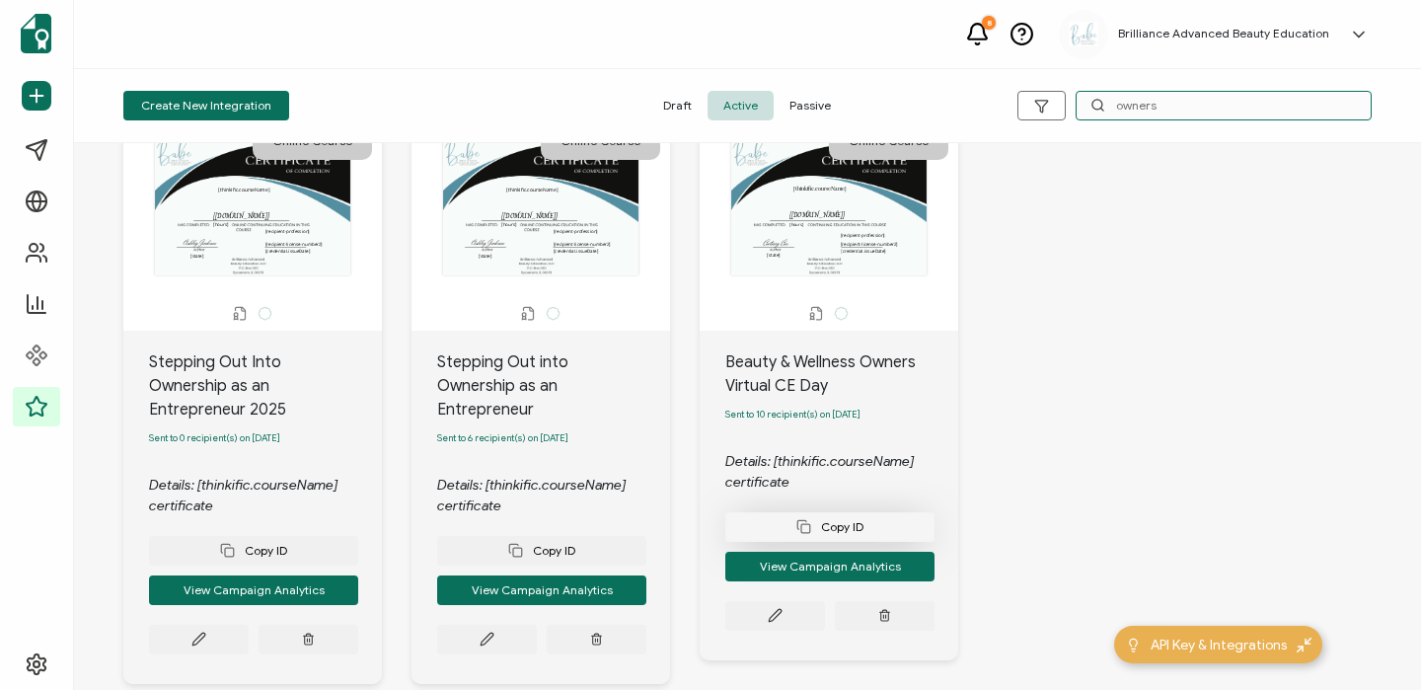
scroll to position [84, 0]
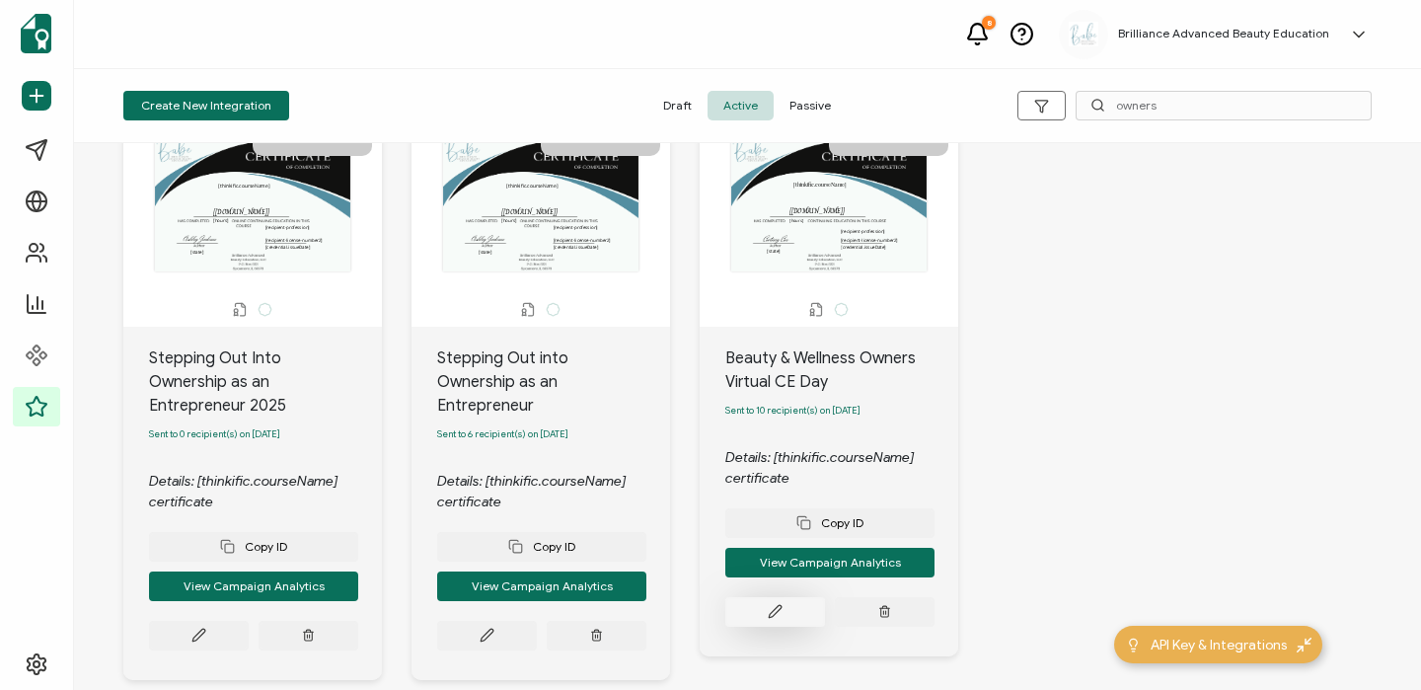
click at [765, 617] on button at bounding box center [775, 612] width 100 height 30
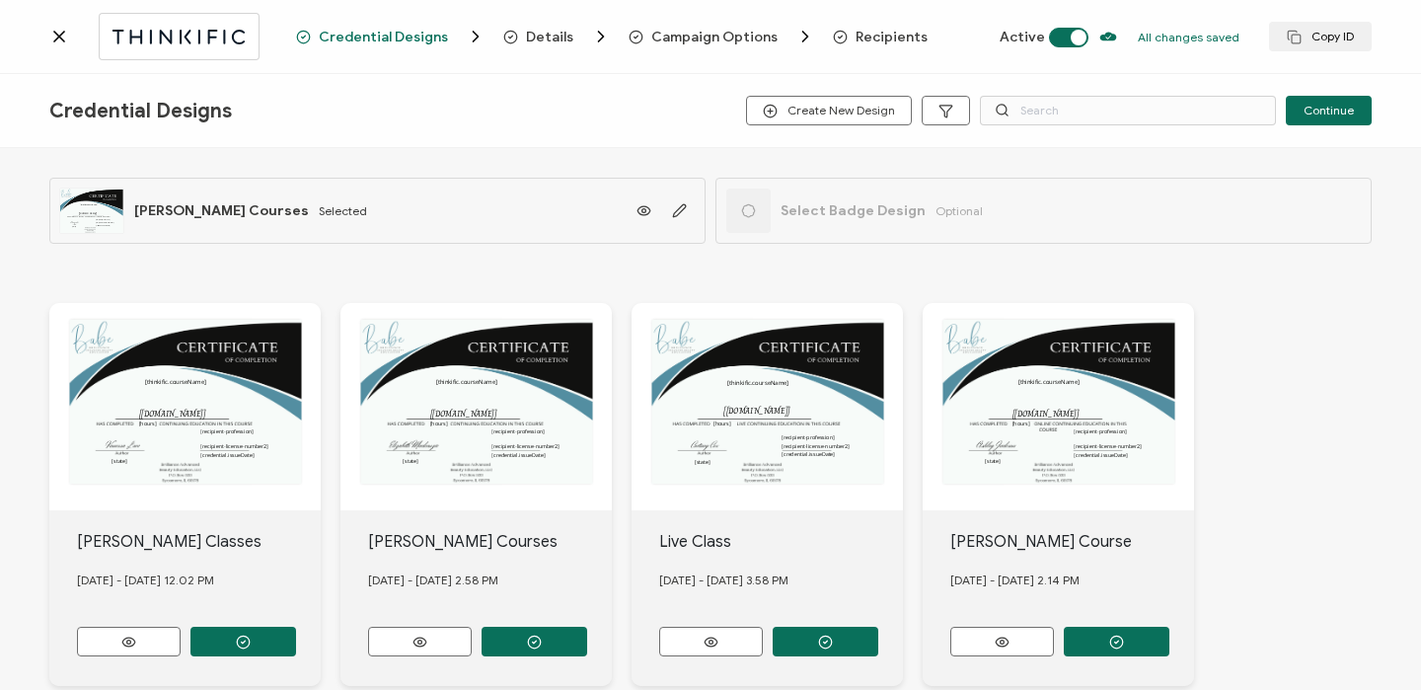
click at [891, 36] on span "Recipients" at bounding box center [891, 37] width 72 height 15
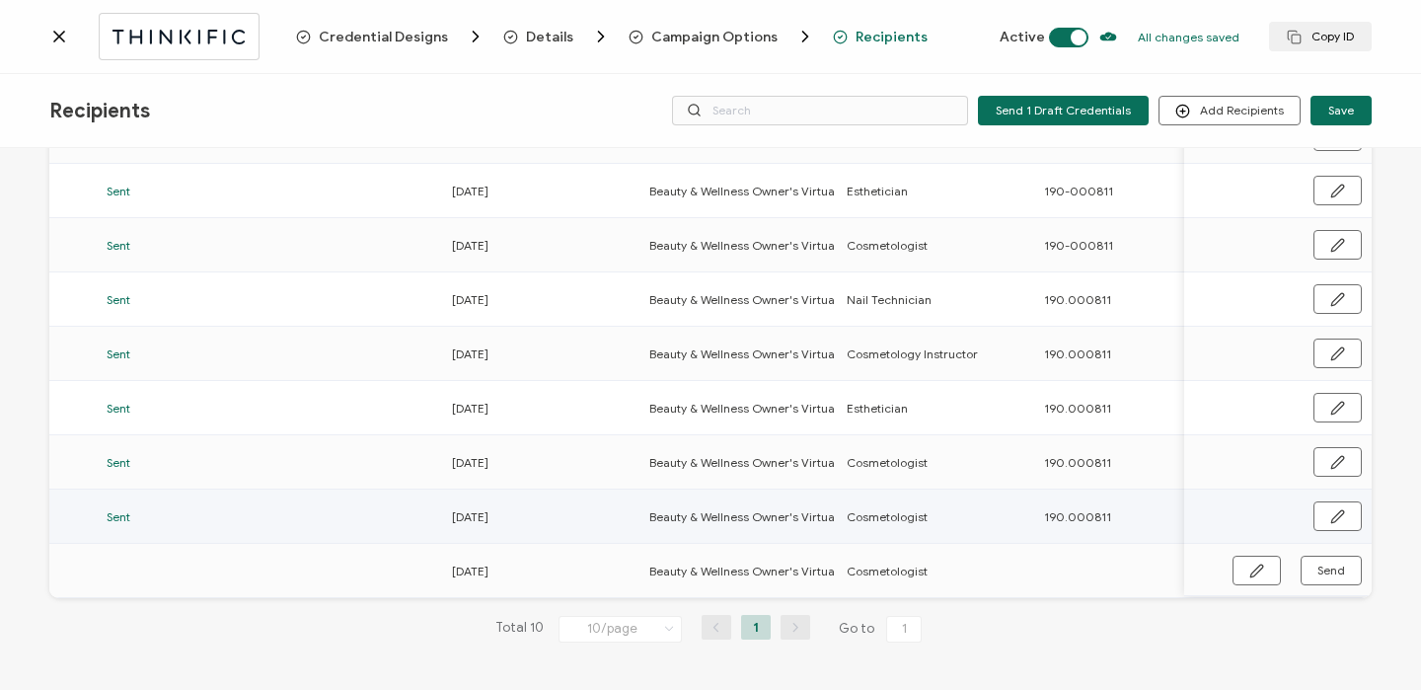
scroll to position [0, 949]
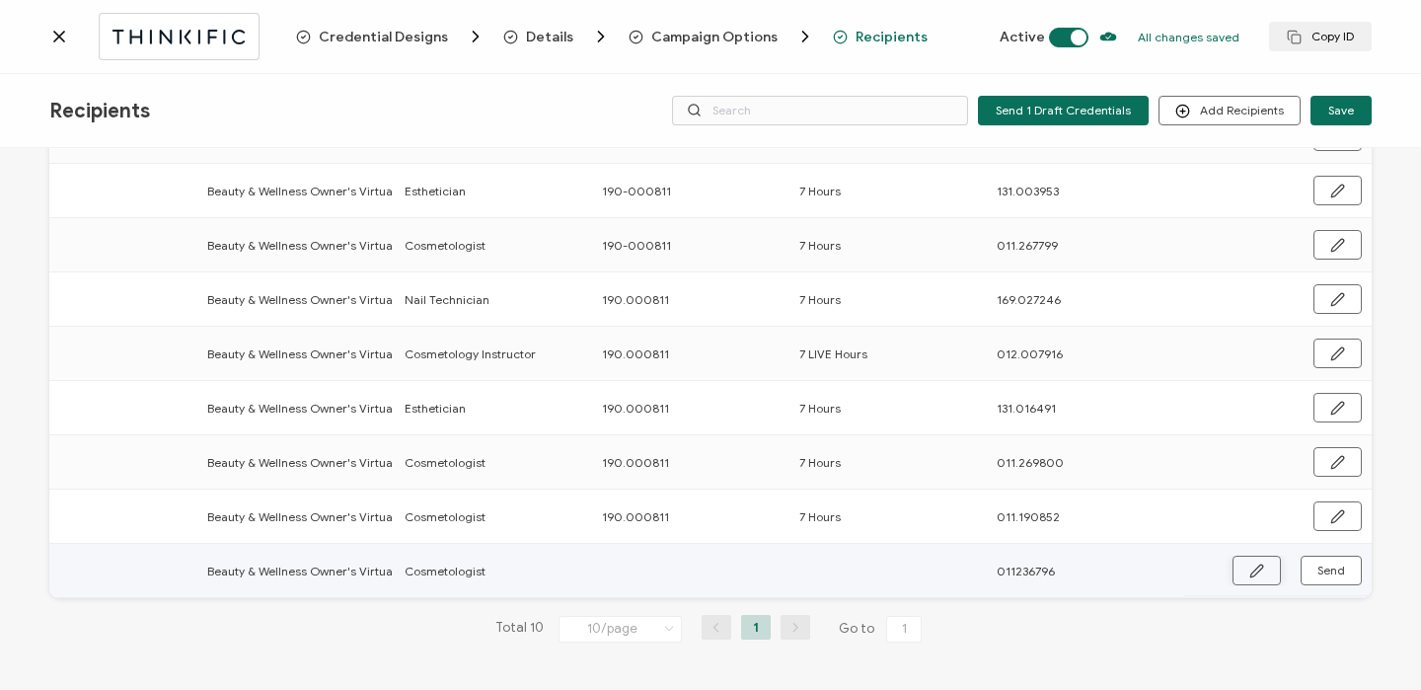
click at [1238, 571] on button "button" at bounding box center [1256, 570] width 48 height 30
click at [651, 563] on input "text" at bounding box center [688, 570] width 173 height 32
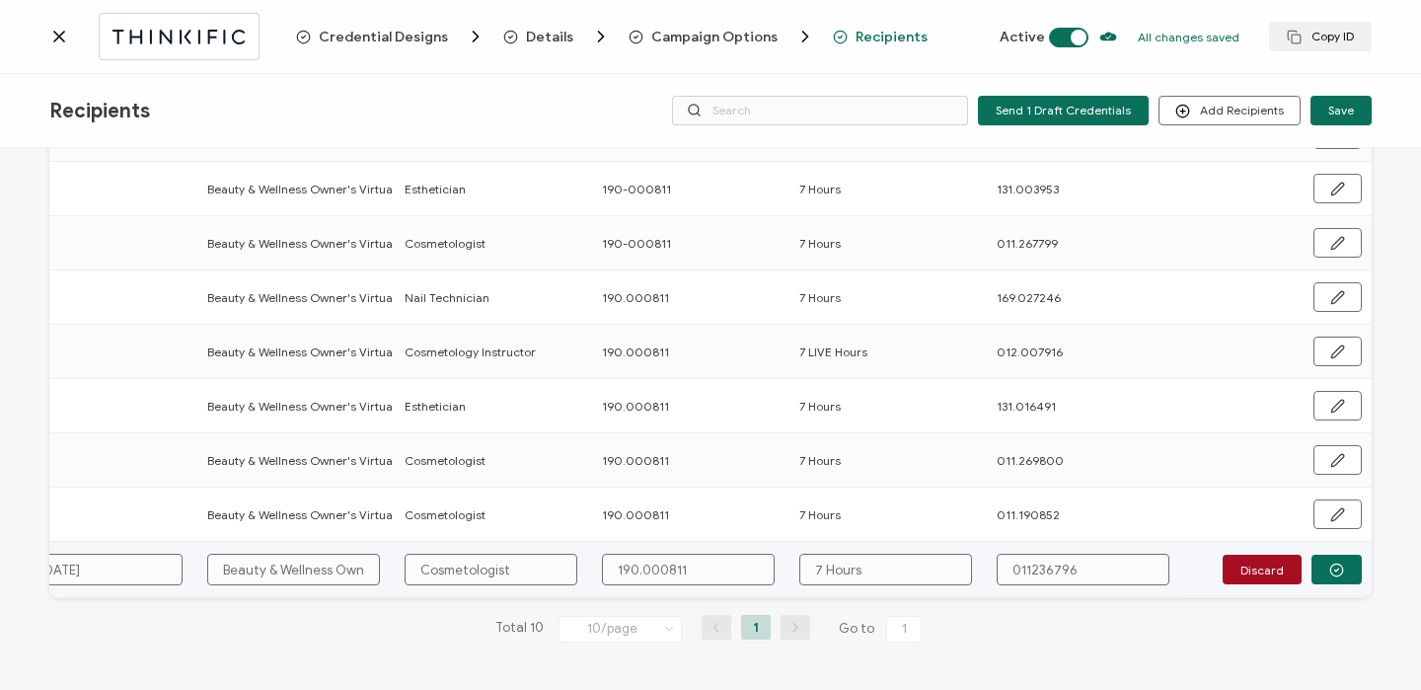
click at [1022, 567] on input "011236796" at bounding box center [1083, 570] width 173 height 32
click at [1331, 564] on icon "button" at bounding box center [1336, 569] width 15 height 15
click at [1331, 564] on span "Send" at bounding box center [1331, 570] width 28 height 12
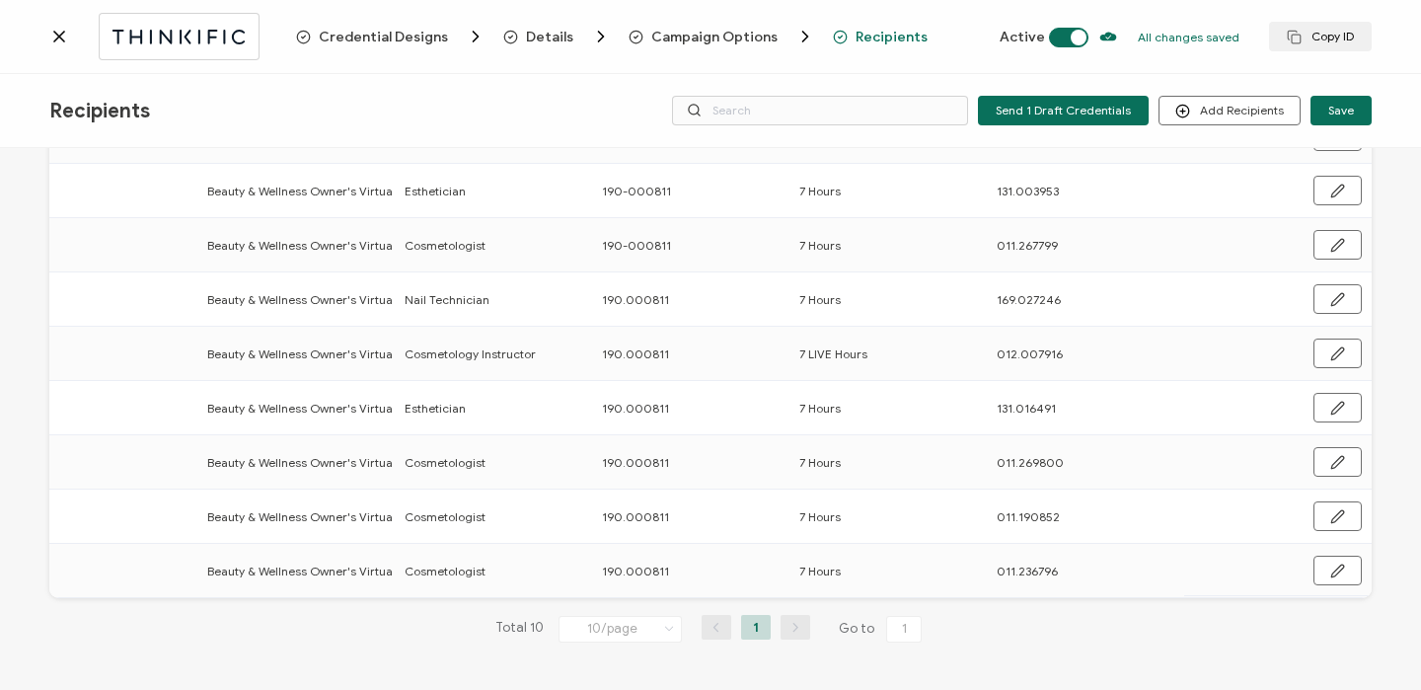
click at [49, 48] on div at bounding box center [172, 36] width 247 height 46
click at [64, 35] on icon at bounding box center [59, 37] width 20 height 20
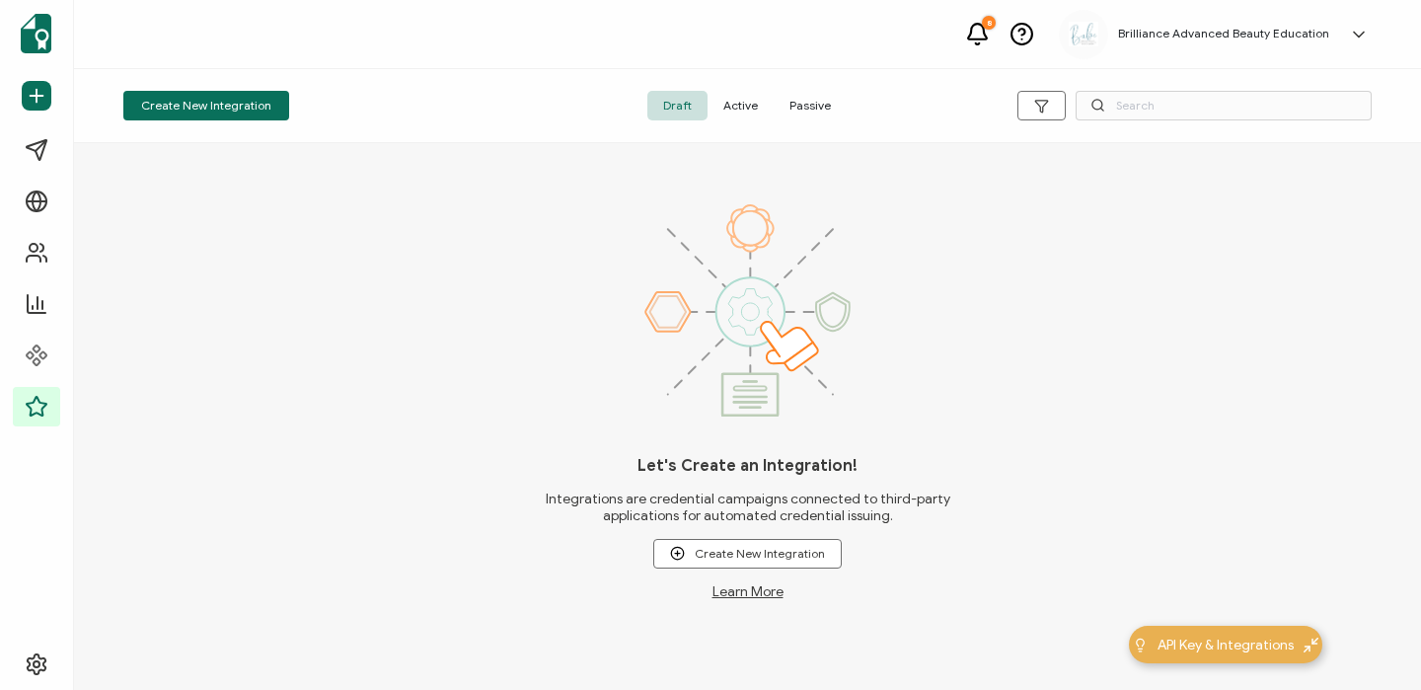
click at [741, 97] on span "Active" at bounding box center [740, 106] width 66 height 30
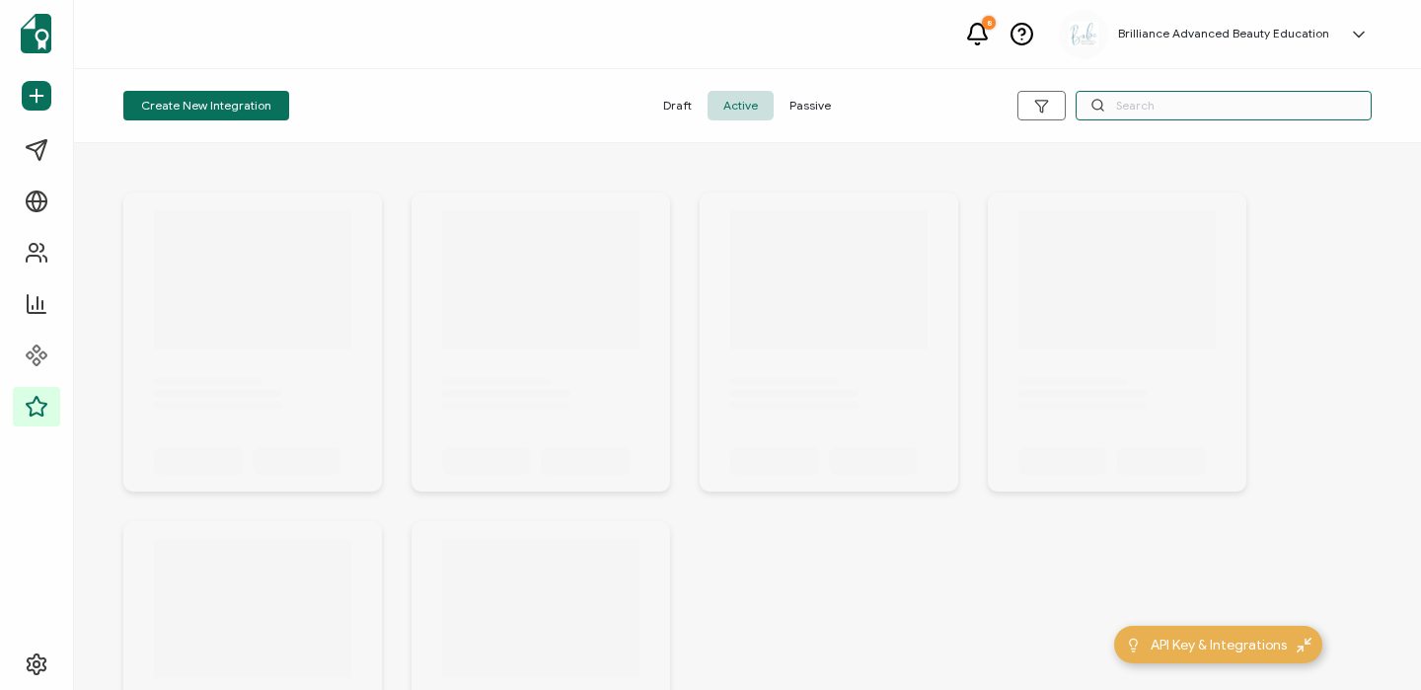
click at [1125, 101] on input "text" at bounding box center [1223, 106] width 296 height 30
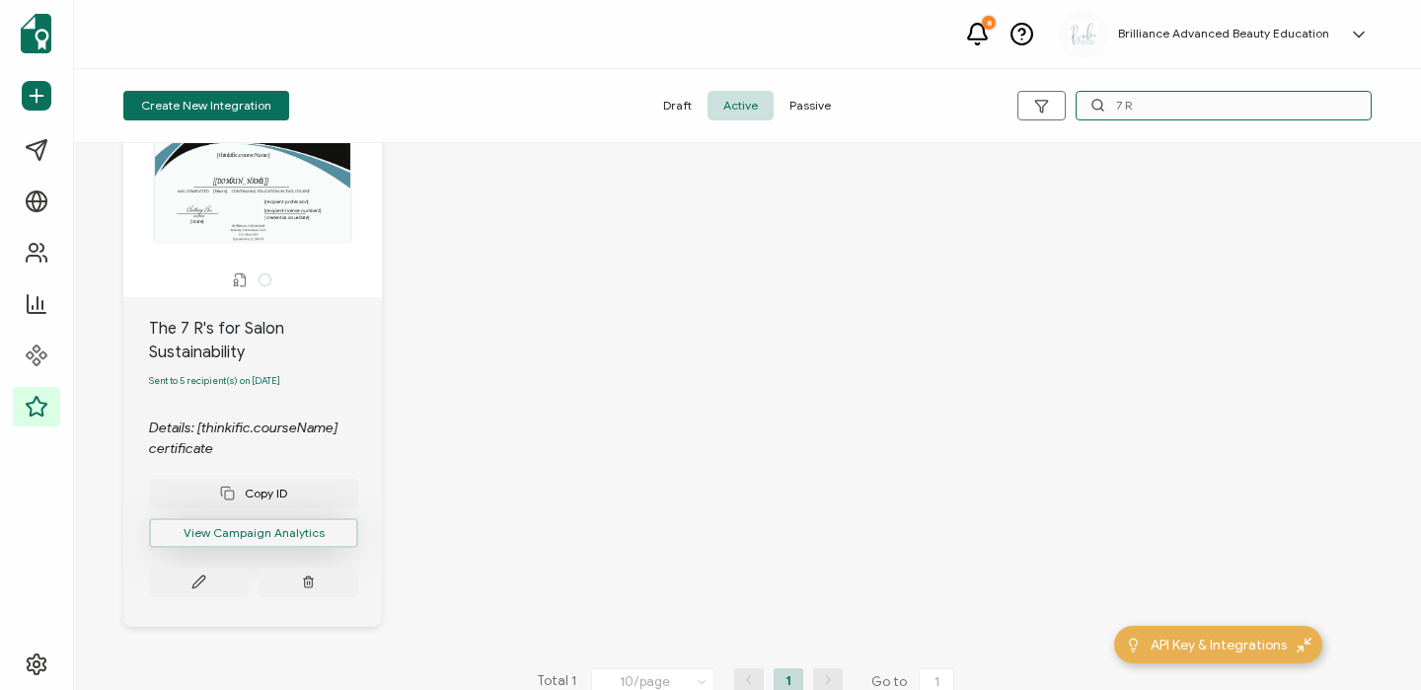
scroll to position [150, 0]
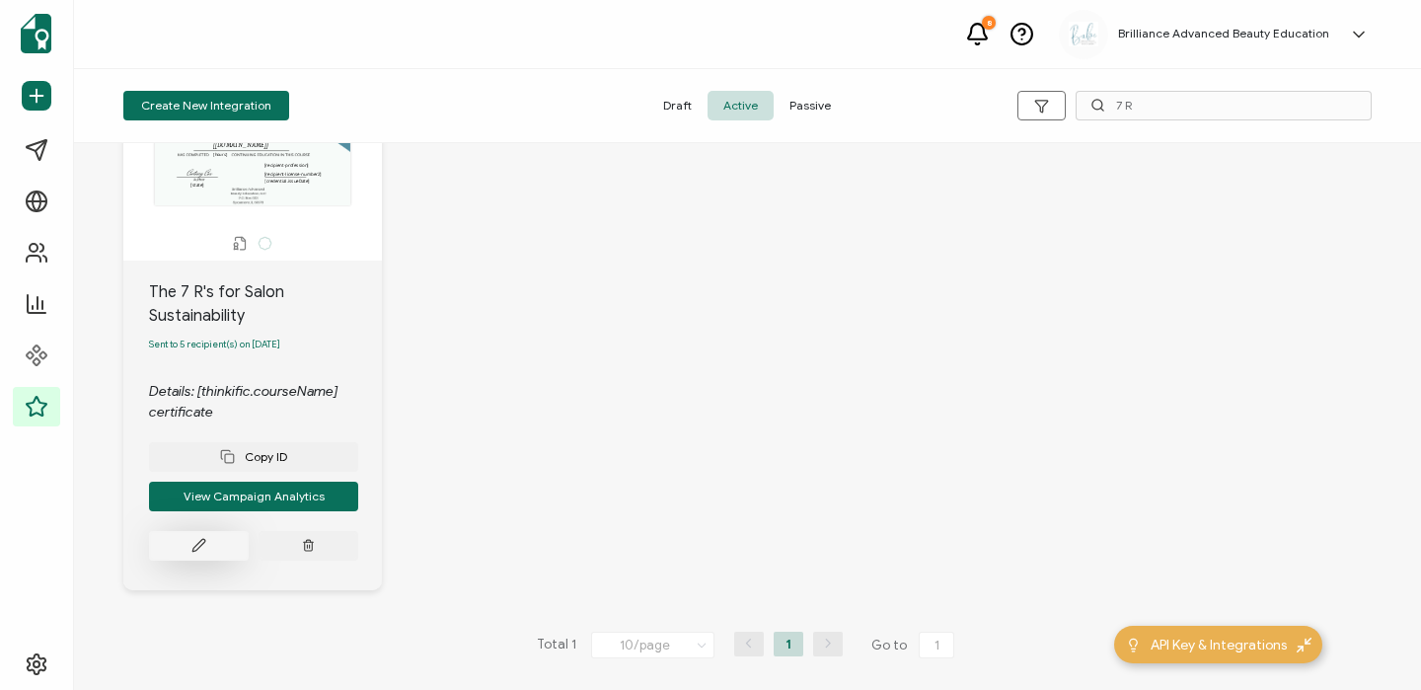
click at [204, 541] on button at bounding box center [199, 546] width 100 height 30
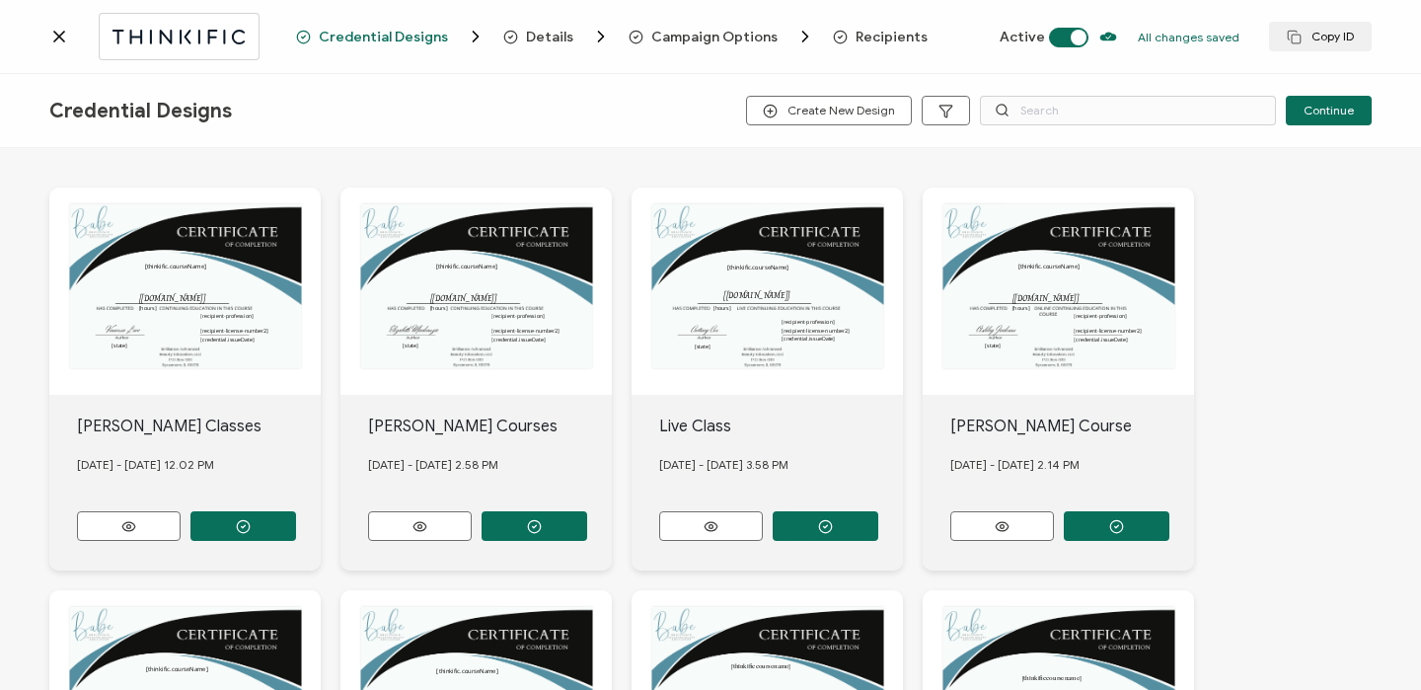
click at [886, 33] on span "Recipients" at bounding box center [891, 37] width 72 height 15
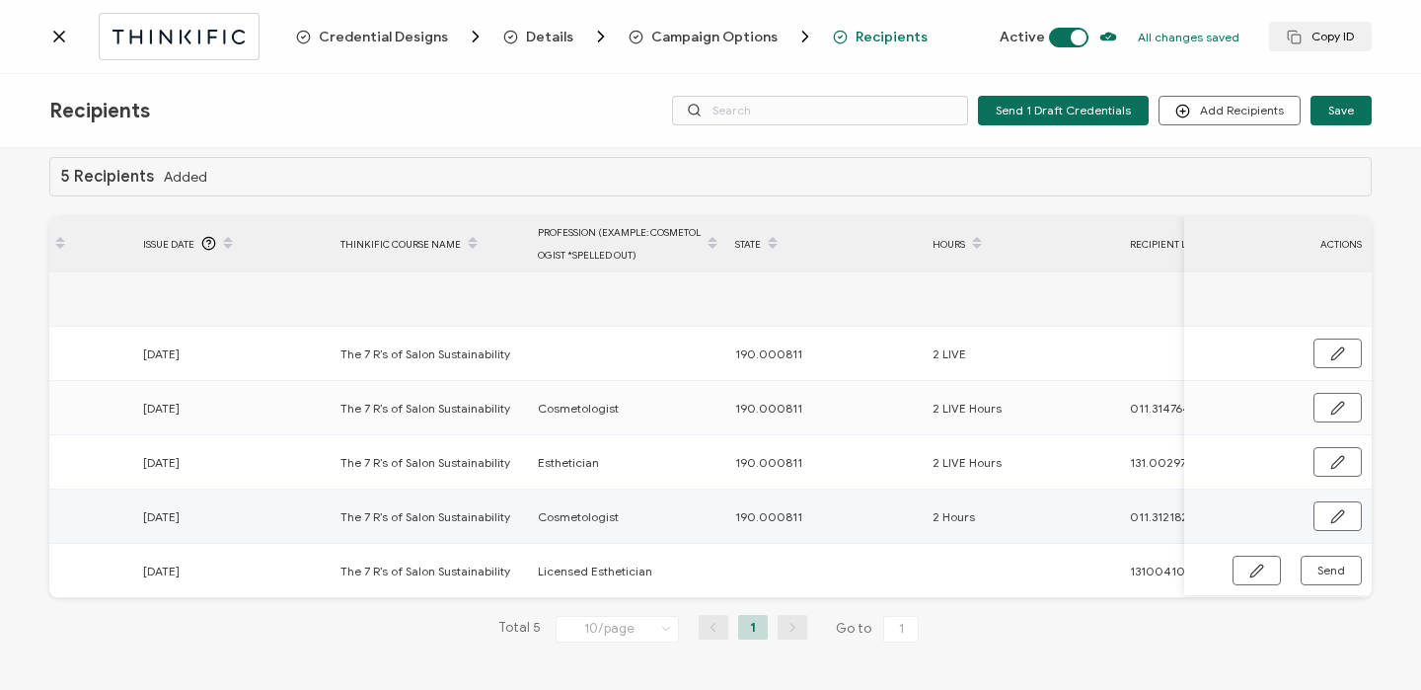
scroll to position [0, 949]
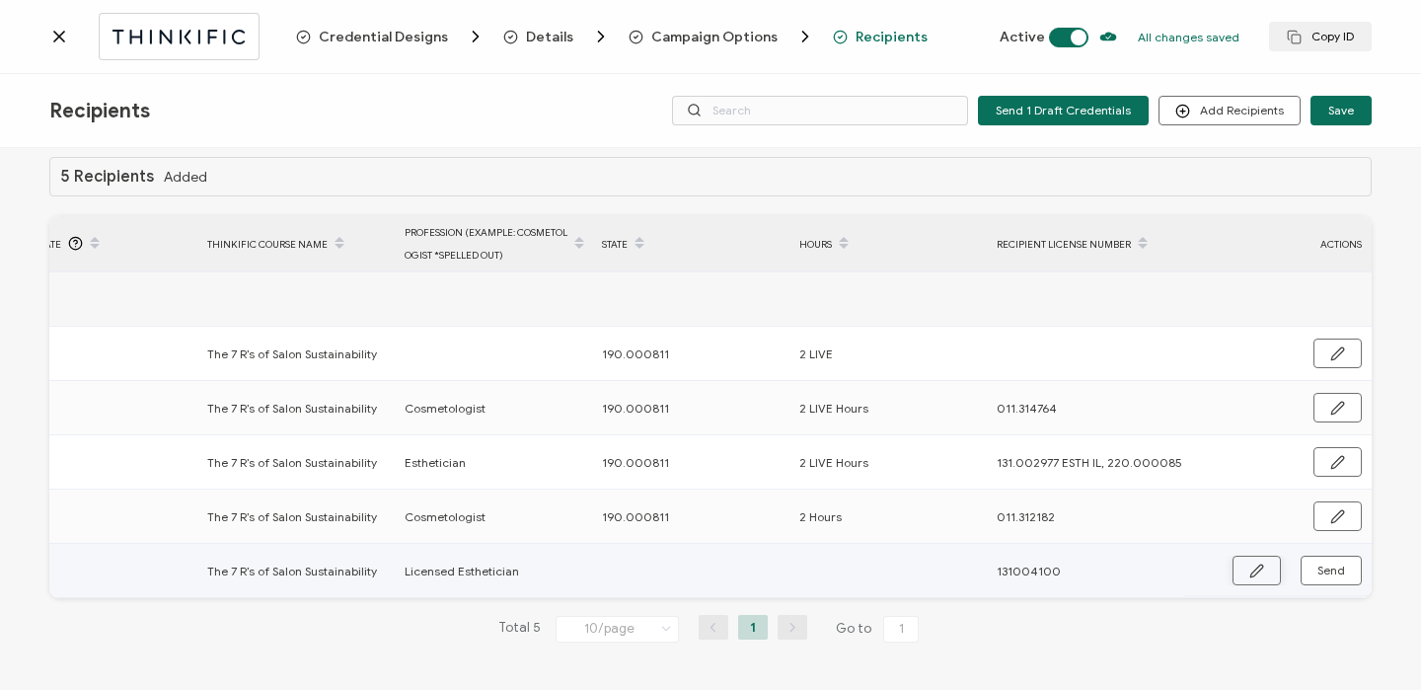
click at [1263, 564] on button "button" at bounding box center [1256, 570] width 48 height 30
click at [1018, 566] on input "131004100" at bounding box center [1083, 570] width 173 height 32
click at [731, 573] on input "text" at bounding box center [688, 570] width 173 height 32
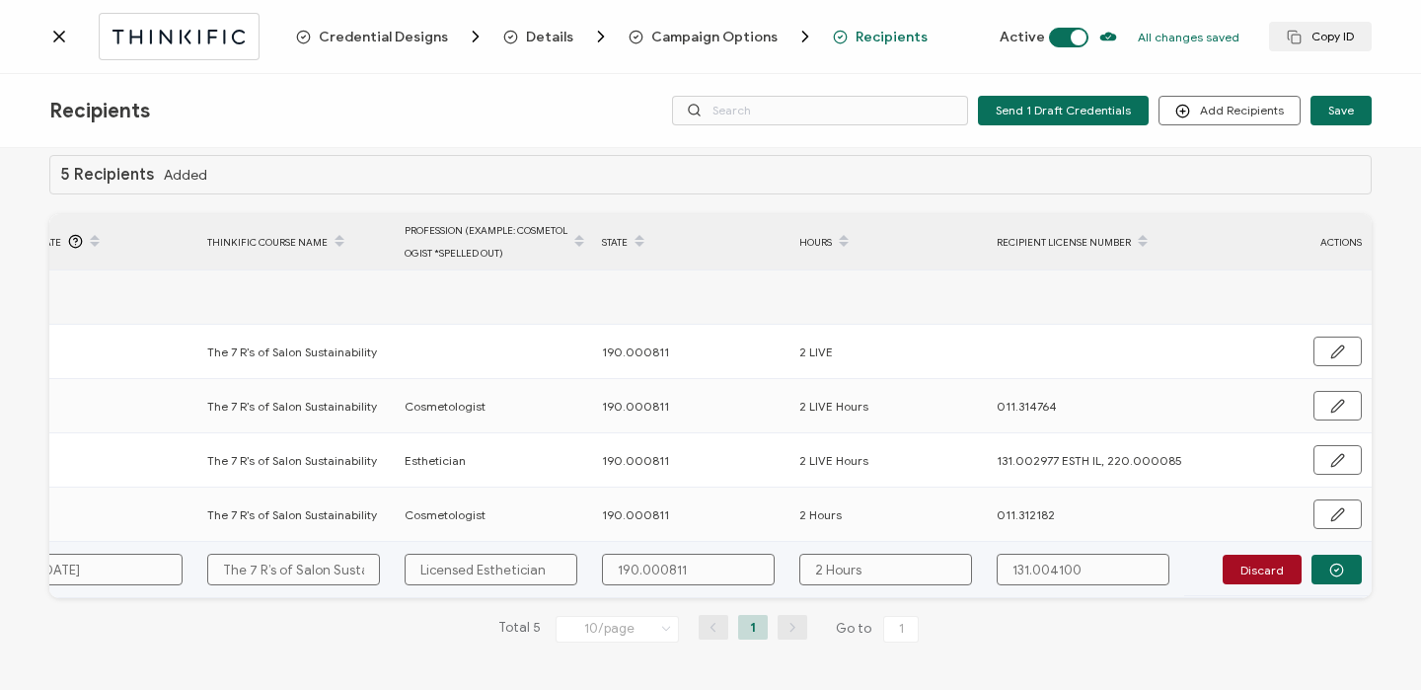
click at [1356, 570] on div "Discard" at bounding box center [1277, 570] width 187 height 30
click at [1345, 569] on button "button" at bounding box center [1336, 570] width 50 height 30
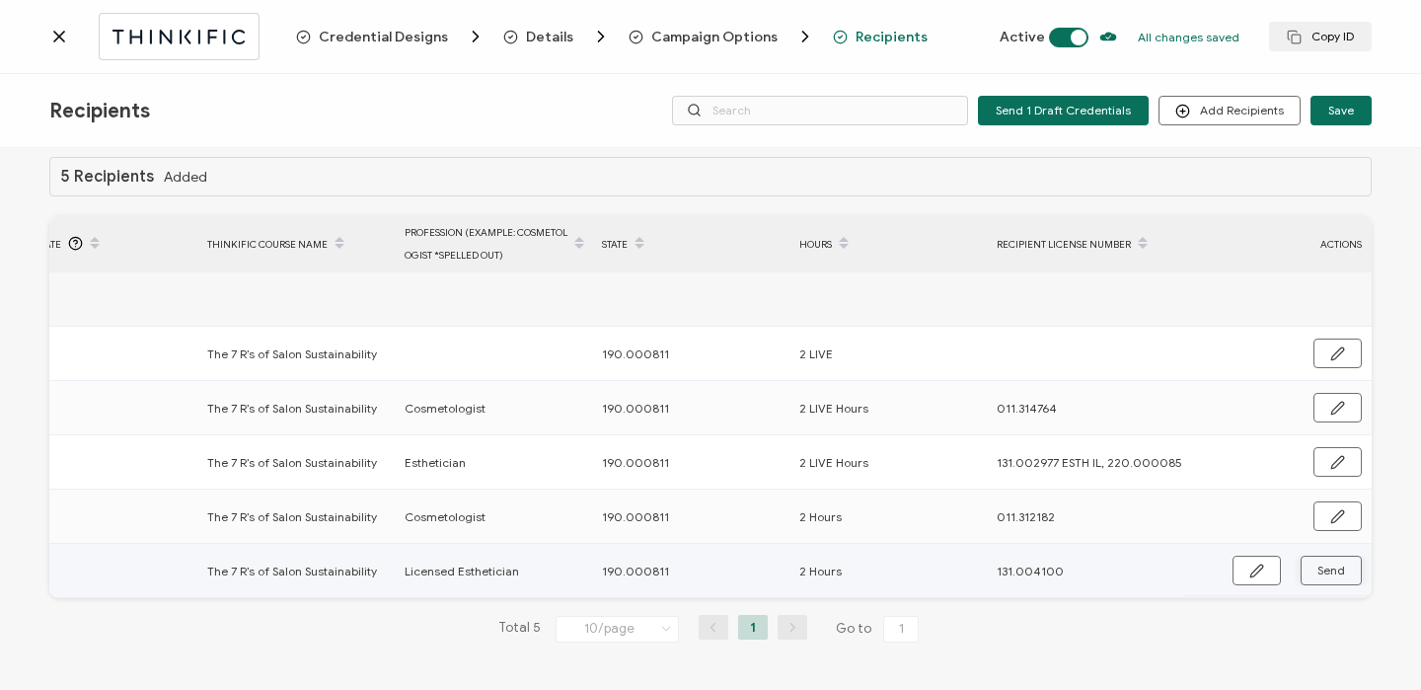
click at [1342, 569] on button "Send" at bounding box center [1330, 570] width 61 height 30
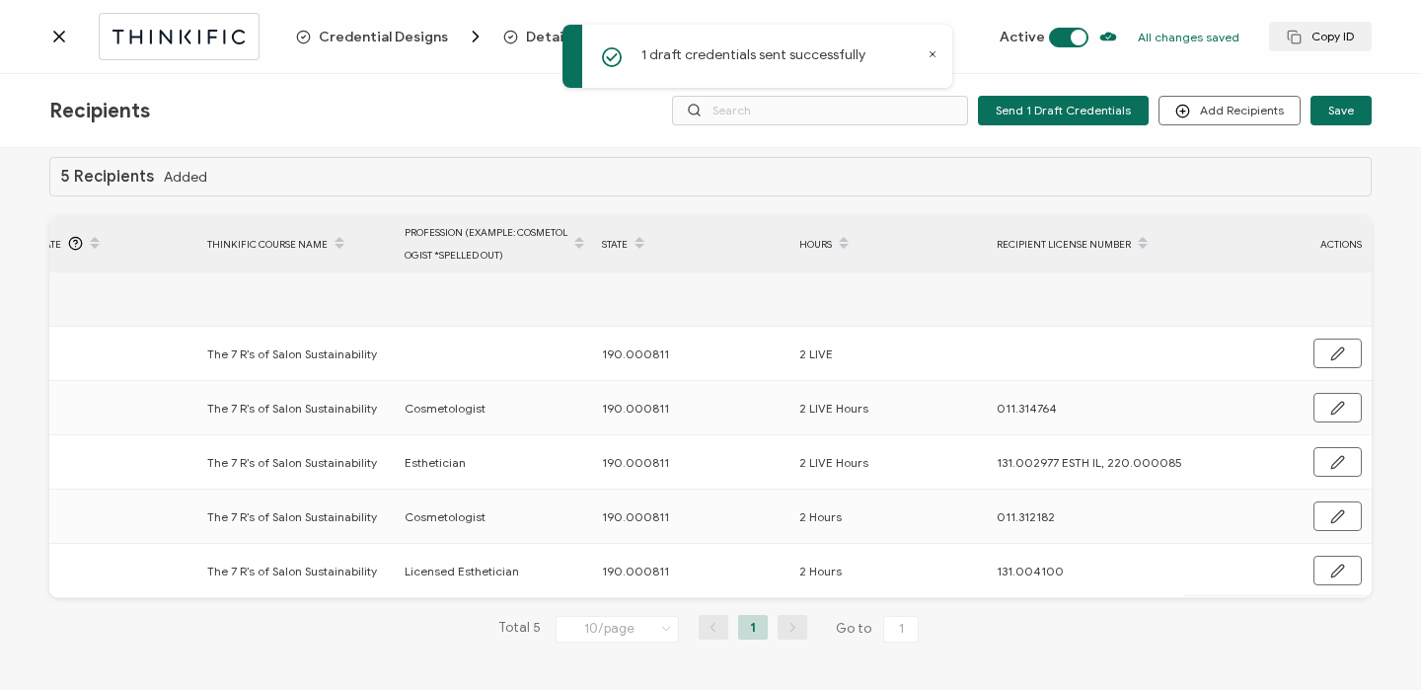
click at [58, 32] on icon at bounding box center [59, 37] width 20 height 20
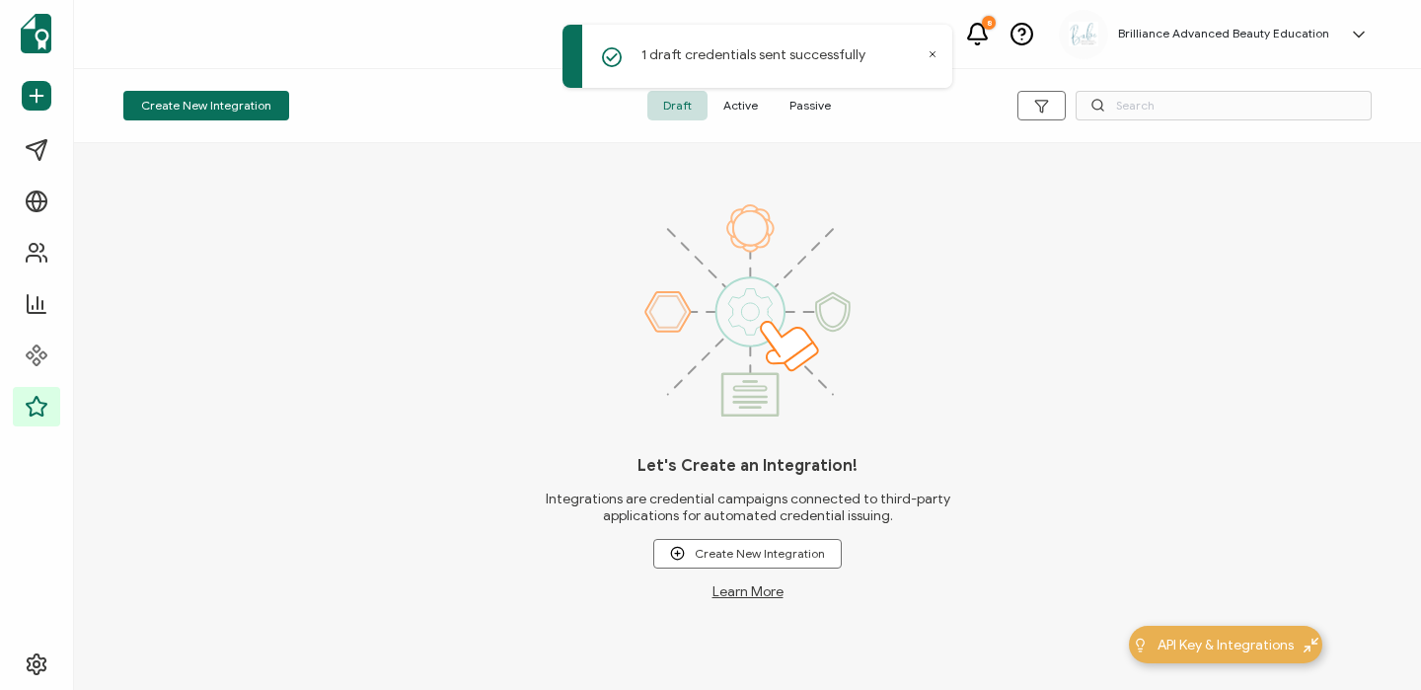
click at [748, 103] on span "Active" at bounding box center [740, 106] width 66 height 30
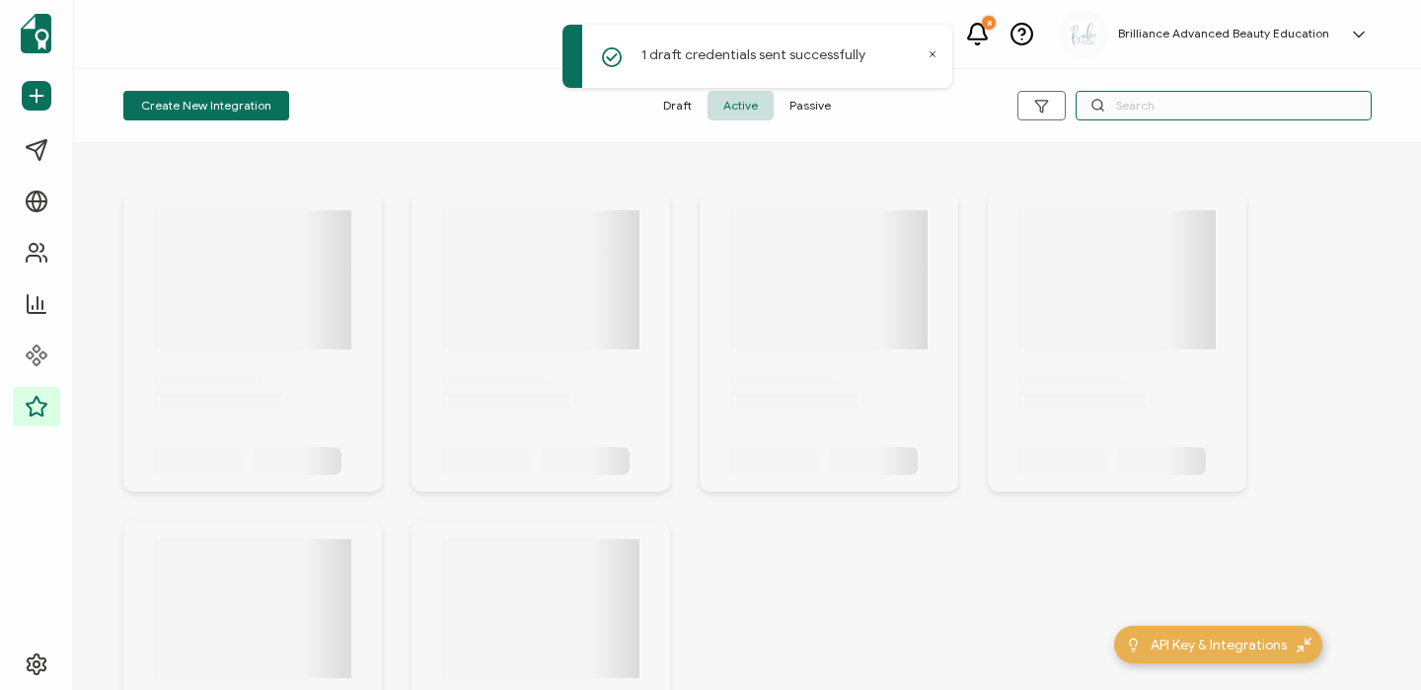
click at [1119, 112] on input "text" at bounding box center [1223, 106] width 296 height 30
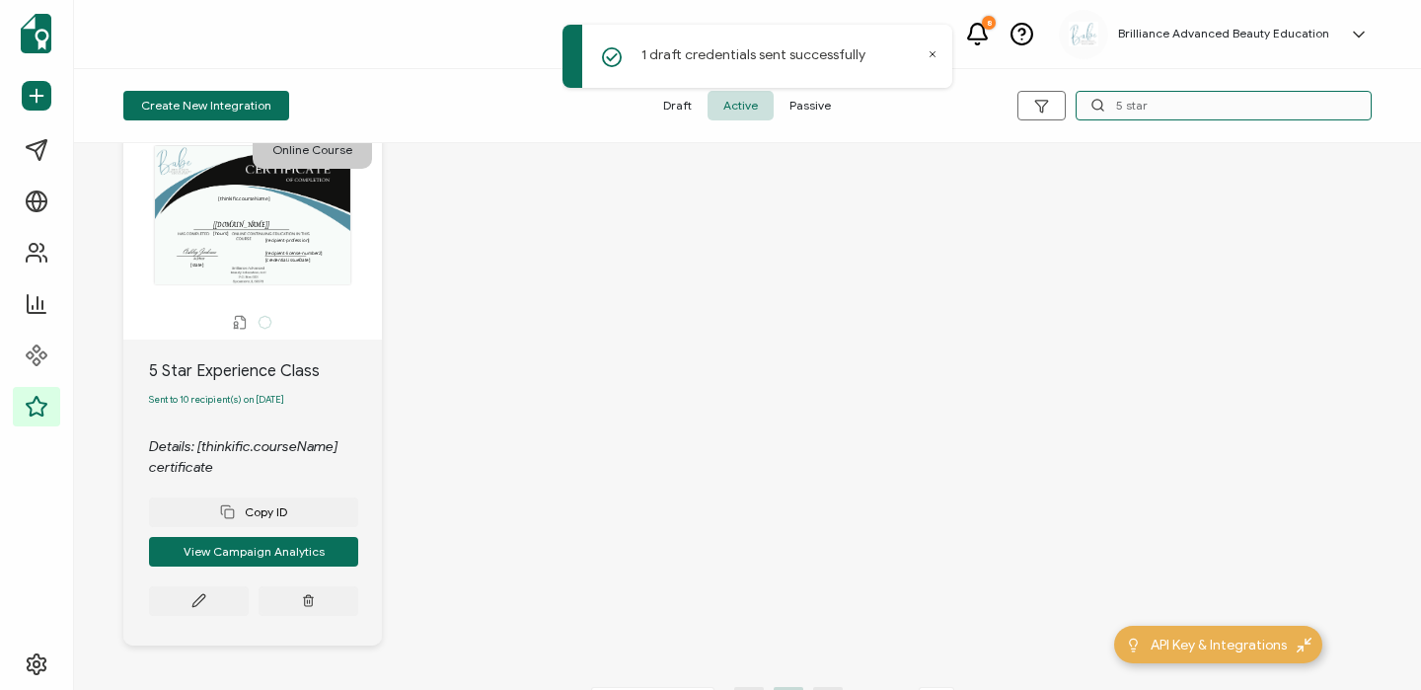
scroll to position [73, 0]
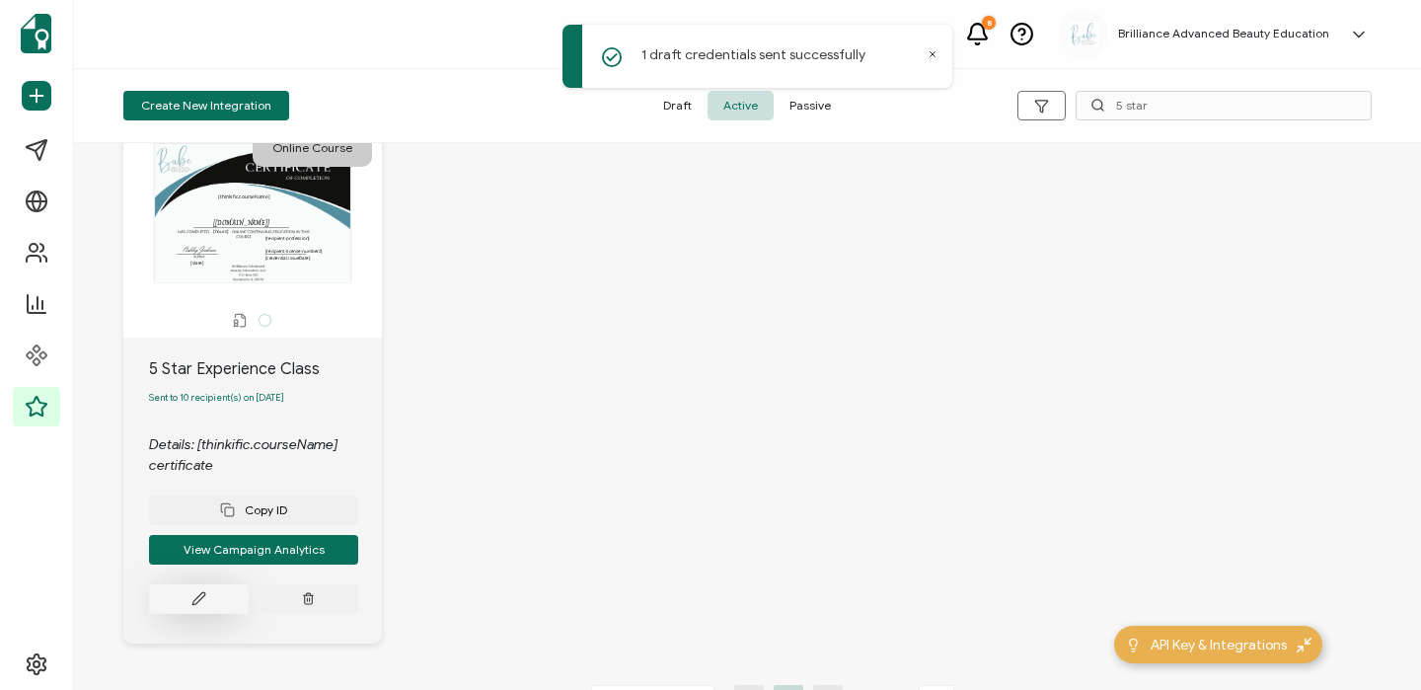
click at [204, 599] on icon at bounding box center [198, 599] width 12 height 12
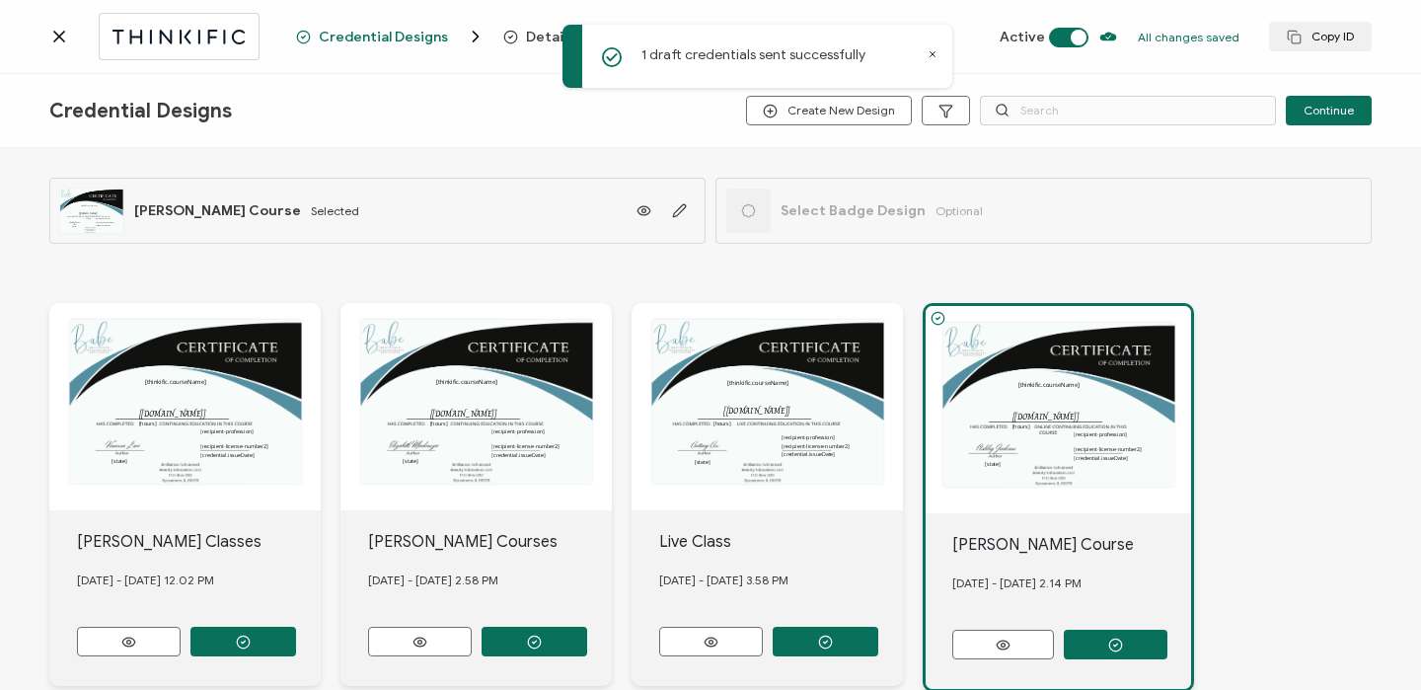
click at [937, 54] on div "1 draft credentials sent successfully" at bounding box center [757, 56] width 390 height 63
click at [932, 54] on icon at bounding box center [932, 54] width 10 height 10
click at [855, 36] on span "Recipients" at bounding box center [891, 37] width 72 height 15
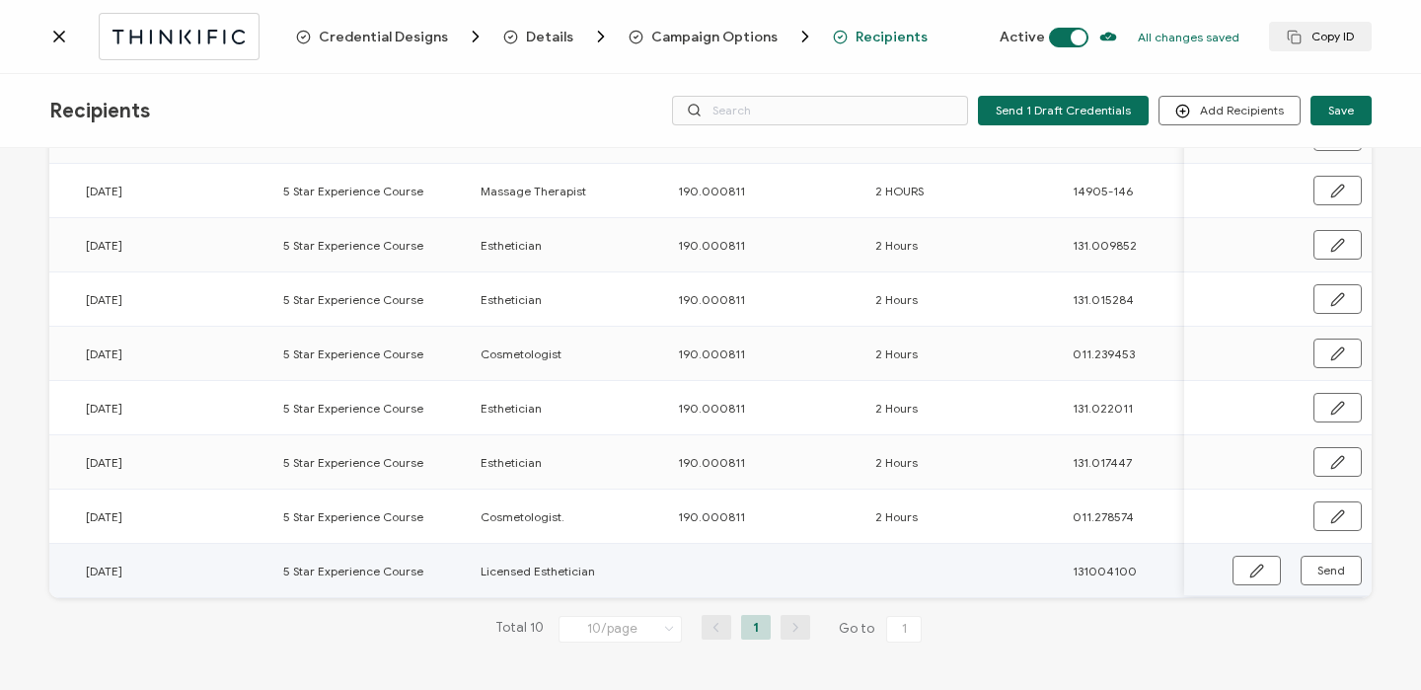
scroll to position [0, 941]
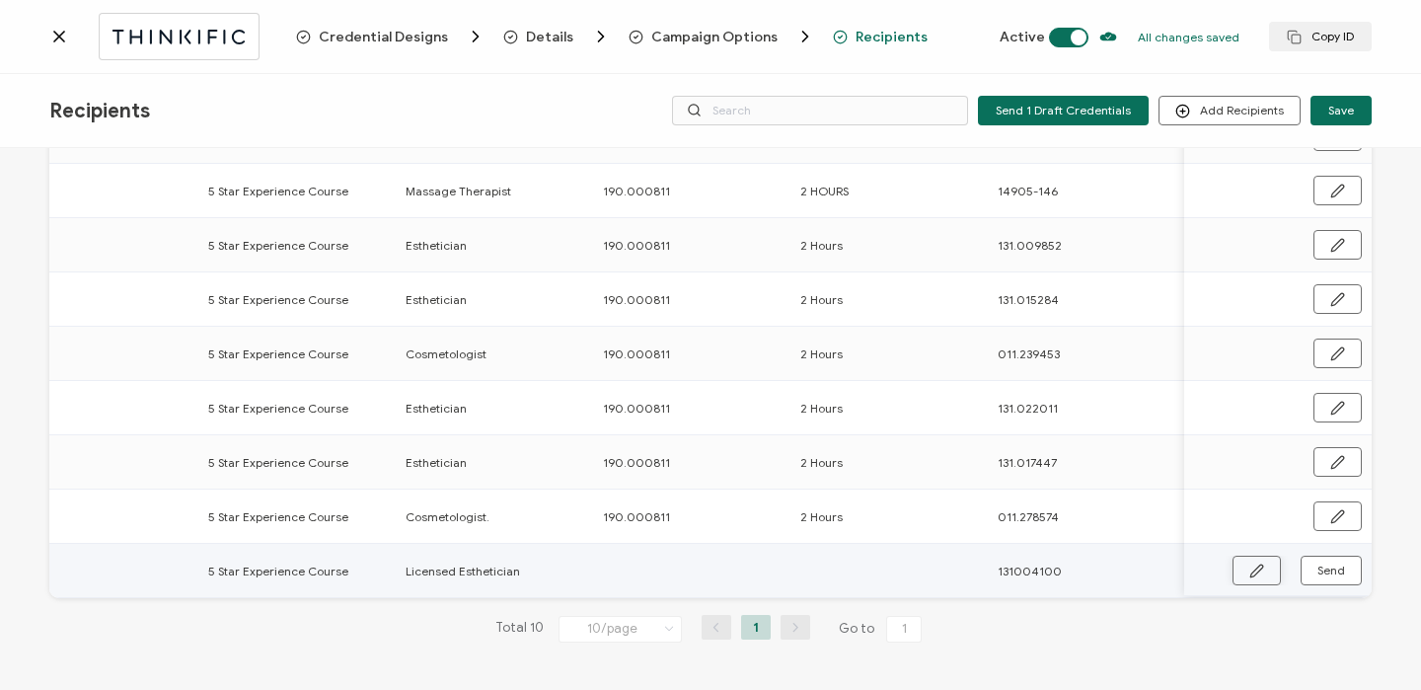
click at [1250, 563] on icon "button" at bounding box center [1256, 570] width 15 height 15
click at [695, 566] on input "text" at bounding box center [689, 570] width 173 height 32
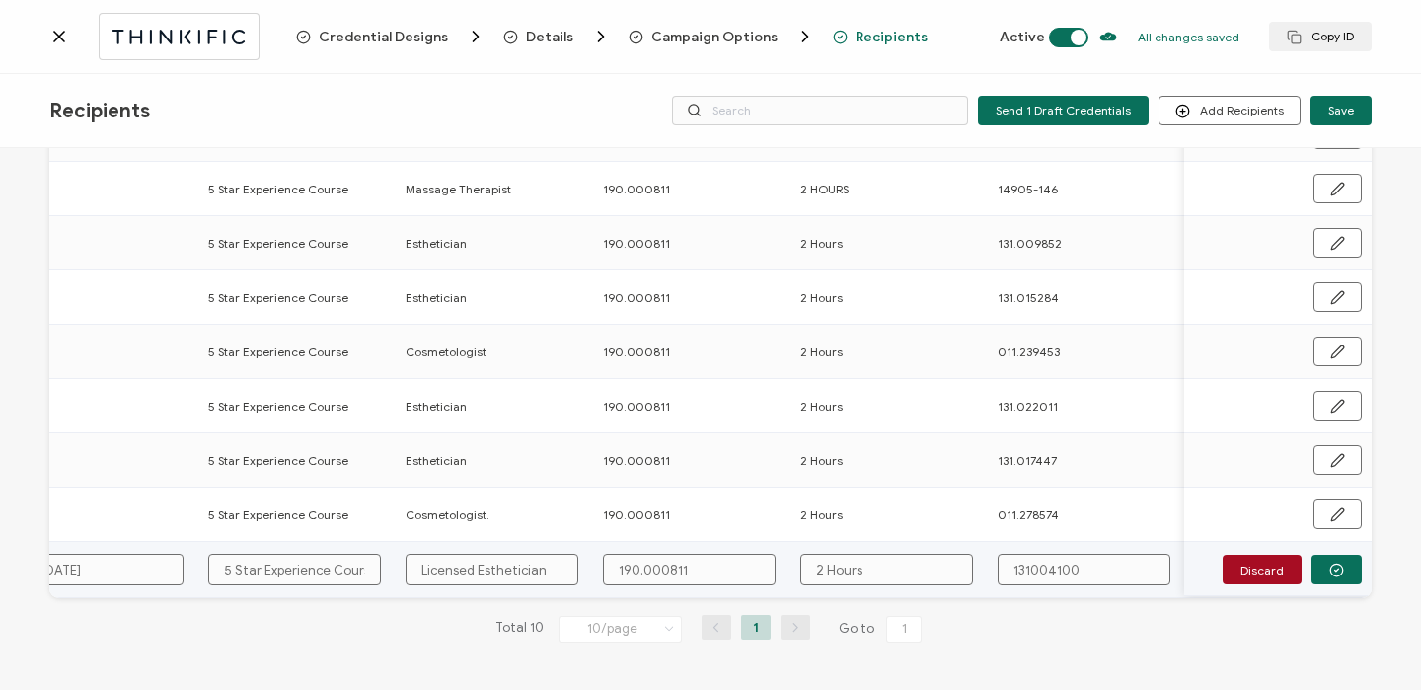
click at [1033, 568] on input "131004100" at bounding box center [1084, 570] width 173 height 32
click at [1344, 580] on td "Discard" at bounding box center [1277, 570] width 187 height 56
click at [1338, 568] on button "button" at bounding box center [1336, 570] width 50 height 30
click at [1338, 568] on button "Send" at bounding box center [1330, 570] width 61 height 30
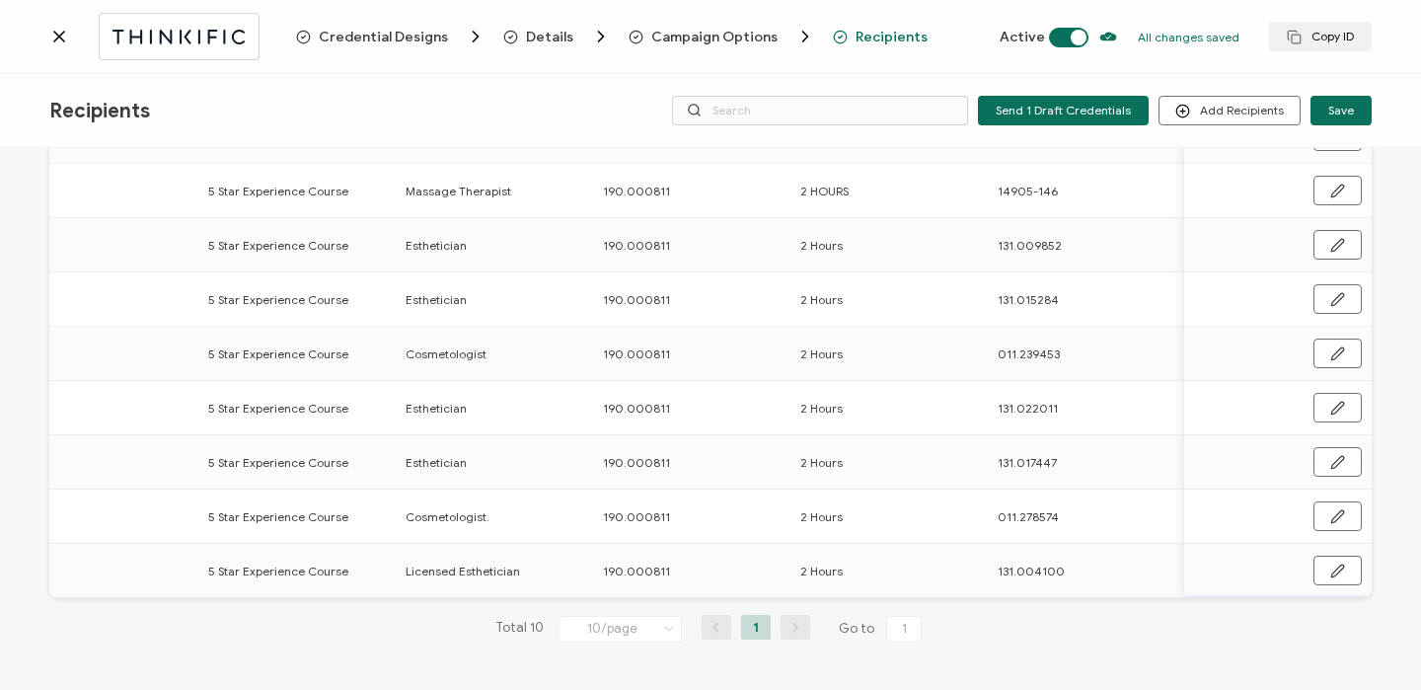
click at [68, 30] on icon at bounding box center [59, 37] width 20 height 20
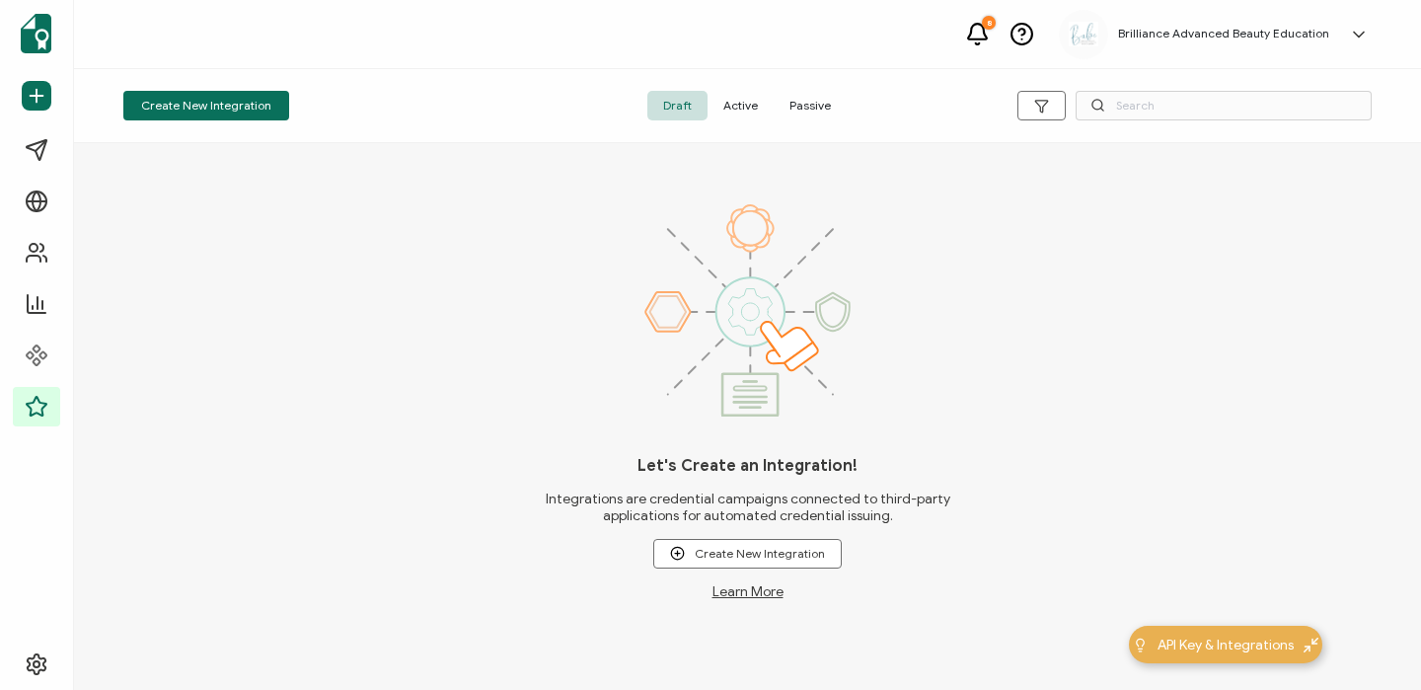
click at [739, 106] on span "Active" at bounding box center [740, 106] width 66 height 30
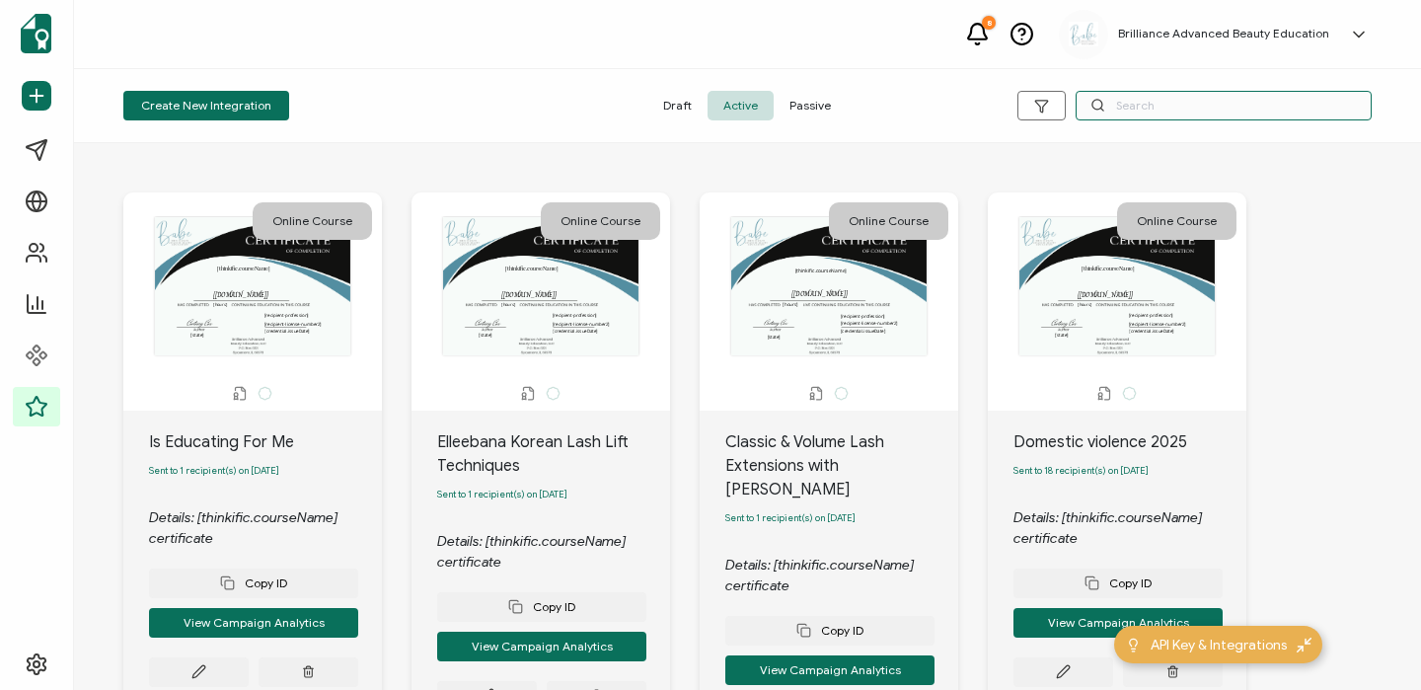
click at [1186, 96] on input "text" at bounding box center [1223, 106] width 296 height 30
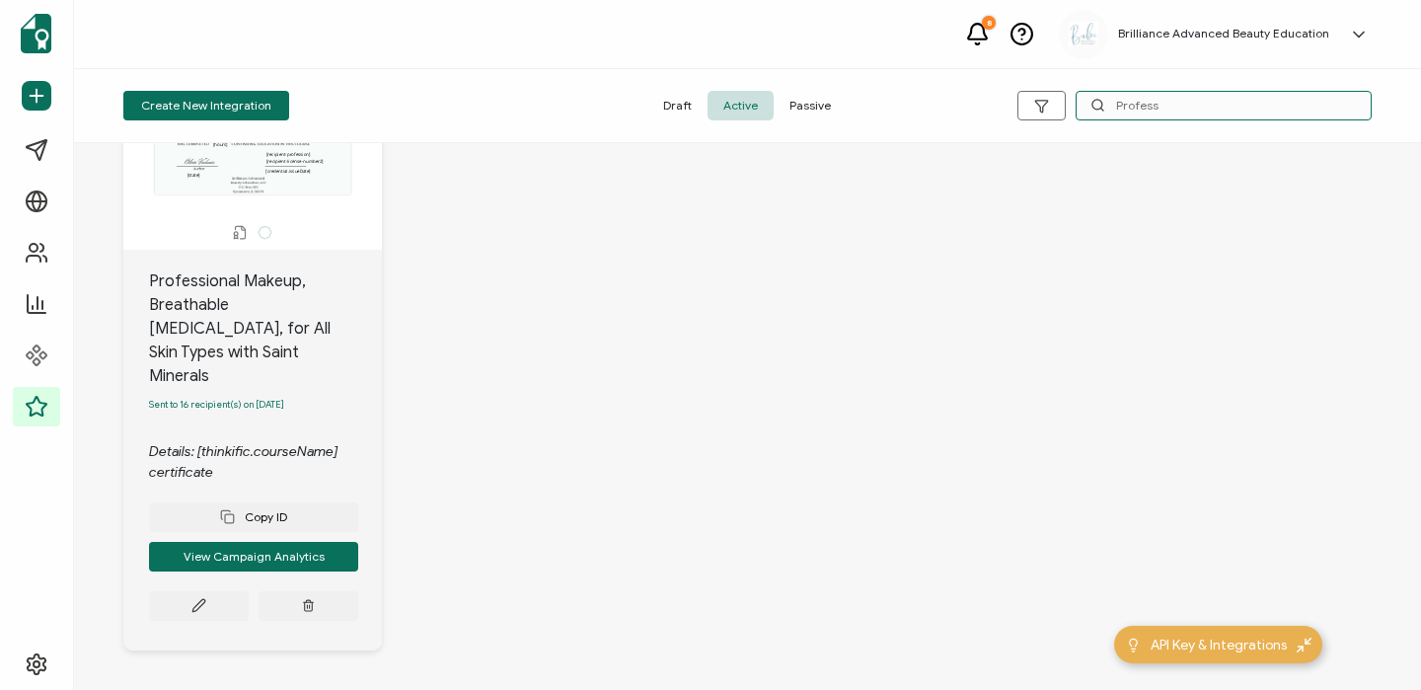
scroll to position [162, 0]
click at [205, 597] on icon at bounding box center [198, 604] width 15 height 15
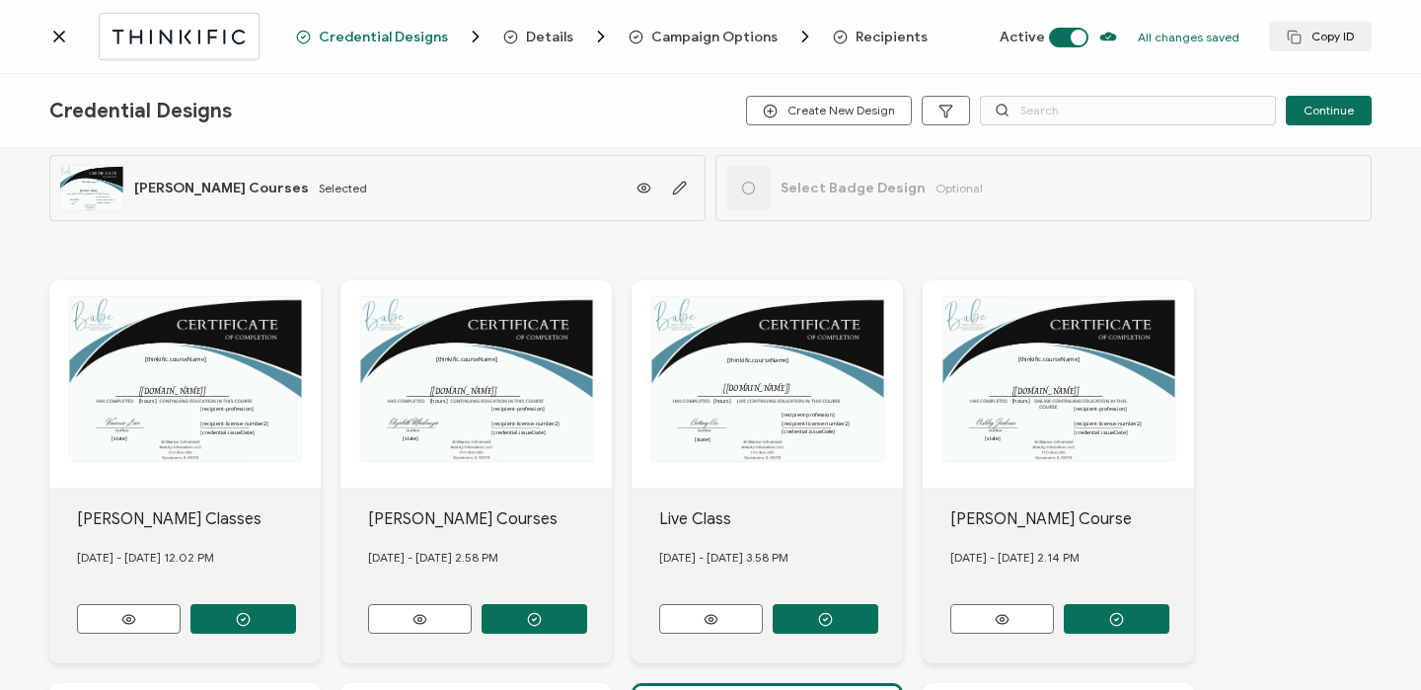
scroll to position [143, 0]
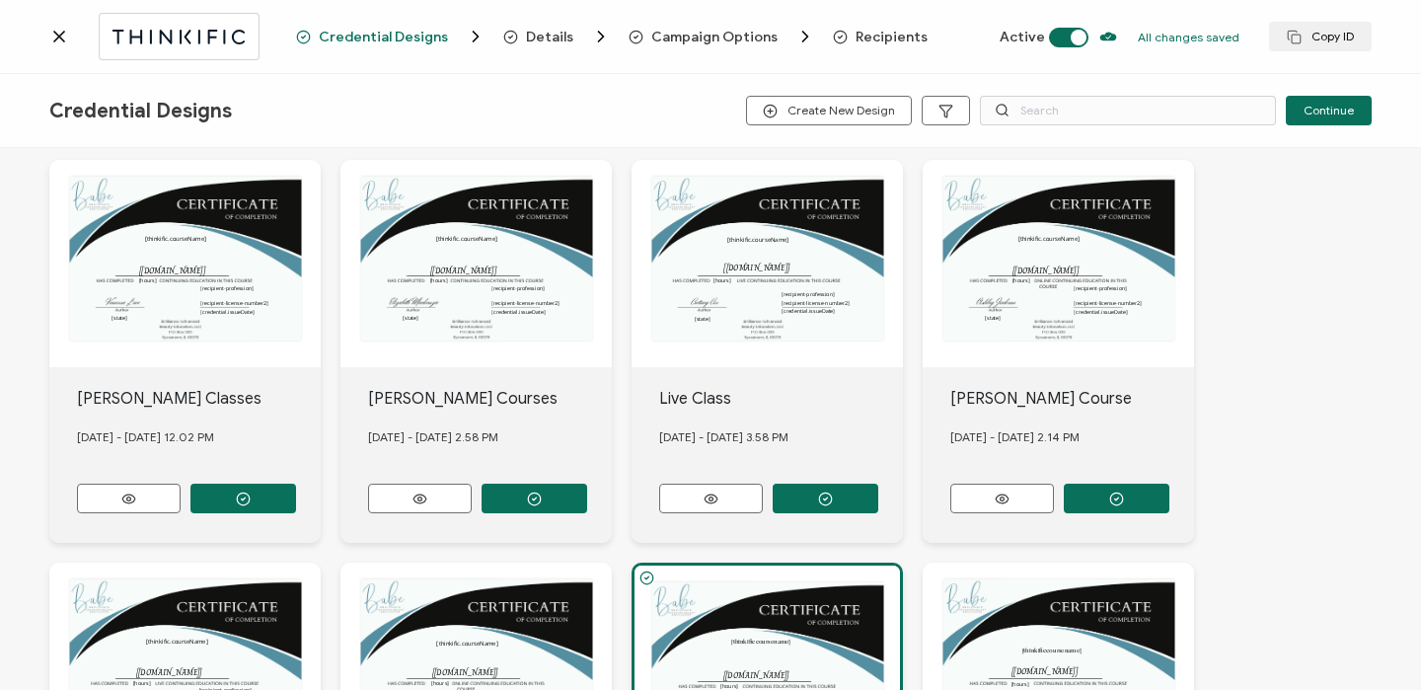
click at [871, 34] on span "Recipients" at bounding box center [891, 37] width 72 height 15
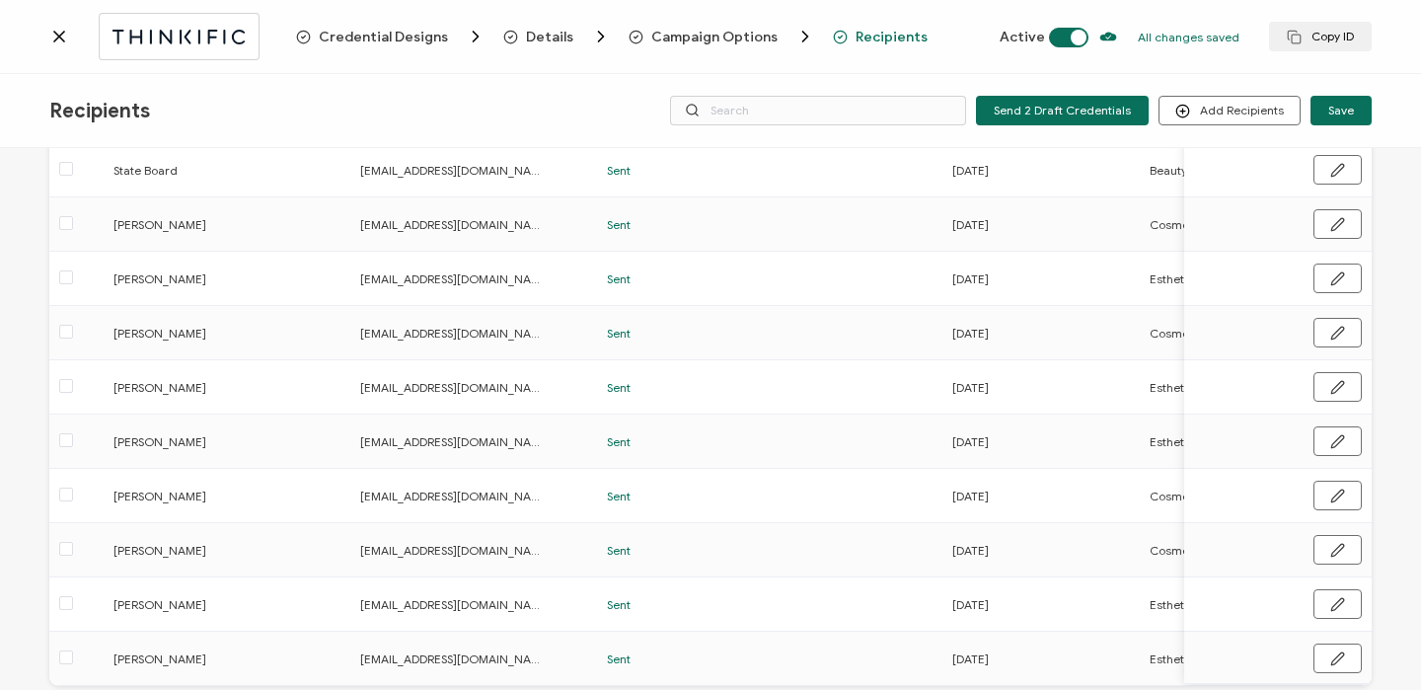
scroll to position [292, 0]
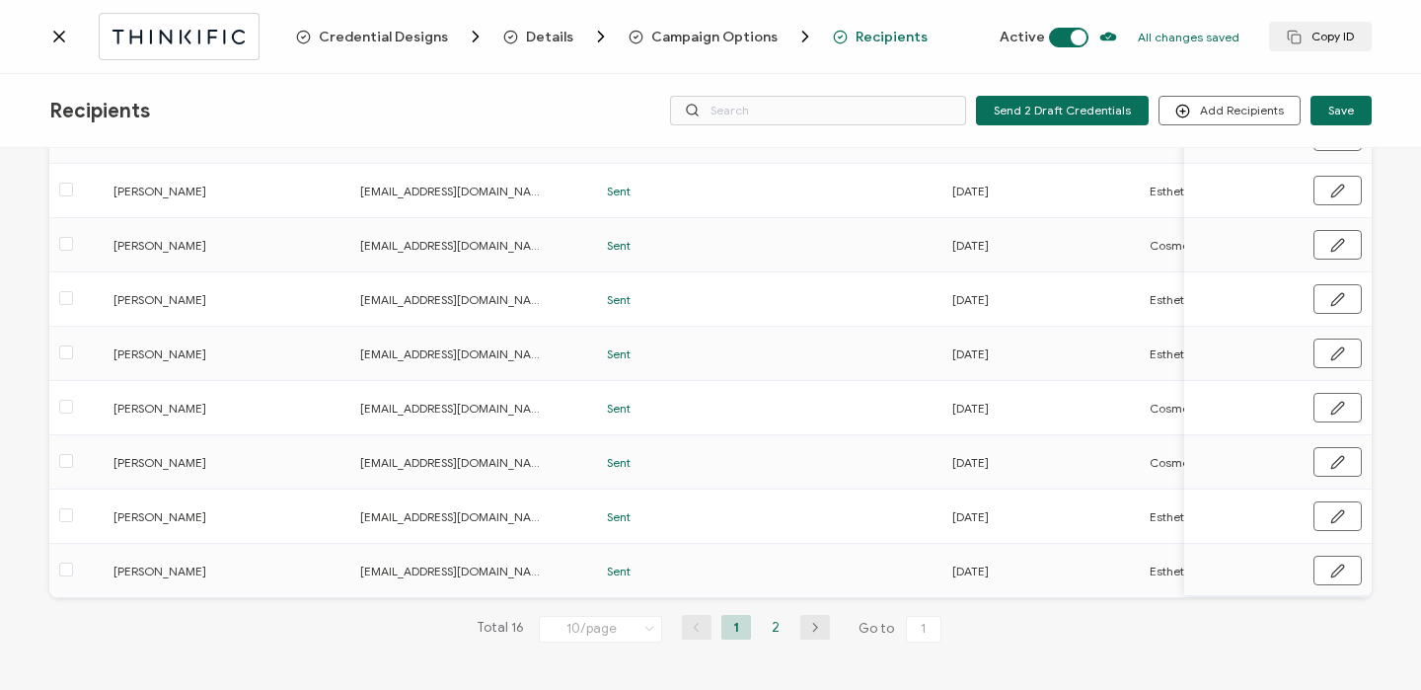
click at [773, 626] on li "2" at bounding box center [776, 627] width 30 height 25
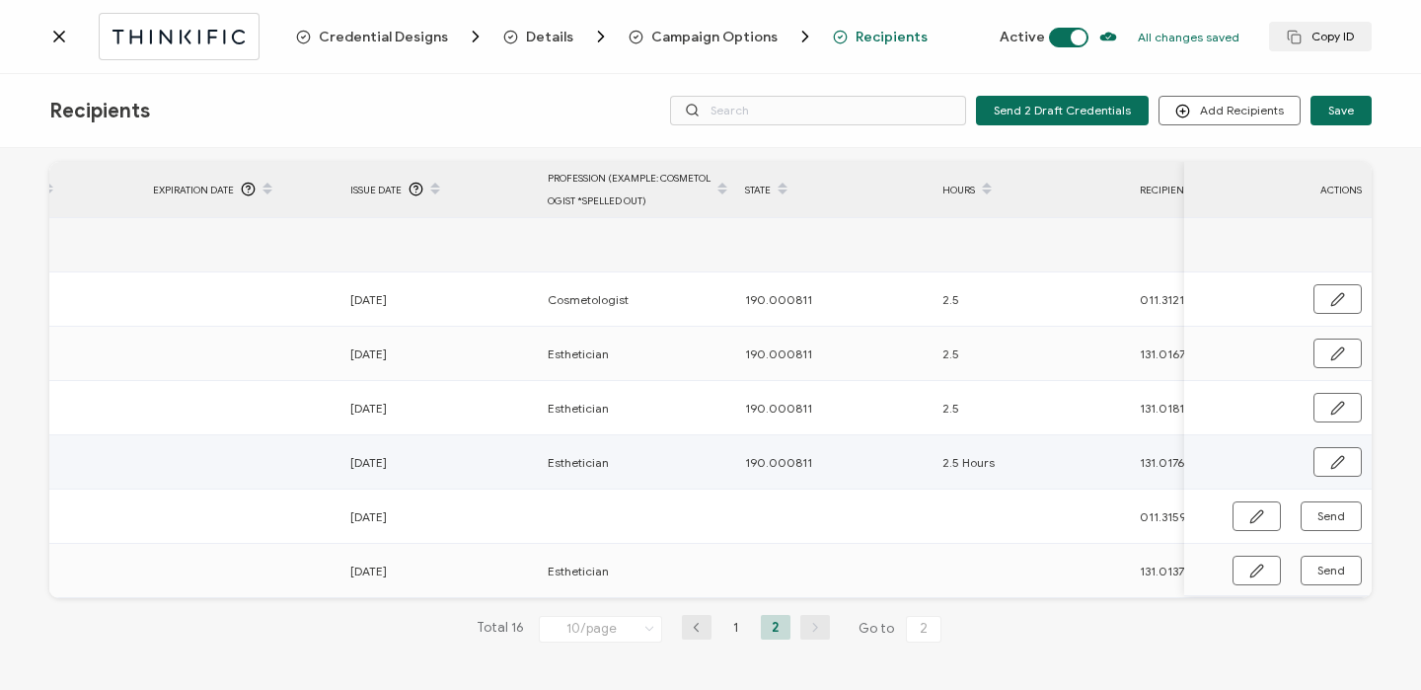
scroll to position [0, 886]
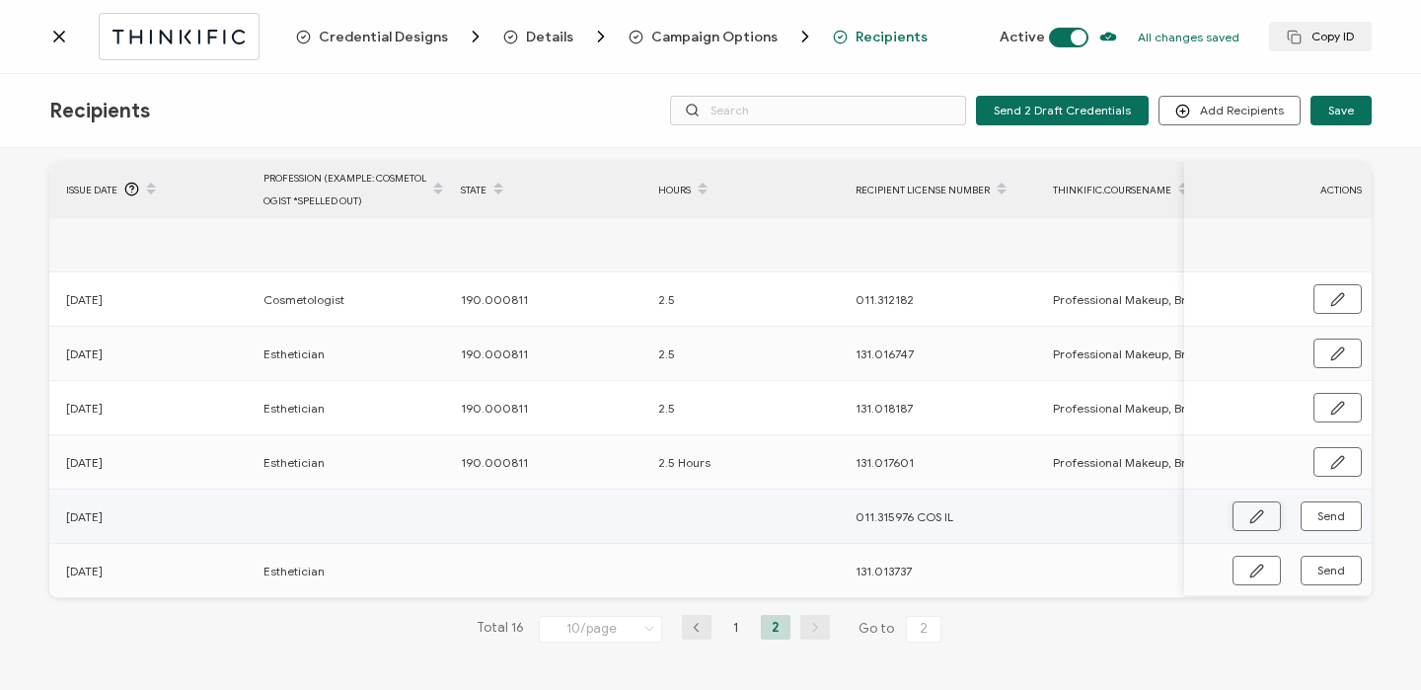
click at [1249, 509] on icon "button" at bounding box center [1256, 516] width 15 height 15
click at [299, 522] on input "text" at bounding box center [349, 515] width 173 height 32
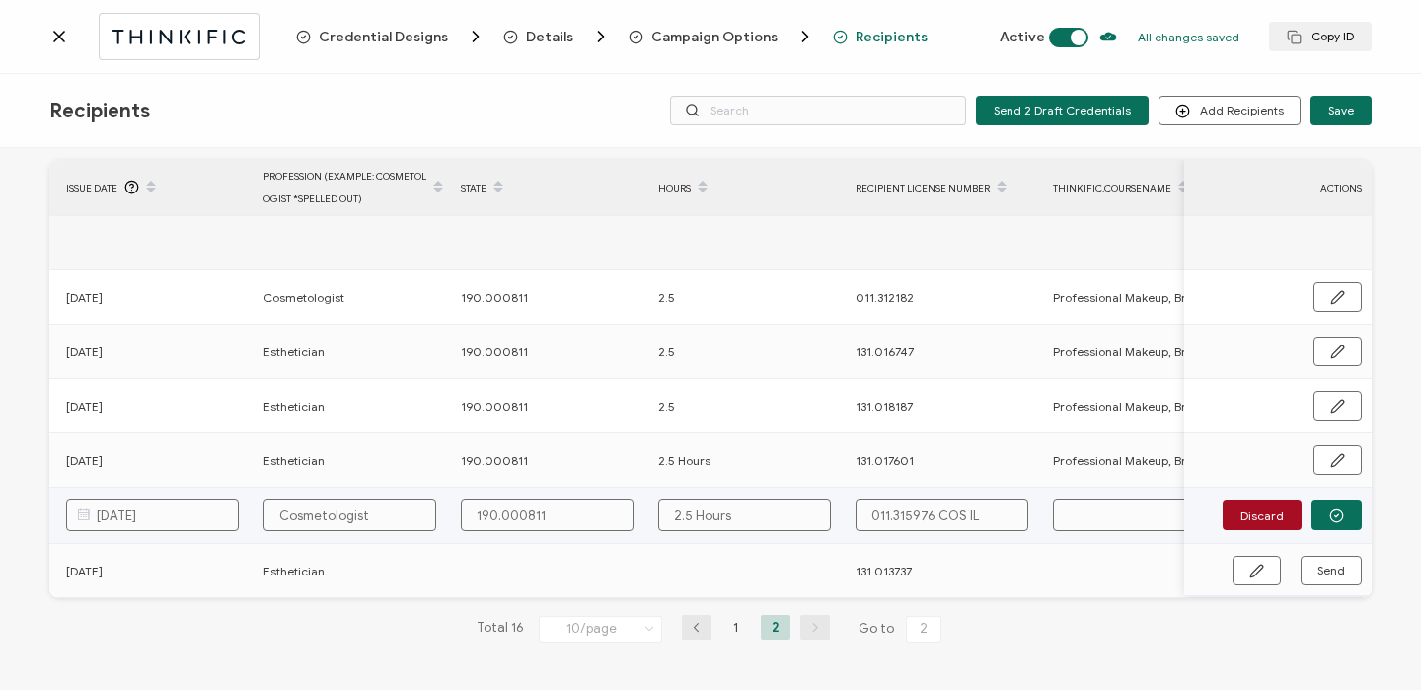
click at [939, 509] on input "011.315976 COS IL" at bounding box center [941, 515] width 173 height 32
drag, startPoint x: 936, startPoint y: 509, endPoint x: 981, endPoint y: 511, distance: 44.4
click at [981, 511] on input "011.315976 COS IL" at bounding box center [941, 515] width 173 height 32
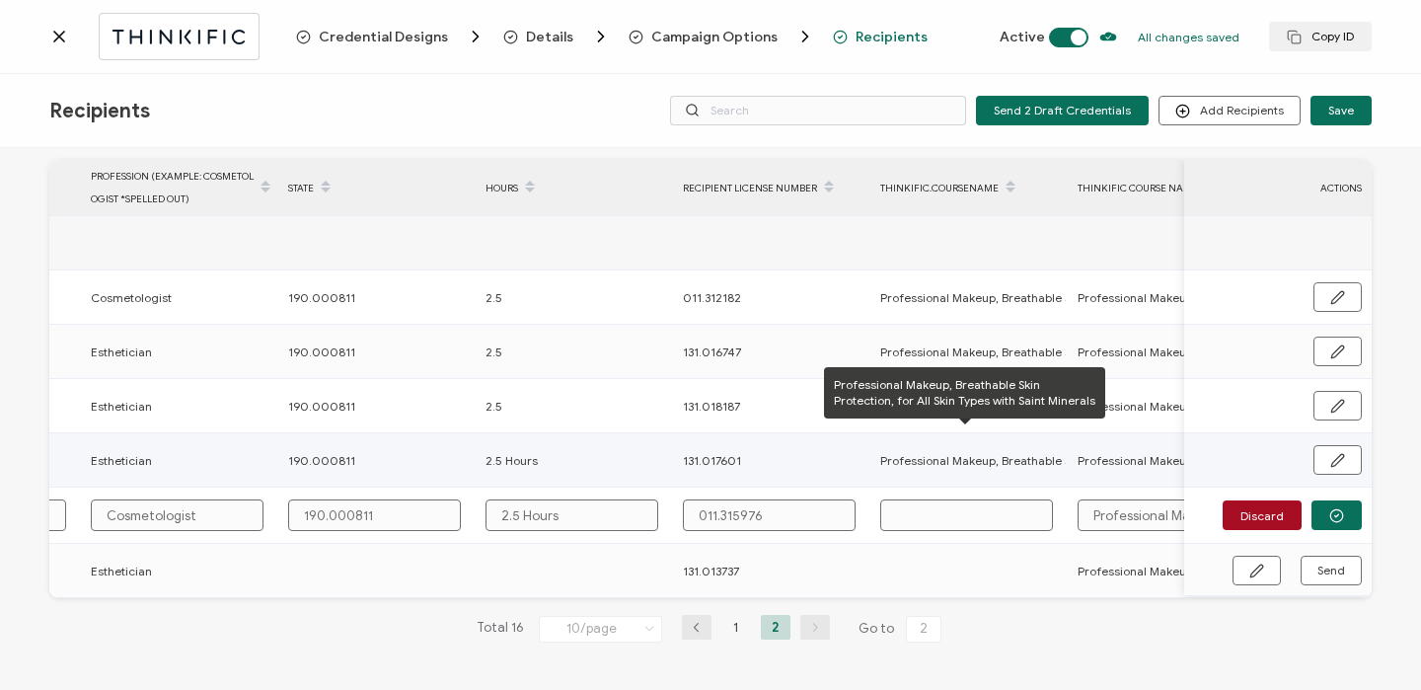
scroll to position [0, 1065]
click at [954, 458] on span "Professional Makeup, Breathable Skin Protection, for All Skin Types with Saint …" at bounding box center [1109, 460] width 471 height 23
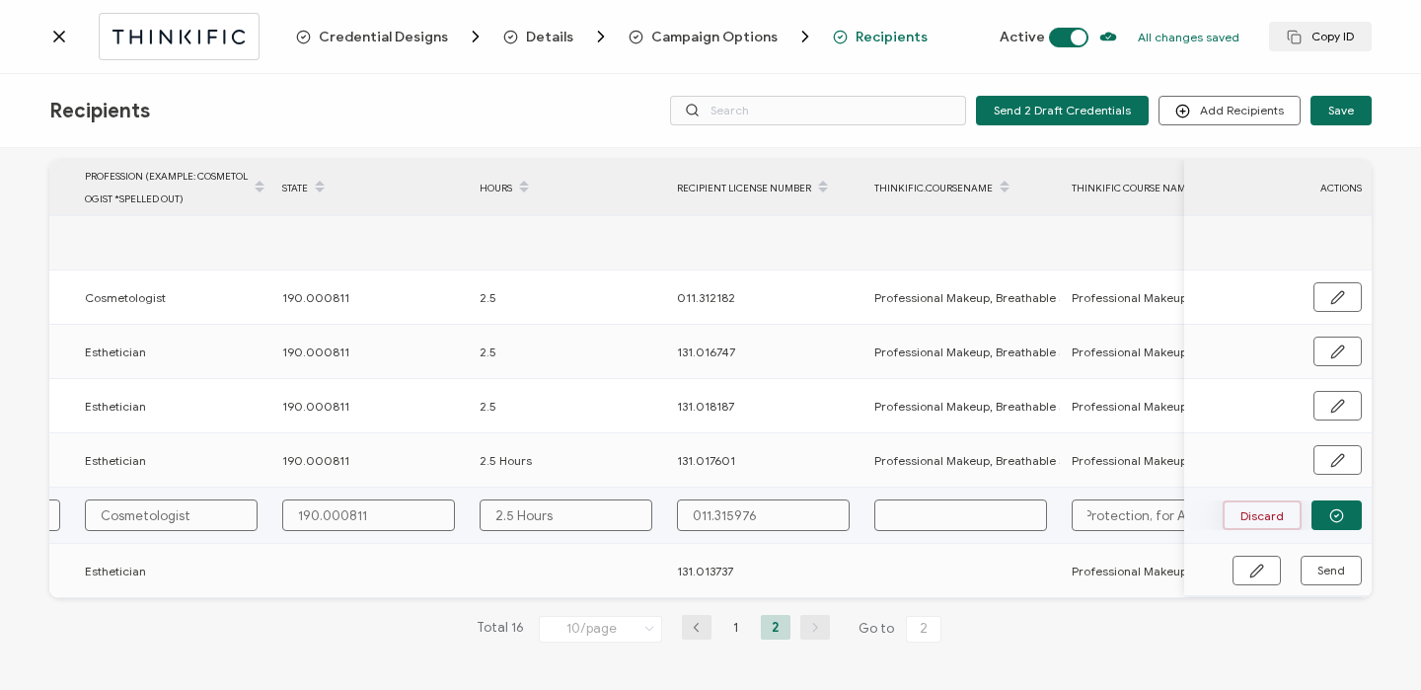
scroll to position [0, 350]
drag, startPoint x: 1086, startPoint y: 511, endPoint x: 1266, endPoint y: 512, distance: 179.6
click at [1266, 512] on div "FULL NAME EMAIL Status Expiration Date Issue Date Profession (Example: cosmetol…" at bounding box center [710, 379] width 1322 height 438
click at [939, 513] on input "text" at bounding box center [960, 515] width 173 height 32
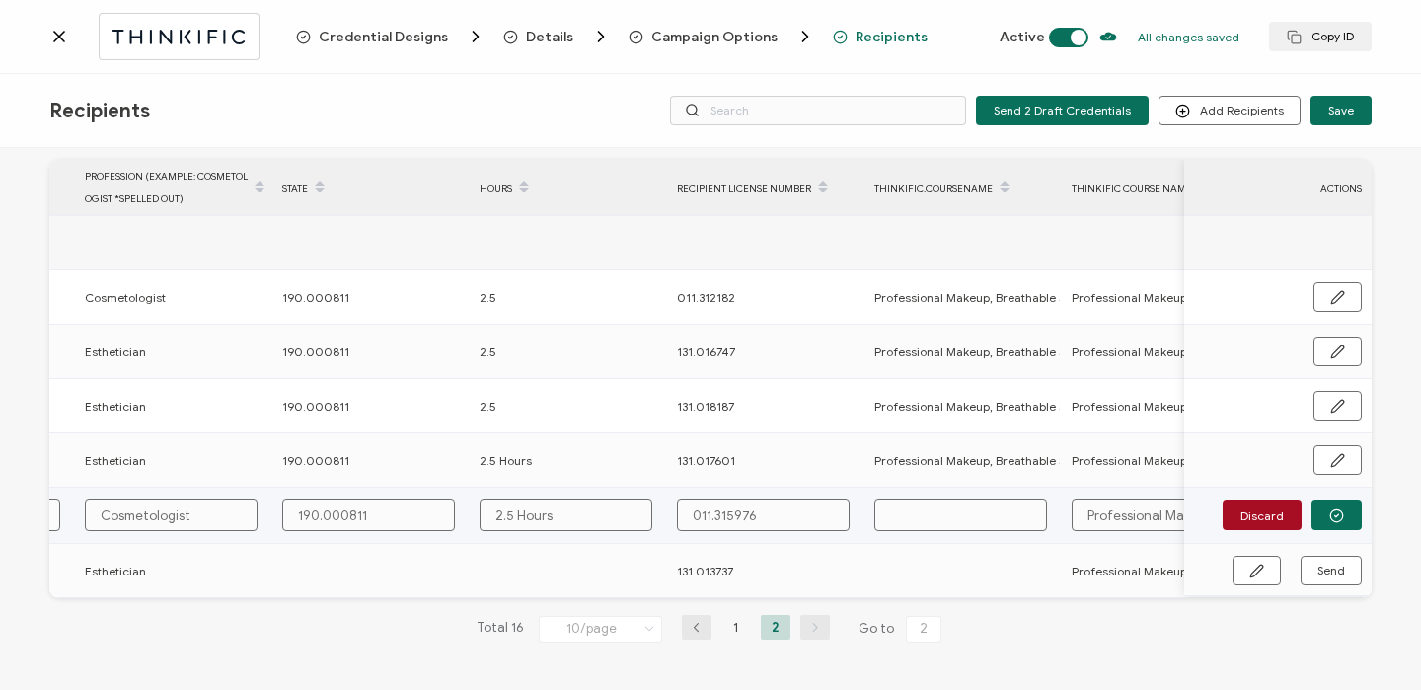
paste input "Professional Makeup, Breathable Skin Protection, for All Skin Types with Saint …"
click at [1329, 511] on icon "button" at bounding box center [1336, 515] width 15 height 15
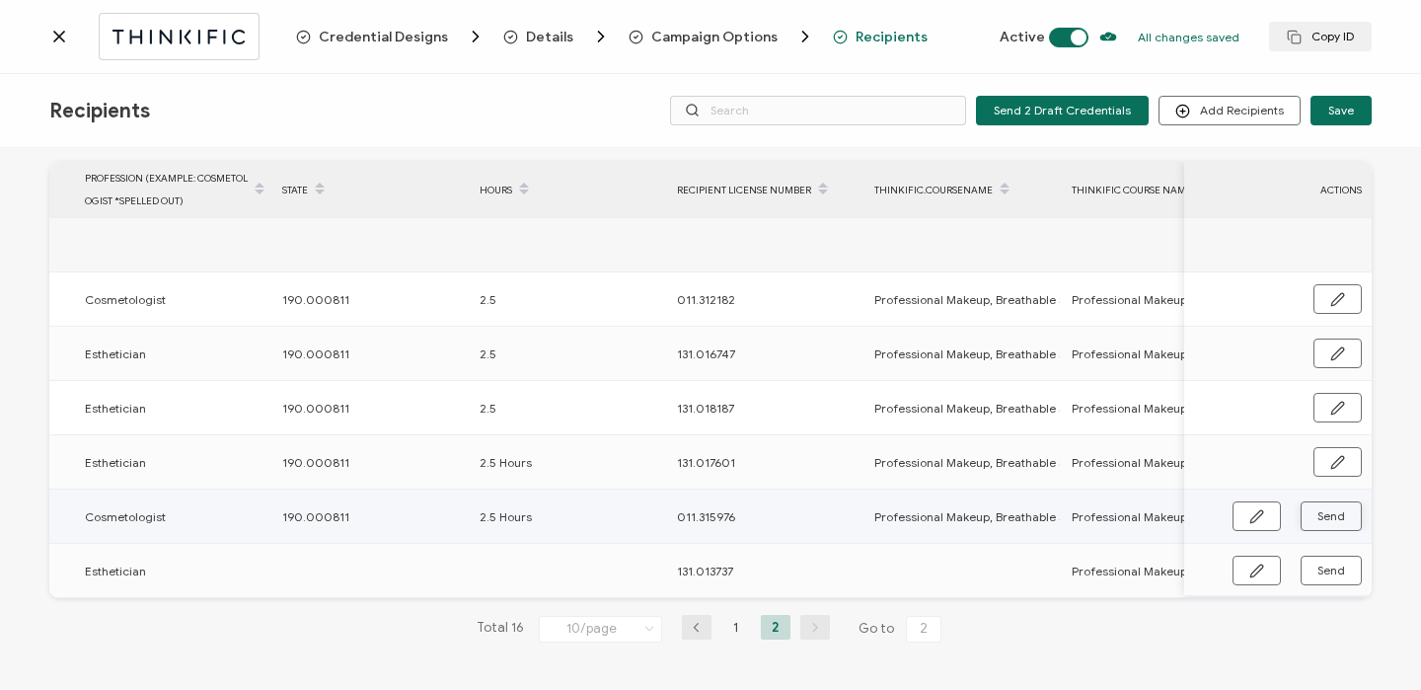
click at [1329, 512] on span "Send" at bounding box center [1331, 516] width 28 height 12
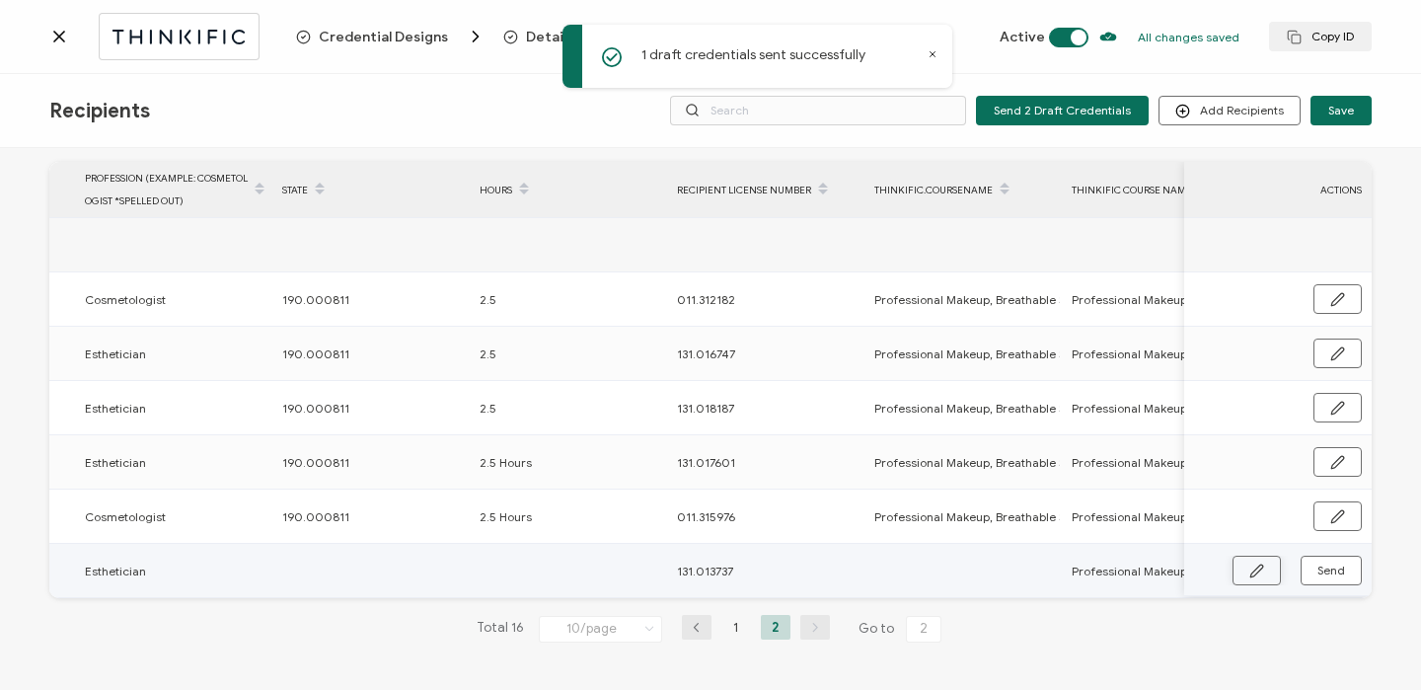
click at [1249, 566] on icon "button" at bounding box center [1256, 570] width 15 height 15
click at [943, 568] on input "text" at bounding box center [960, 570] width 173 height 32
paste input "Professional Makeup, Breathable Skin Protection, for All Skin Types with Saint …"
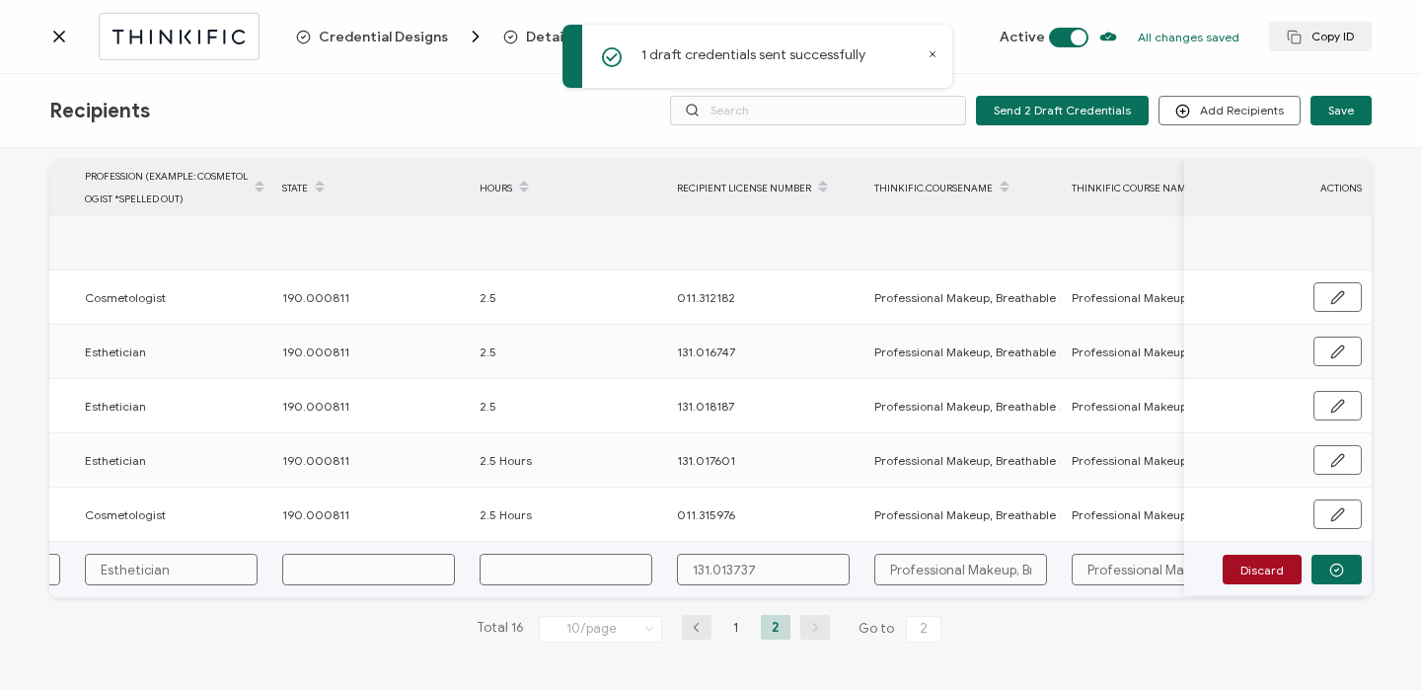
click at [314, 568] on input "text" at bounding box center [368, 570] width 173 height 32
click at [1332, 566] on icon "button" at bounding box center [1336, 569] width 15 height 15
click at [1332, 566] on span "Send" at bounding box center [1331, 570] width 28 height 12
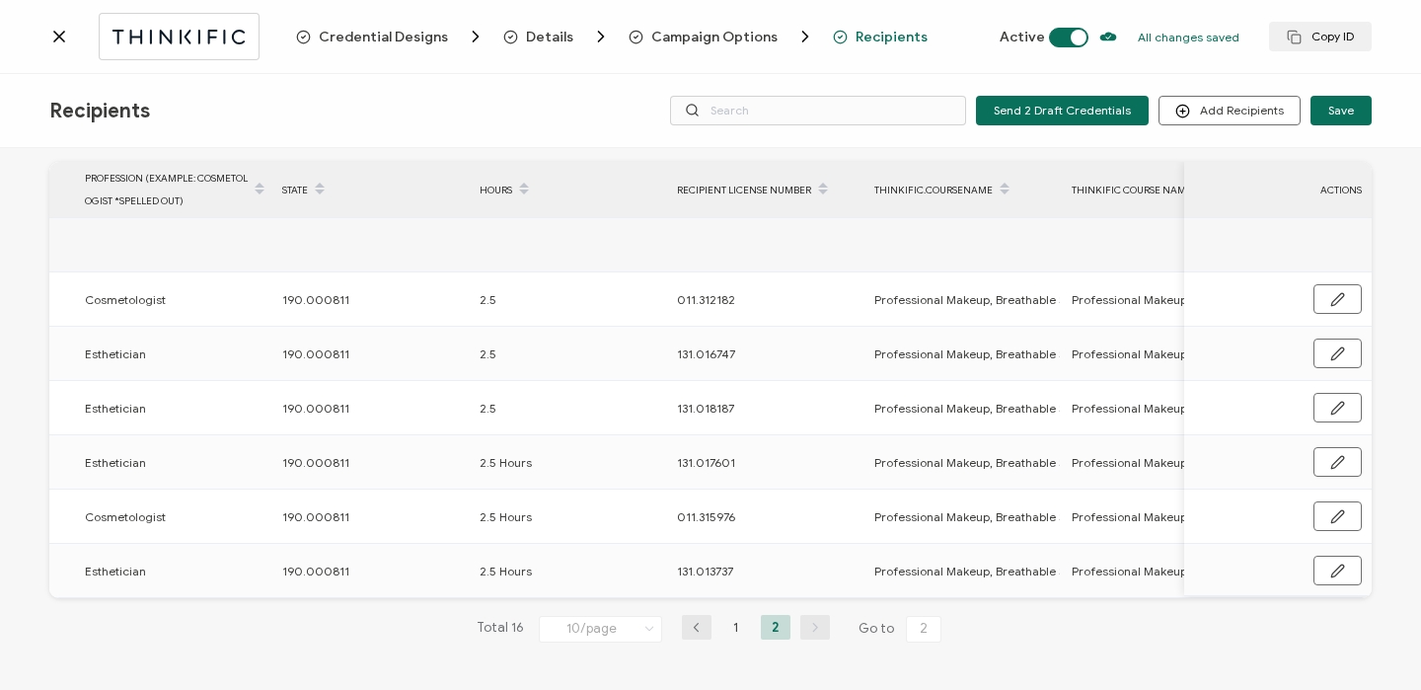
click at [66, 35] on icon at bounding box center [59, 37] width 20 height 20
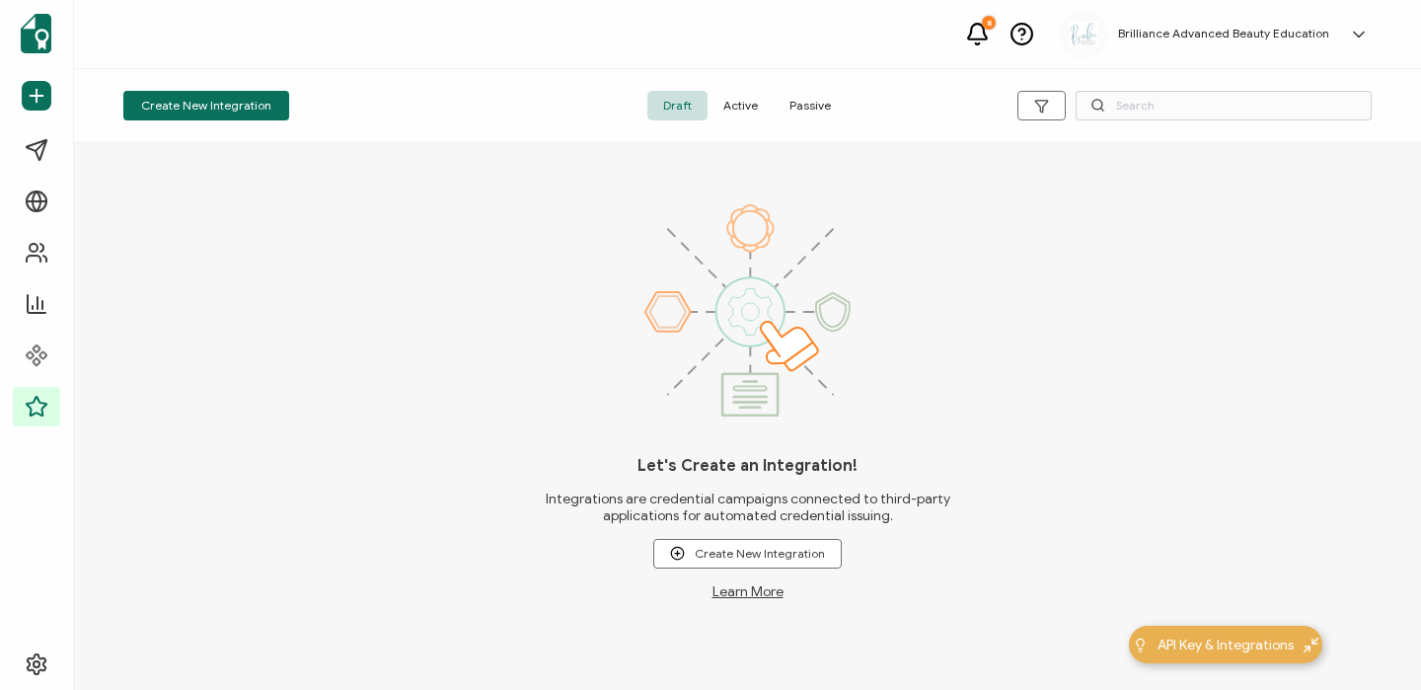
click at [738, 112] on span "Active" at bounding box center [740, 106] width 66 height 30
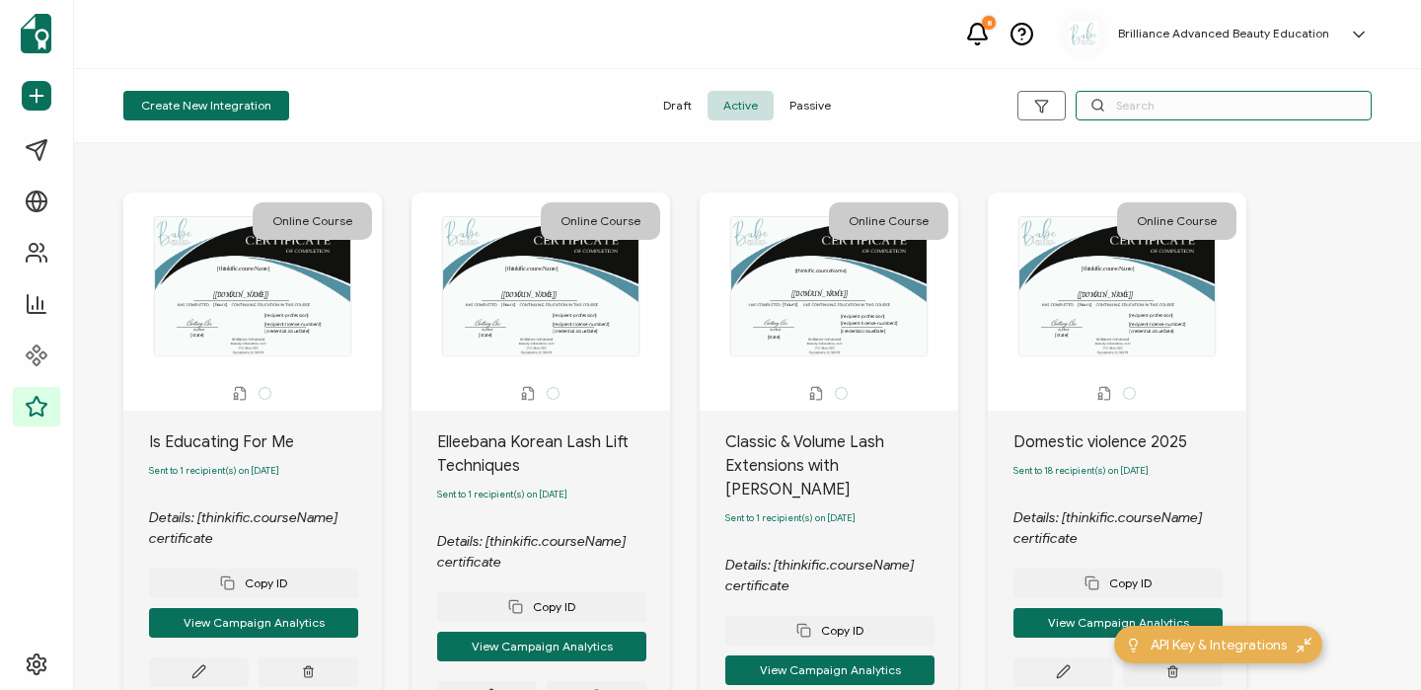
click at [1160, 106] on input "text" at bounding box center [1223, 106] width 296 height 30
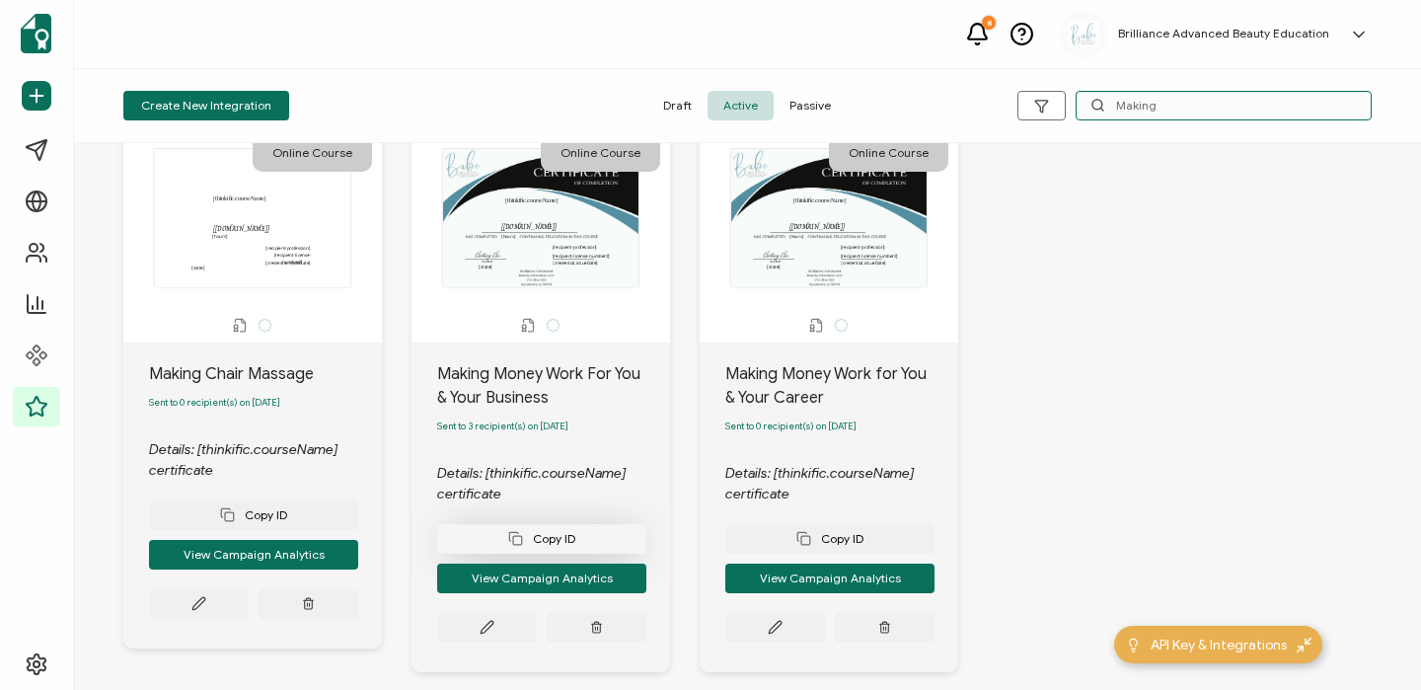
scroll to position [80, 0]
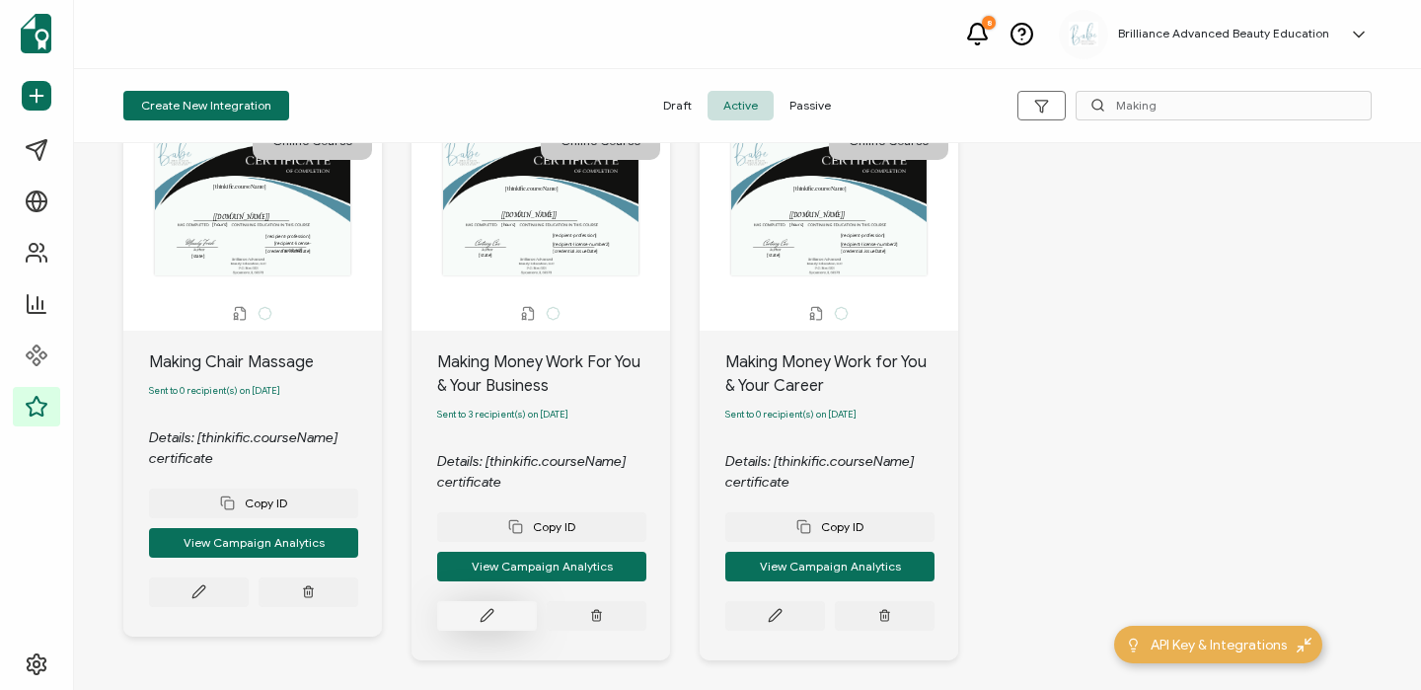
click at [474, 611] on button at bounding box center [487, 616] width 100 height 30
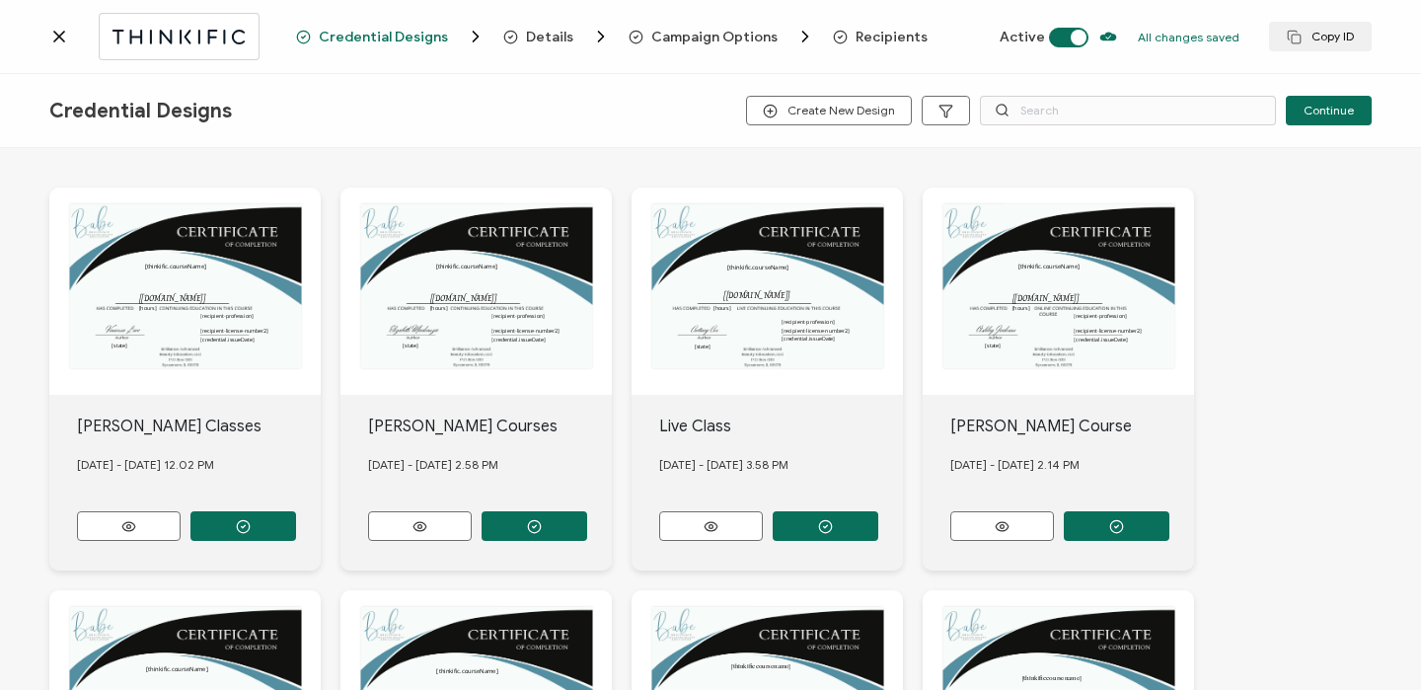
click at [880, 37] on span "Recipients" at bounding box center [891, 37] width 72 height 15
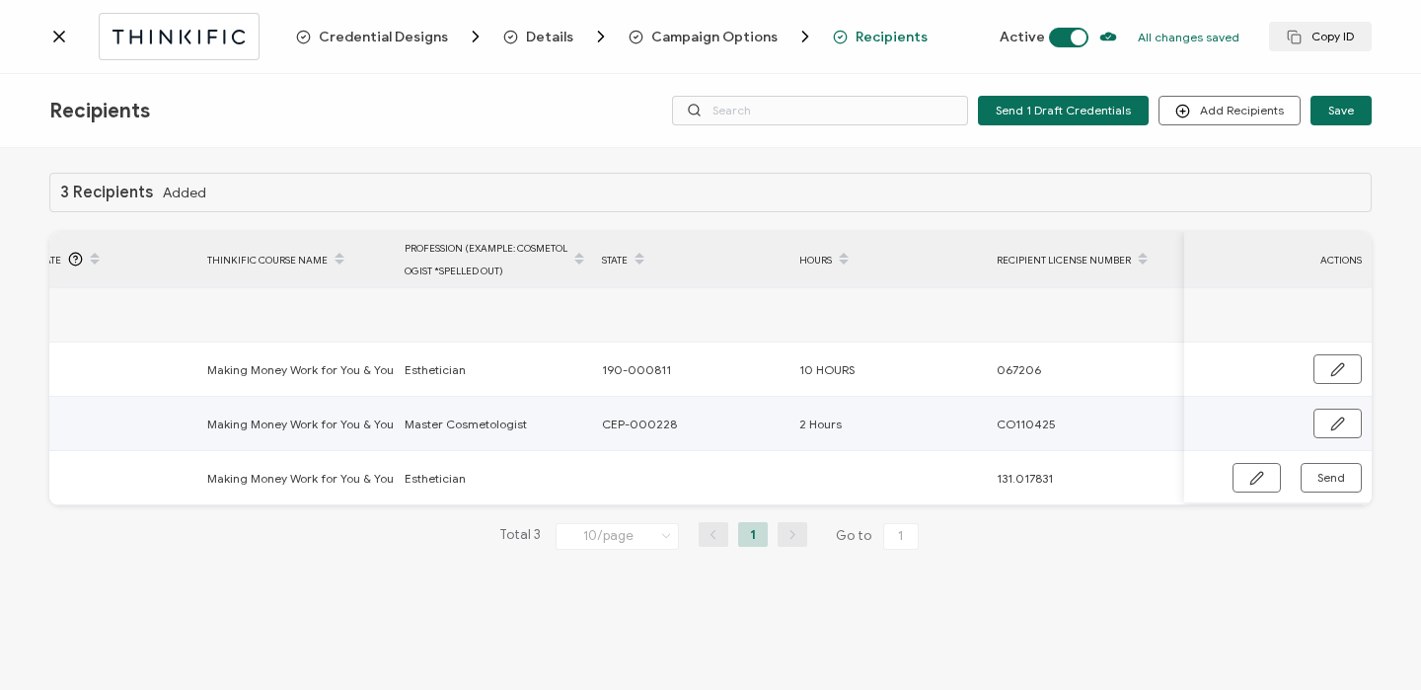
scroll to position [0, 942]
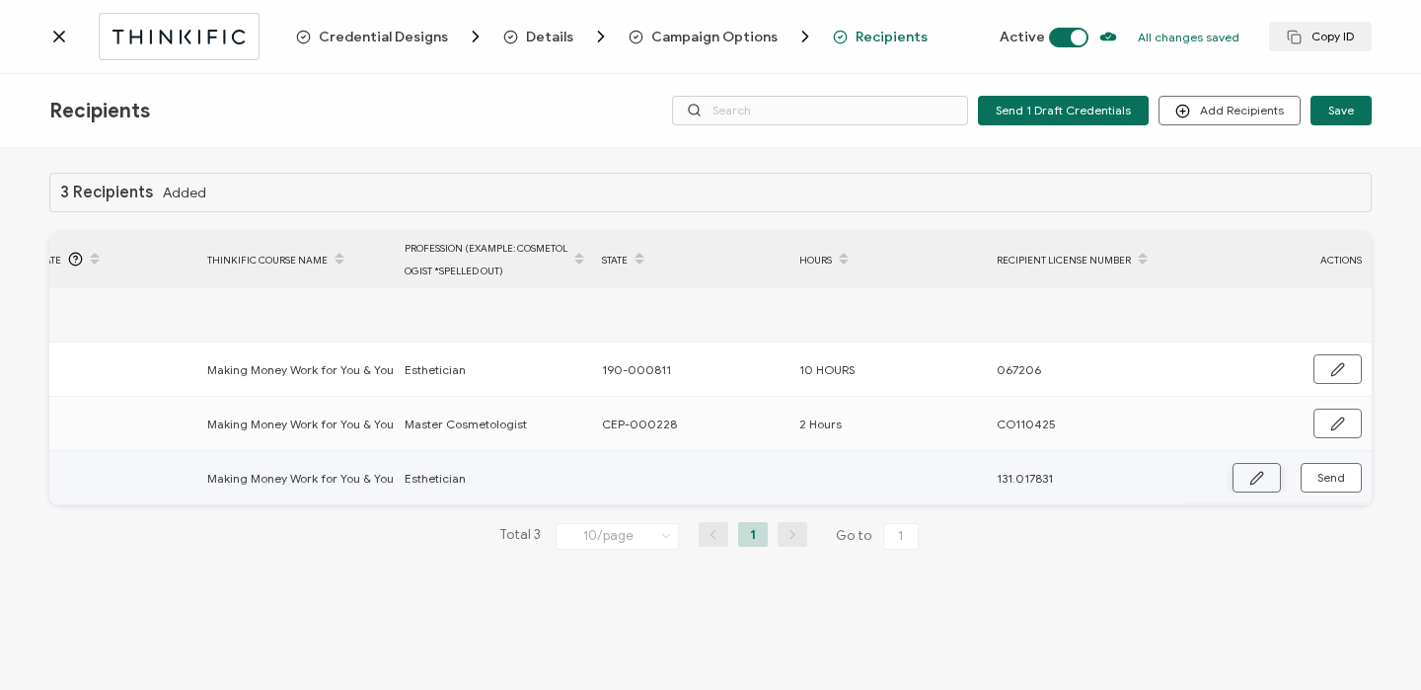
click at [1246, 469] on button "button" at bounding box center [1256, 478] width 48 height 30
click at [695, 467] on input "text" at bounding box center [688, 479] width 173 height 32
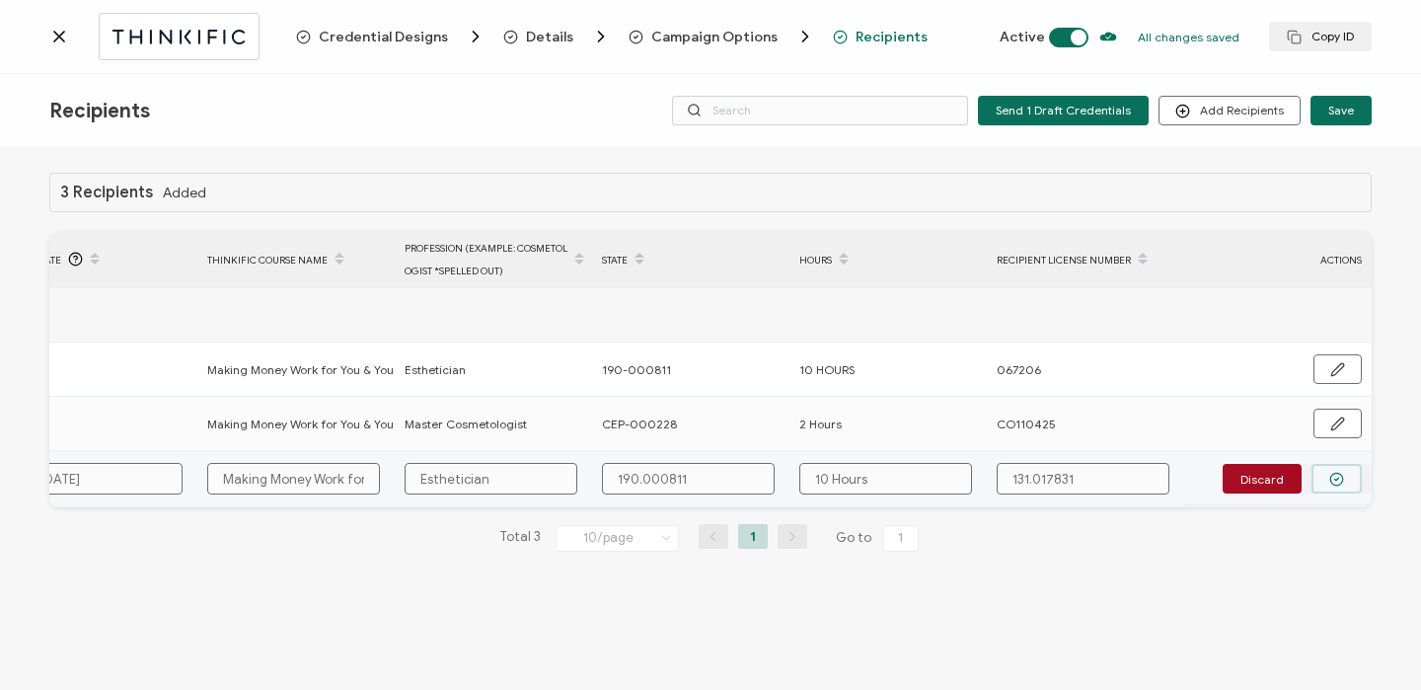
click at [1330, 475] on icon "button" at bounding box center [1336, 479] width 15 height 15
click at [1330, 475] on span "Send" at bounding box center [1331, 478] width 28 height 12
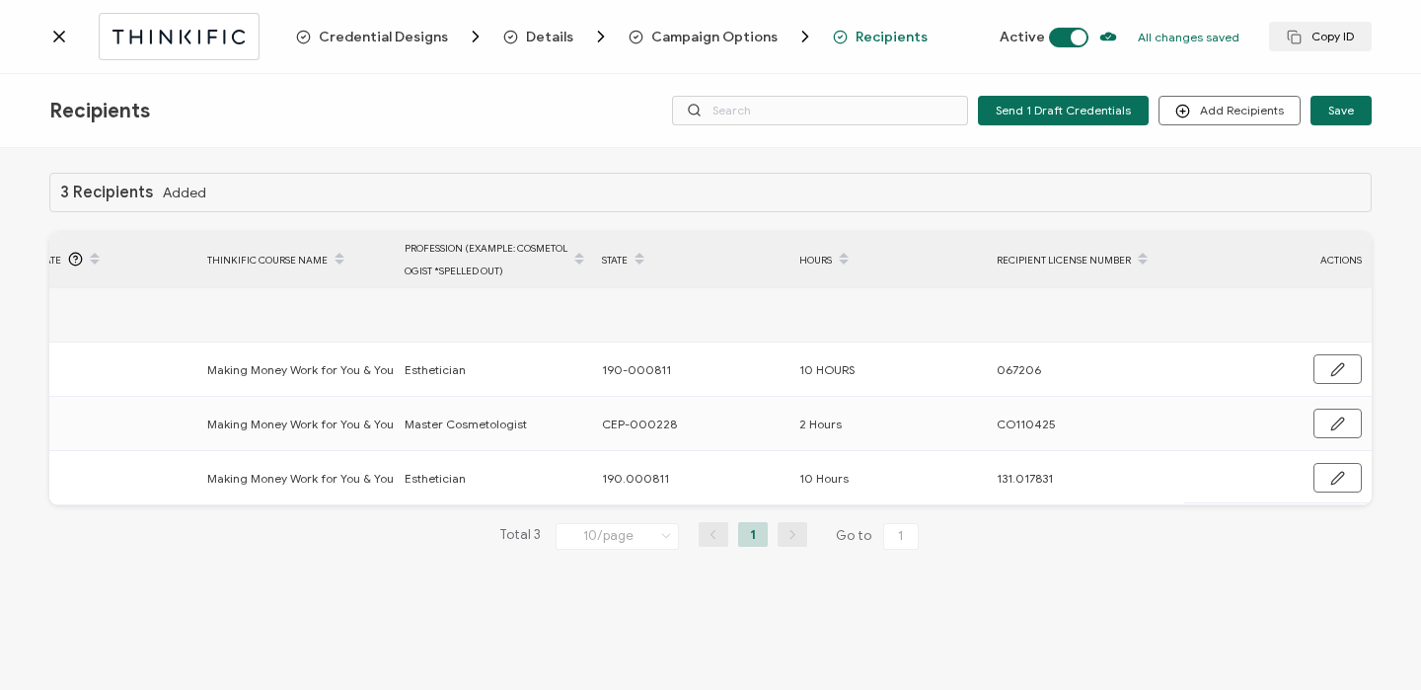
click at [60, 37] on icon at bounding box center [59, 37] width 10 height 10
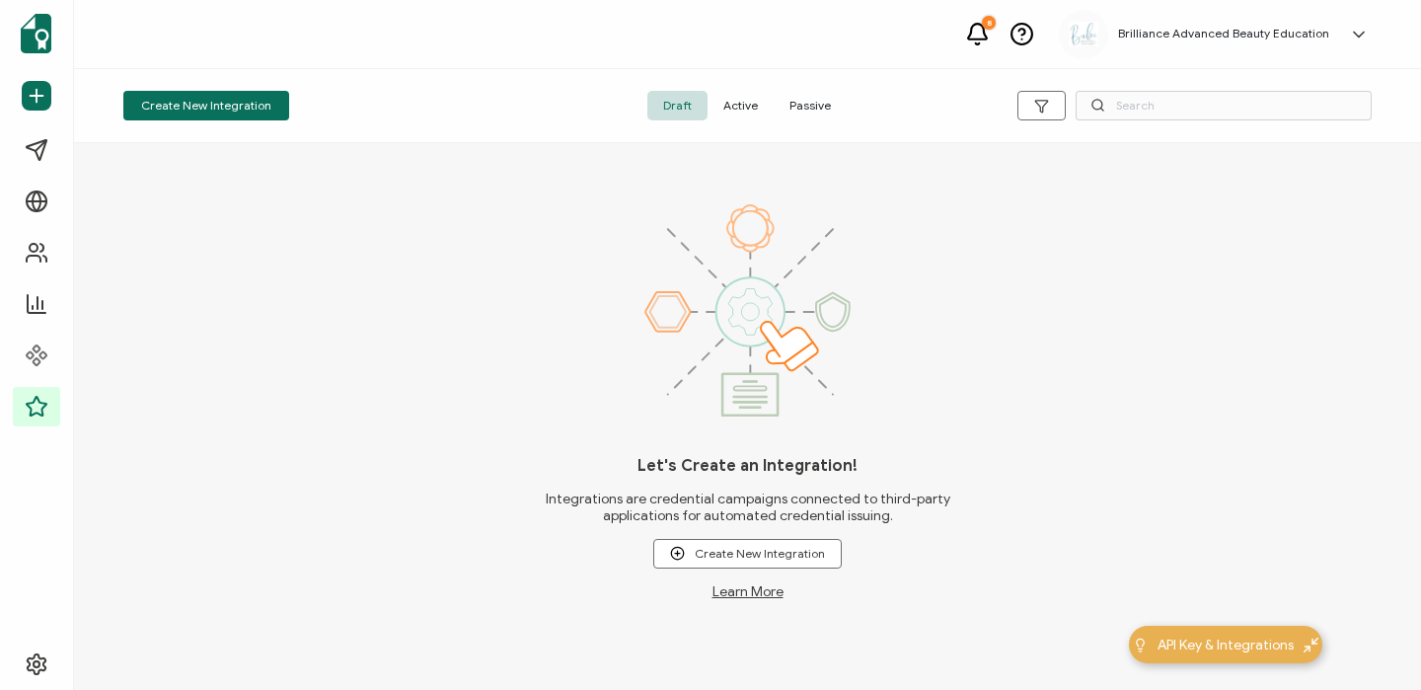
click at [735, 109] on span "Active" at bounding box center [740, 106] width 66 height 30
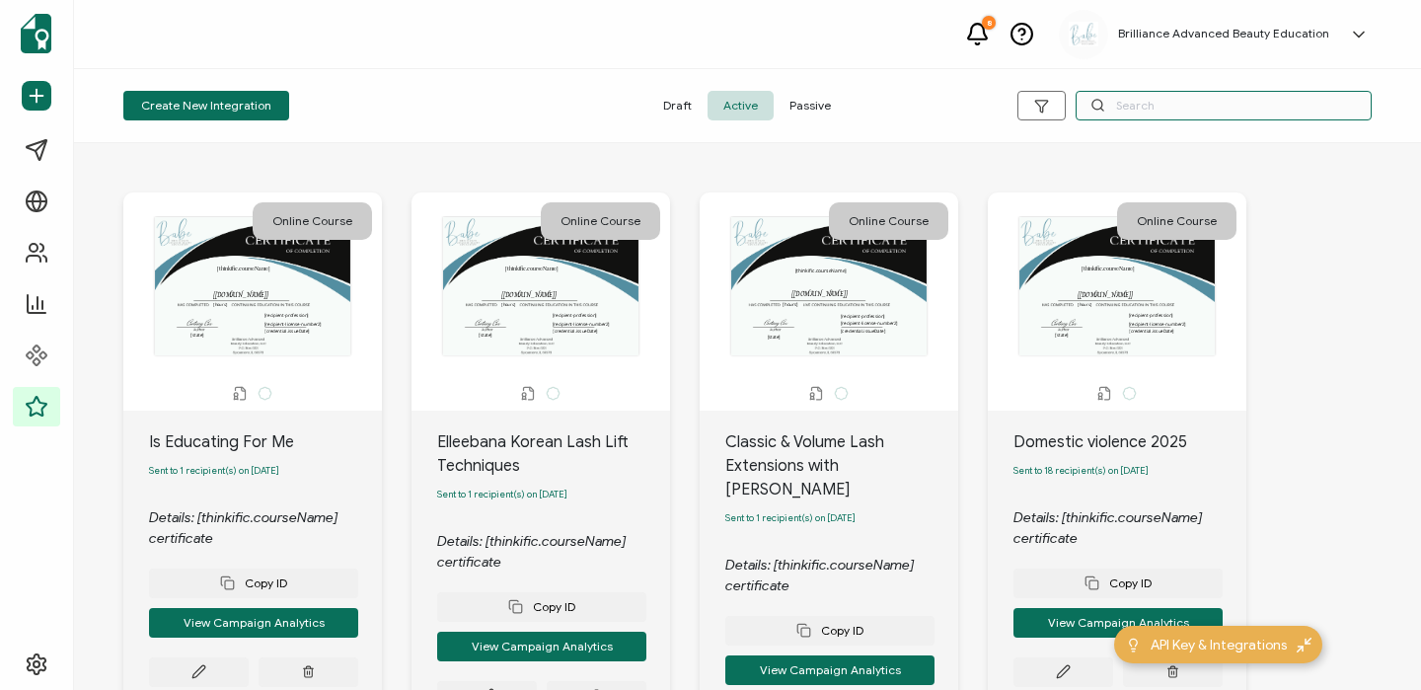
click at [1244, 100] on input "text" at bounding box center [1223, 106] width 296 height 30
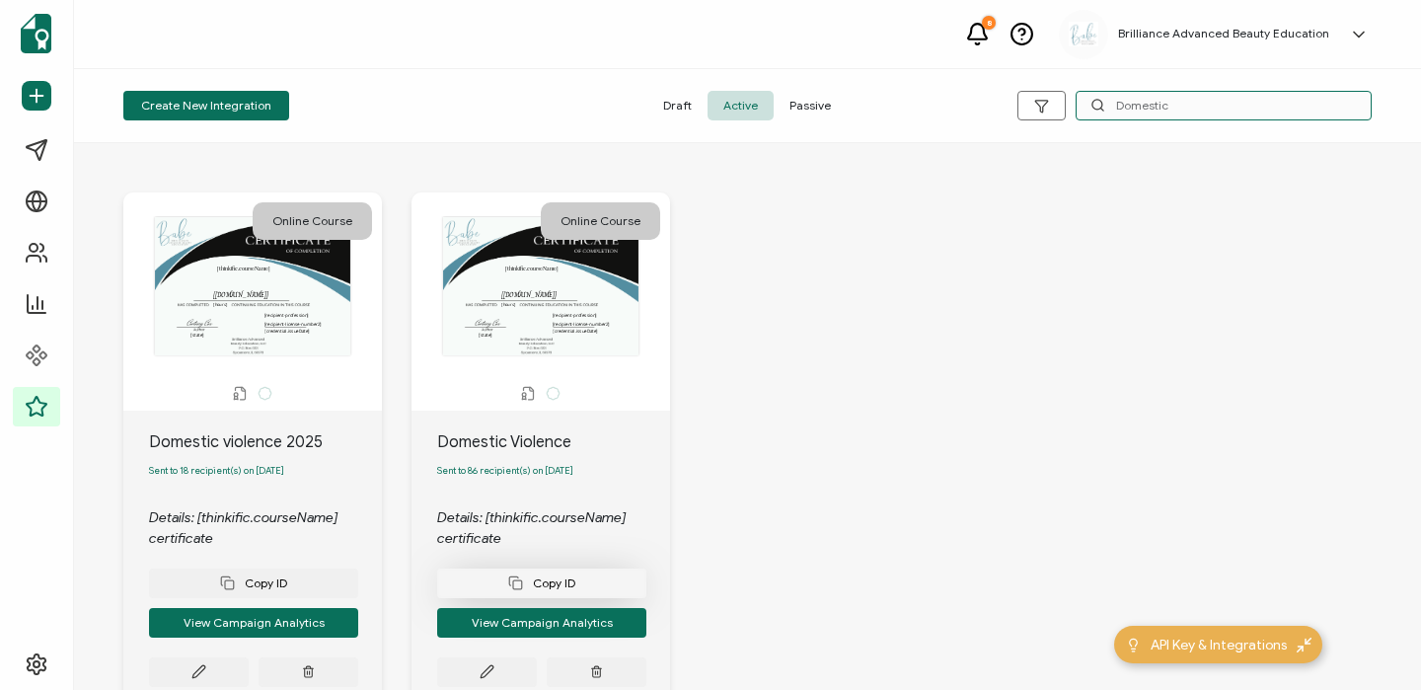
scroll to position [133, 0]
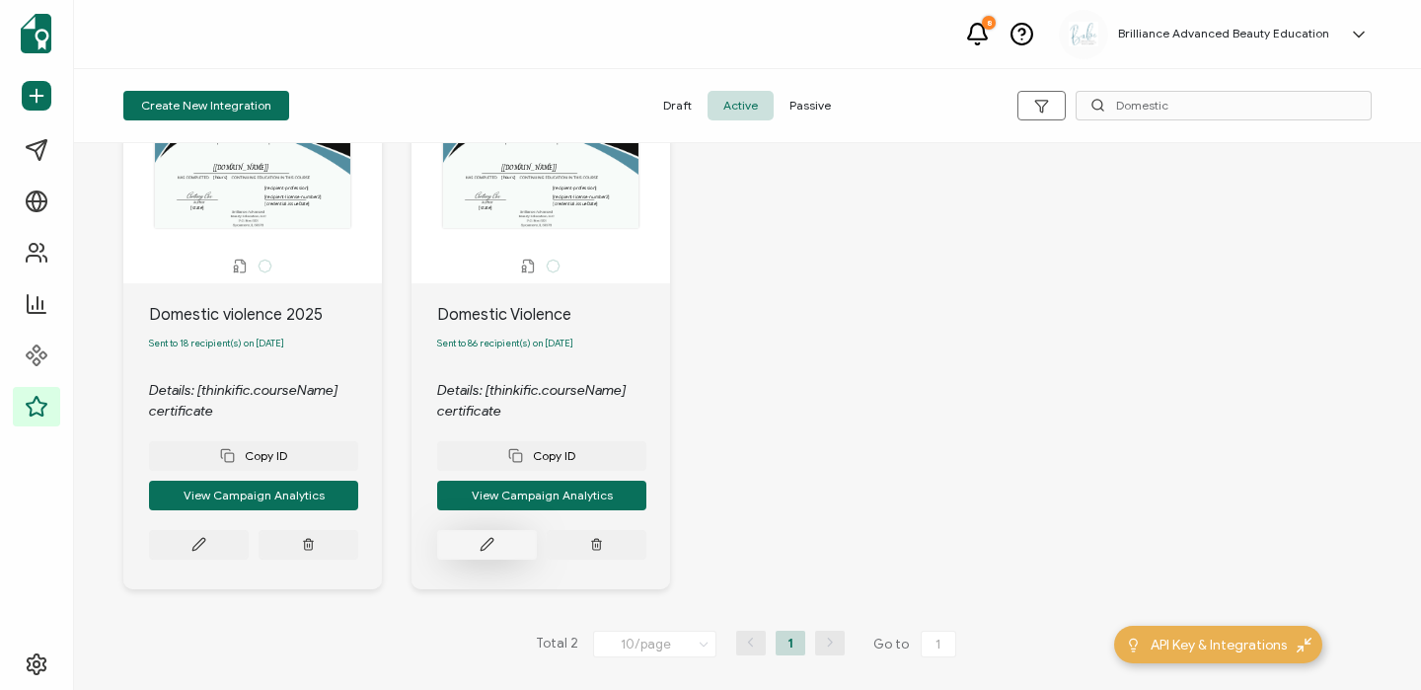
click at [505, 541] on button at bounding box center [487, 545] width 100 height 30
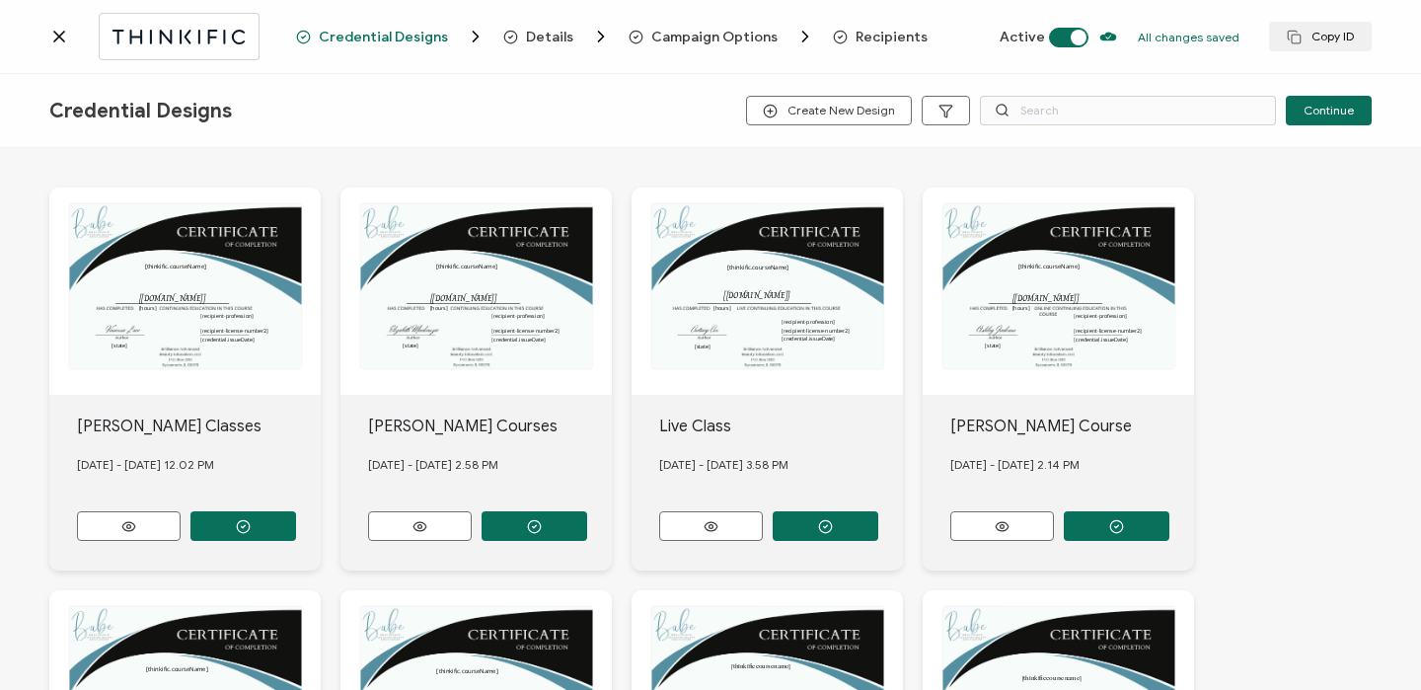
click at [881, 32] on span "Recipients" at bounding box center [891, 37] width 72 height 15
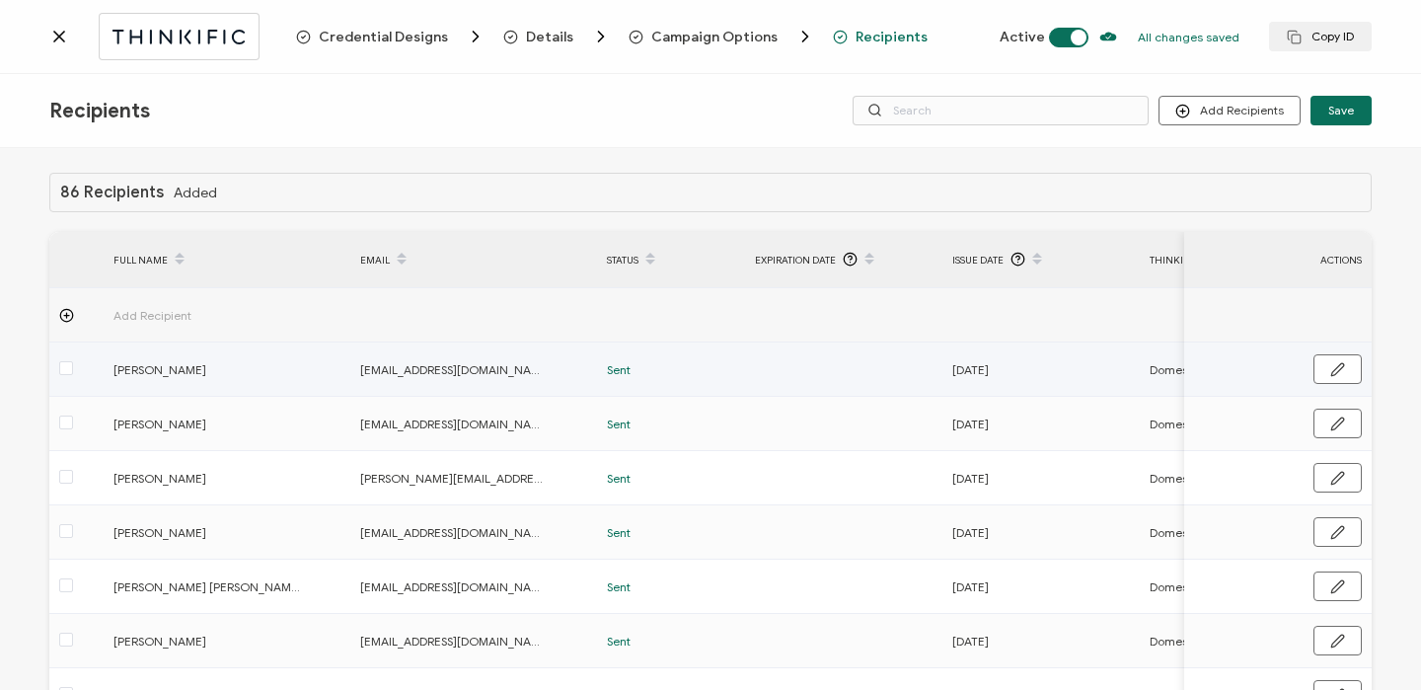
scroll to position [292, 0]
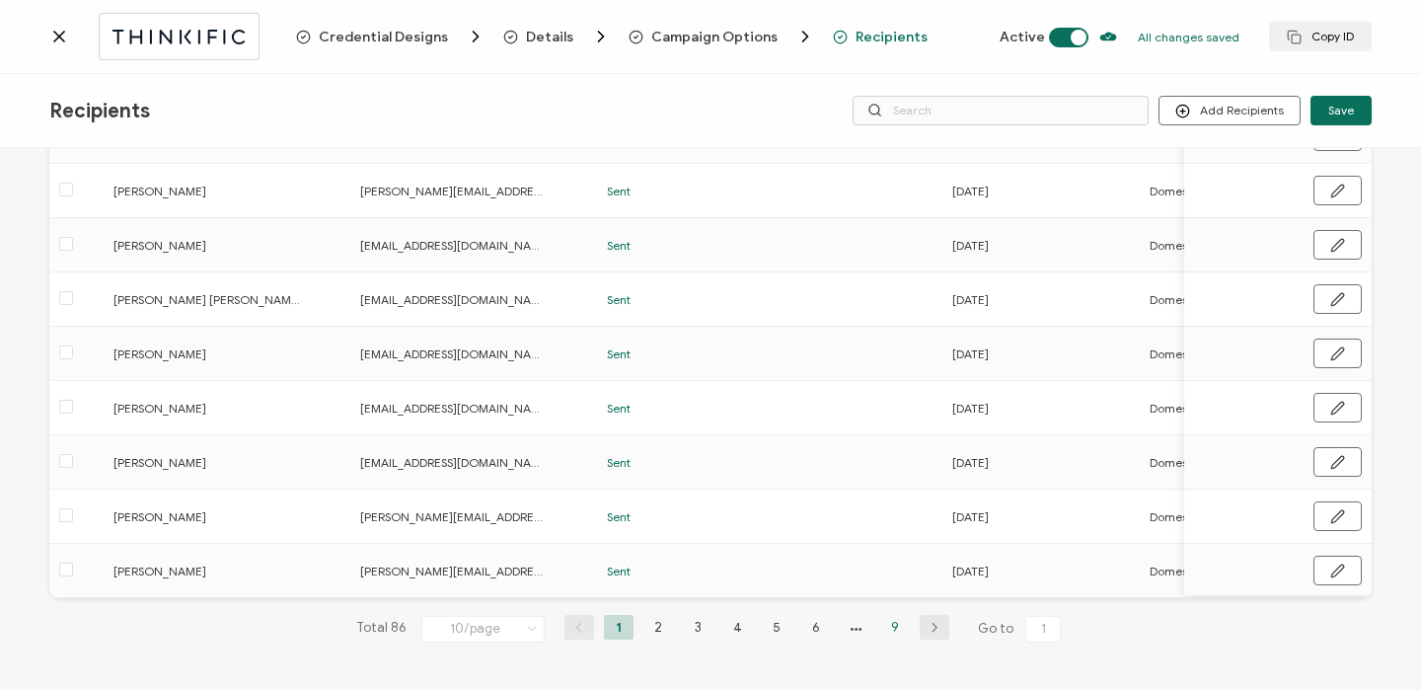
click at [888, 621] on li "9" at bounding box center [895, 627] width 30 height 25
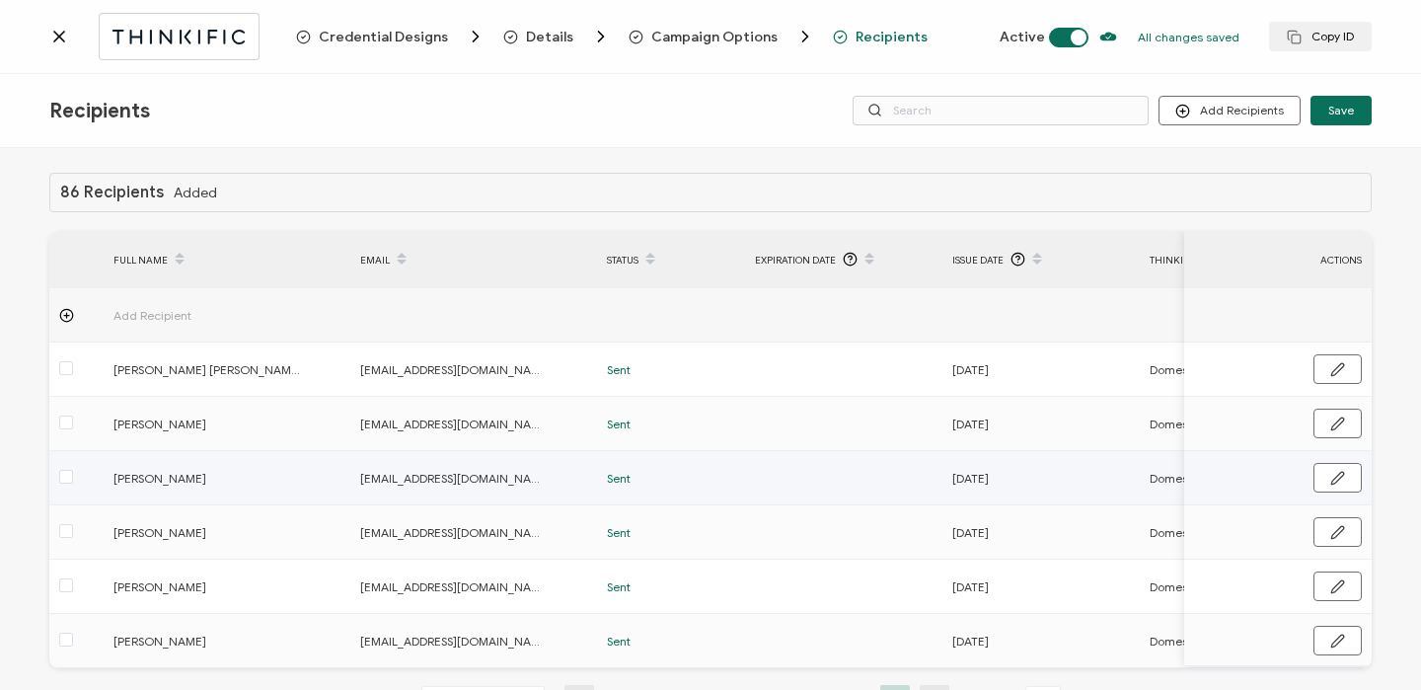
scroll to position [75, 0]
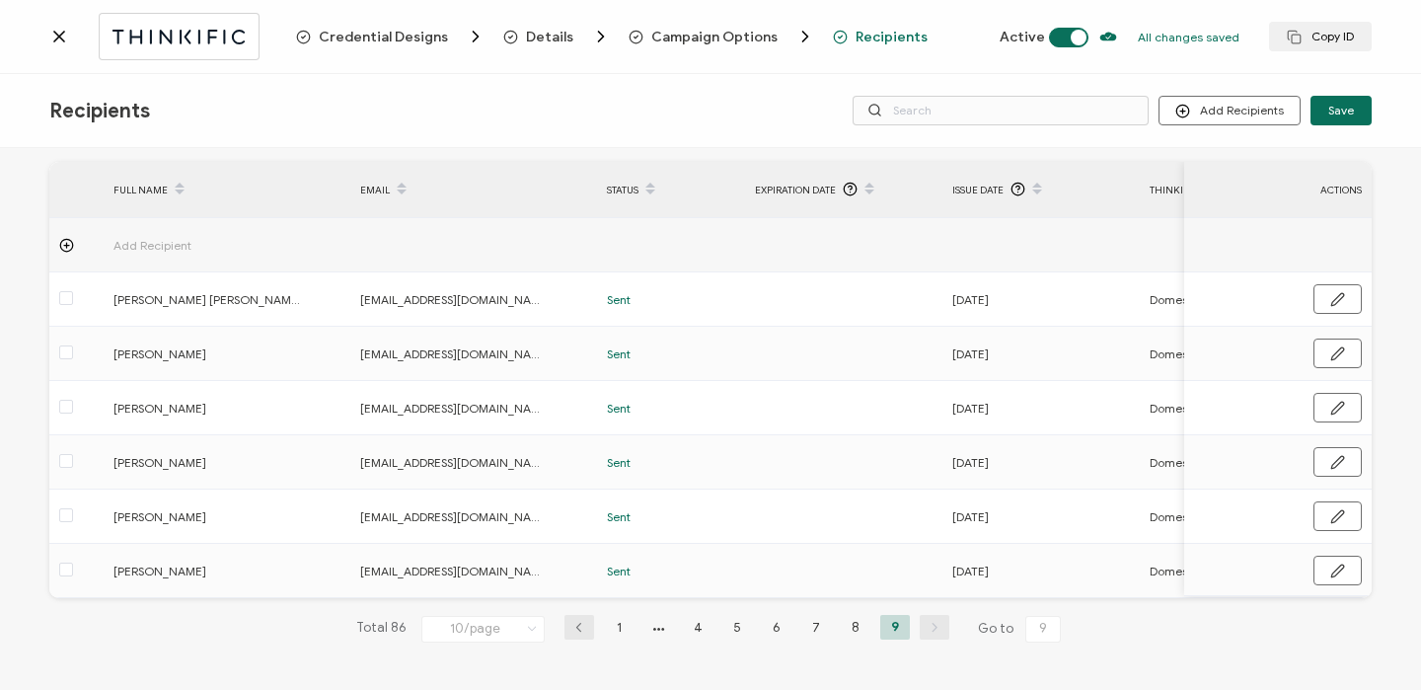
click at [57, 32] on icon at bounding box center [59, 37] width 20 height 20
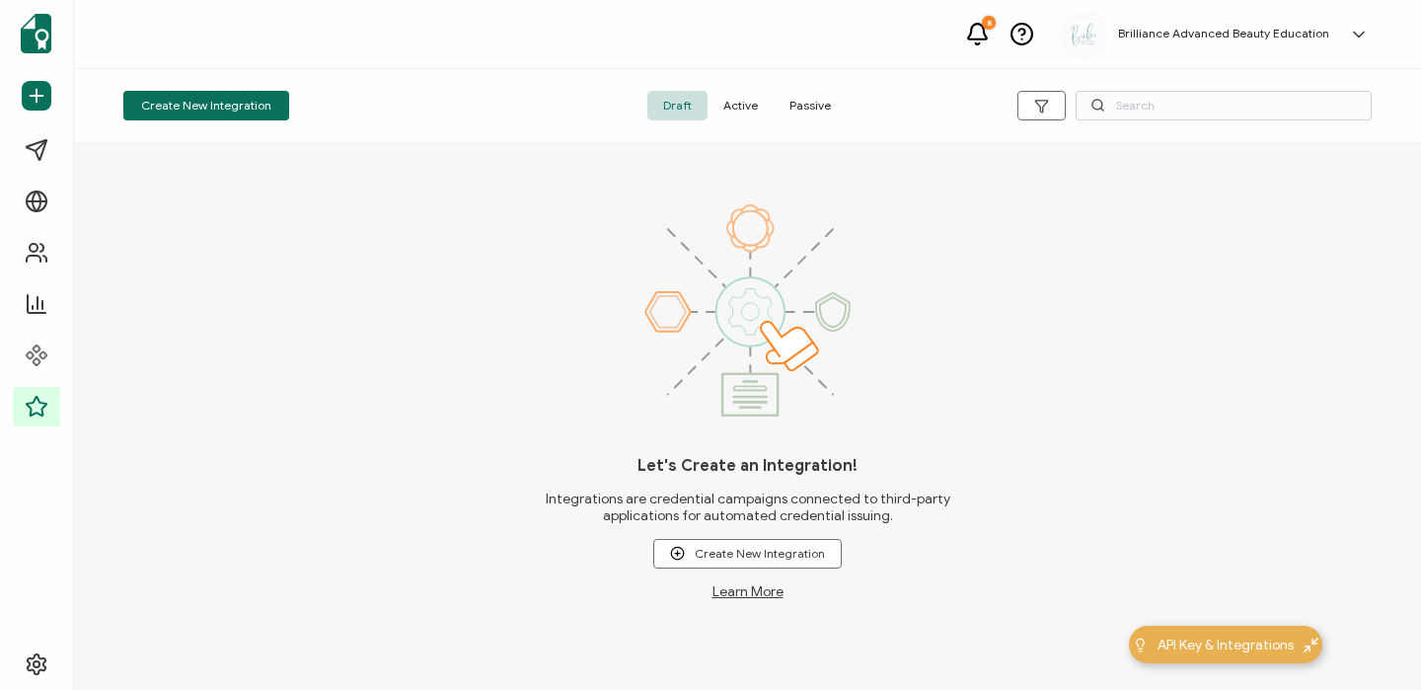
click at [728, 108] on span "Active" at bounding box center [740, 106] width 66 height 30
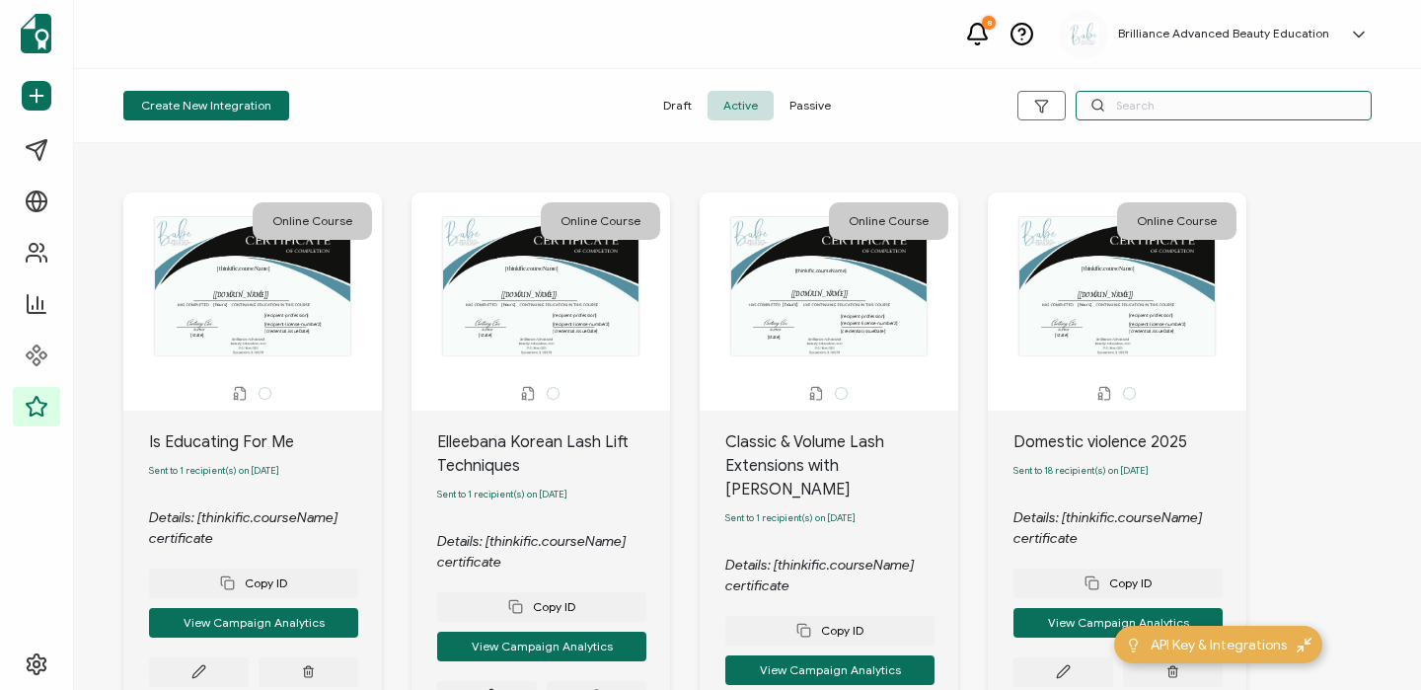
click at [1122, 110] on input "text" at bounding box center [1223, 106] width 296 height 30
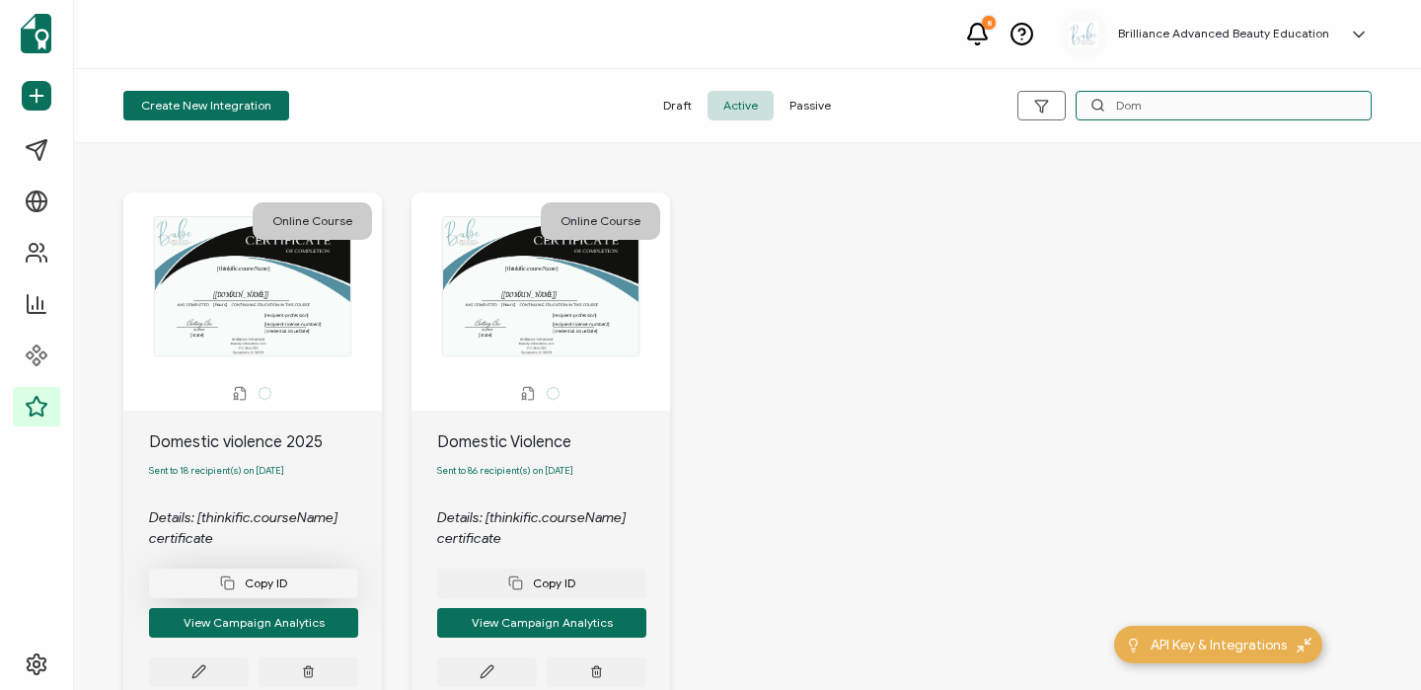
scroll to position [133, 0]
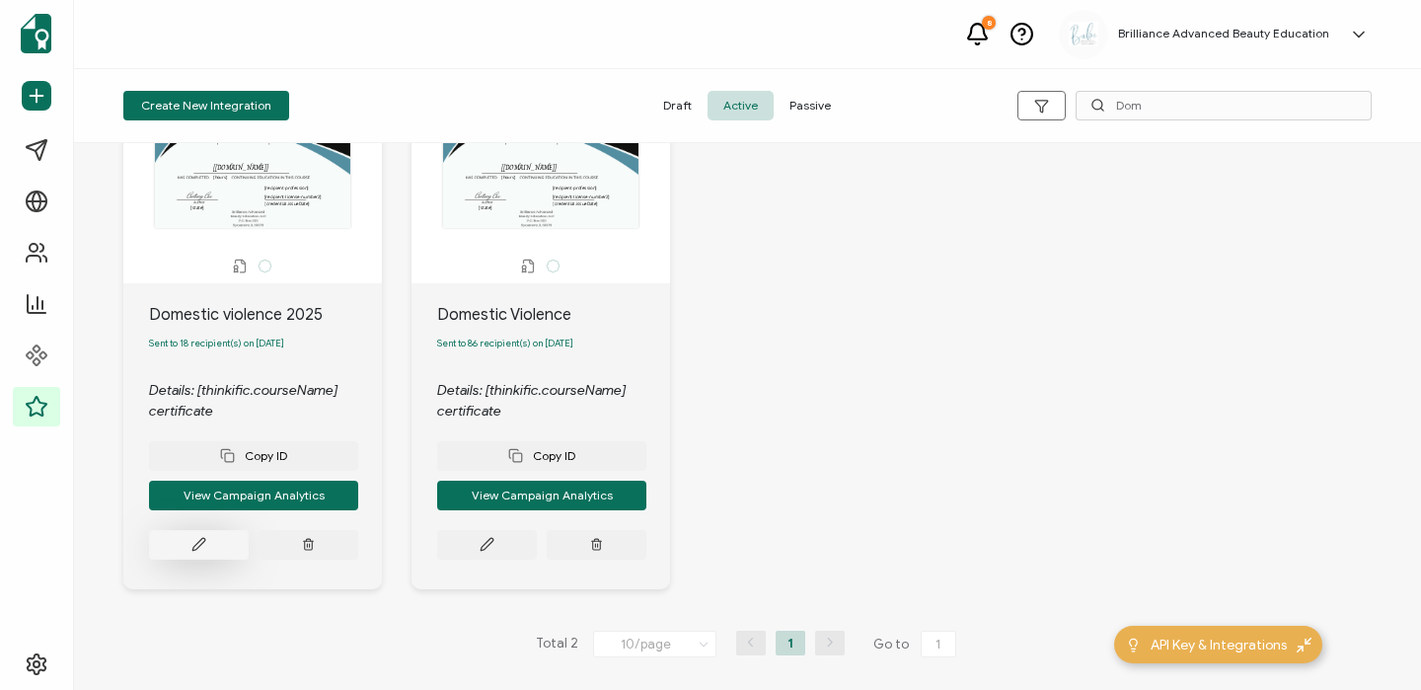
click at [216, 543] on button at bounding box center [199, 545] width 100 height 30
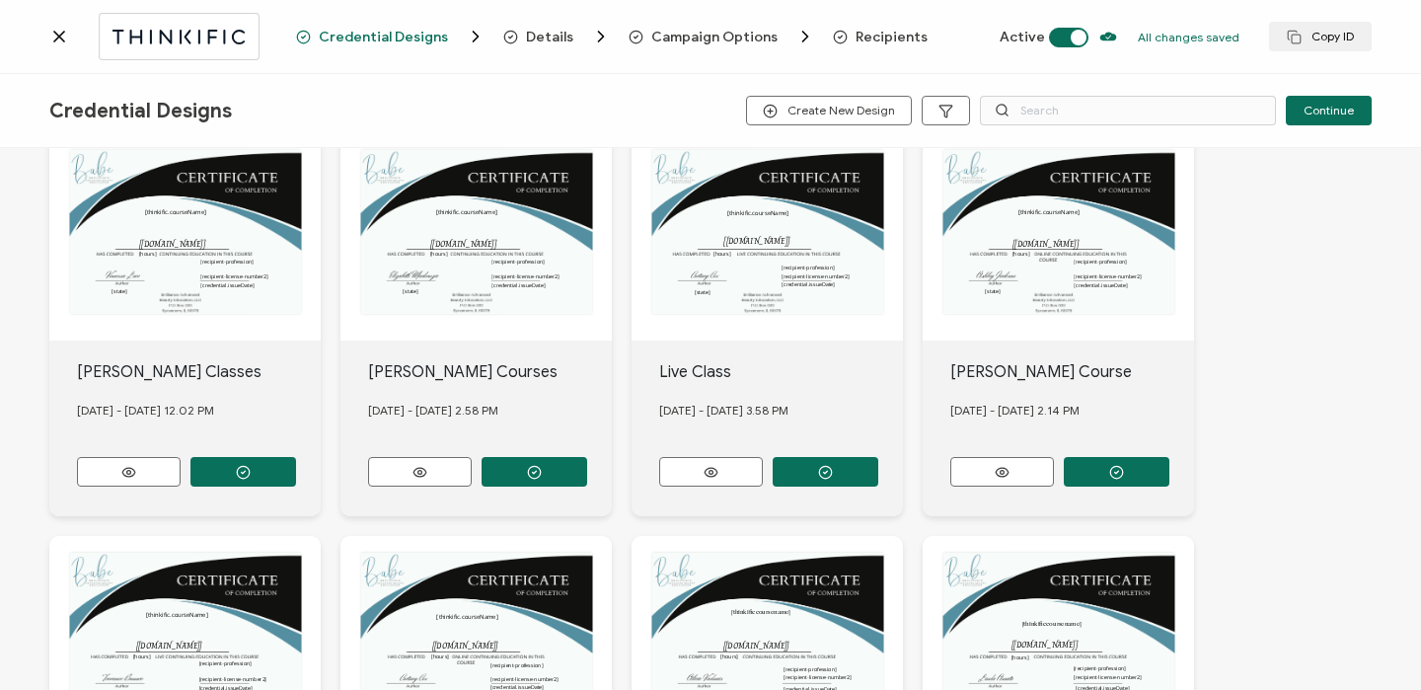
scroll to position [285, 0]
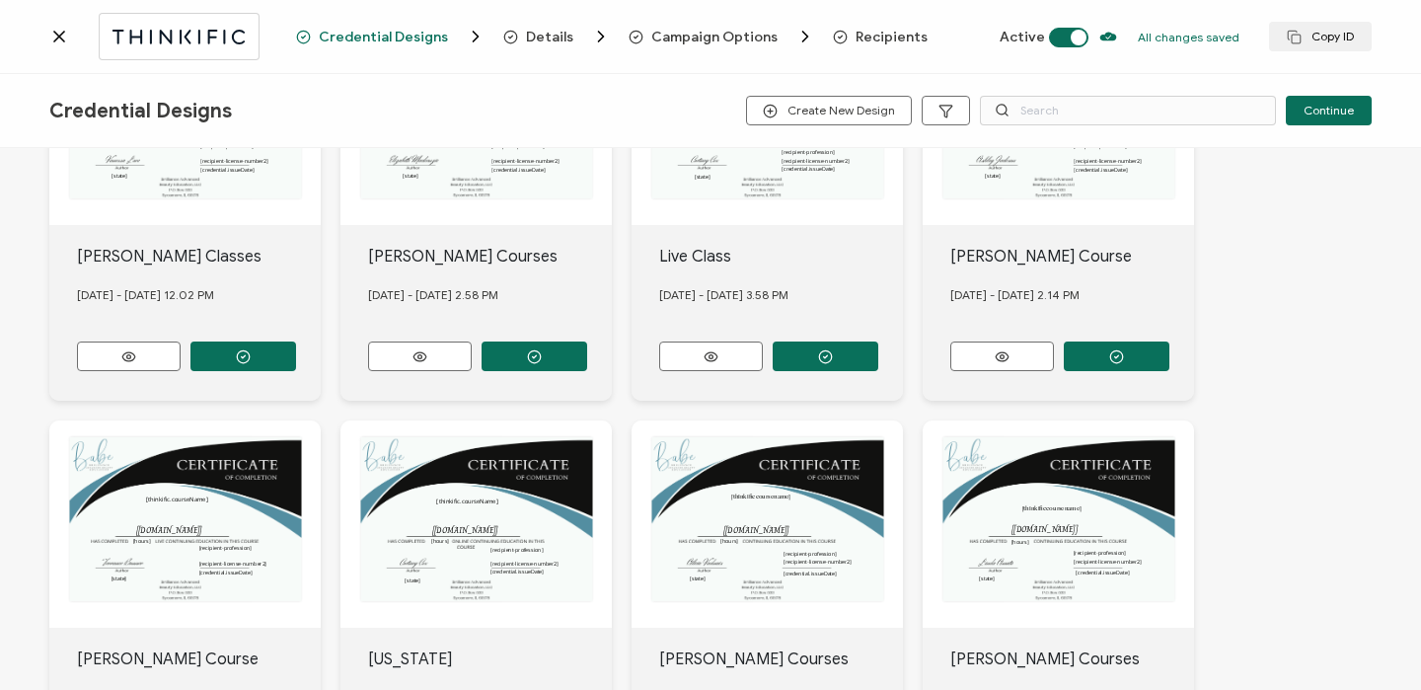
click at [873, 33] on span "Recipients" at bounding box center [891, 37] width 72 height 15
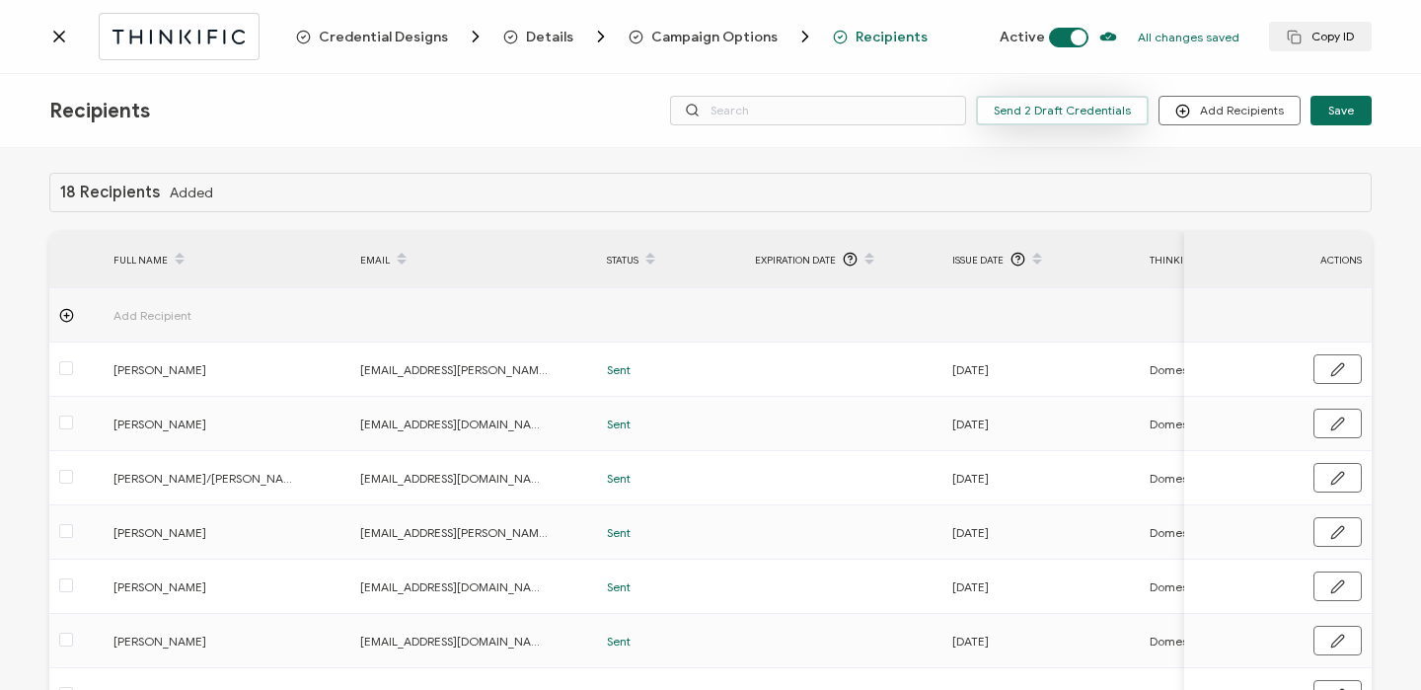
click at [1042, 111] on span "Send 2 Draft Credentials" at bounding box center [1062, 111] width 137 height 12
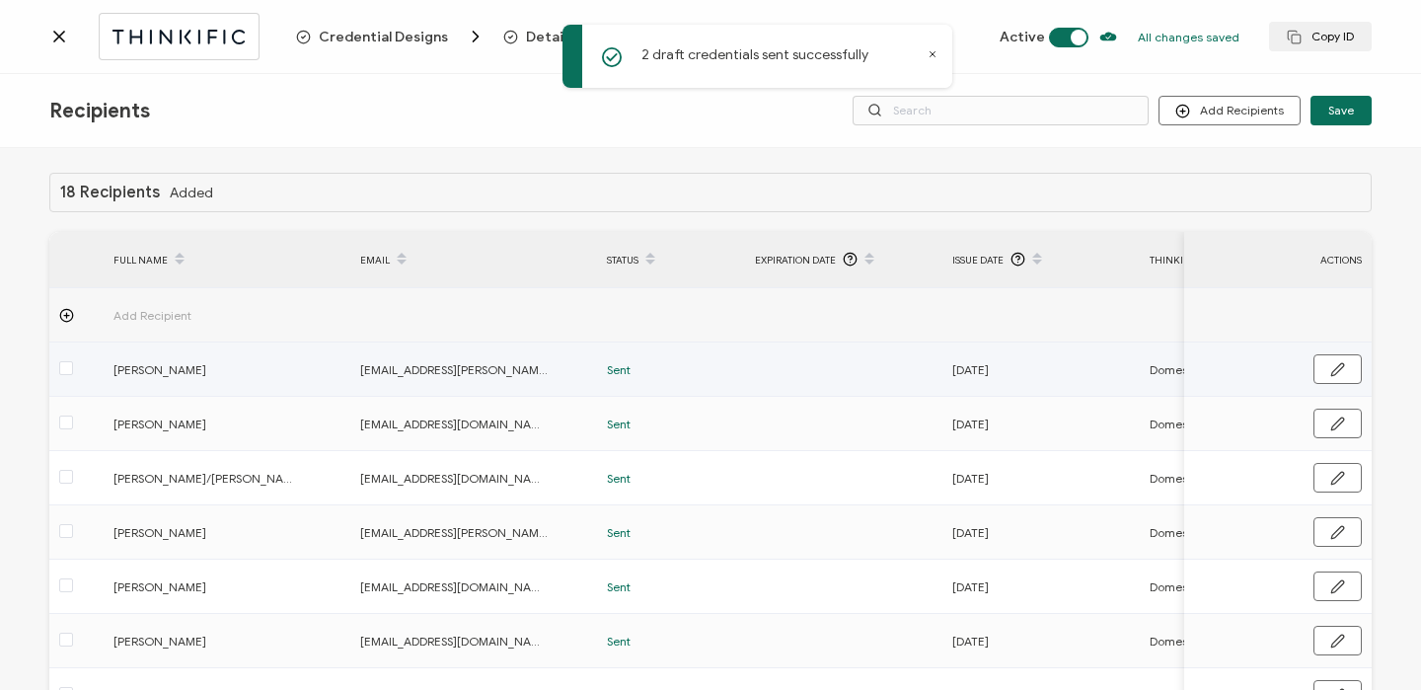
scroll to position [292, 0]
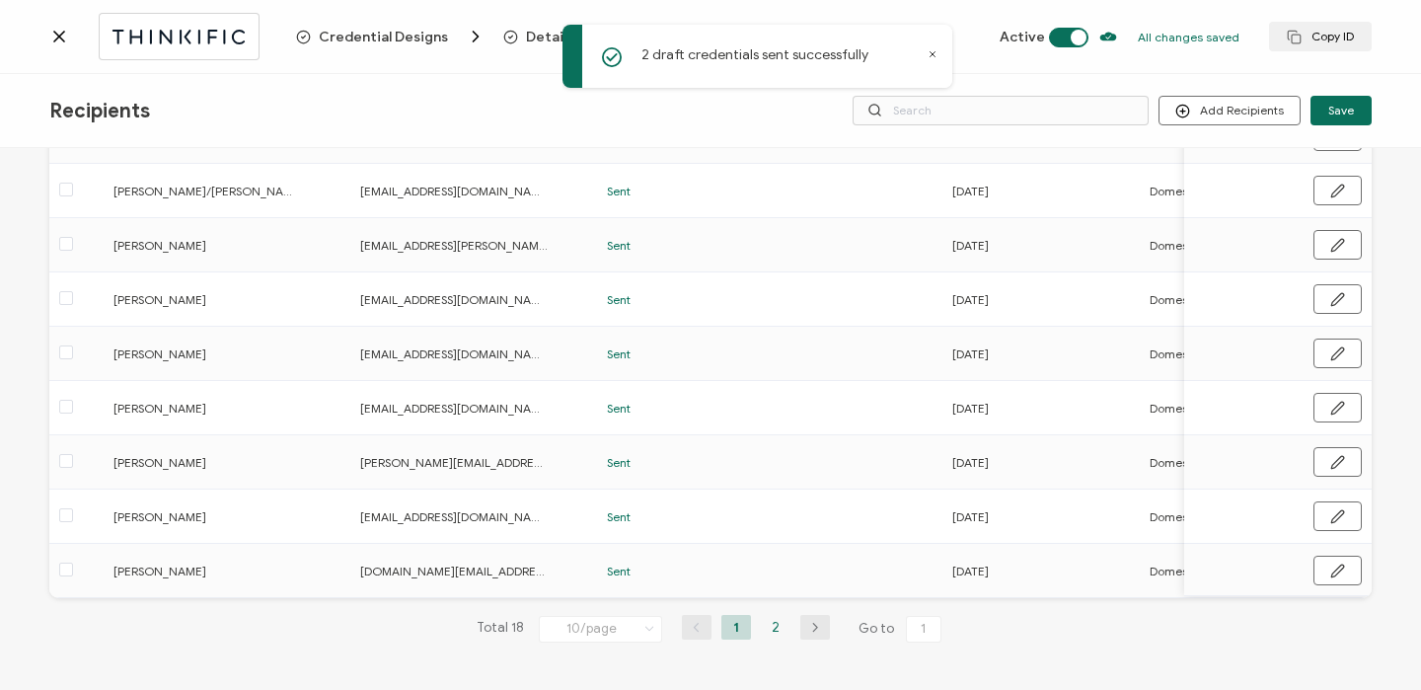
click at [770, 628] on li "2" at bounding box center [776, 627] width 30 height 25
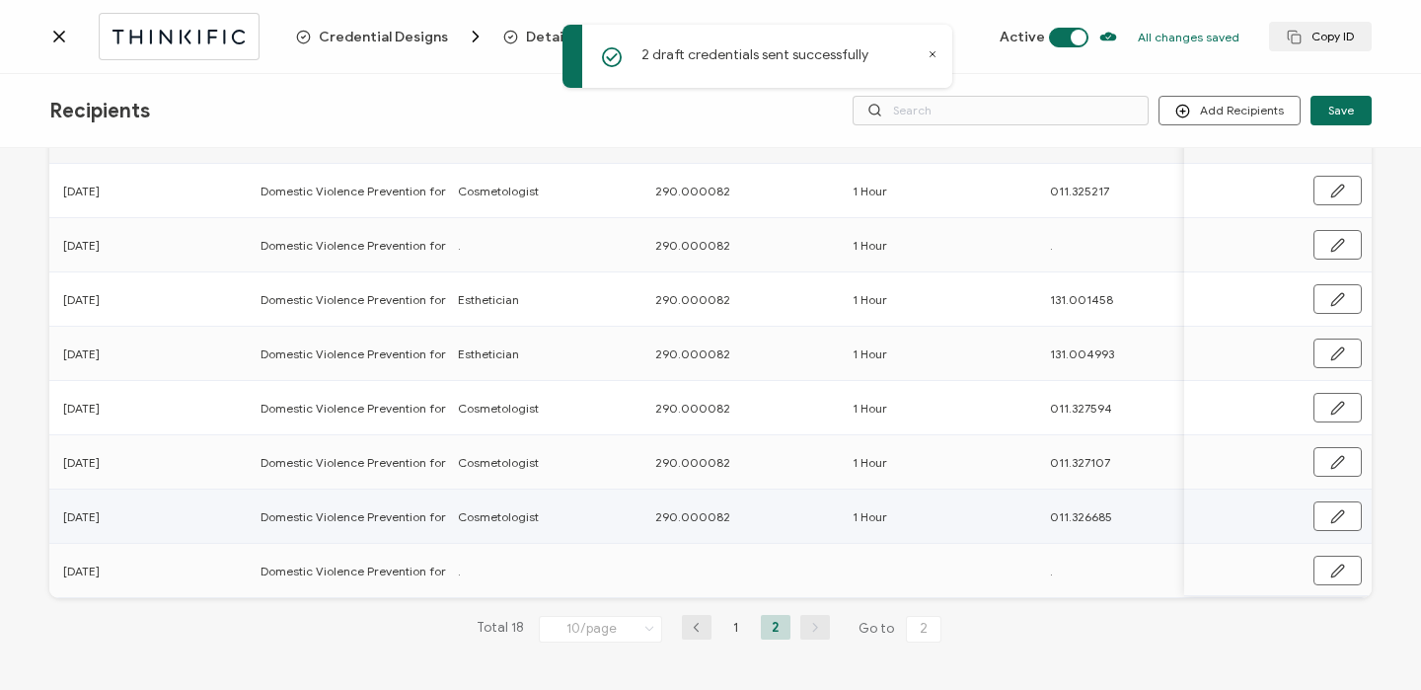
scroll to position [0, 949]
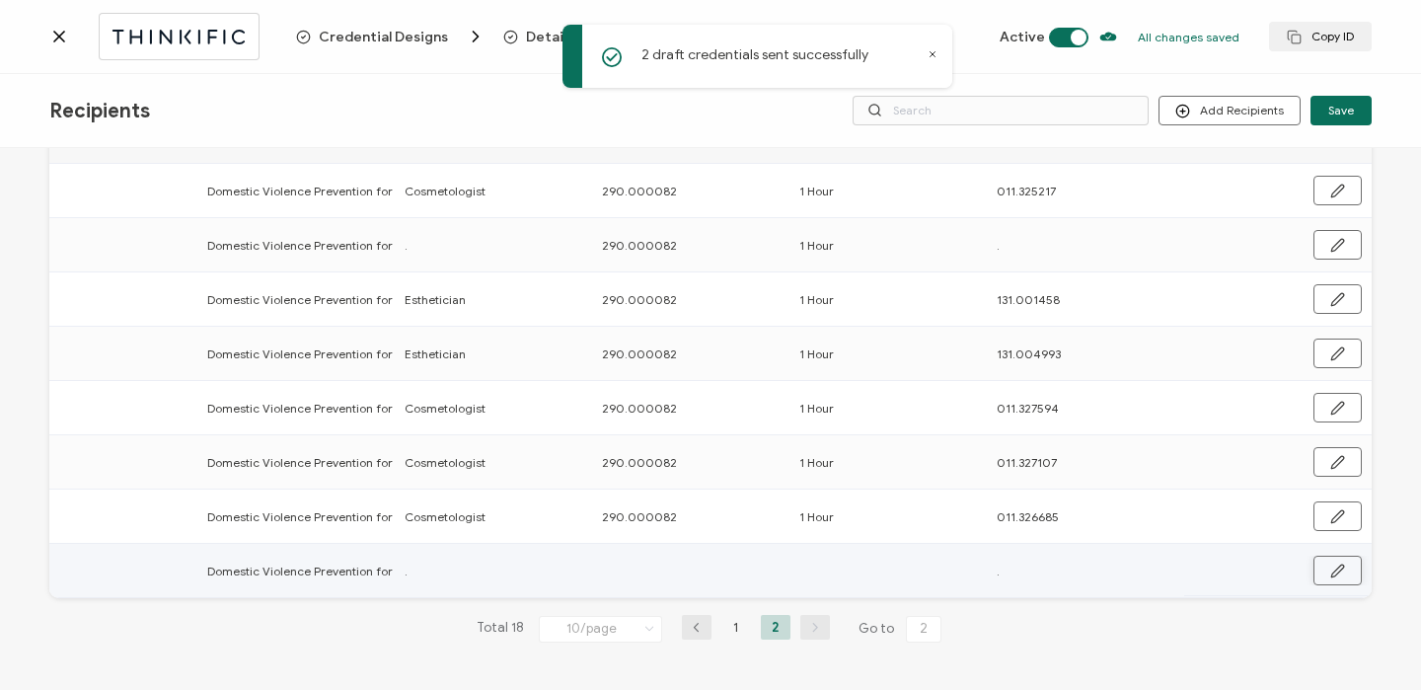
click at [1330, 563] on icon "button" at bounding box center [1337, 570] width 15 height 15
click at [552, 558] on input "." at bounding box center [491, 570] width 173 height 32
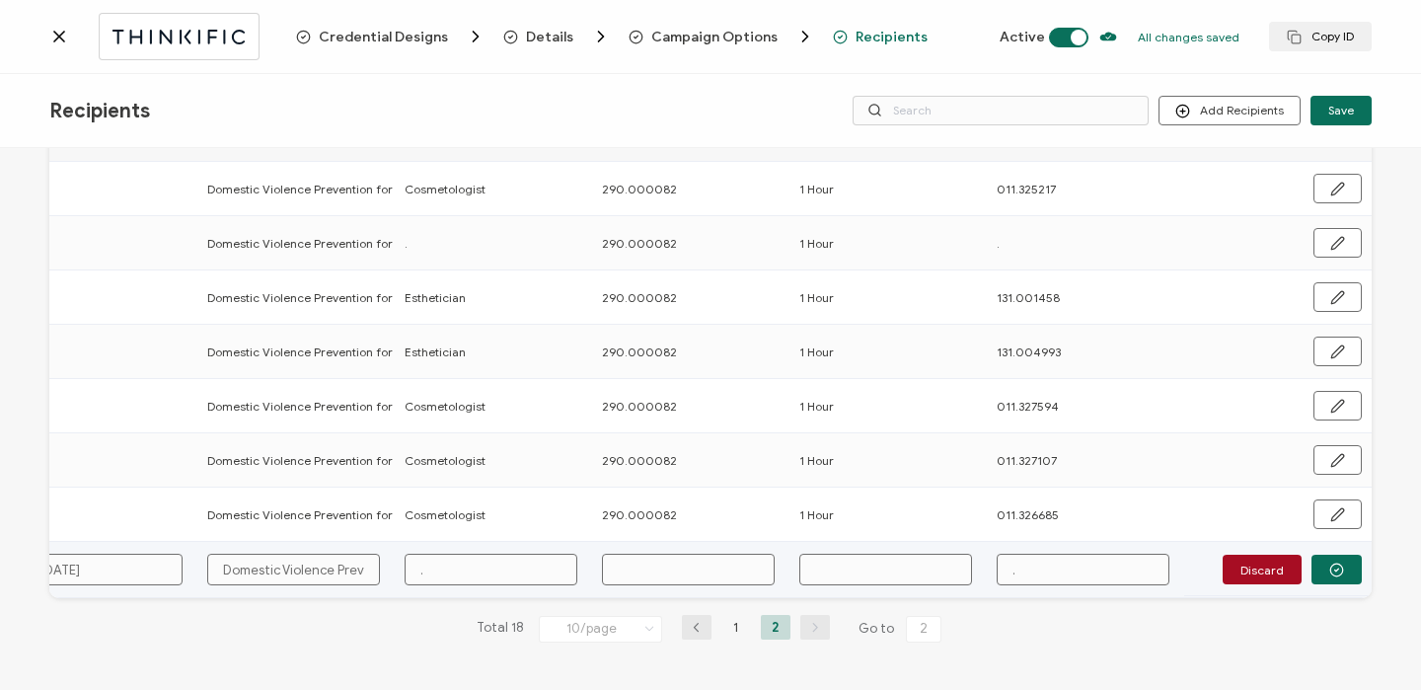
click at [530, 562] on input "." at bounding box center [491, 570] width 173 height 32
click at [1059, 555] on input "." at bounding box center [1083, 570] width 173 height 32
paste input "011.322666"
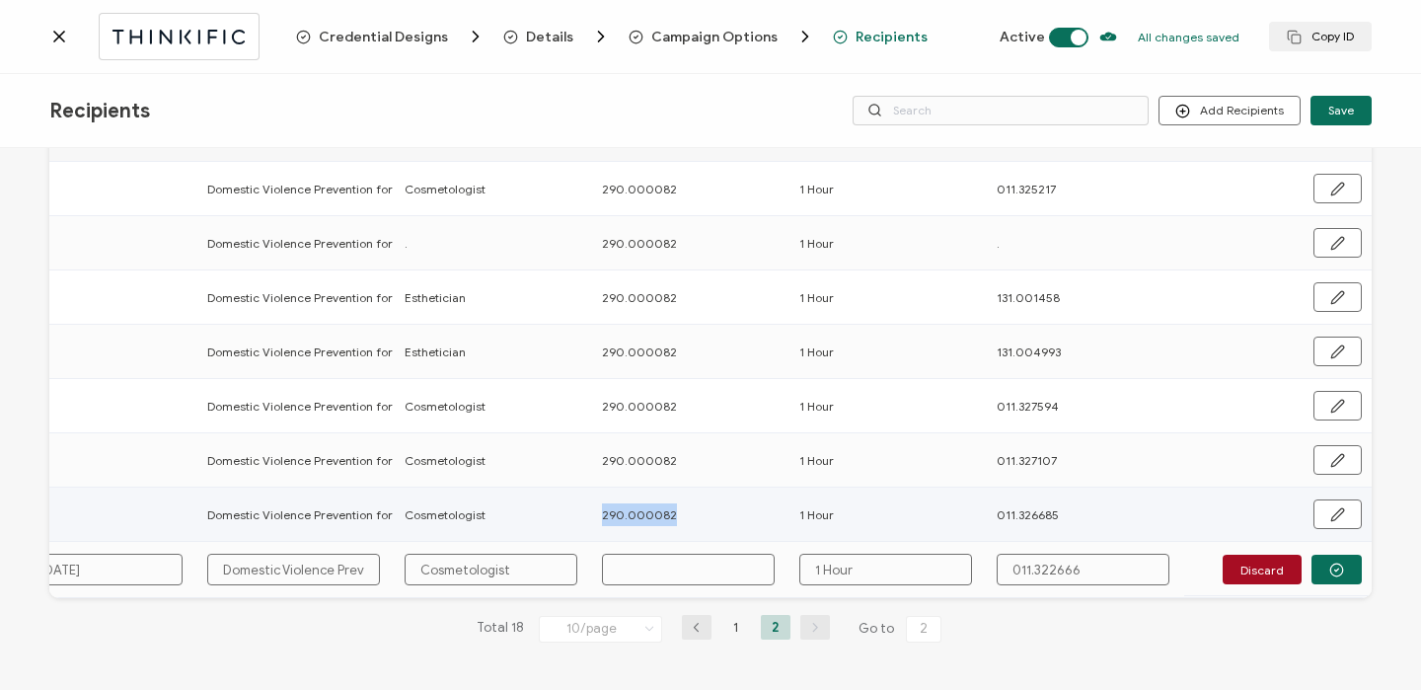
drag, startPoint x: 594, startPoint y: 508, endPoint x: 665, endPoint y: 510, distance: 71.1
click at [665, 510] on div "290.000082" at bounding box center [689, 514] width 195 height 23
copy span "290.000082"
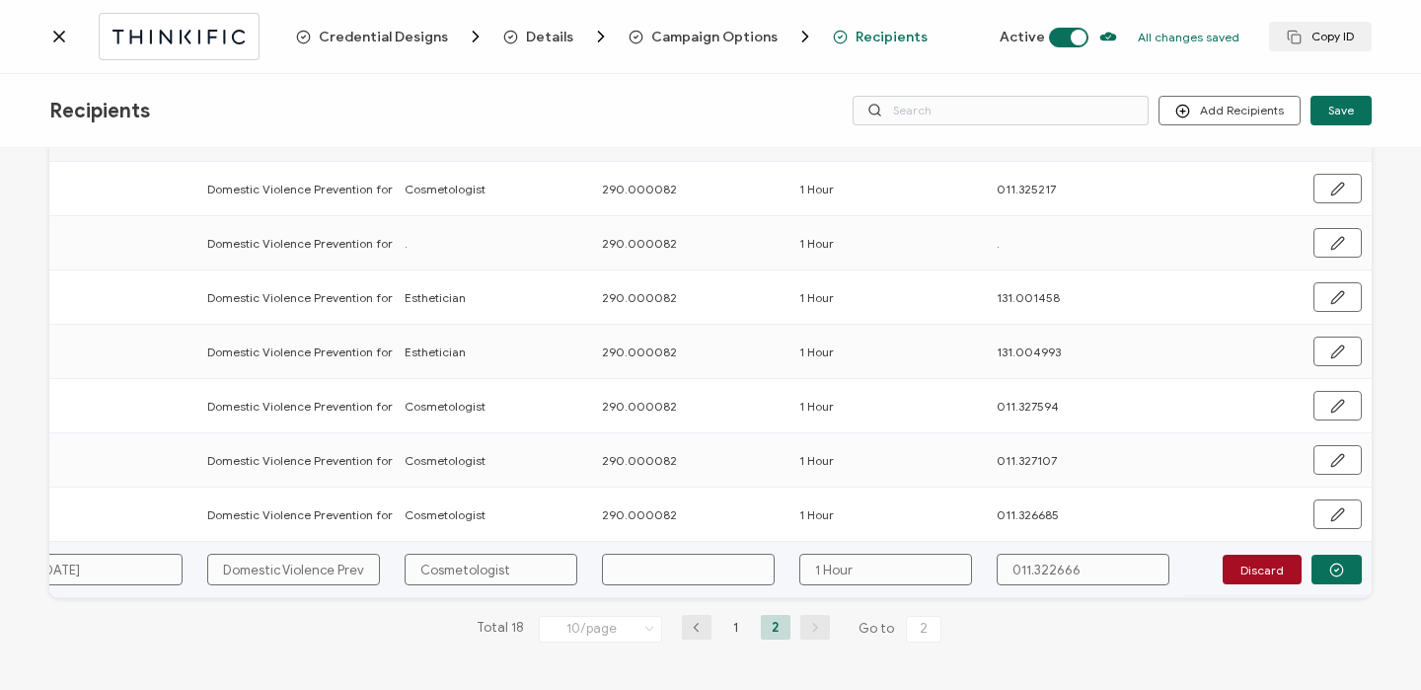
click at [657, 544] on td at bounding box center [690, 570] width 197 height 56
click at [657, 554] on input "text" at bounding box center [688, 570] width 173 height 32
paste input "290.000082"
click at [1331, 566] on icon "button" at bounding box center [1336, 569] width 15 height 15
